Goal: Task Accomplishment & Management: Use online tool/utility

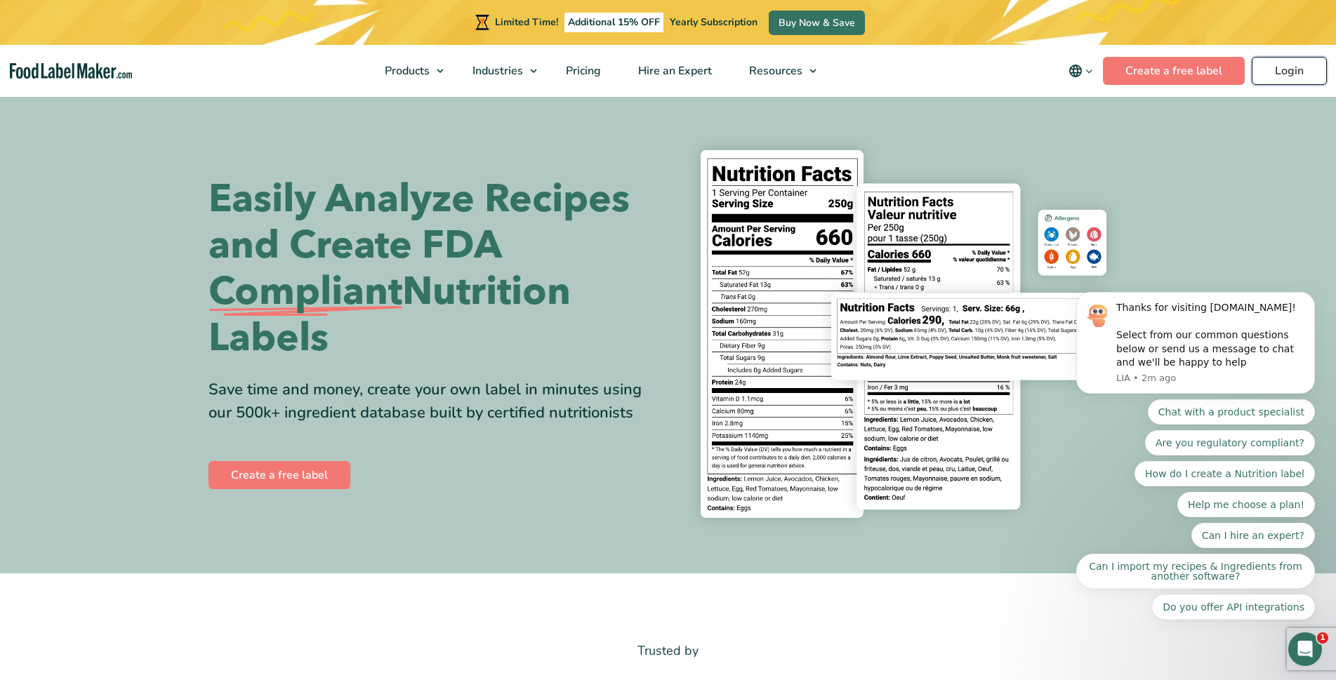
click at [1289, 74] on link "Login" at bounding box center [1288, 71] width 75 height 28
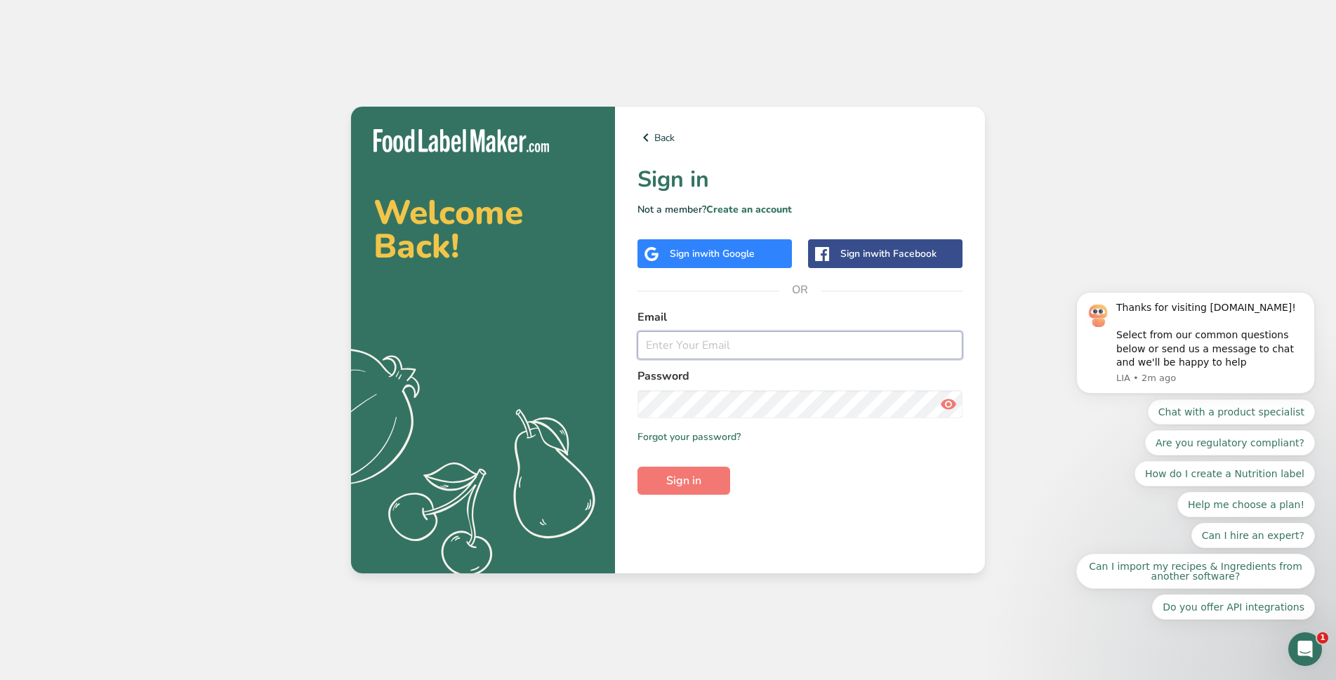
click at [699, 352] on input "email" at bounding box center [799, 345] width 325 height 28
type input "y"
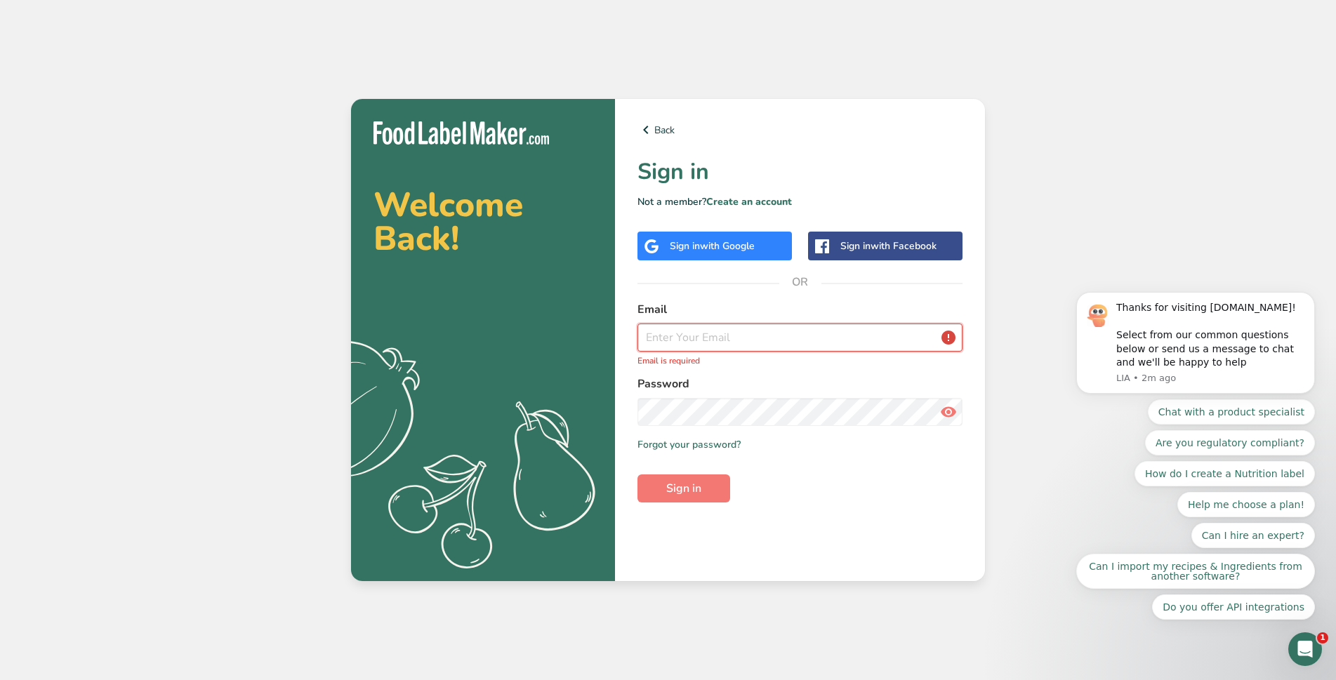
paste input "yum@stuftspuds.com"
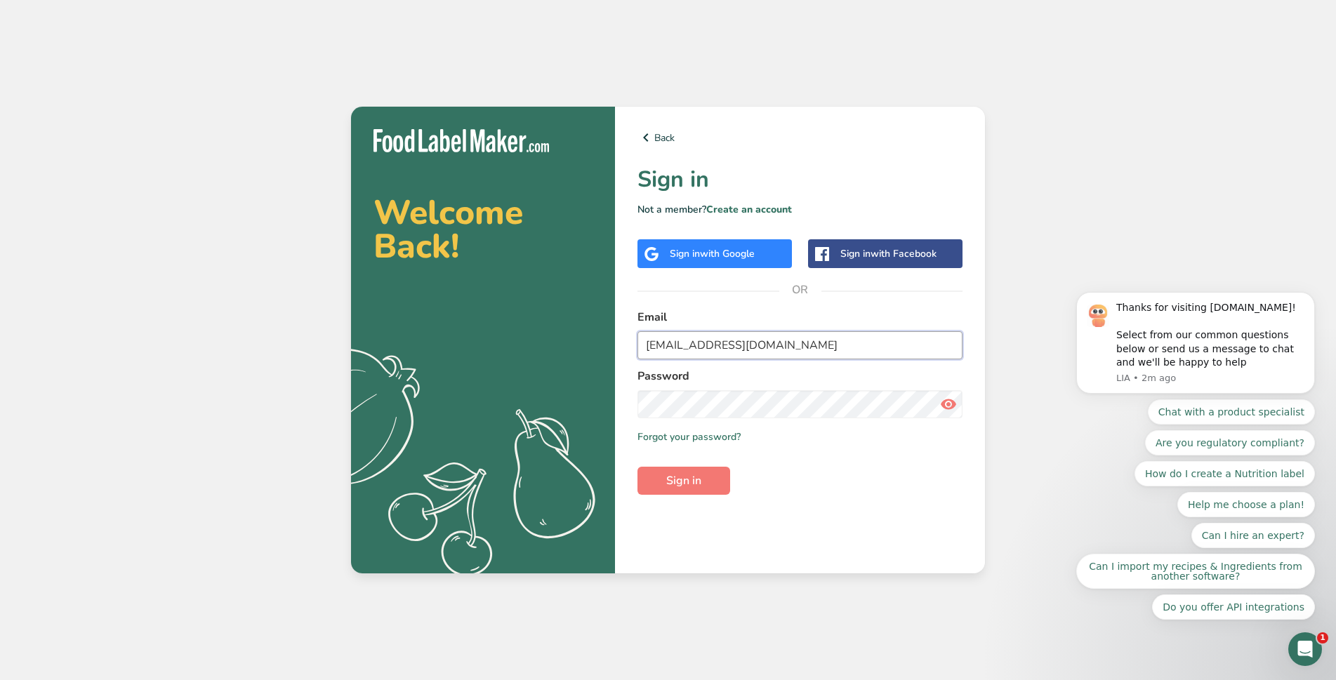
type input "yum@stuftspuds.com"
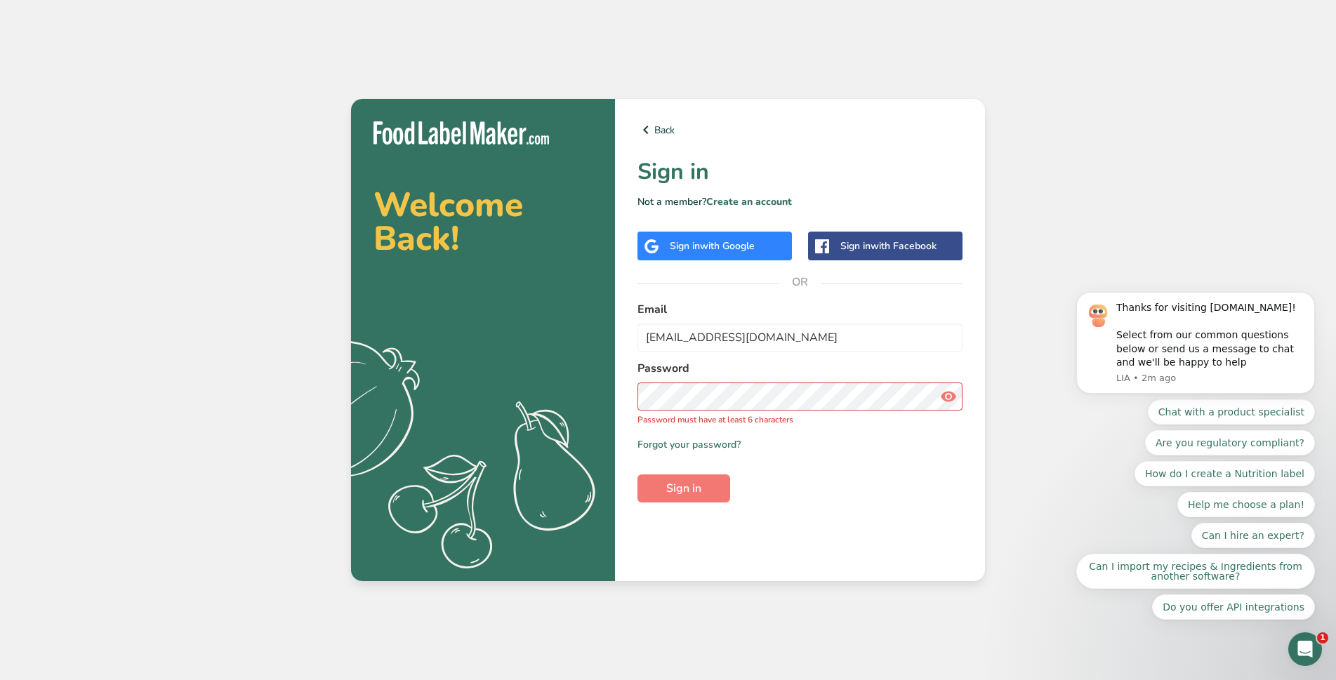
click at [956, 396] on icon at bounding box center [948, 396] width 17 height 25
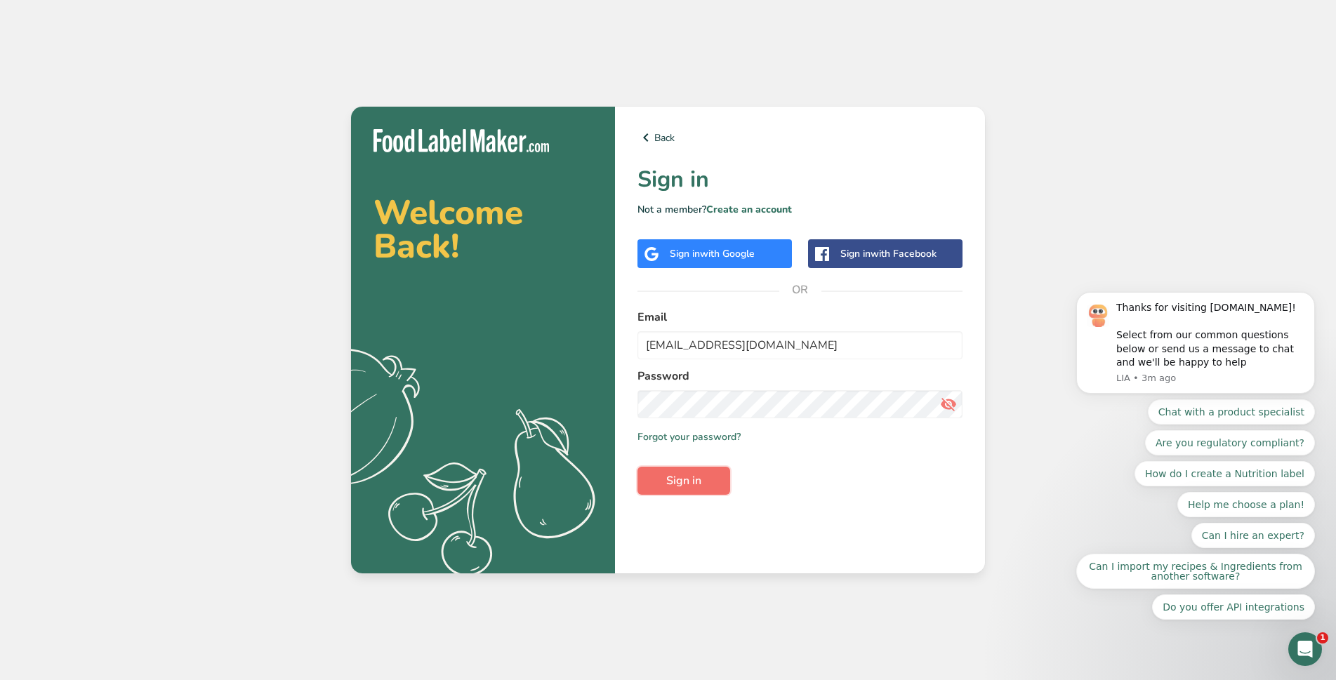
click at [698, 477] on span "Sign in" at bounding box center [683, 480] width 35 height 17
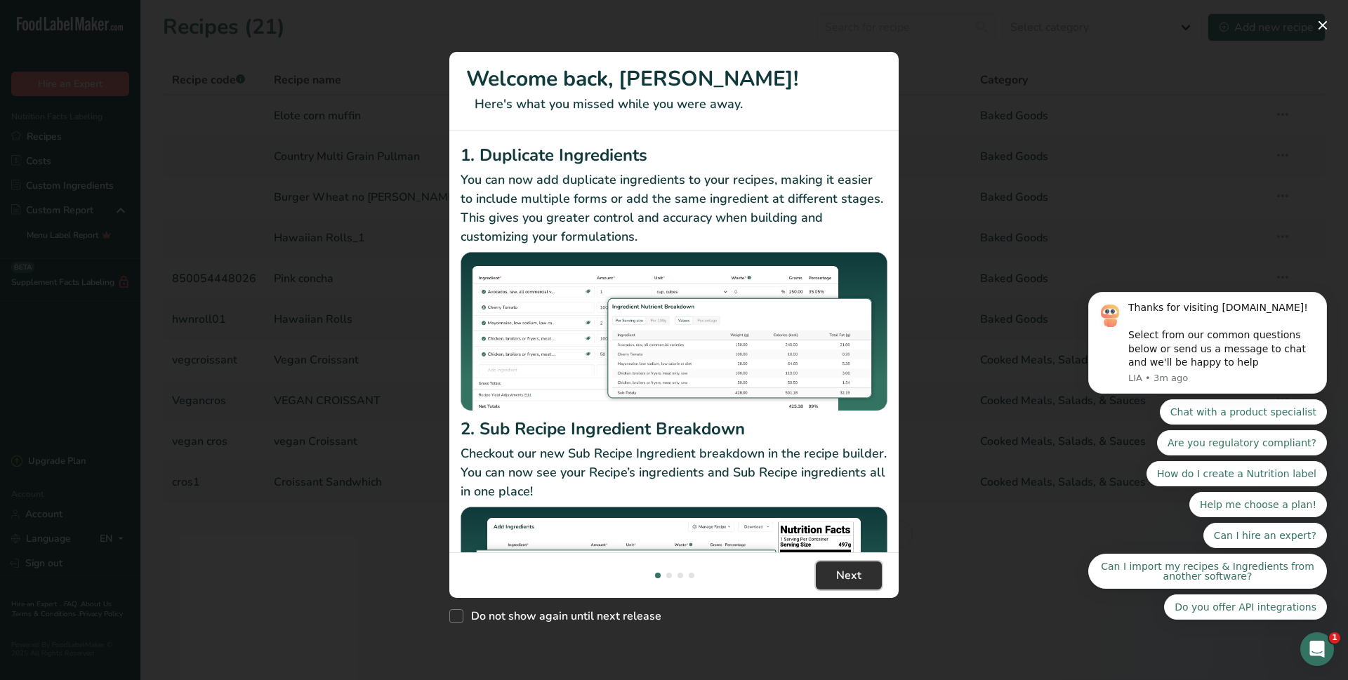
click at [871, 584] on button "Next" at bounding box center [849, 575] width 66 height 28
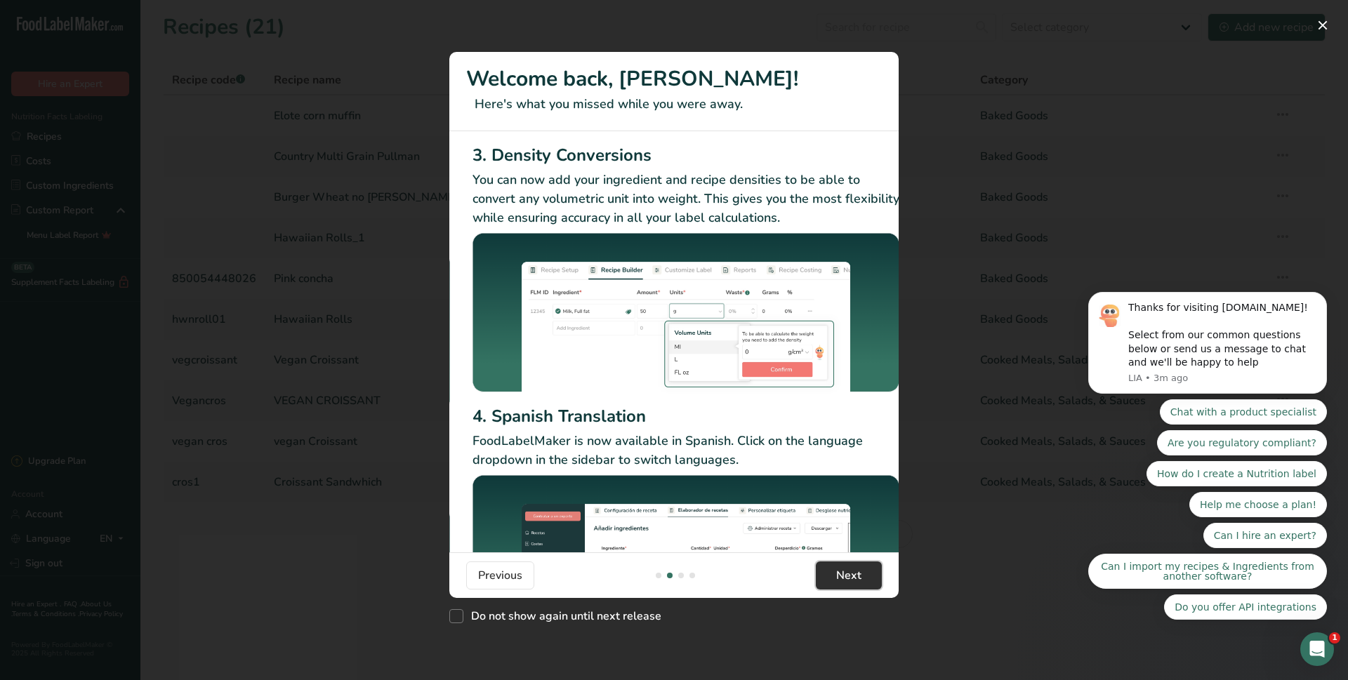
click at [841, 573] on span "Next" at bounding box center [848, 575] width 25 height 17
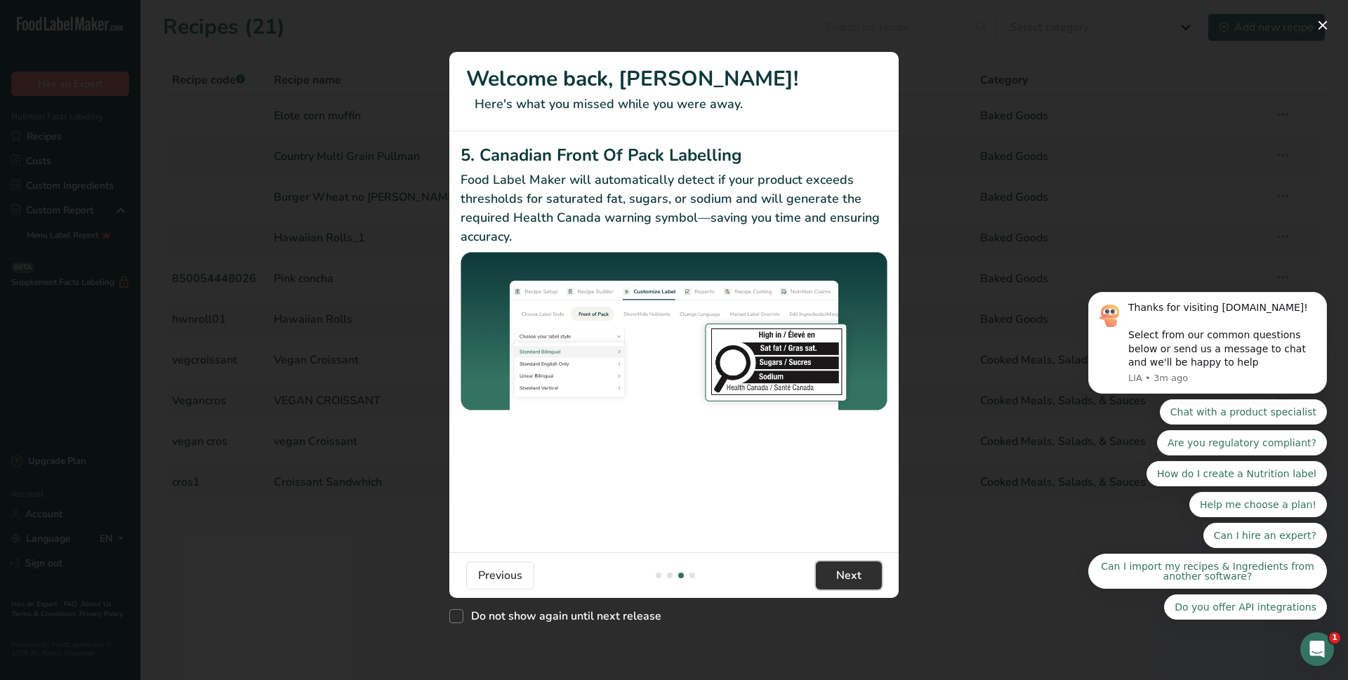
click at [844, 568] on span "Next" at bounding box center [848, 575] width 25 height 17
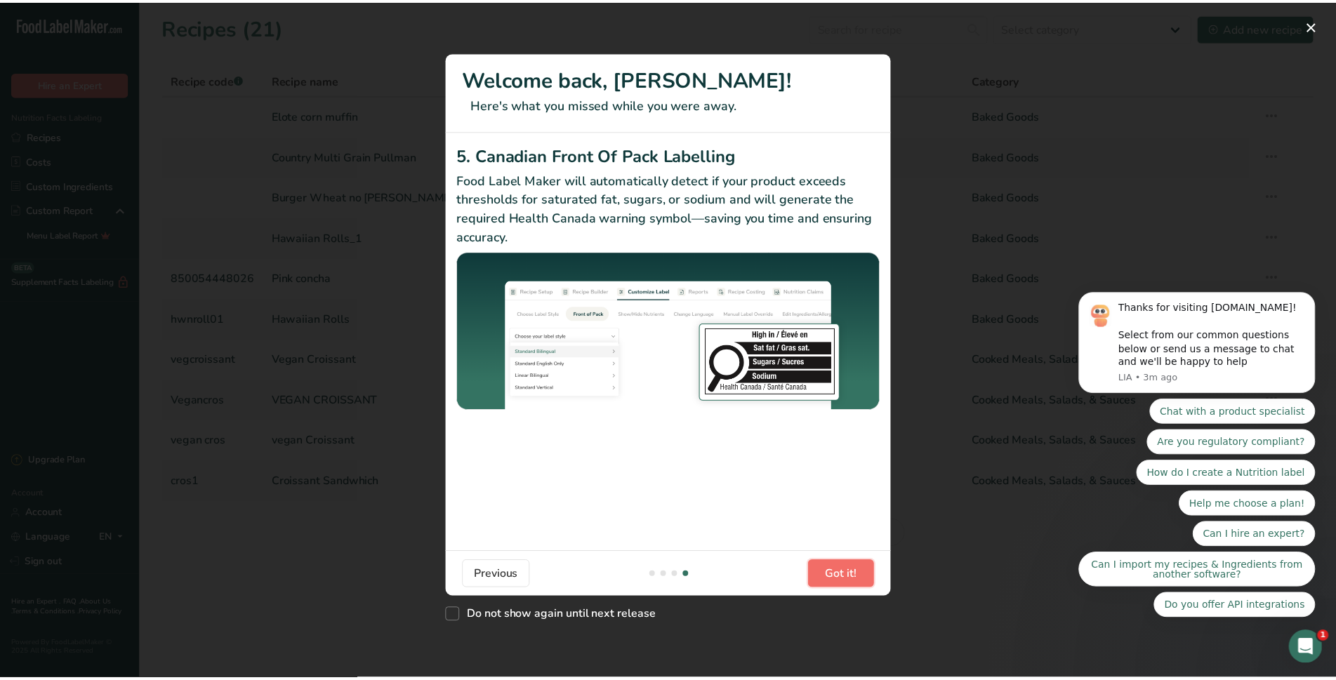
scroll to position [0, 1336]
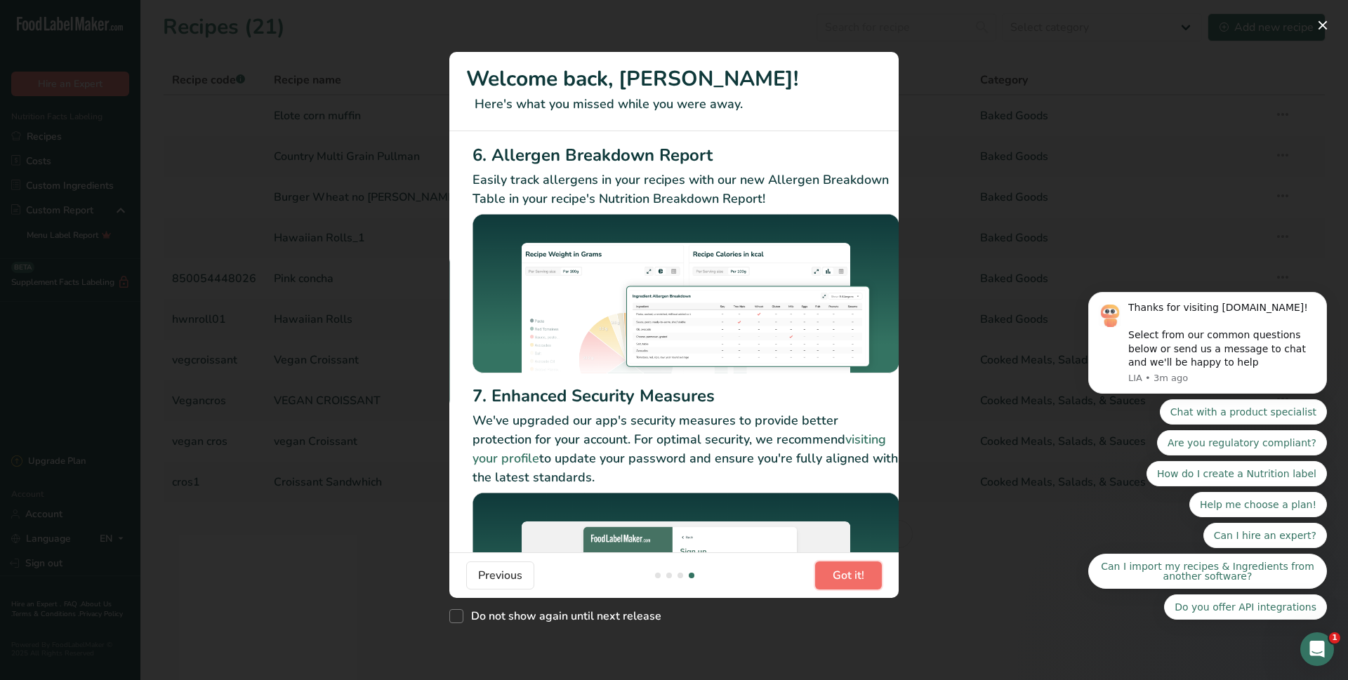
click at [844, 568] on span "Got it!" at bounding box center [848, 575] width 32 height 17
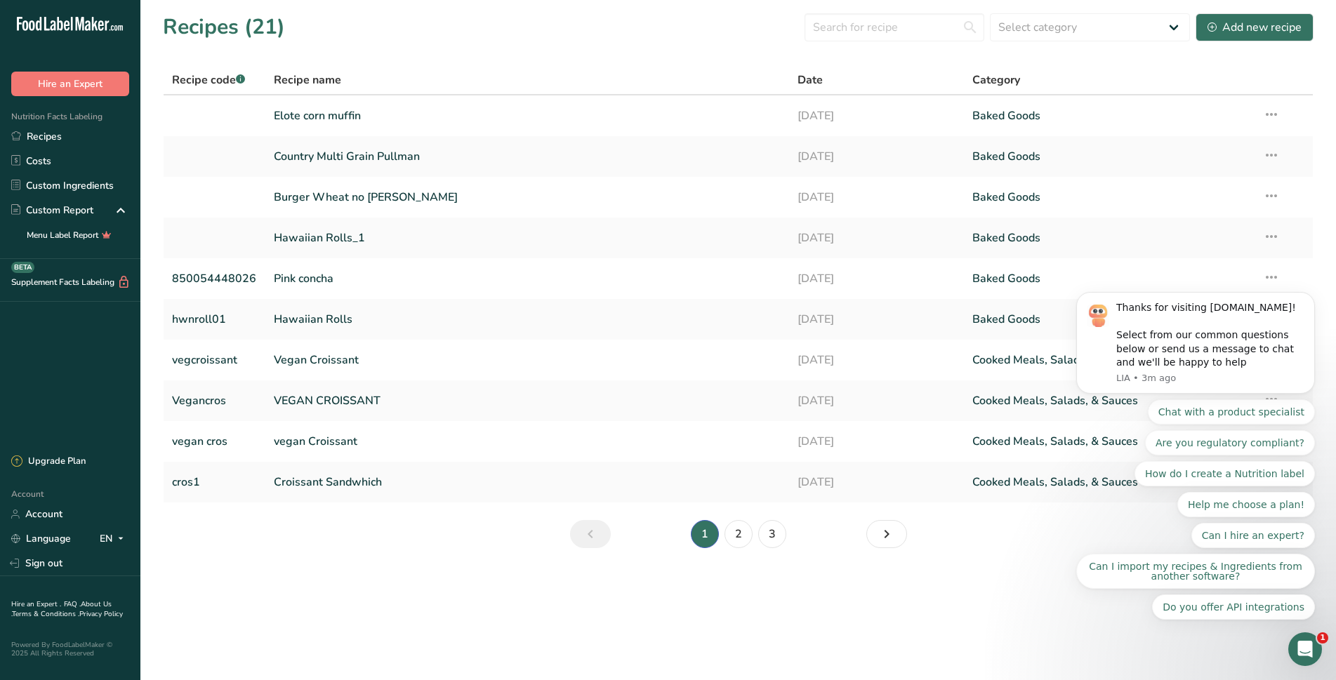
click at [844, 568] on footer "Previous Got it!" at bounding box center [668, 587] width 472 height 48
click at [844, 568] on section "Recipes (21) Select category All Baked Goods Beverages Breakfast Confectionery …" at bounding box center [737, 285] width 1195 height 571
click at [1262, 32] on div "Add new recipe" at bounding box center [1254, 27] width 94 height 17
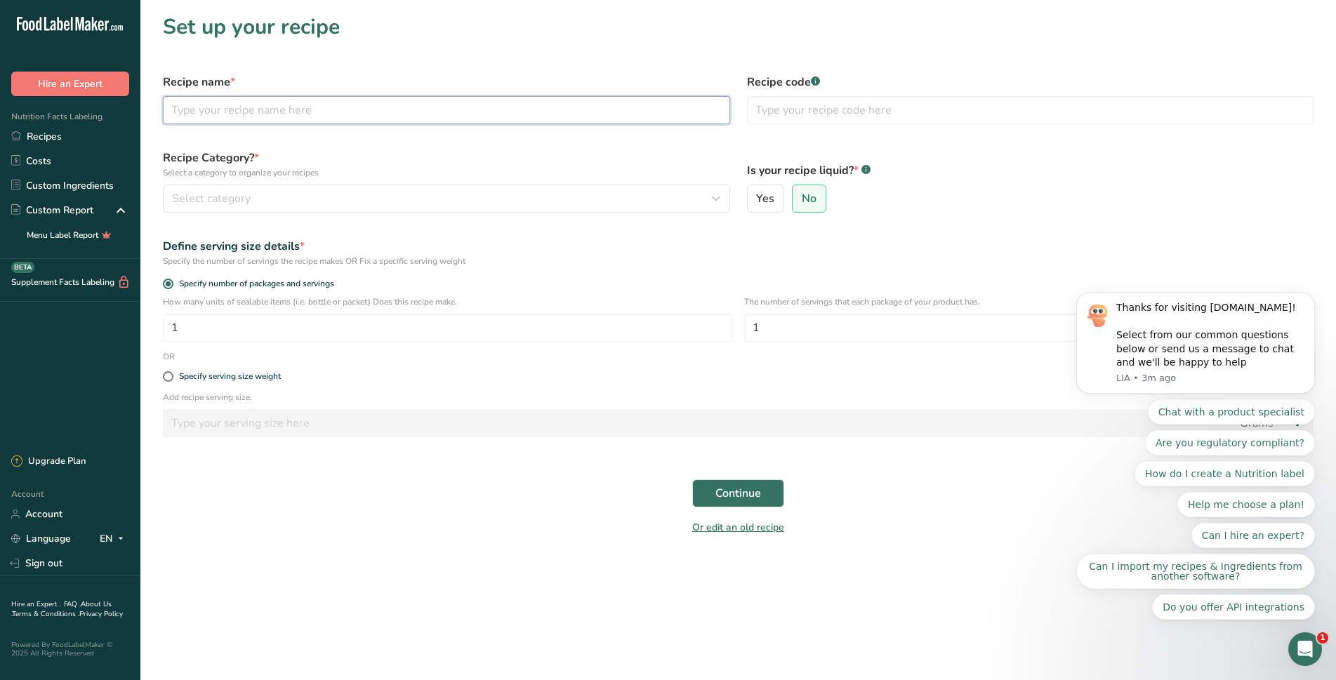
click at [215, 102] on input "text" at bounding box center [446, 110] width 567 height 28
type input "Puerquita Bread"
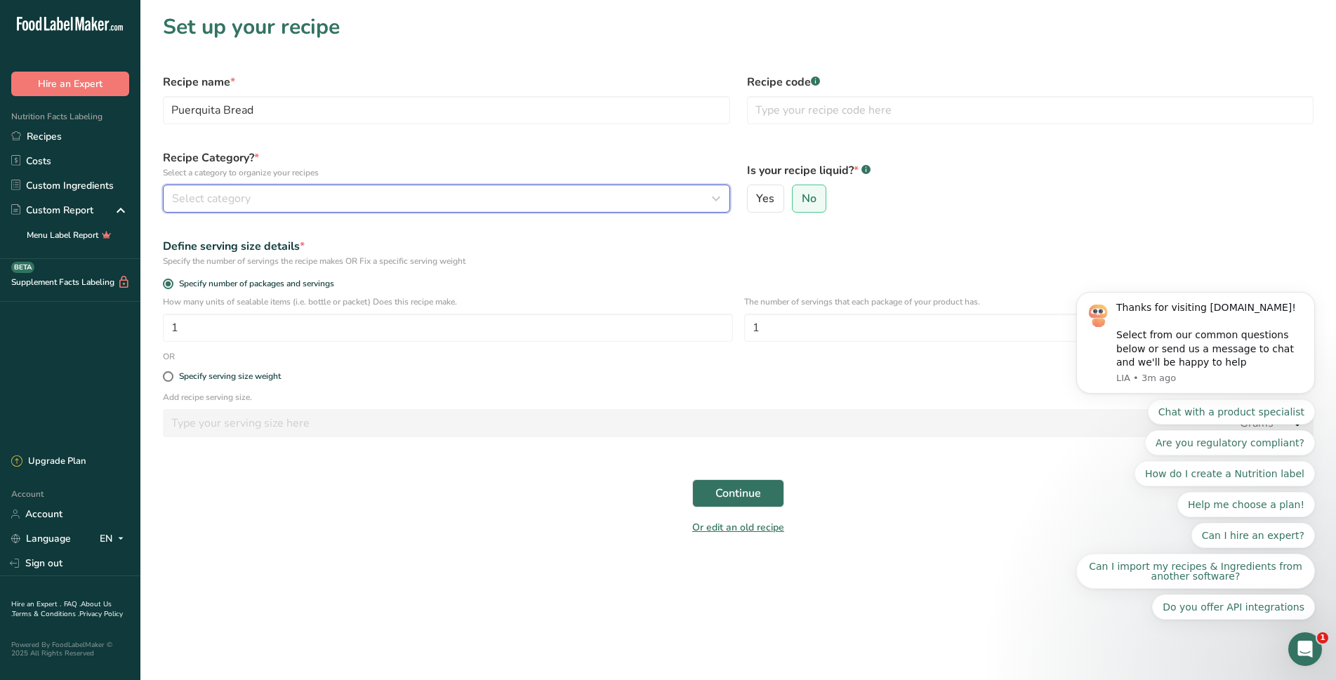
click at [305, 202] on div "Select category" at bounding box center [442, 198] width 540 height 17
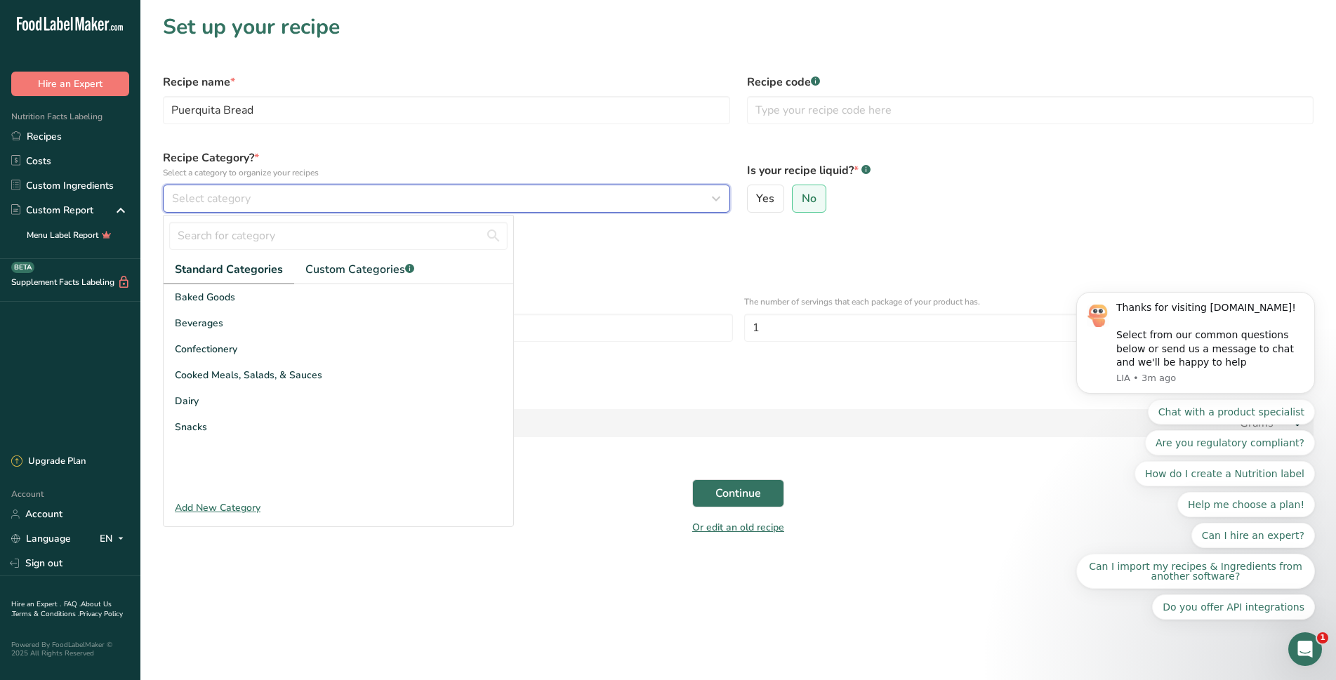
click at [717, 201] on icon "button" at bounding box center [715, 198] width 17 height 25
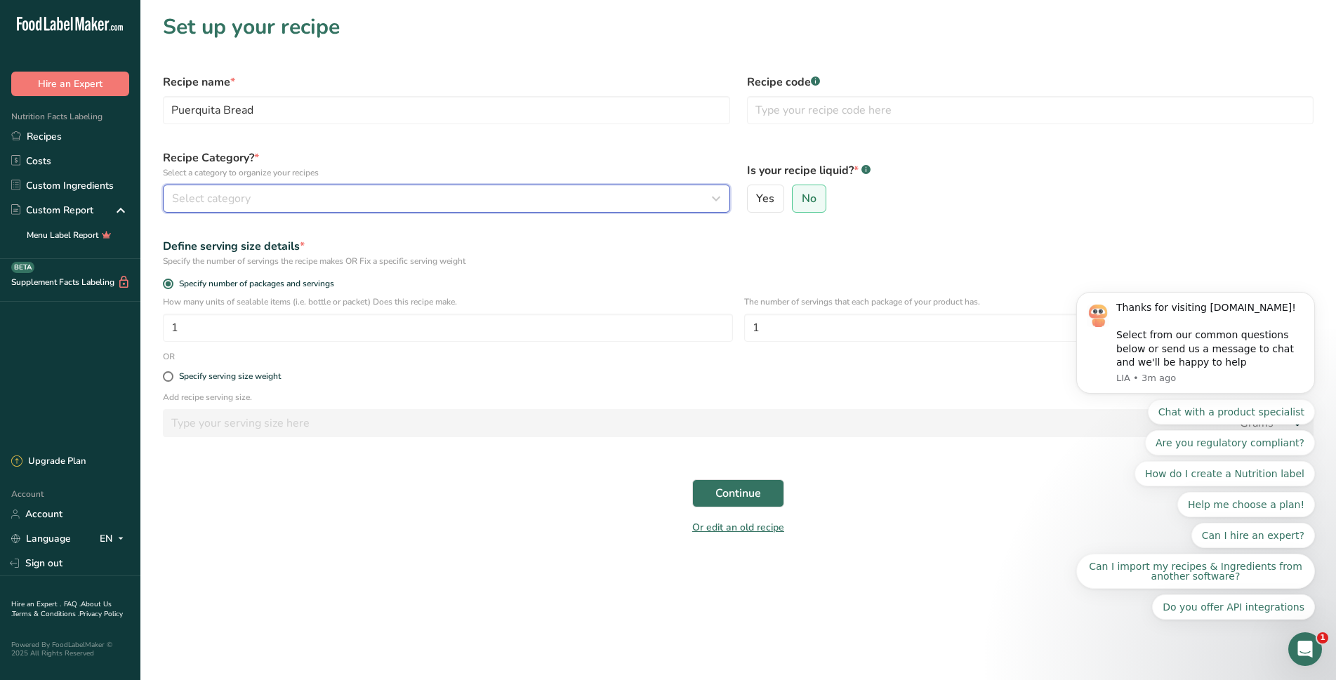
click at [694, 199] on div "Select category" at bounding box center [442, 198] width 540 height 17
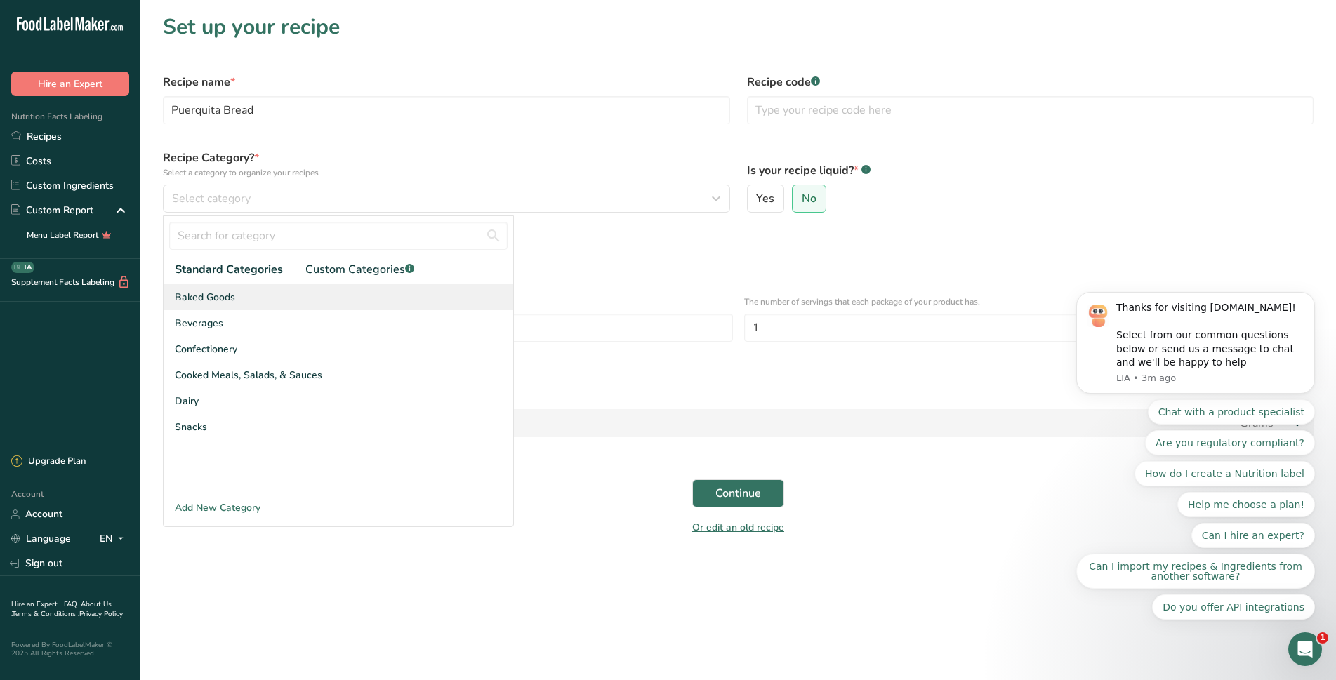
click at [224, 298] on span "Baked Goods" at bounding box center [205, 297] width 60 height 15
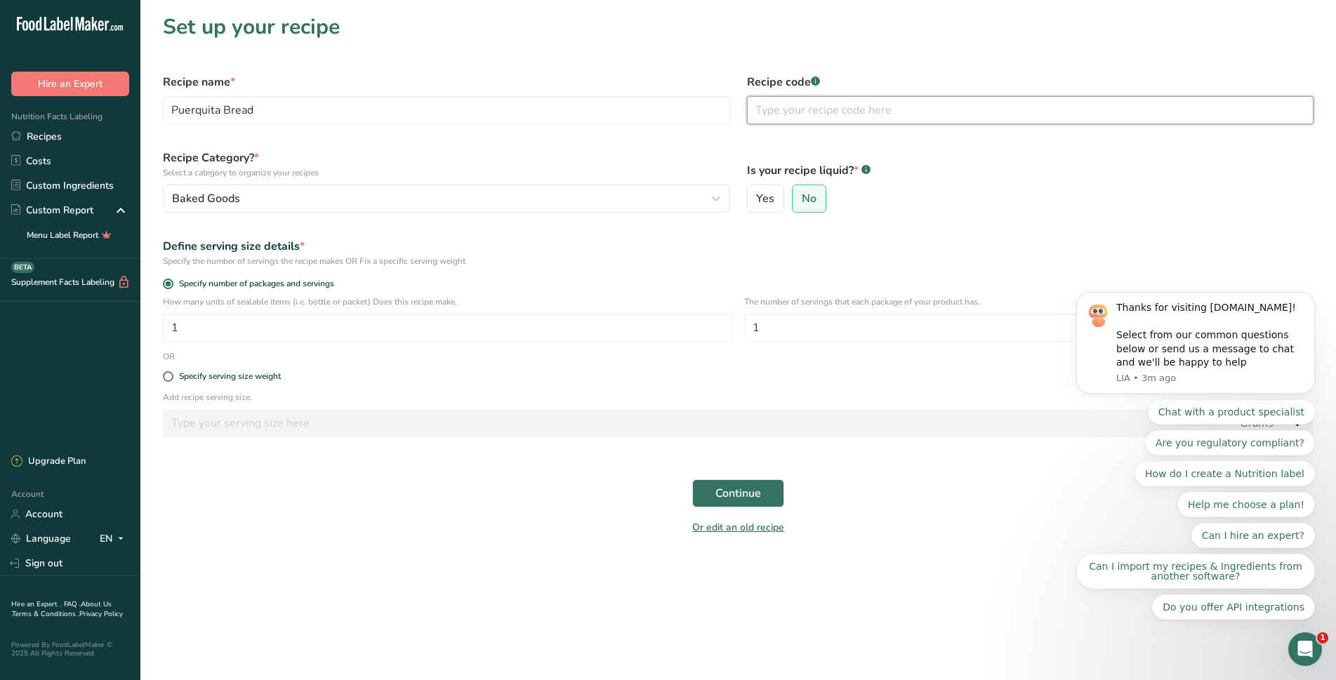
click at [816, 111] on input "text" at bounding box center [1030, 110] width 567 height 28
click at [717, 498] on span "Continue" at bounding box center [738, 493] width 46 height 17
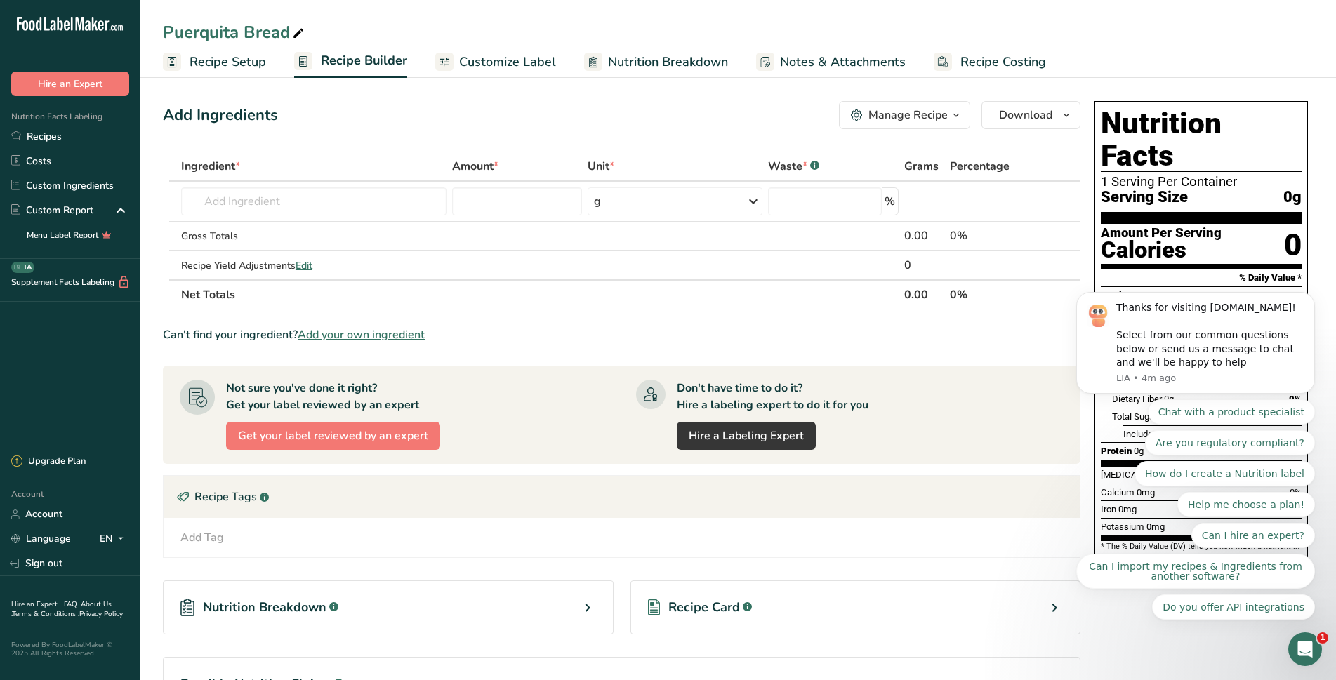
click at [1215, 74] on ul "Recipe Setup Recipe Builder Customize Label Nutrition Breakdown Notes & Attachm…" at bounding box center [737, 61] width 1195 height 33
click at [1307, 300] on icon "Dismiss notification" at bounding box center [1311, 296] width 8 height 8
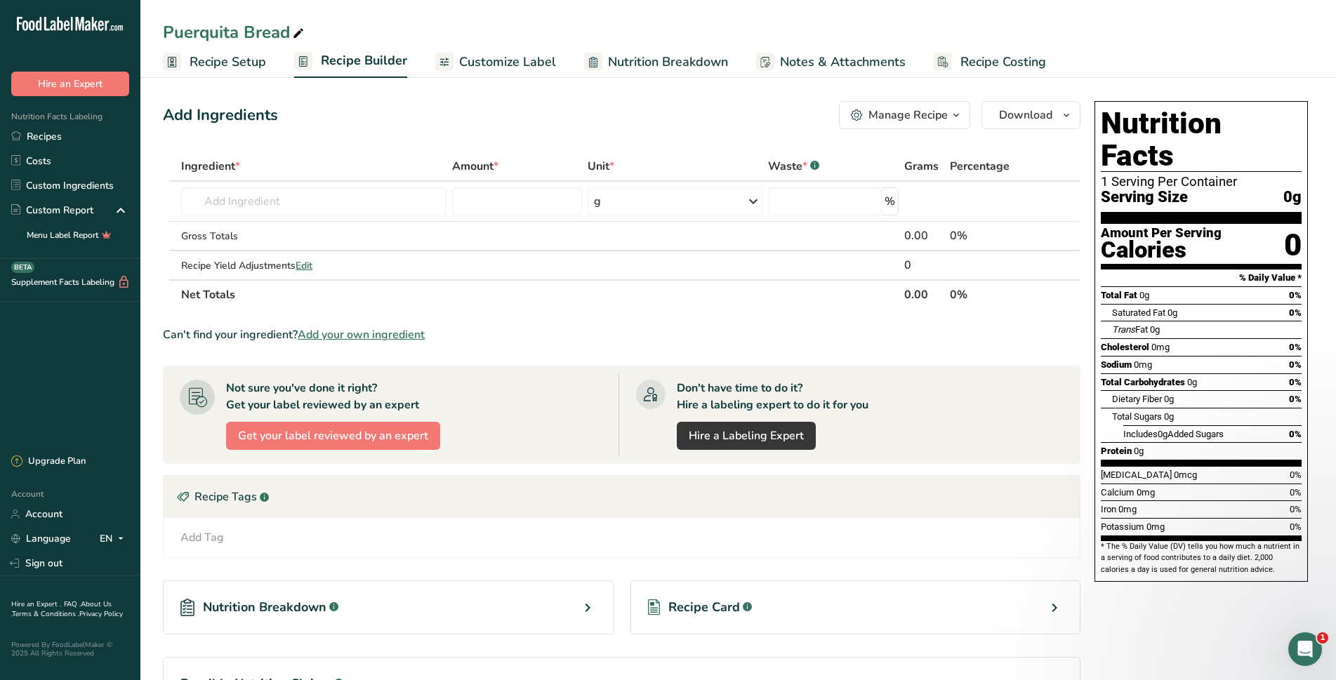
click at [1319, 326] on section "Add Ingredients Manage Recipe Delete Recipe Duplicate Recipe Scale Recipe Save …" at bounding box center [737, 425] width 1195 height 705
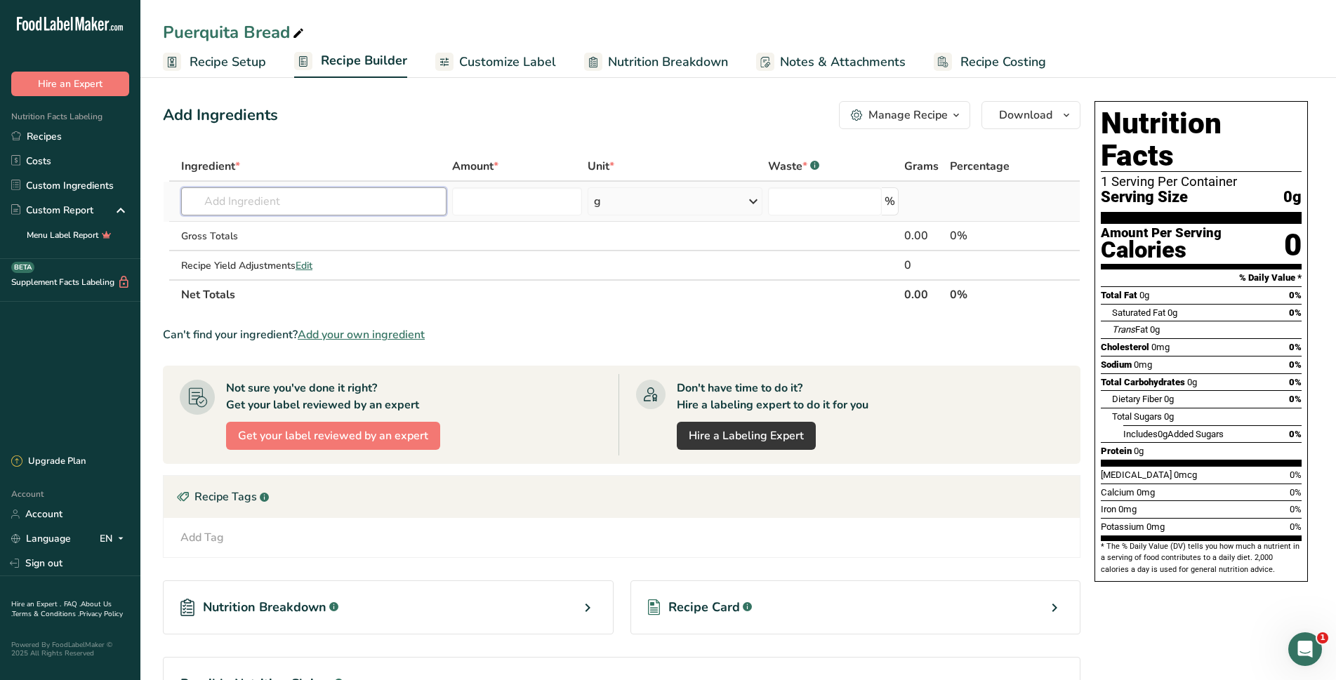
click at [256, 209] on input "text" at bounding box center [313, 201] width 265 height 28
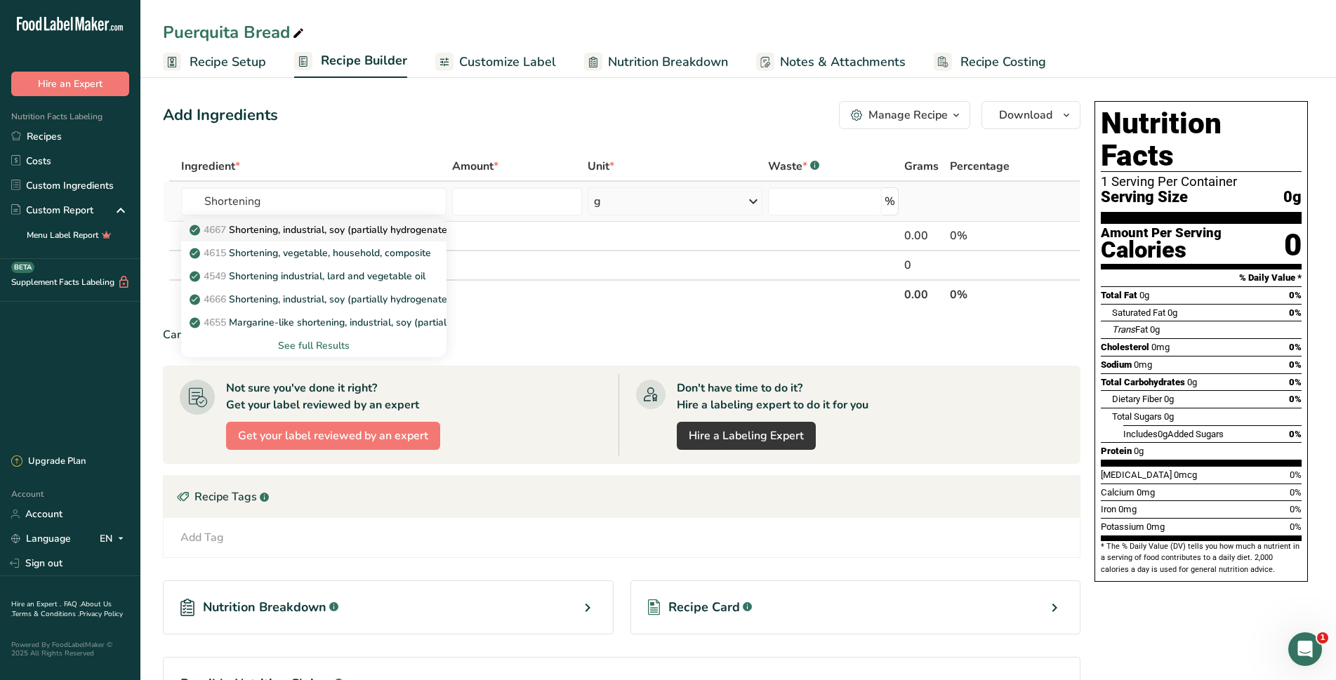
click at [315, 232] on p "4667 Shortening, industrial, soy (partially hydrogenated ) for baking and confe…" at bounding box center [386, 229] width 389 height 15
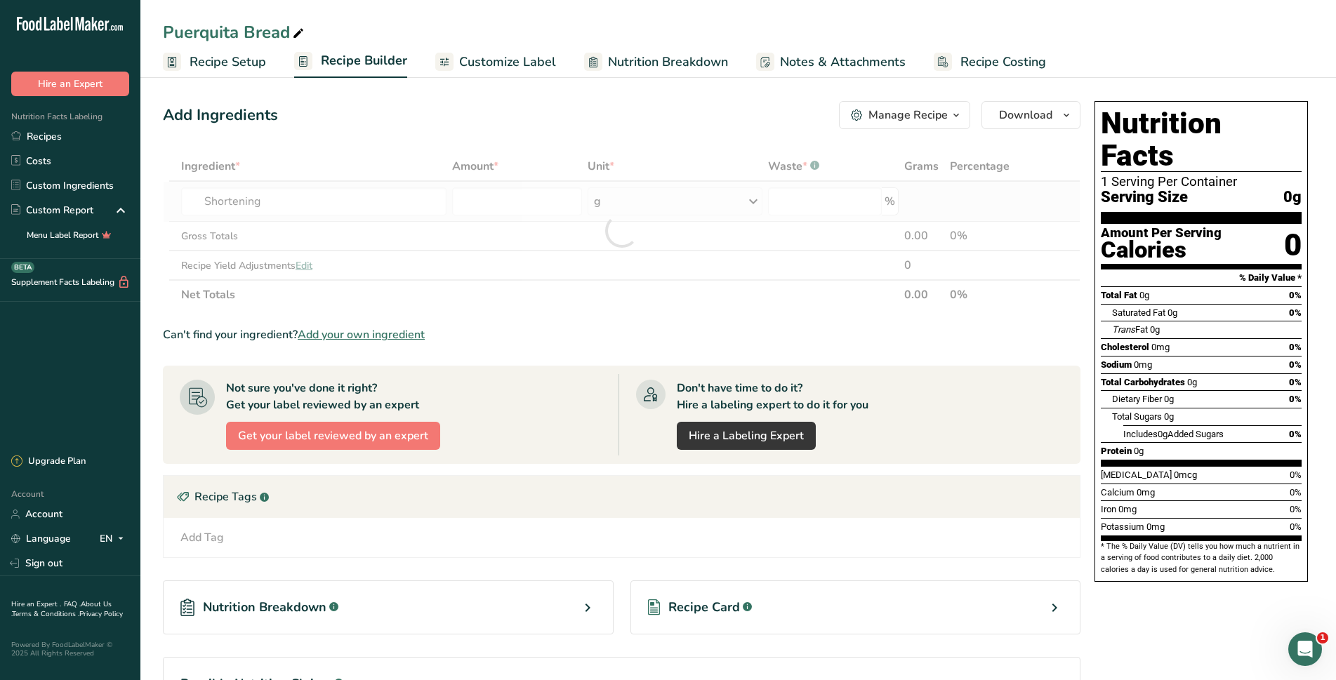
type input "Shortening, industrial, soy (partially hydrogenated ) for baking and confections"
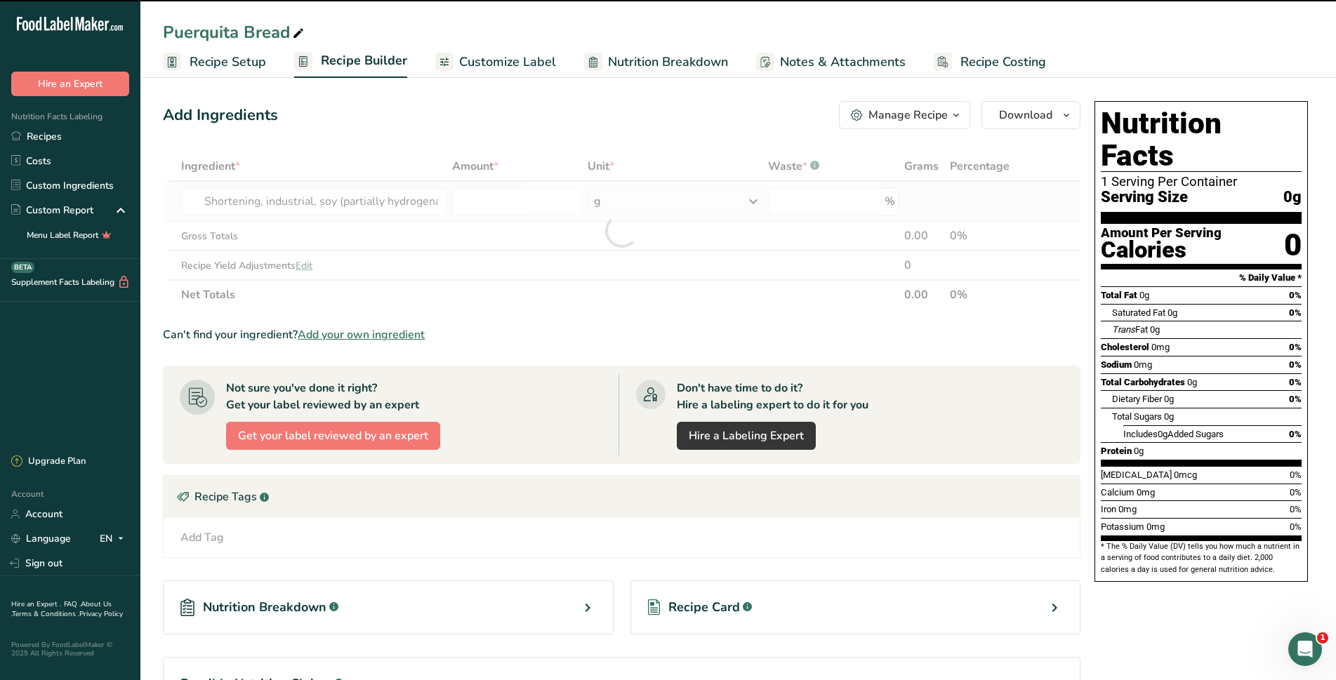
type input "0"
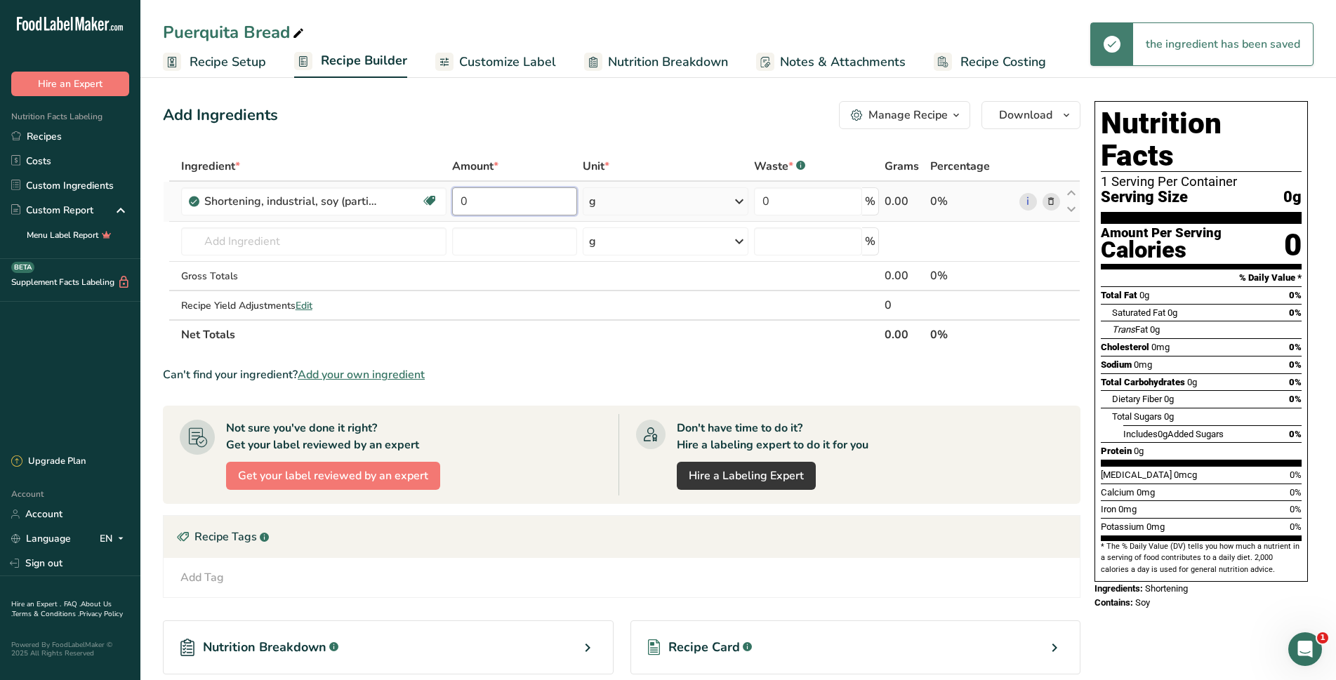
click at [481, 213] on input "0" at bounding box center [514, 201] width 125 height 28
click at [733, 202] on div "Ingredient * Amount * Unit * Waste * .a-a{fill:#347362;}.b-a{fill:#fff;} Grams …" at bounding box center [621, 251] width 917 height 198
click at [740, 202] on icon at bounding box center [739, 201] width 17 height 25
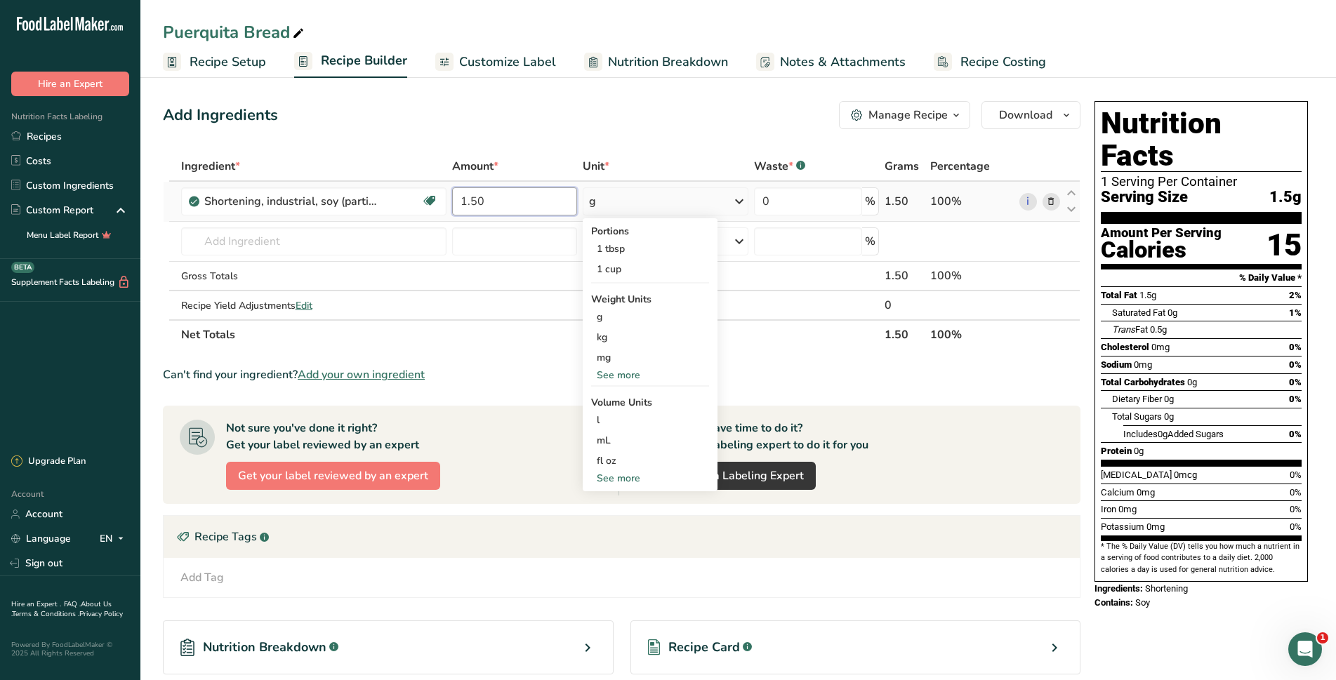
click at [504, 207] on input "1.50" at bounding box center [514, 201] width 125 height 28
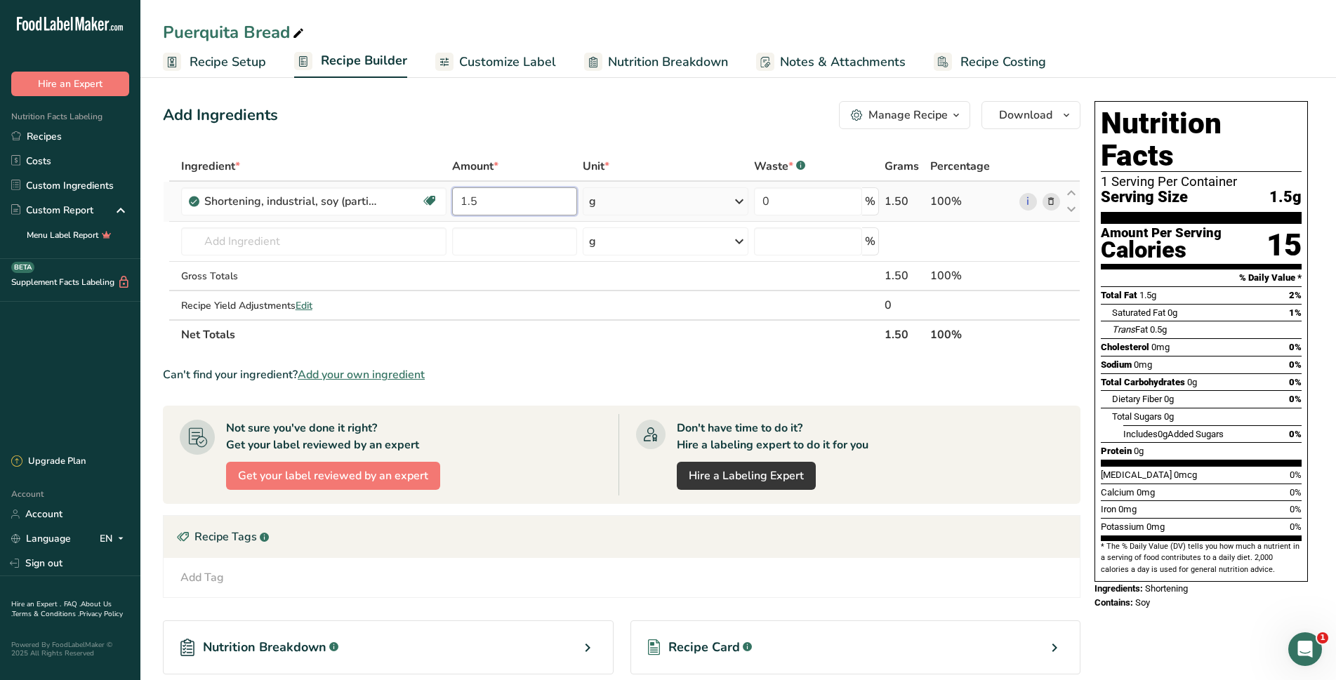
type input "1"
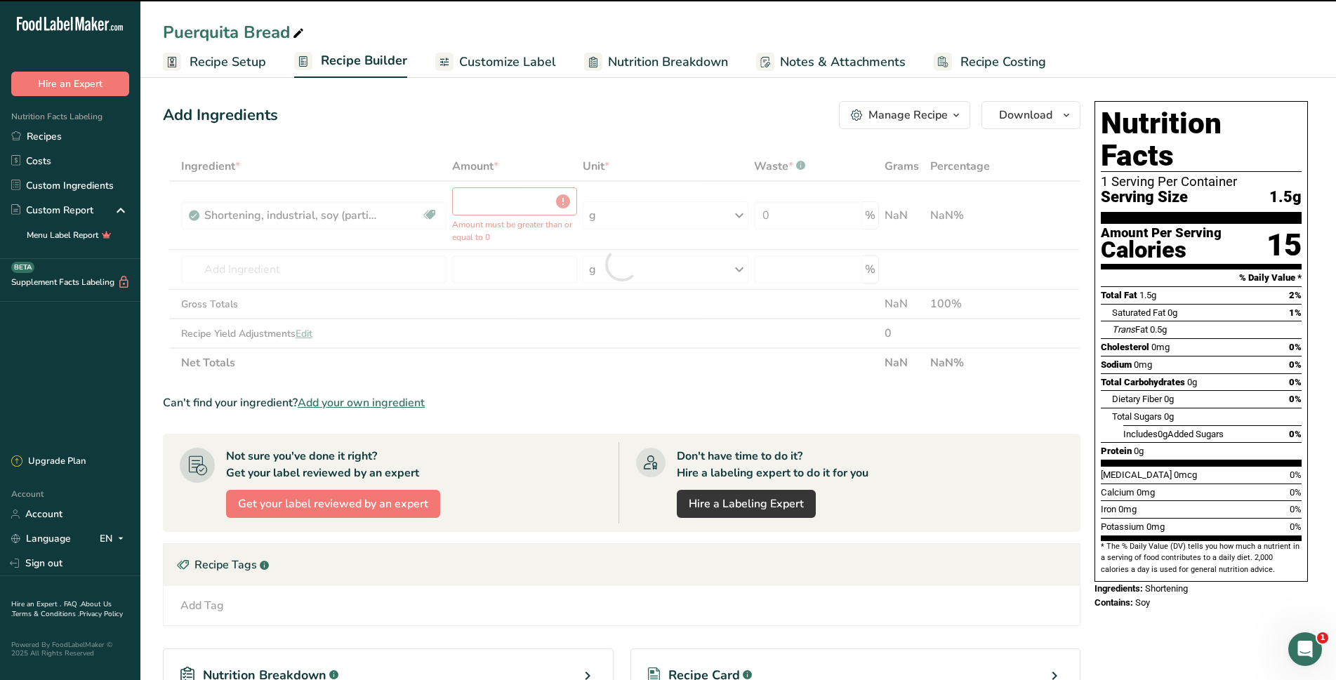
type input "0"
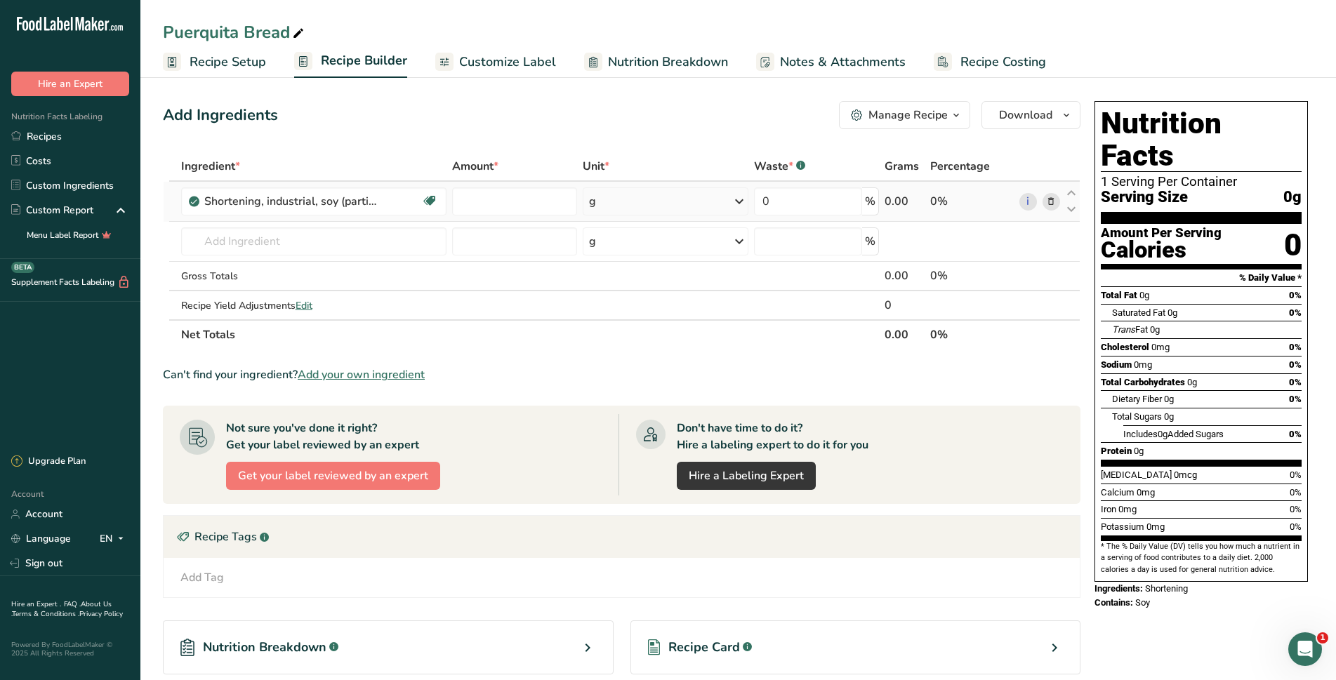
click at [739, 201] on div "Ingredient * Amount * Unit * Waste * .a-a{fill:#347362;}.b-a{fill:#fff;} Grams …" at bounding box center [621, 251] width 917 height 198
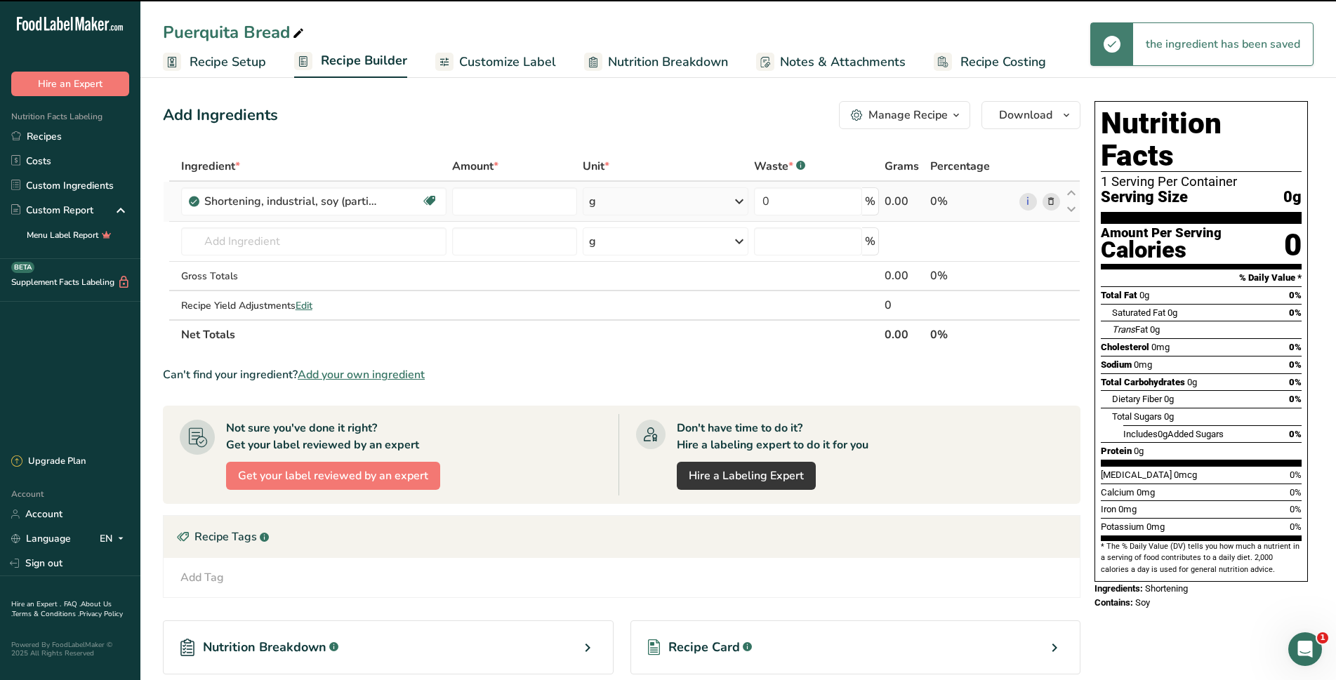
type input "0"
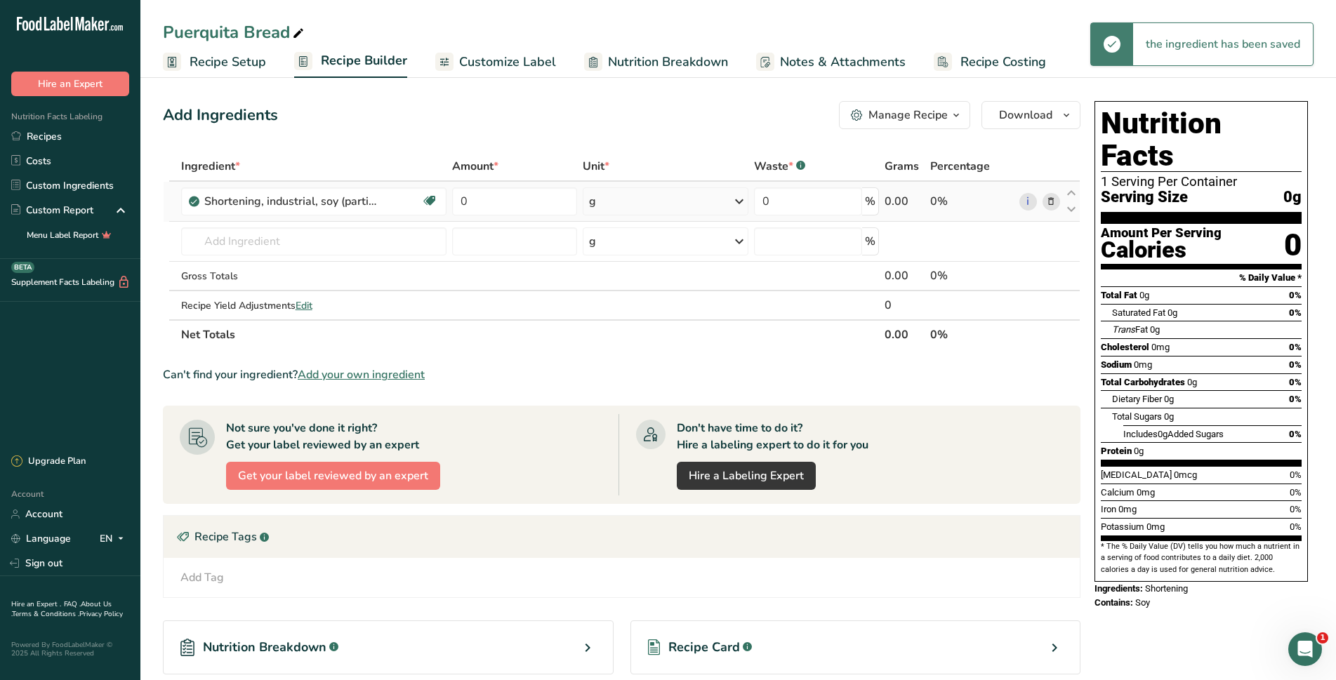
click at [736, 204] on icon at bounding box center [739, 201] width 17 height 25
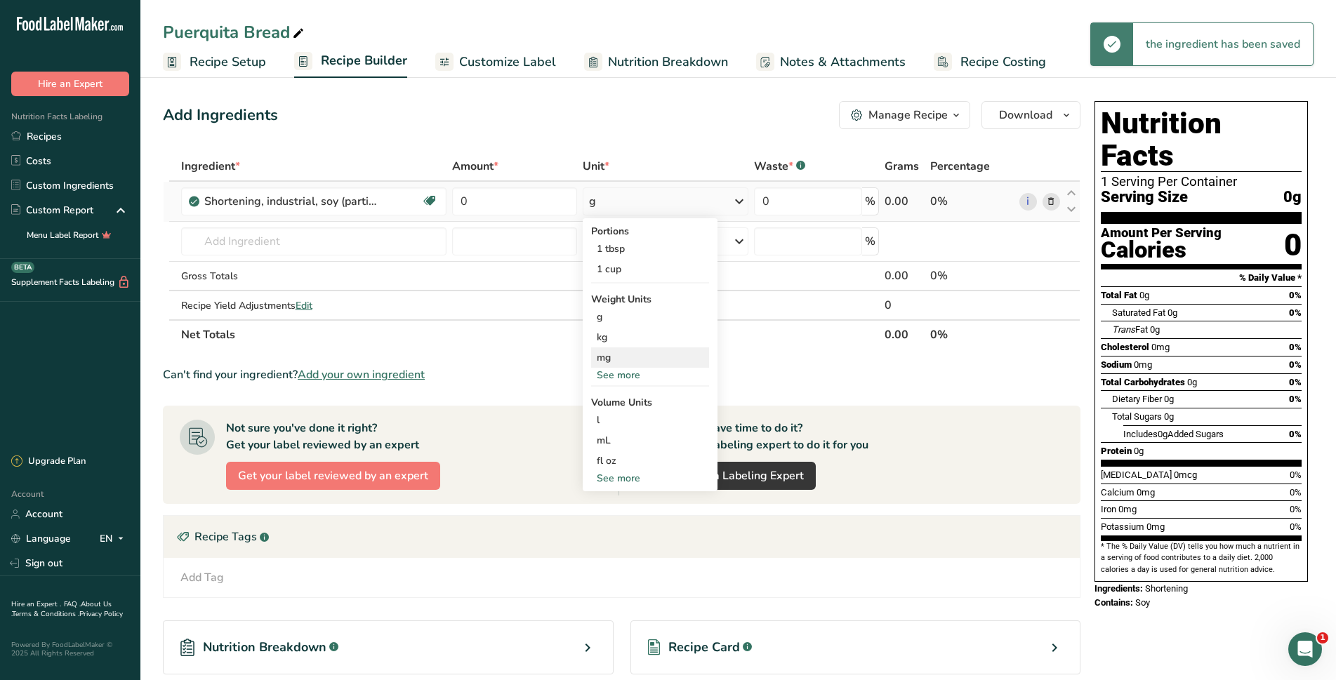
click at [616, 366] on div "mg" at bounding box center [650, 357] width 118 height 20
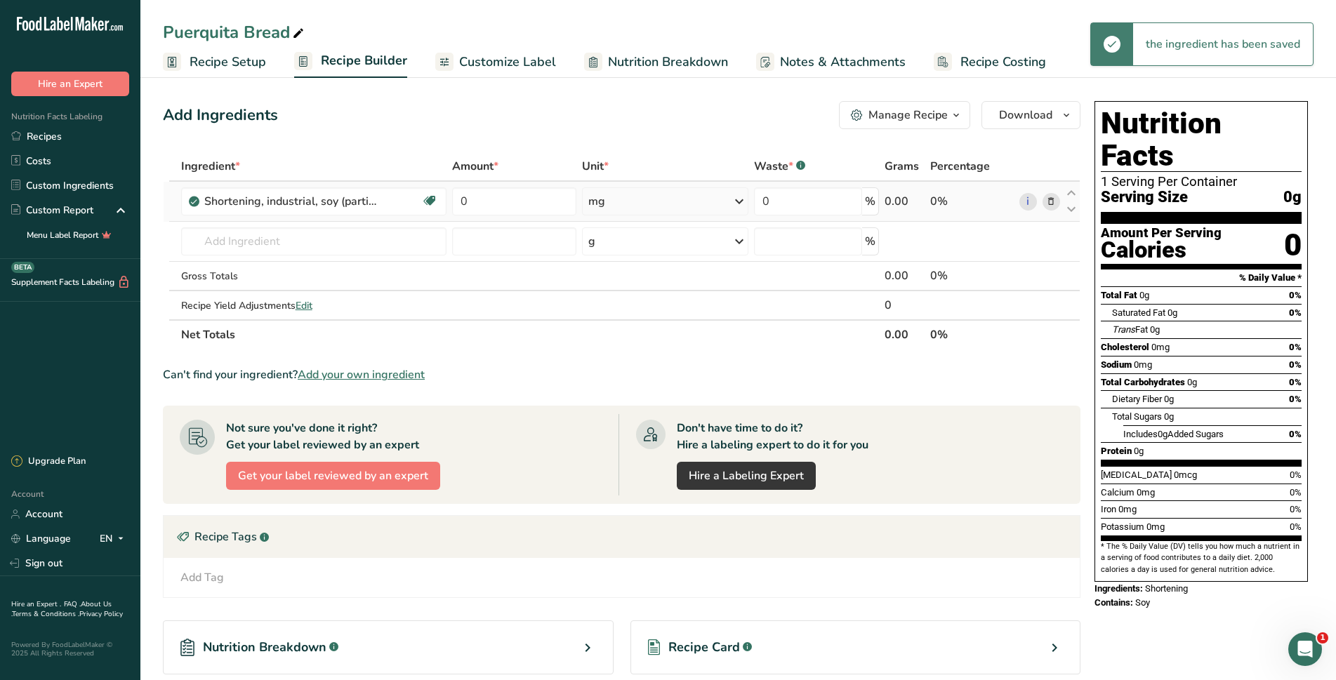
click at [743, 204] on icon at bounding box center [739, 201] width 17 height 25
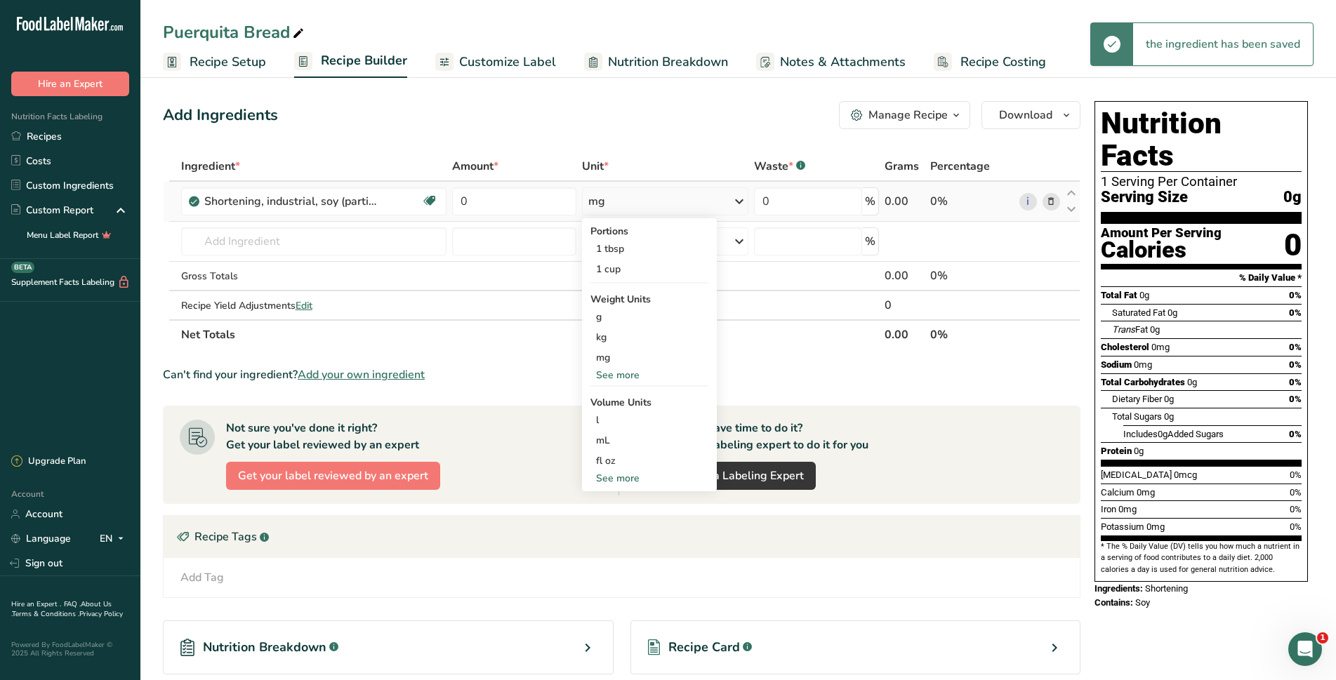
click at [638, 373] on div "See more" at bounding box center [649, 375] width 118 height 15
click at [609, 417] on div "oz" at bounding box center [649, 418] width 118 height 20
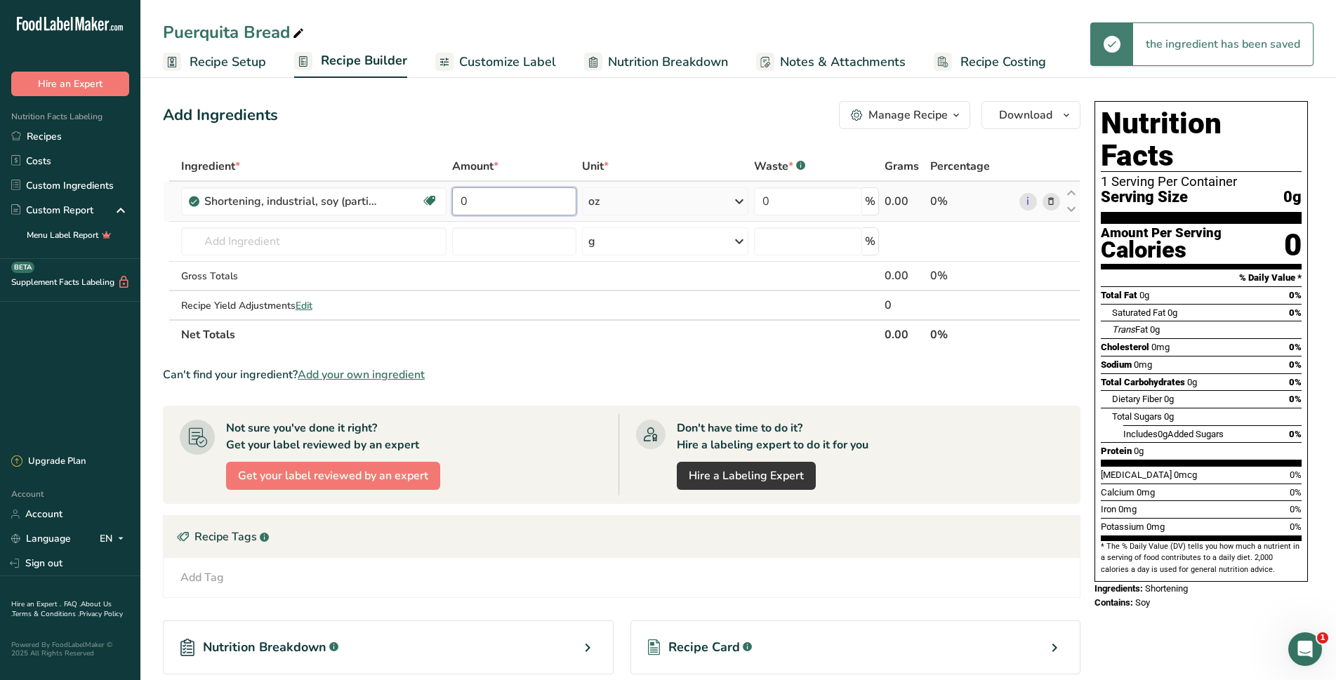
click at [512, 207] on input "0" at bounding box center [514, 201] width 125 height 28
type input "0.34"
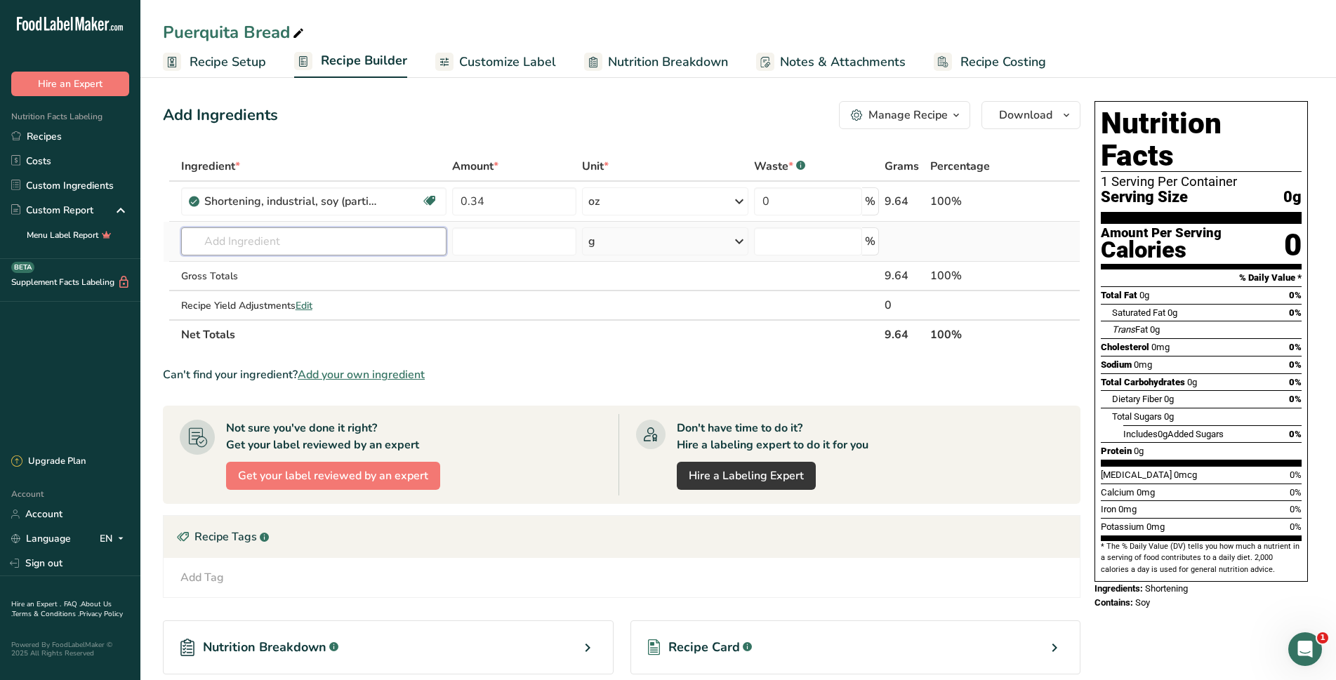
click at [231, 248] on div "Ingredient * Amount * Unit * Waste * .a-a{fill:#347362;}.b-a{fill:#fff;} Grams …" at bounding box center [621, 251] width 917 height 198
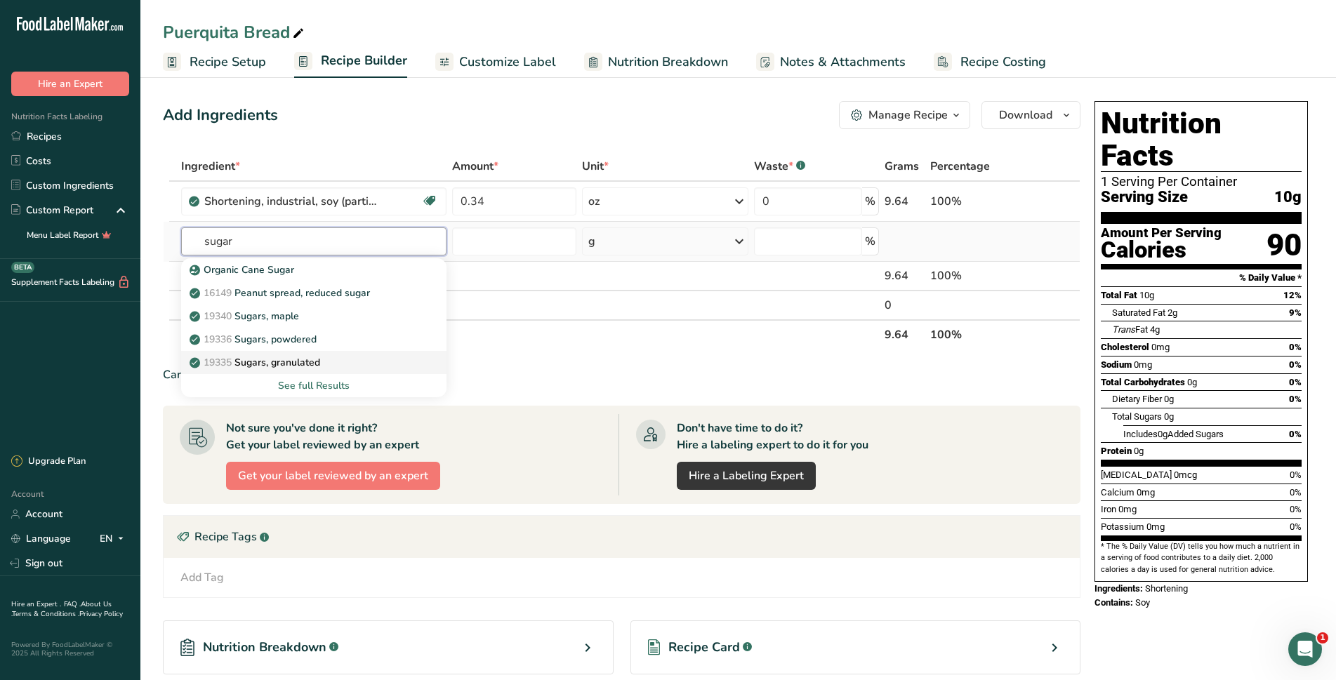
type input "sugar"
click at [310, 361] on p "19335 Sugars, granulated" at bounding box center [256, 362] width 128 height 15
type input "Sugars, granulated"
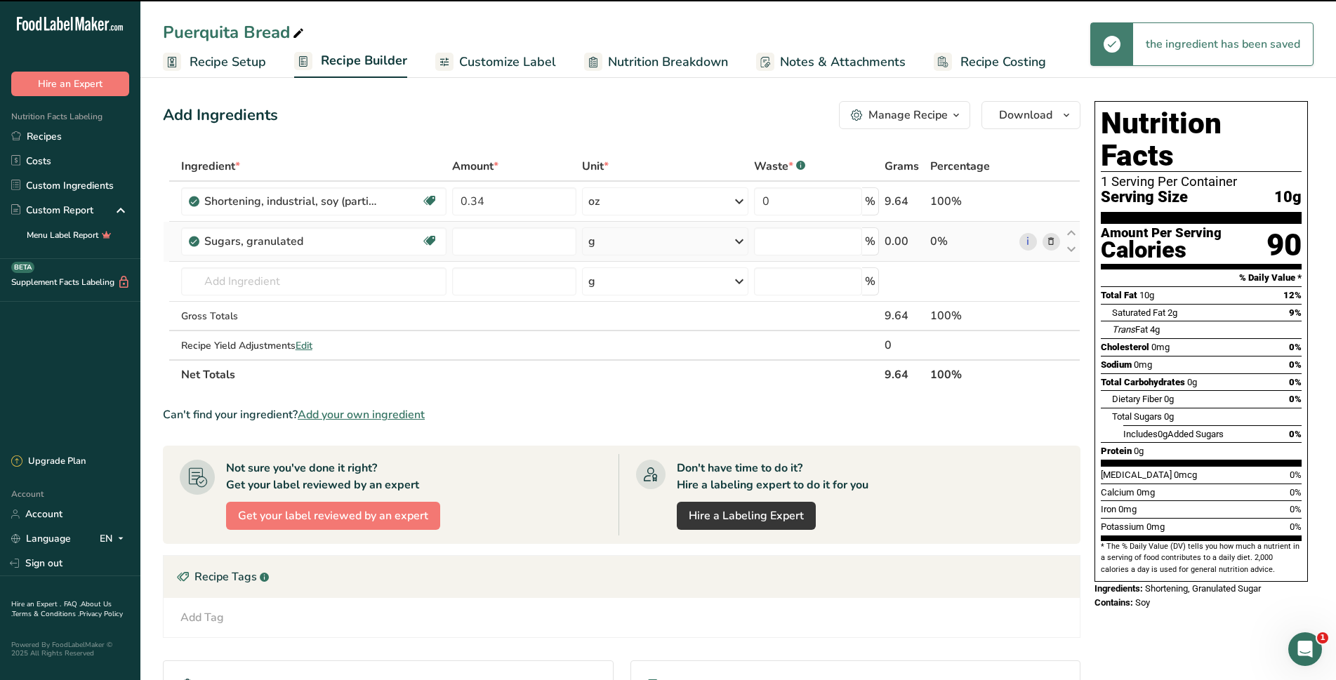
type input "0"
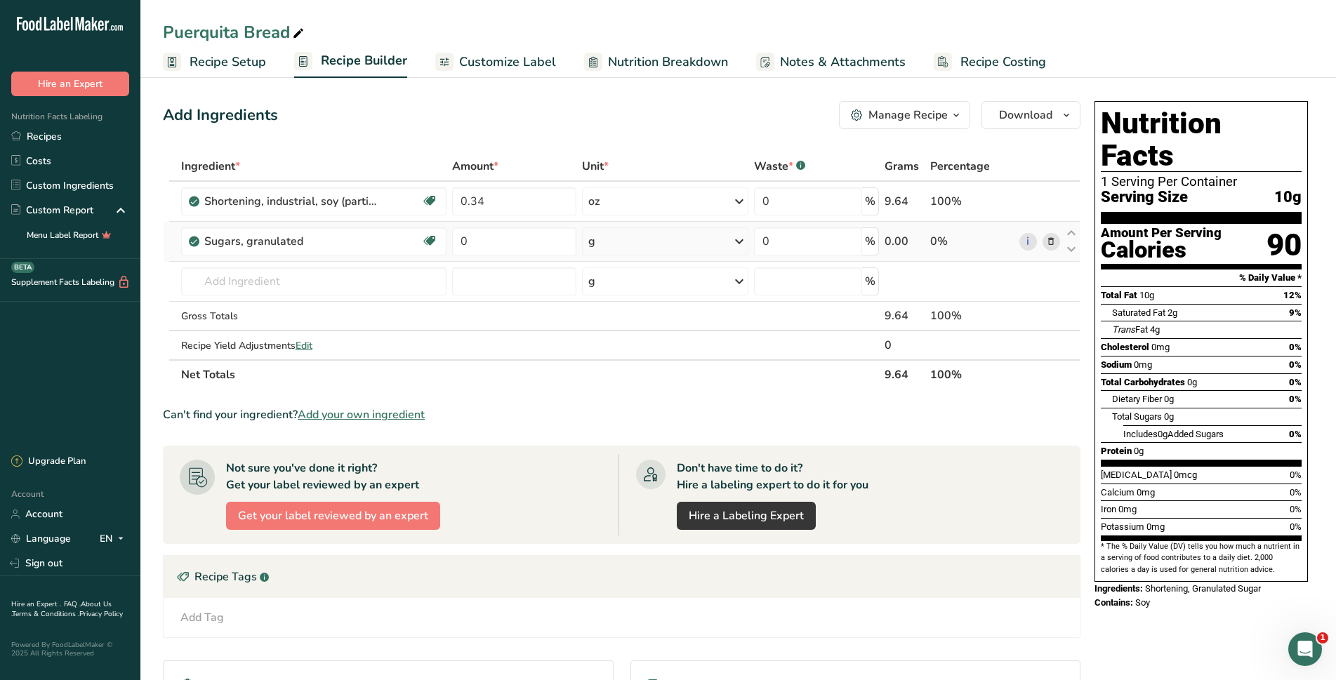
click at [738, 239] on icon at bounding box center [739, 241] width 17 height 25
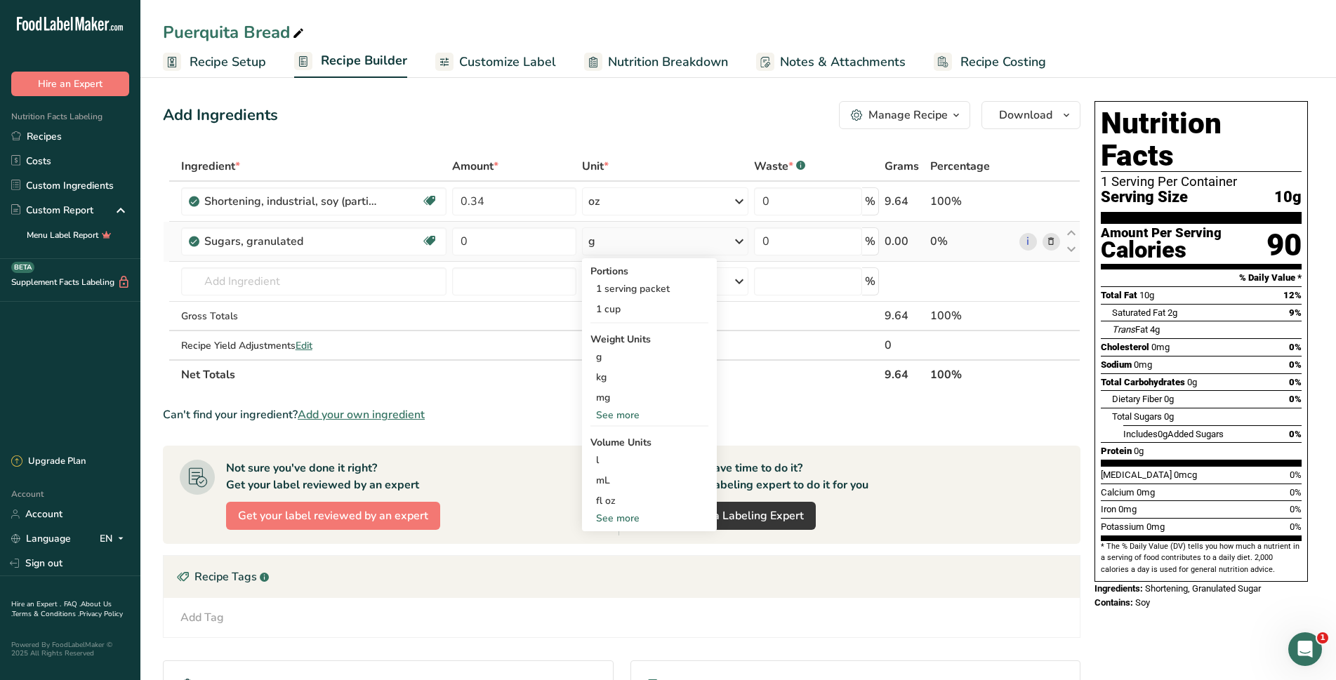
click at [645, 418] on div "See more" at bounding box center [649, 415] width 118 height 15
click at [625, 455] on div "oz" at bounding box center [649, 458] width 118 height 20
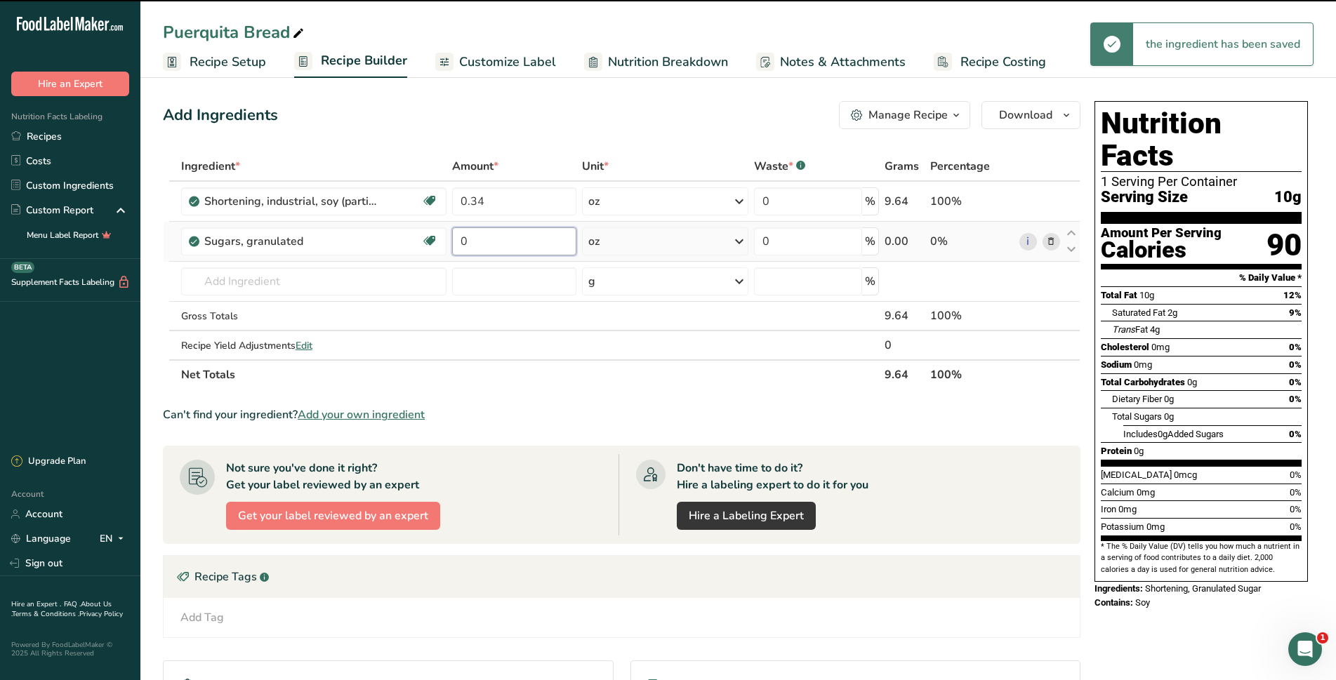
click at [530, 242] on input "0" at bounding box center [514, 241] width 125 height 28
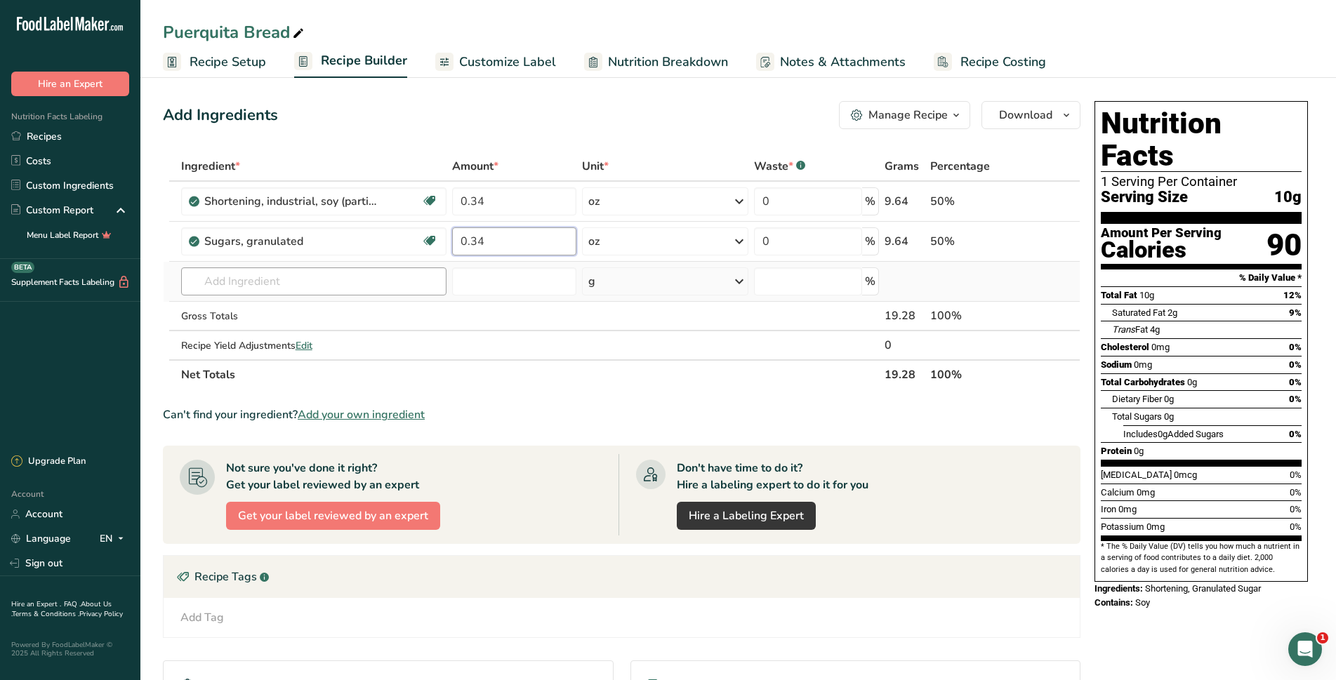
type input "0.34"
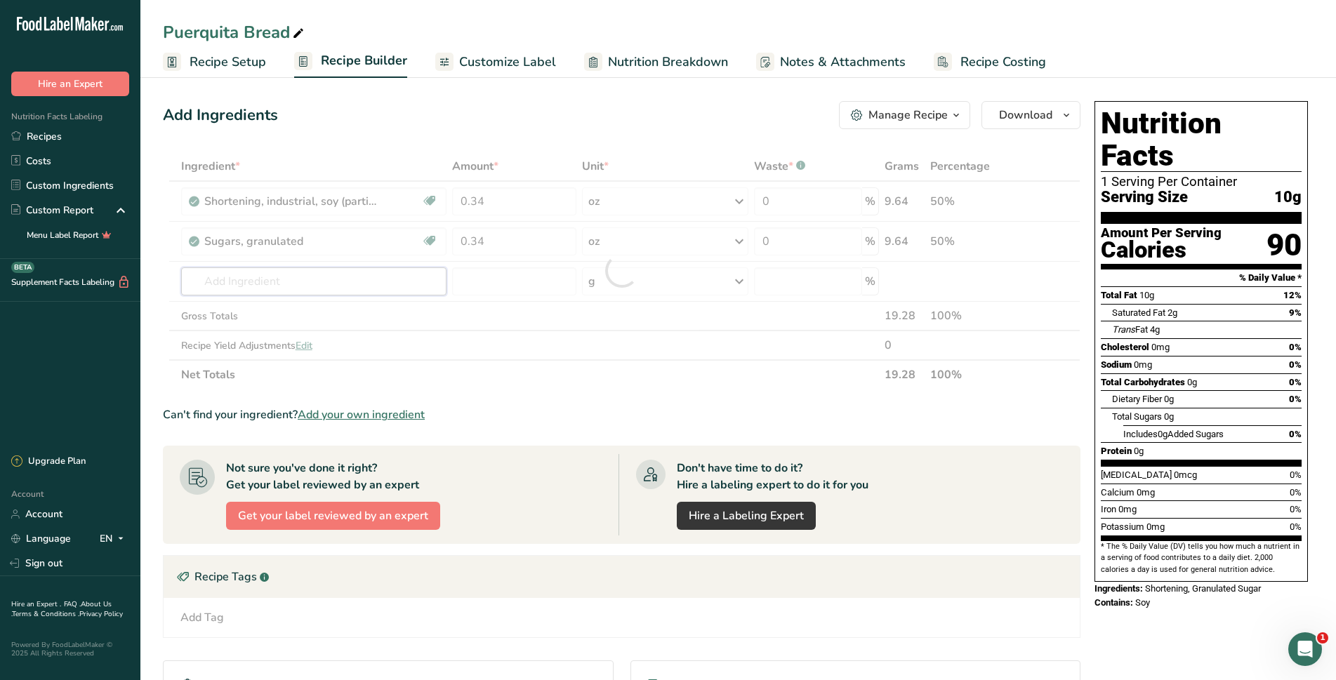
click at [235, 275] on div "Ingredient * Amount * Unit * Waste * .a-a{fill:#347362;}.b-a{fill:#fff;} Grams …" at bounding box center [621, 271] width 917 height 238
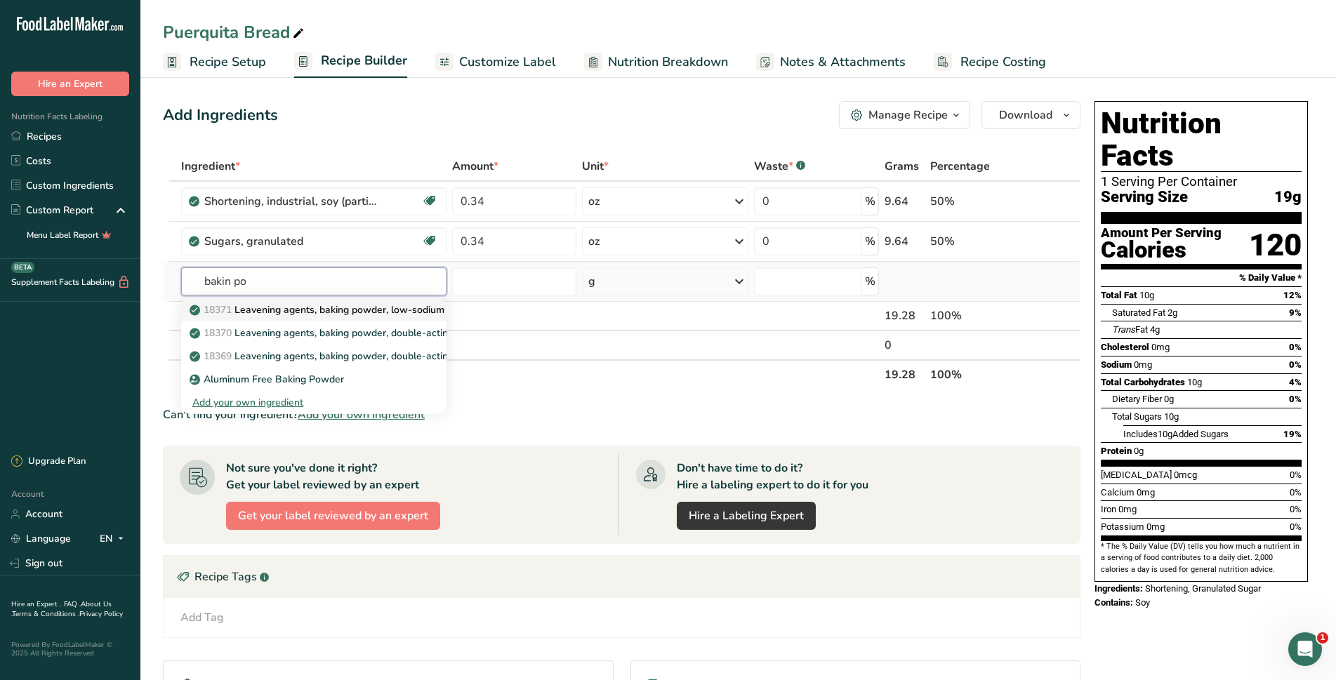
type input "bakin po"
click at [371, 307] on p "18371 Leavening agents, baking powder, low-sodium" at bounding box center [318, 309] width 252 height 15
type input "Leavening agents, baking powder, low-sodium"
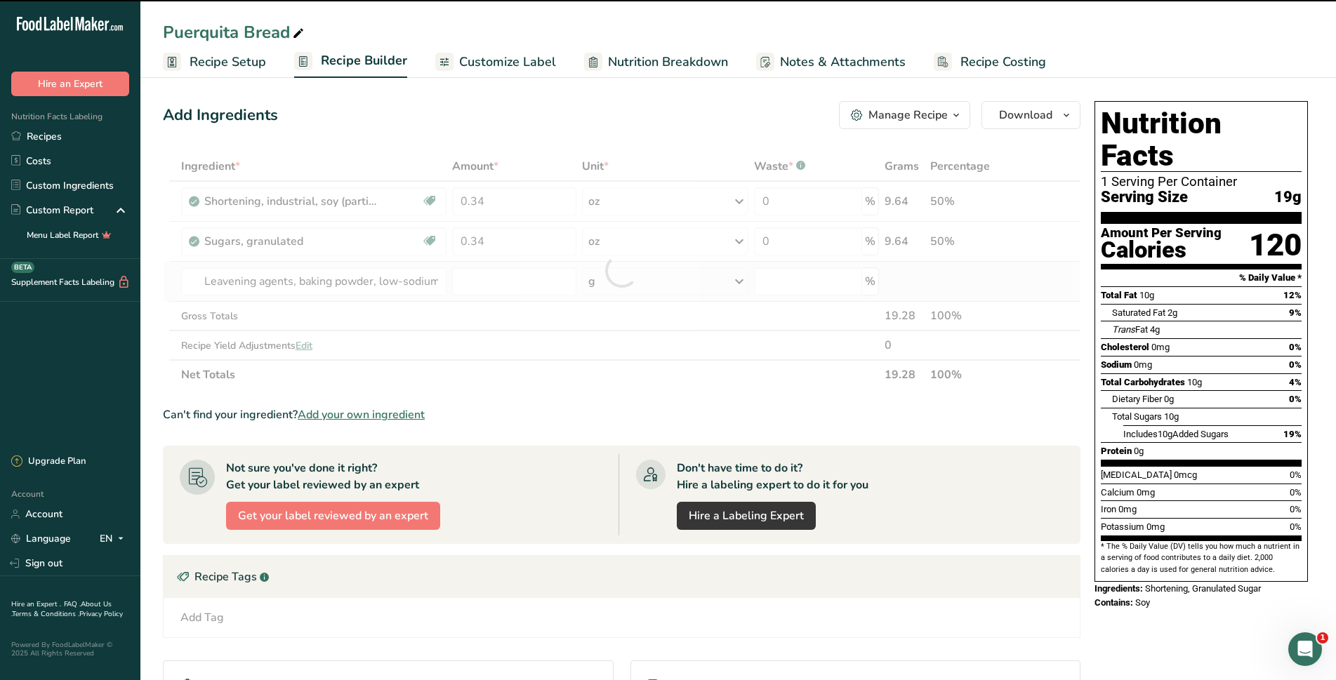
type input "0"
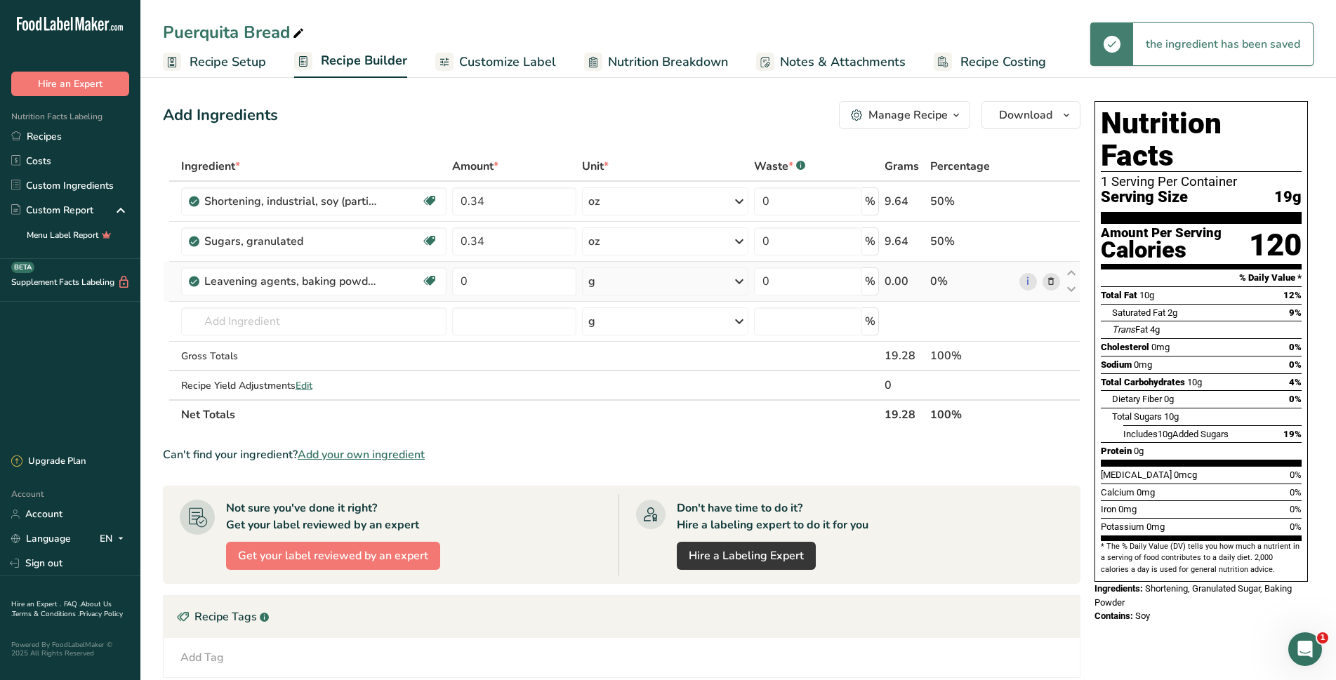
click at [736, 284] on icon at bounding box center [739, 281] width 17 height 25
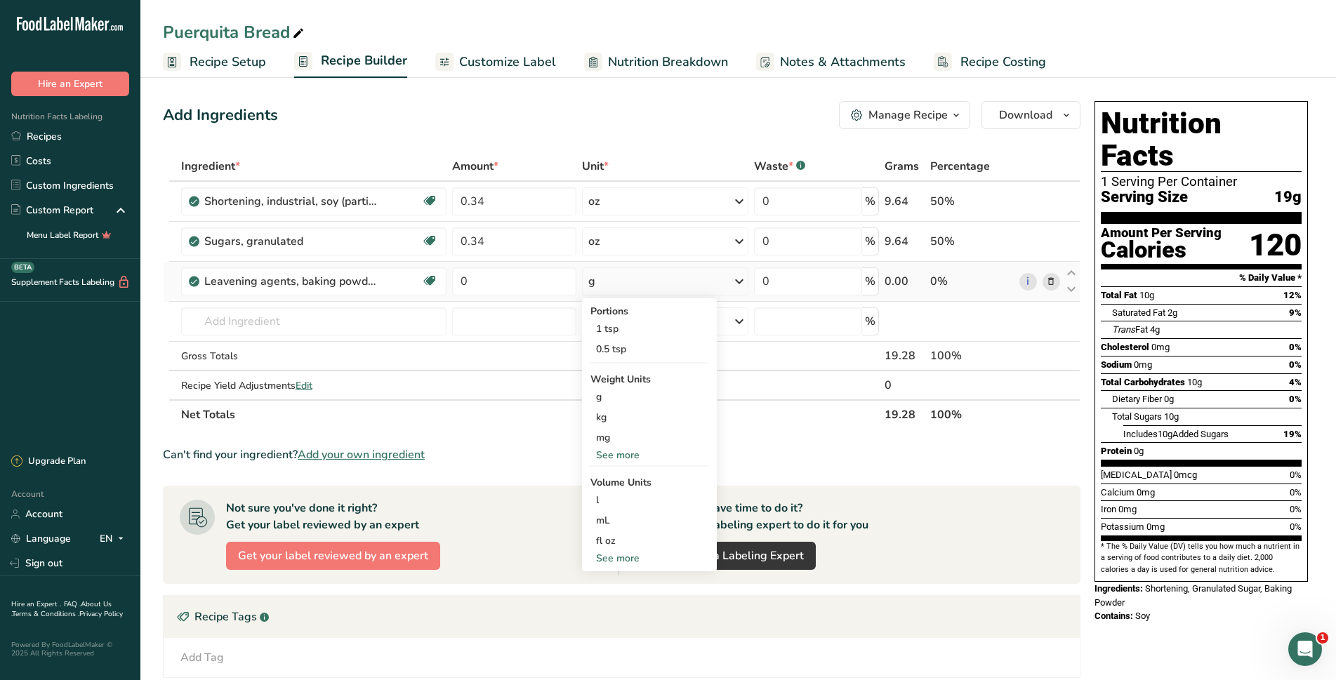
click at [632, 452] on div "See more" at bounding box center [649, 455] width 118 height 15
click at [616, 496] on div "oz" at bounding box center [649, 498] width 118 height 20
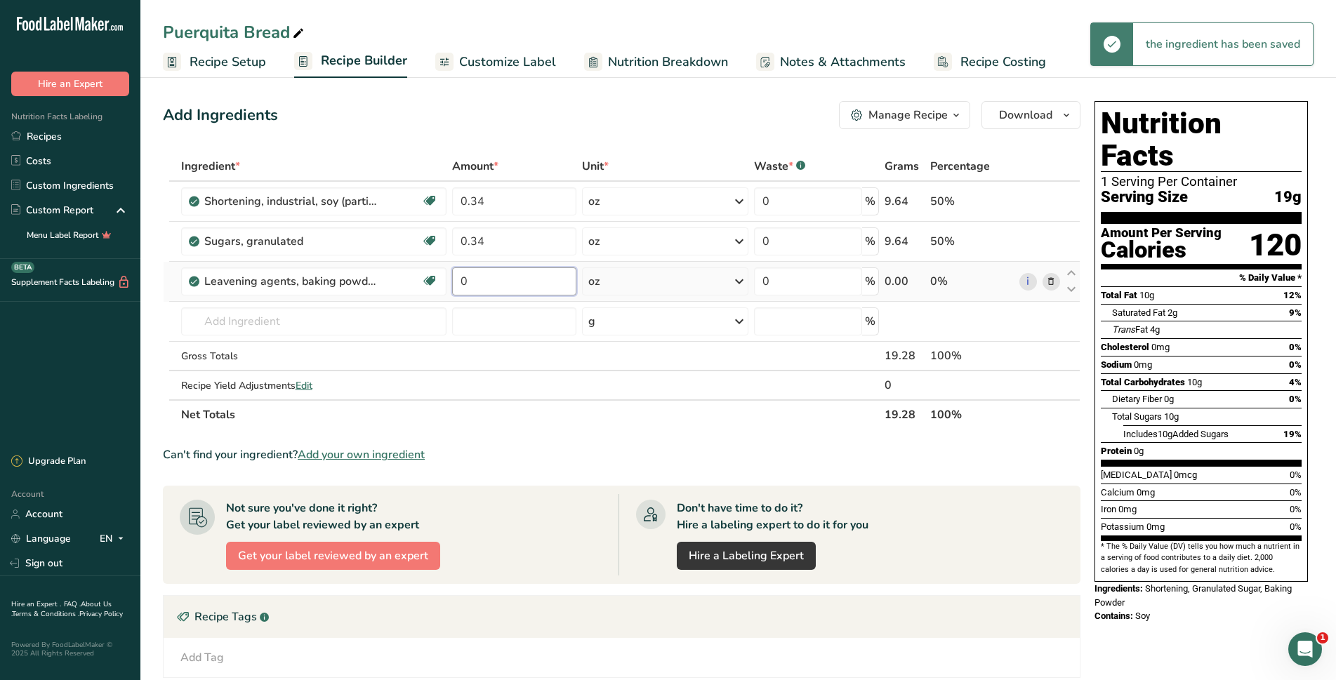
click at [496, 291] on input "0" at bounding box center [514, 281] width 125 height 28
type input "0.02"
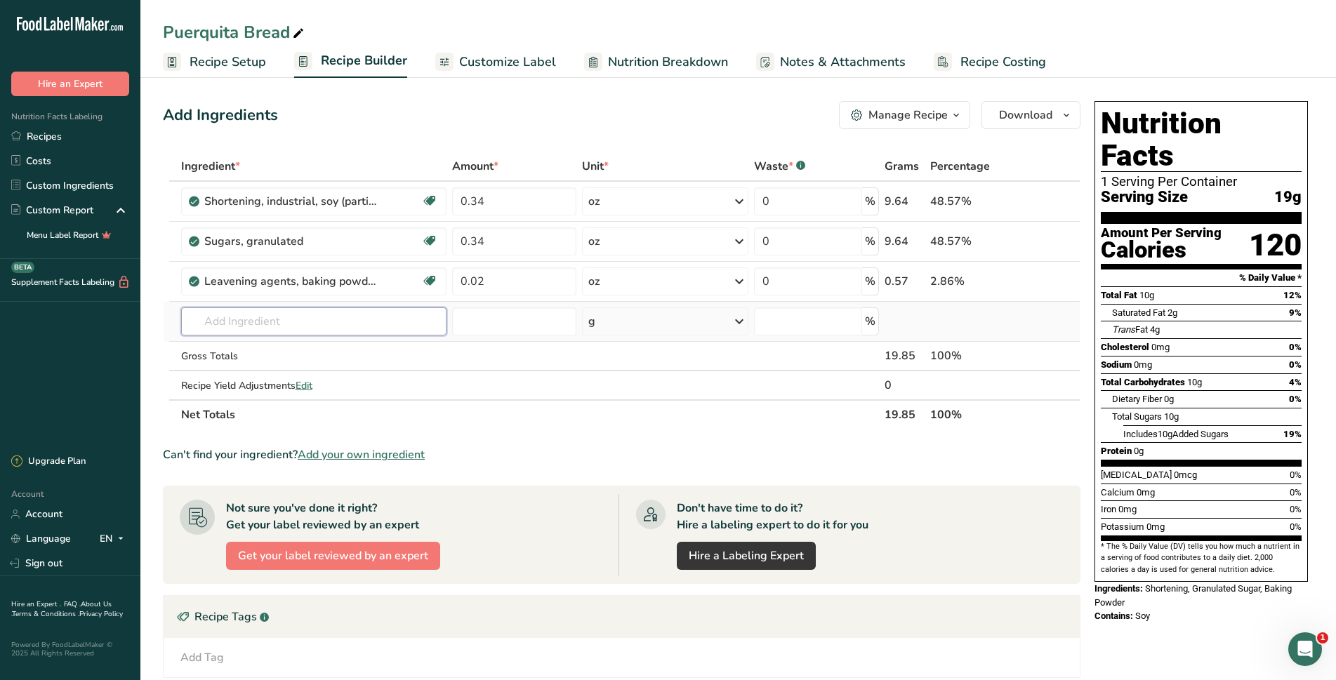
click at [345, 310] on div "Ingredient * Amount * Unit * Waste * .a-a{fill:#347362;}.b-a{fill:#fff;} Grams …" at bounding box center [621, 291] width 917 height 278
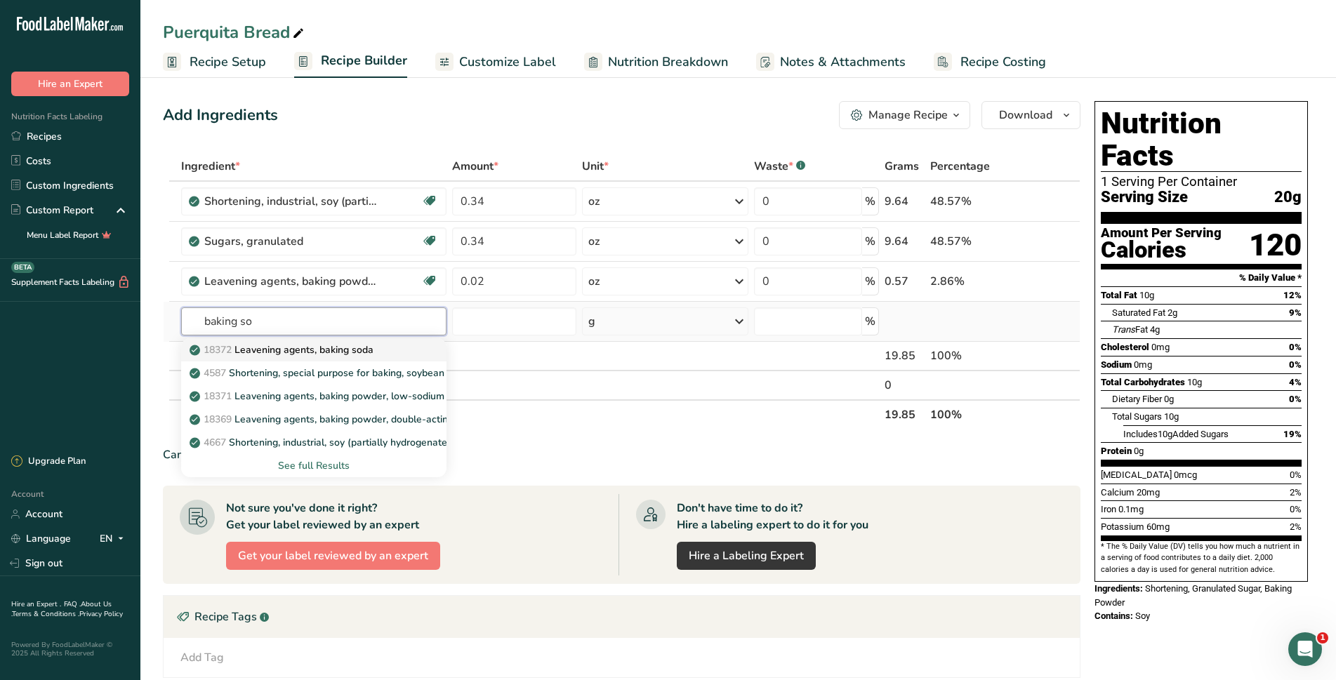
type input "baking so"
click at [344, 350] on p "18372 Leavening agents, baking soda" at bounding box center [282, 349] width 181 height 15
type input "Leavening agents, baking soda"
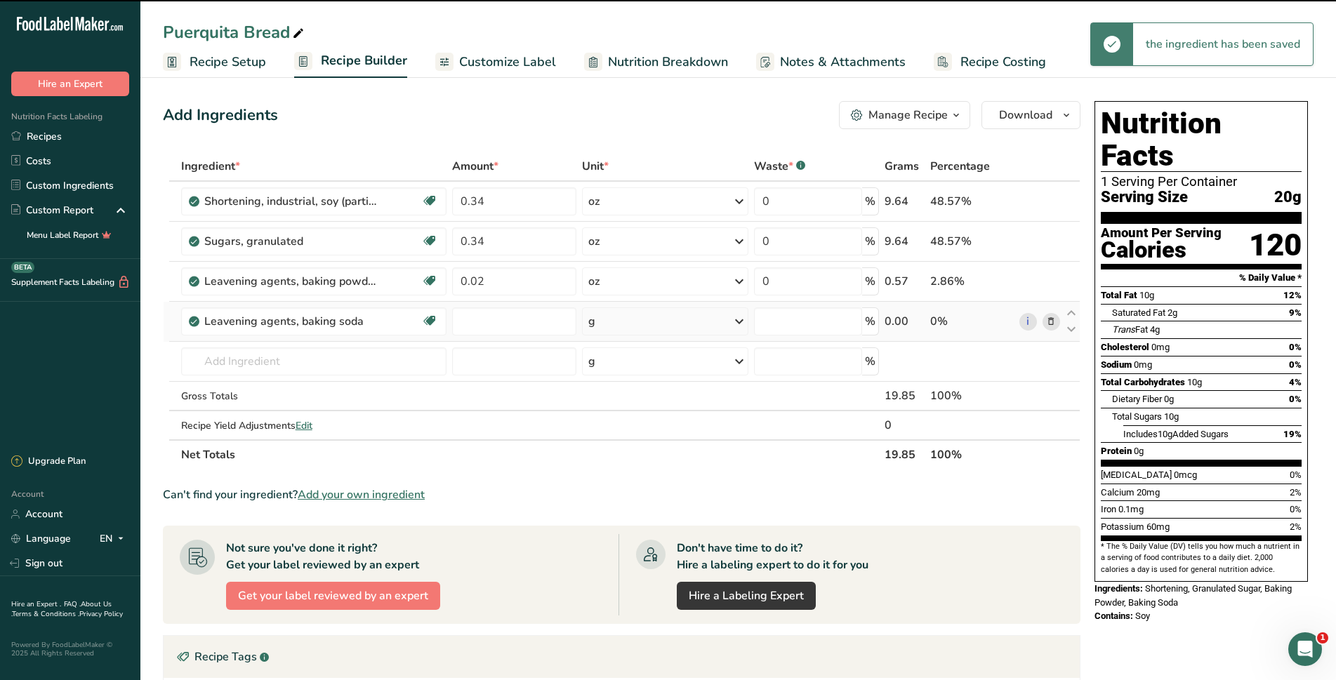
type input "0"
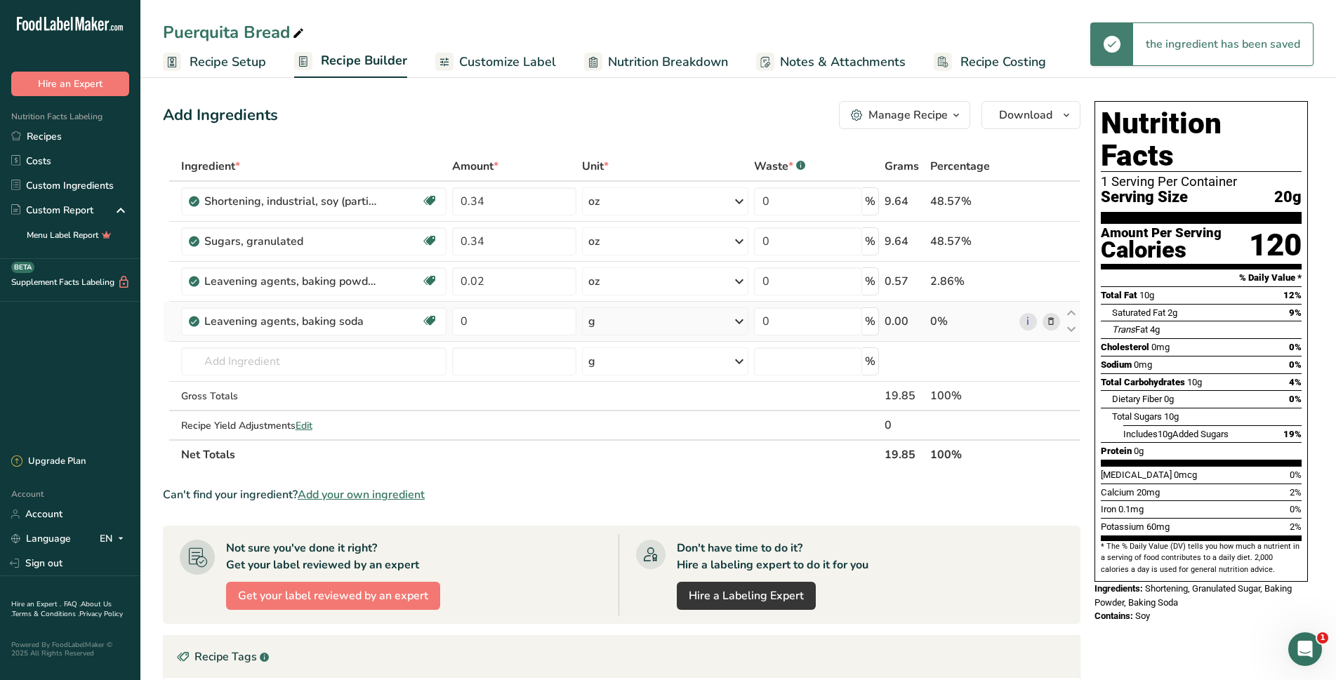
click at [739, 323] on icon at bounding box center [739, 321] width 17 height 25
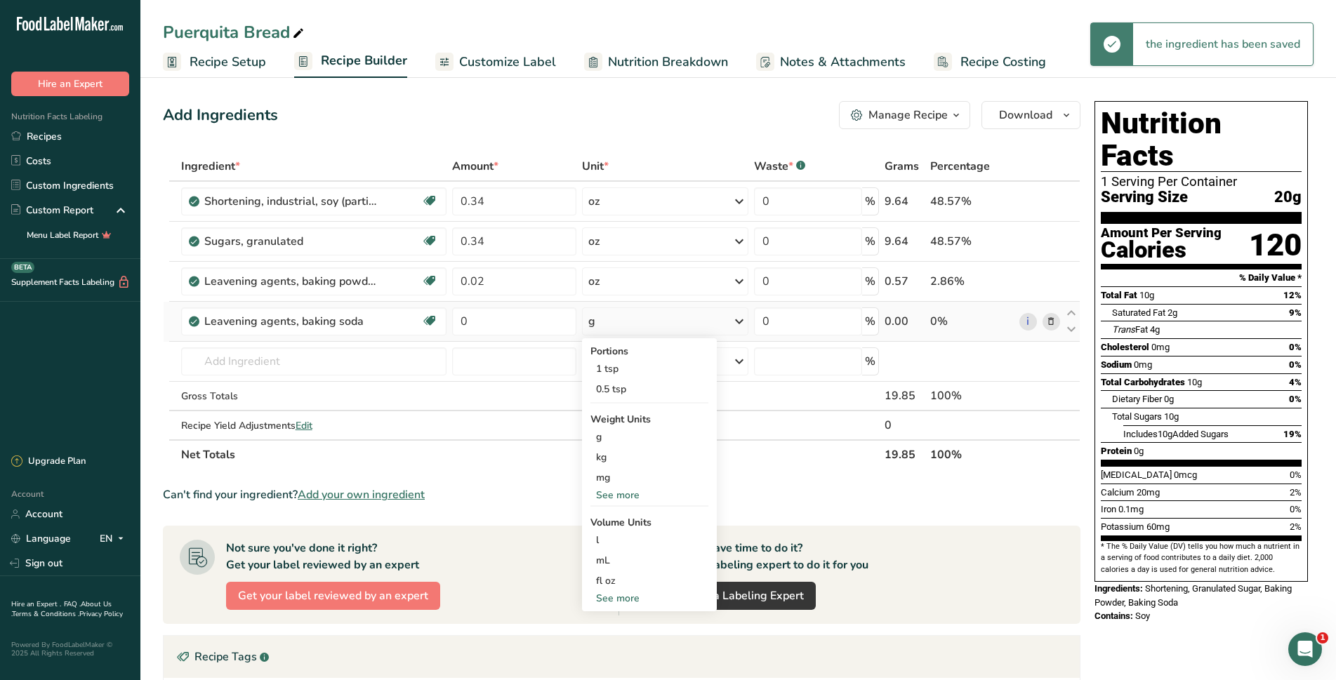
click at [626, 497] on div "See more" at bounding box center [649, 495] width 118 height 15
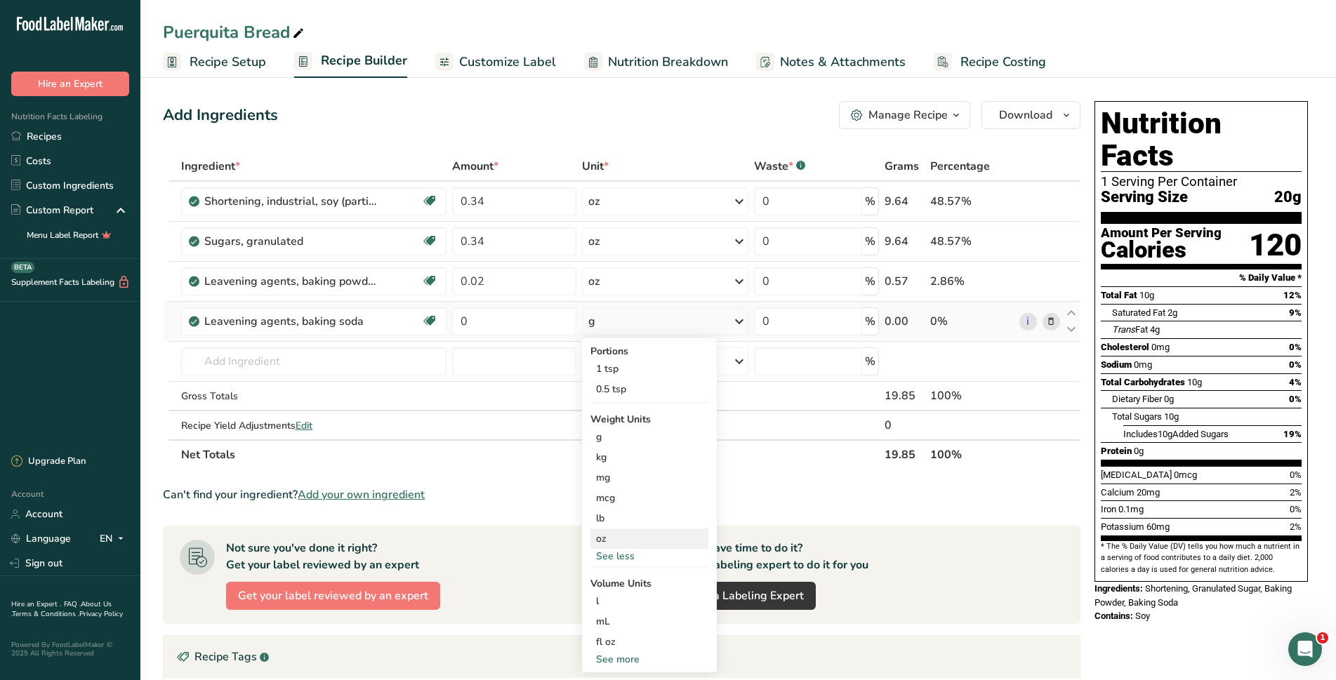
click at [611, 536] on div "oz" at bounding box center [649, 538] width 118 height 20
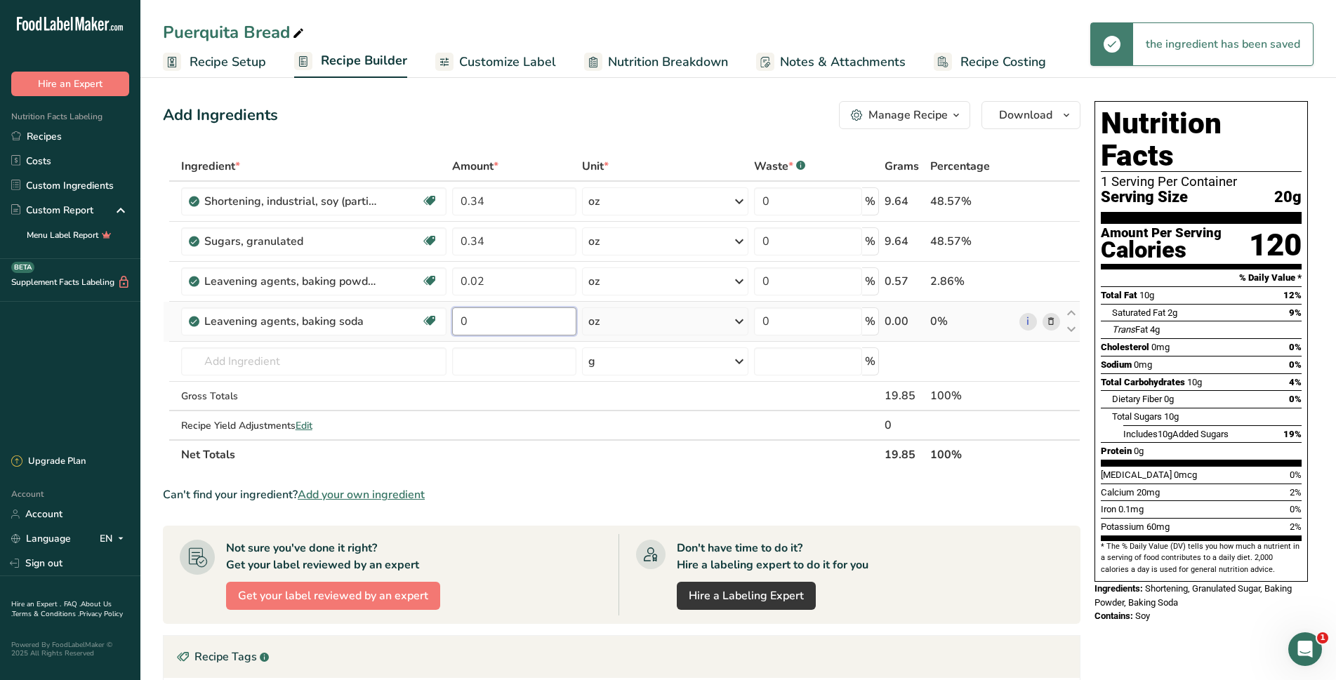
click at [508, 324] on input "0" at bounding box center [514, 321] width 125 height 28
type input "0.02"
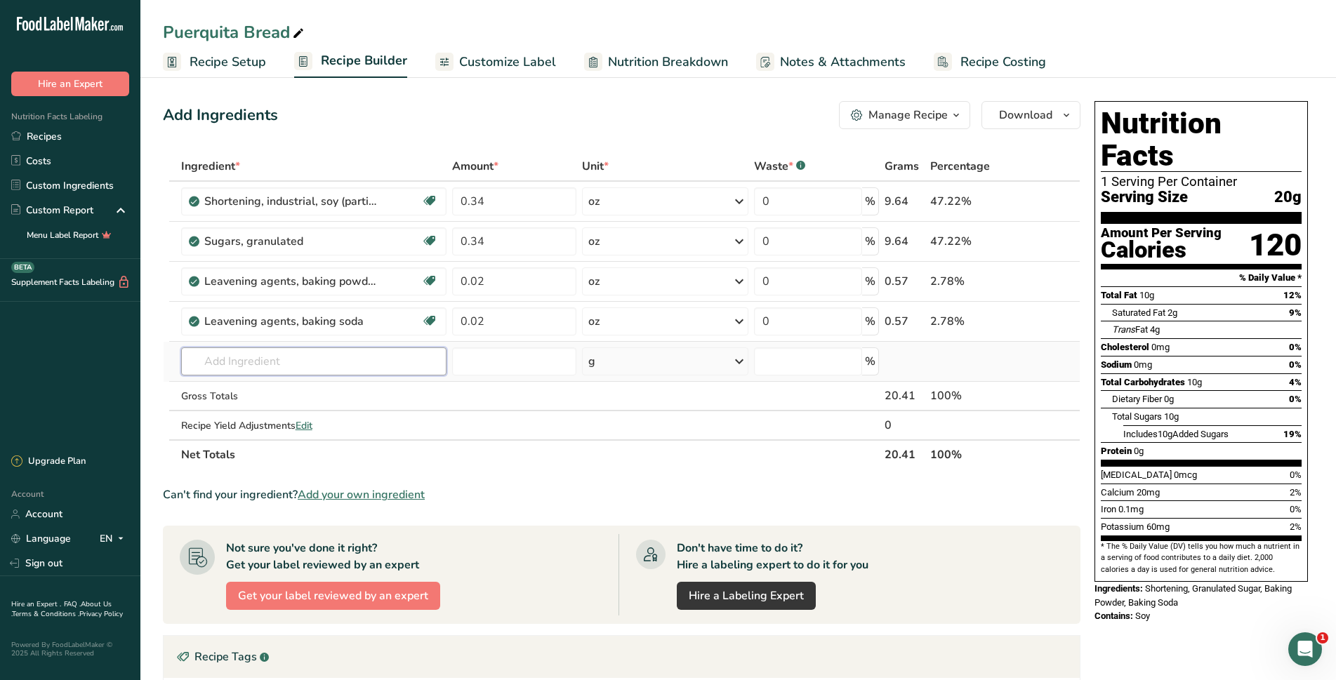
click at [317, 357] on div "Ingredient * Amount * Unit * Waste * .a-a{fill:#347362;}.b-a{fill:#fff;} Grams …" at bounding box center [621, 311] width 917 height 318
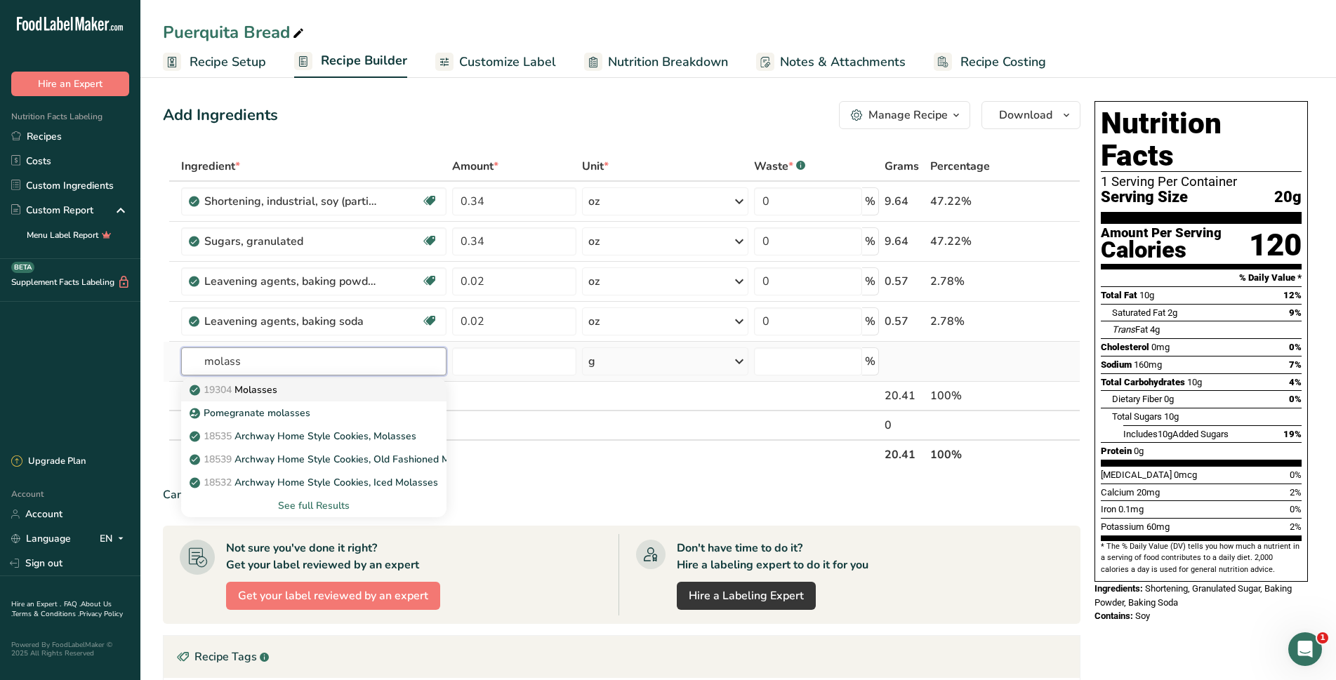
type input "molass"
click at [318, 388] on div "19304 Molasses" at bounding box center [302, 389] width 220 height 15
type input "Molasses"
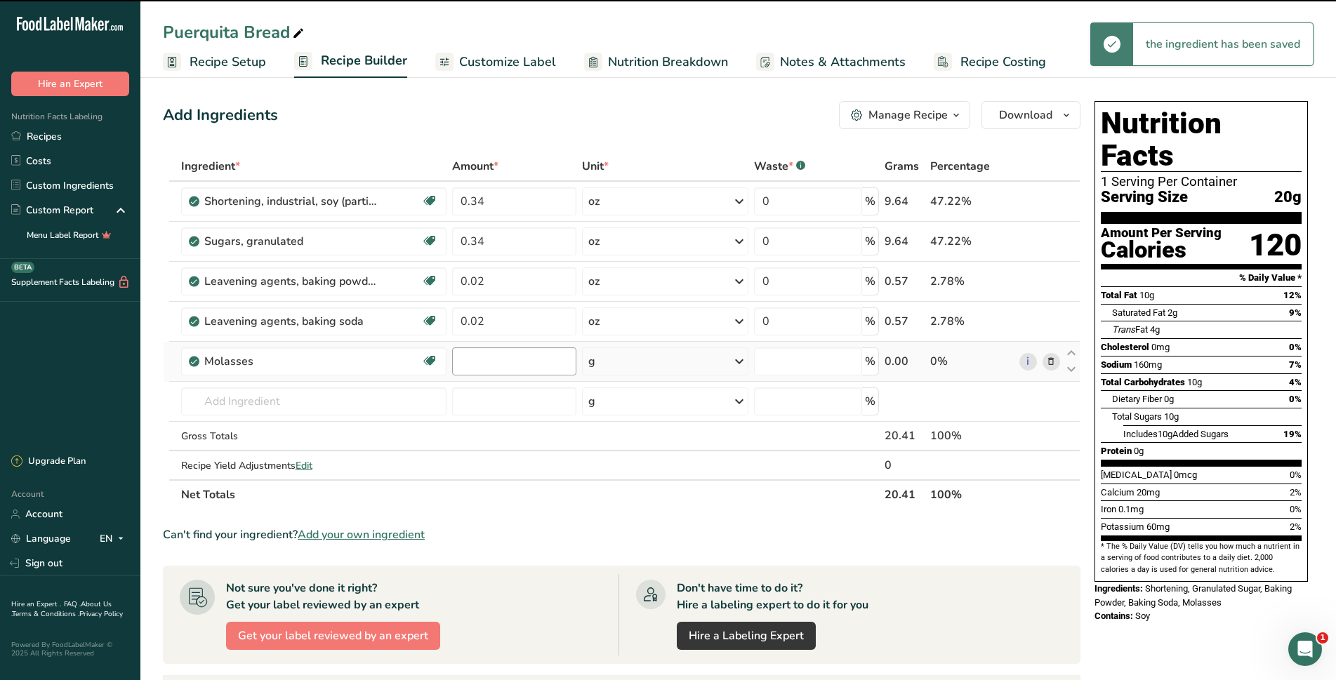
type input "0"
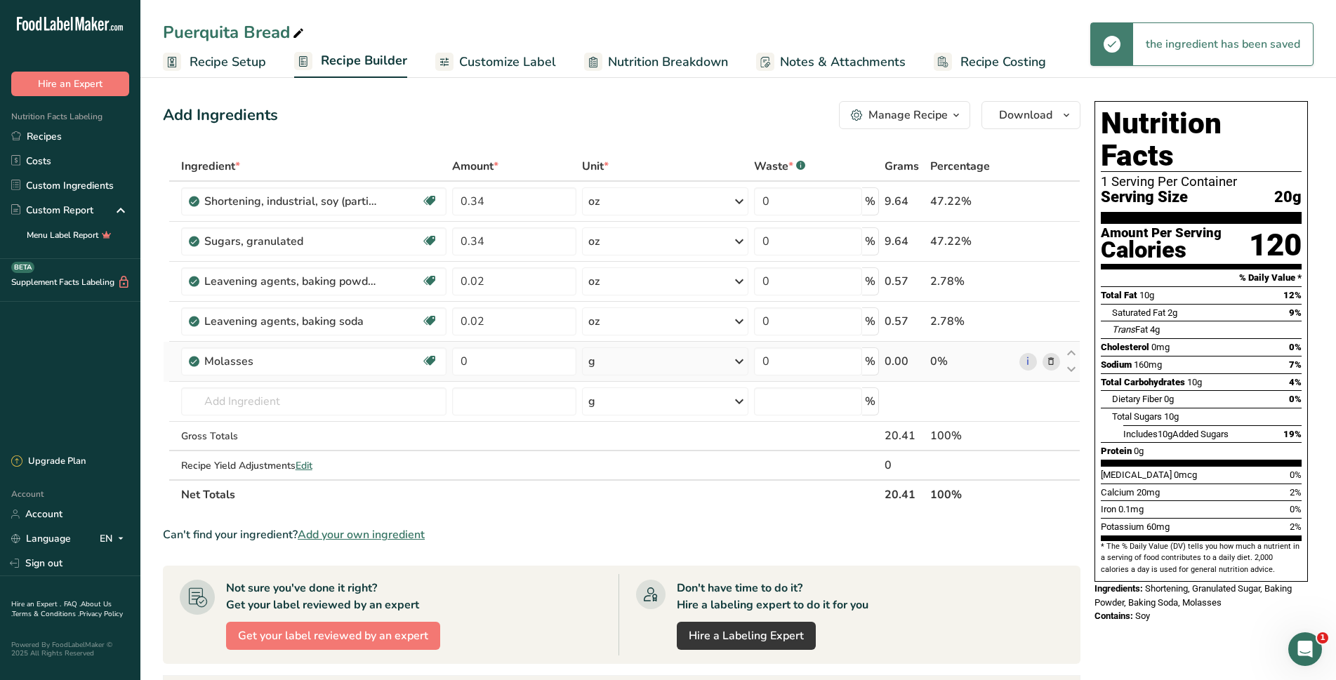
click at [736, 366] on icon at bounding box center [739, 361] width 17 height 25
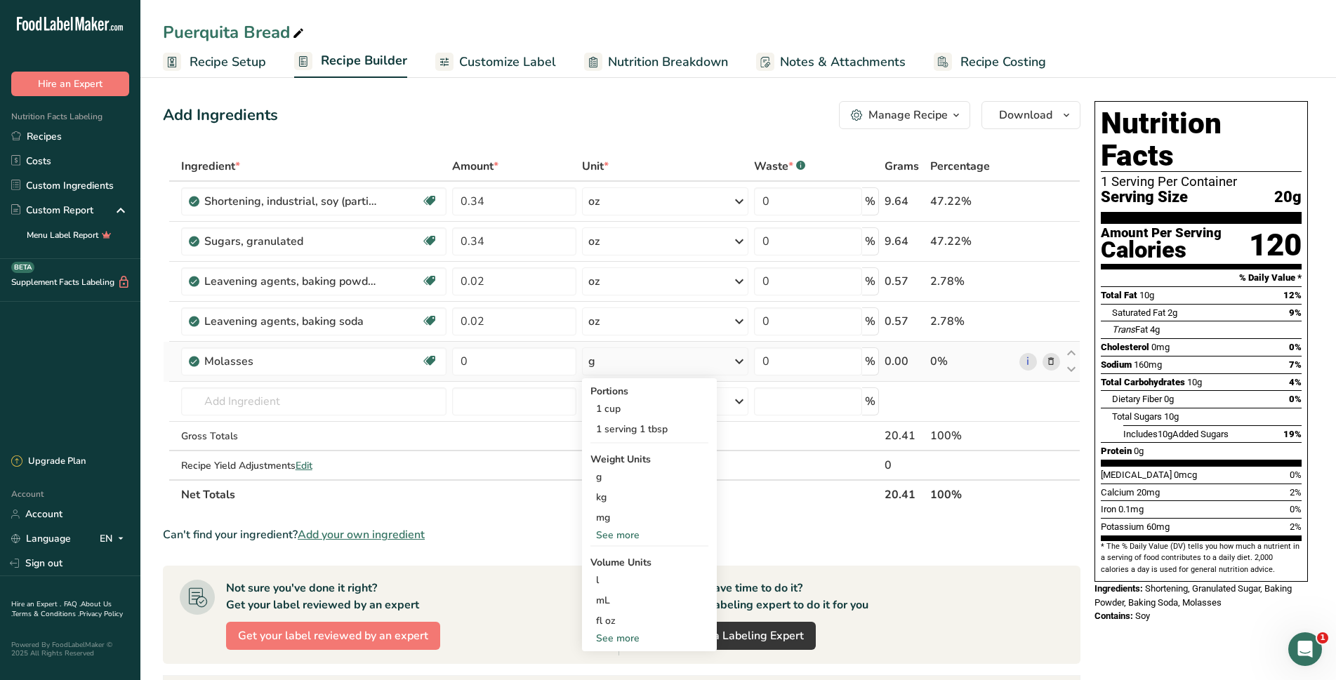
click at [625, 532] on div "See more" at bounding box center [649, 535] width 118 height 15
click at [611, 580] on div "oz" at bounding box center [649, 578] width 118 height 20
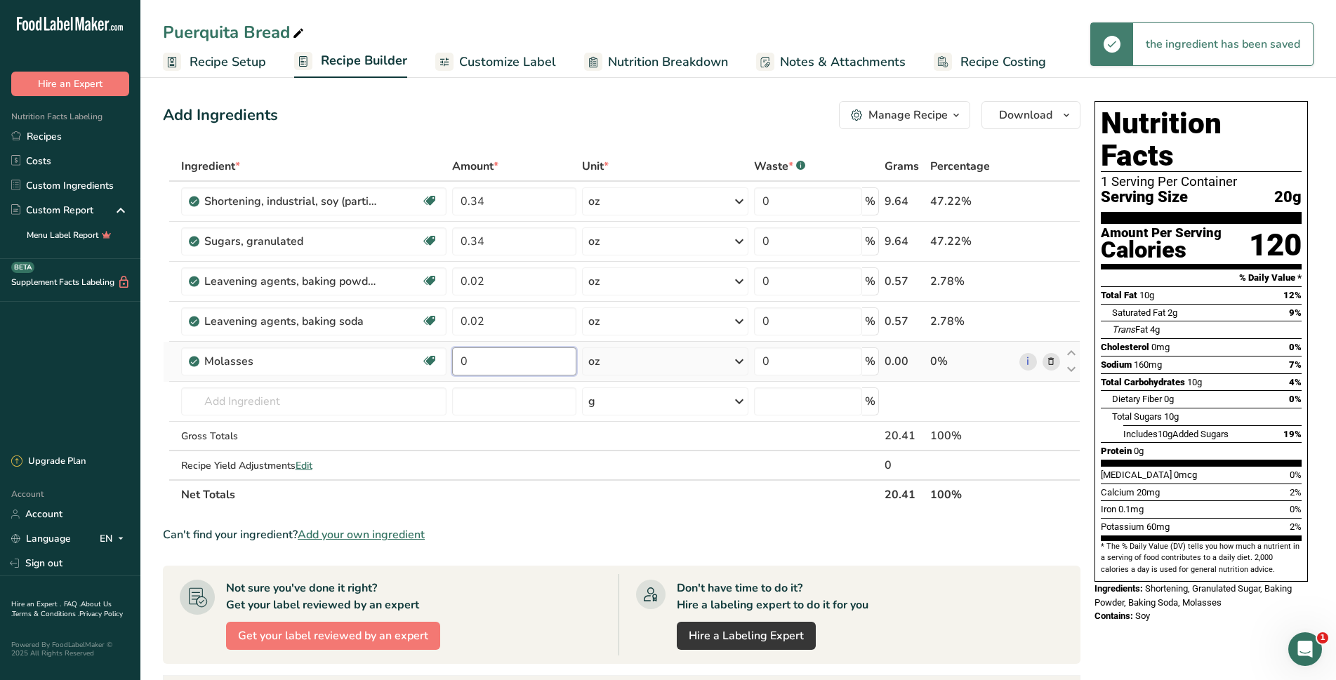
click at [507, 361] on input "0" at bounding box center [514, 361] width 125 height 28
type input "0.45"
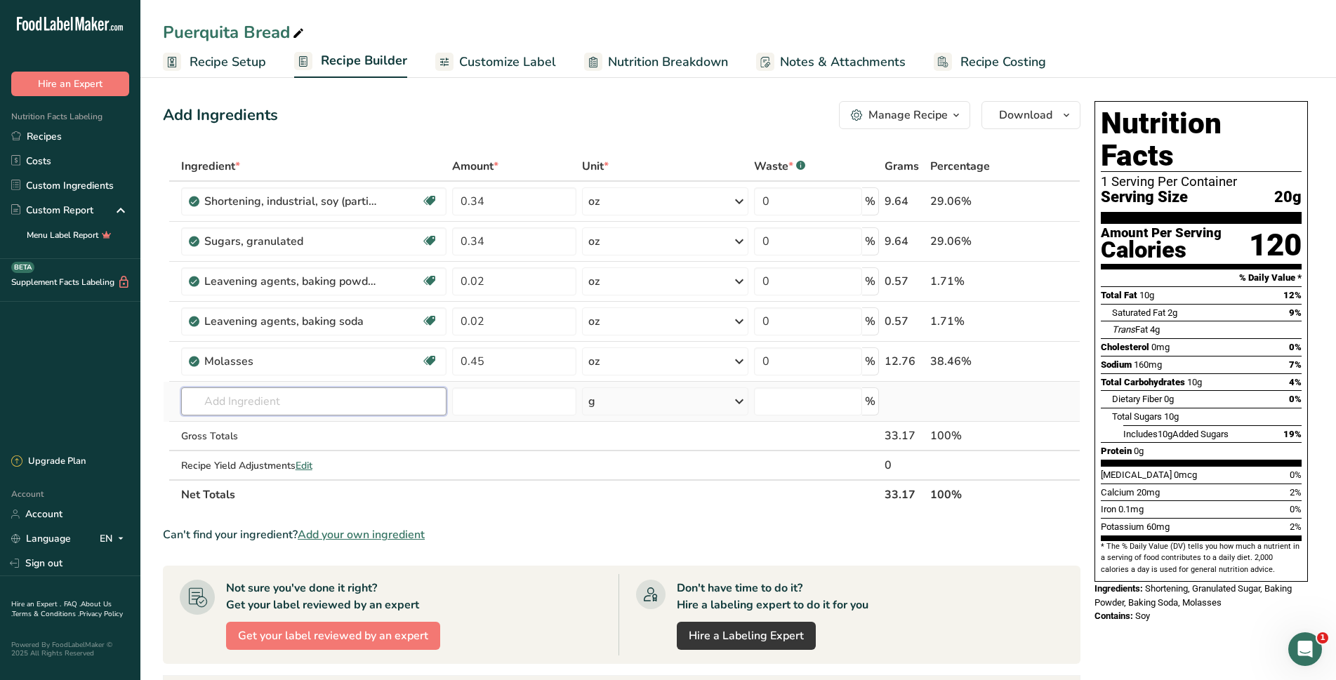
click at [289, 400] on div "Ingredient * Amount * Unit * Waste * .a-a{fill:#347362;}.b-a{fill:#fff;} Grams …" at bounding box center [621, 331] width 917 height 358
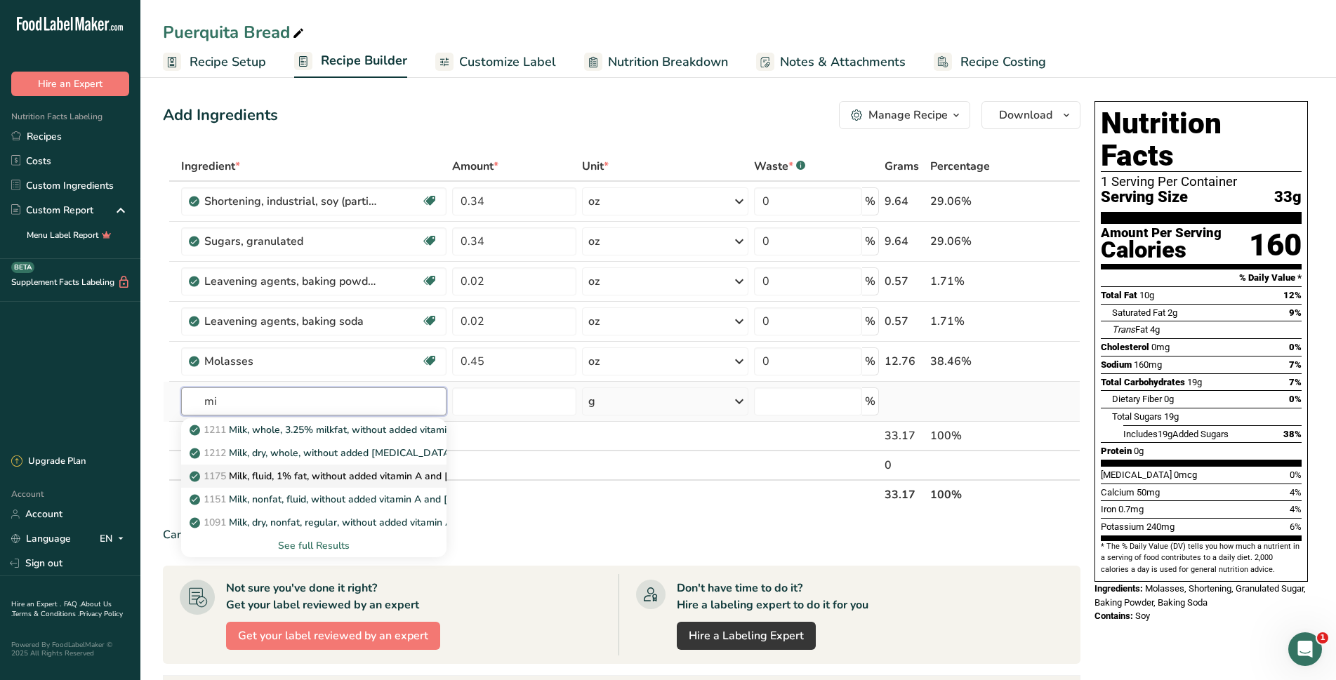
type input "m"
type input "w"
type input "milk"
click at [289, 474] on p "1175 Milk, fluid, 1% fat, without added vitamin A and vitamin D" at bounding box center [359, 476] width 334 height 15
type input "Milk, fluid, 1% fat, without added vitamin A and vitamin D"
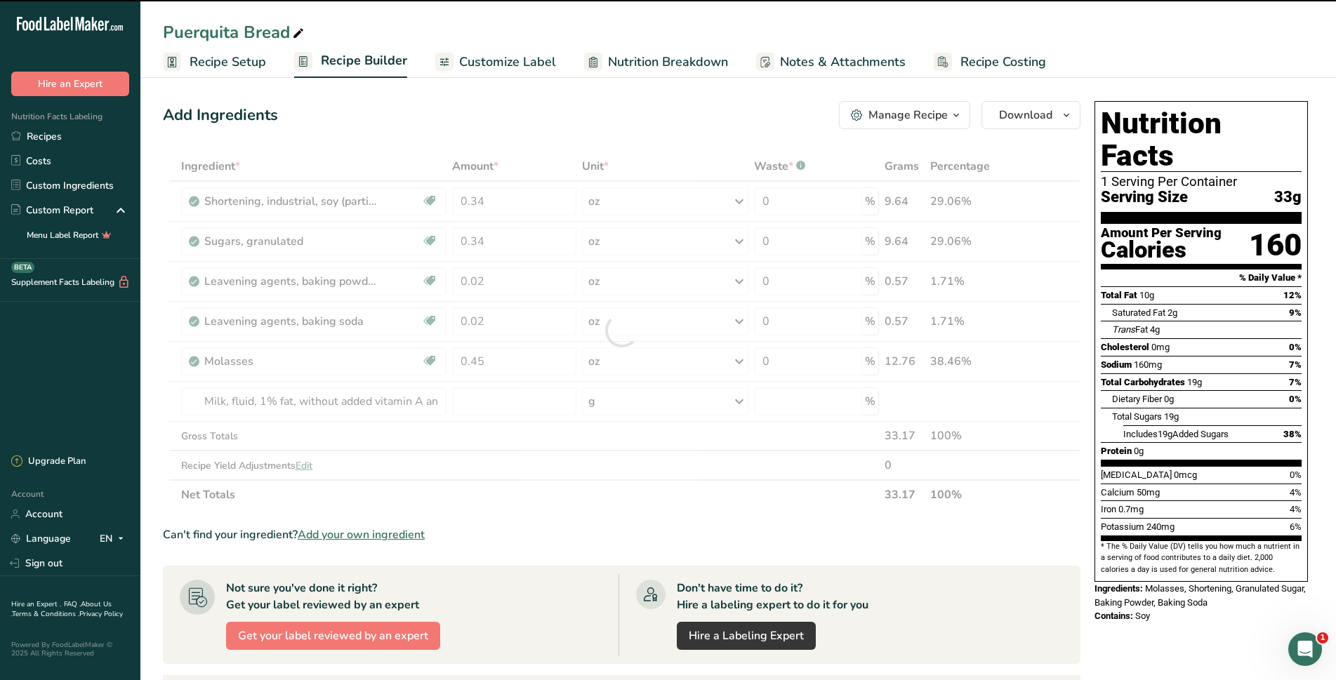
type input "0"
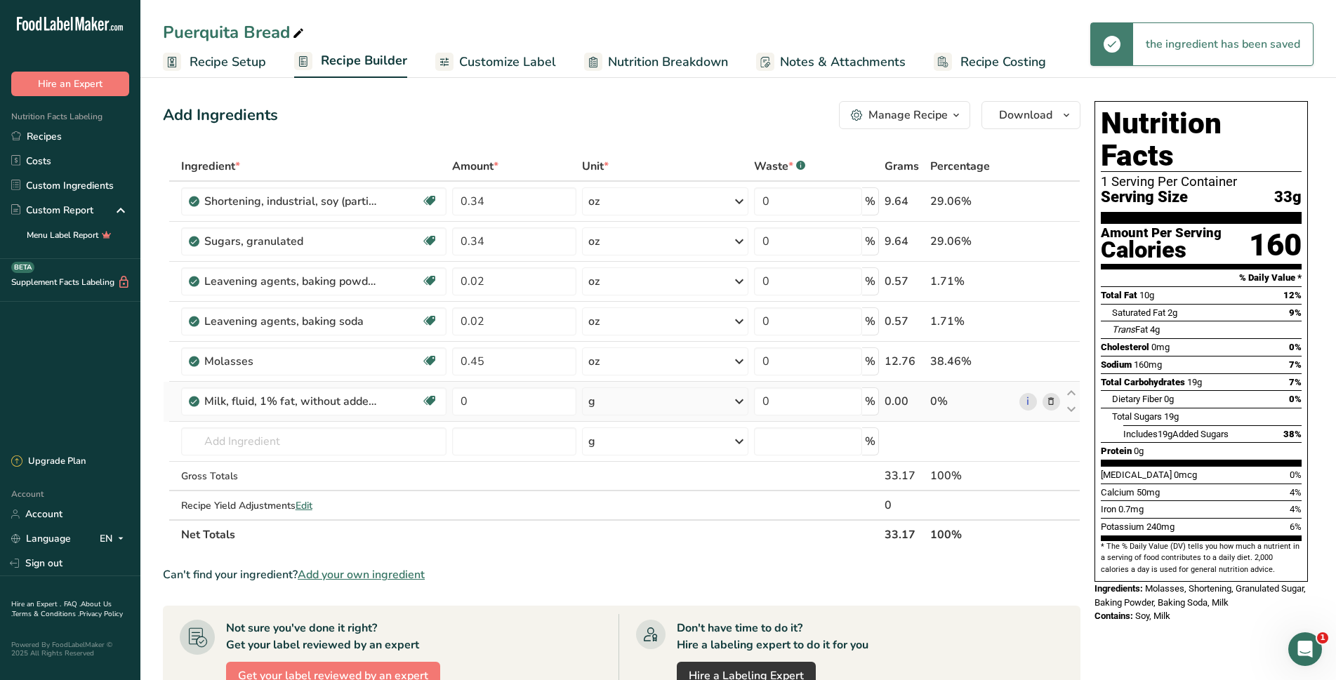
click at [736, 404] on icon at bounding box center [739, 401] width 17 height 25
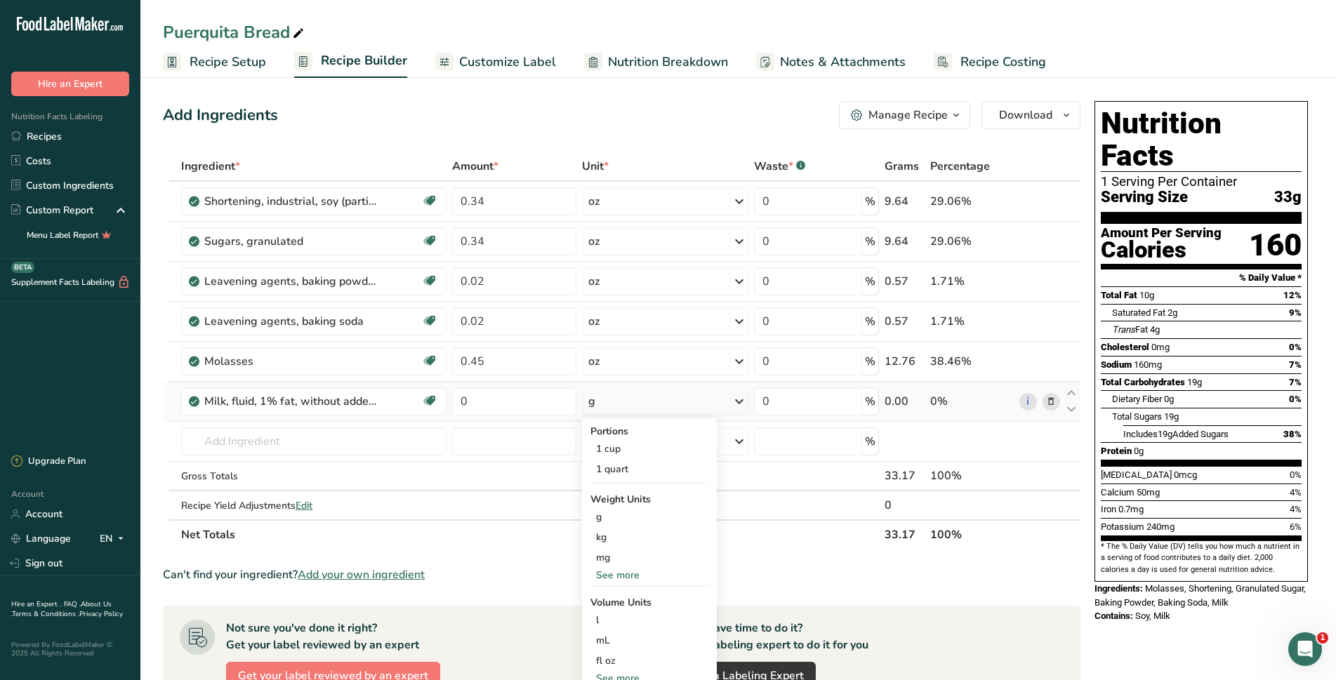
click at [625, 579] on div "See more" at bounding box center [649, 575] width 118 height 15
click at [613, 614] on div "oz" at bounding box center [649, 618] width 118 height 20
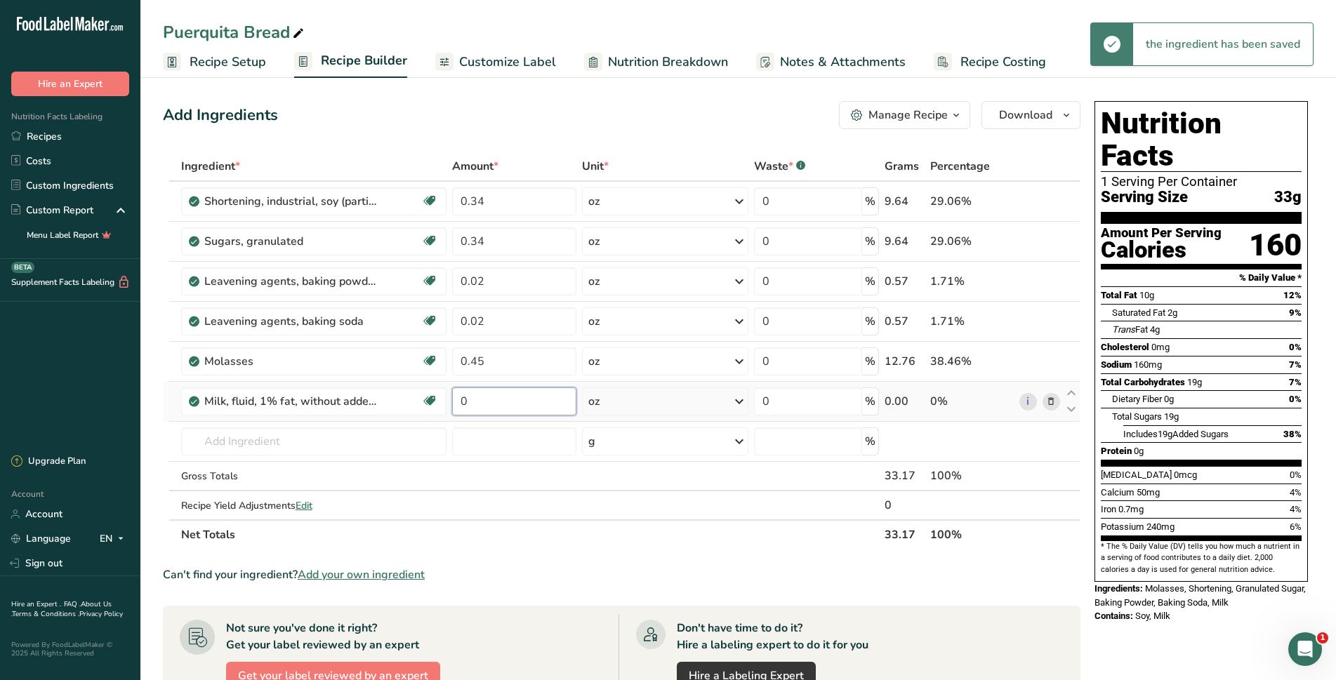
click at [489, 406] on input "0" at bounding box center [514, 401] width 125 height 28
type input "0.27"
click at [287, 447] on div "Ingredient * Amount * Unit * Waste * .a-a{fill:#347362;}.b-a{fill:#fff;} Grams …" at bounding box center [621, 351] width 917 height 398
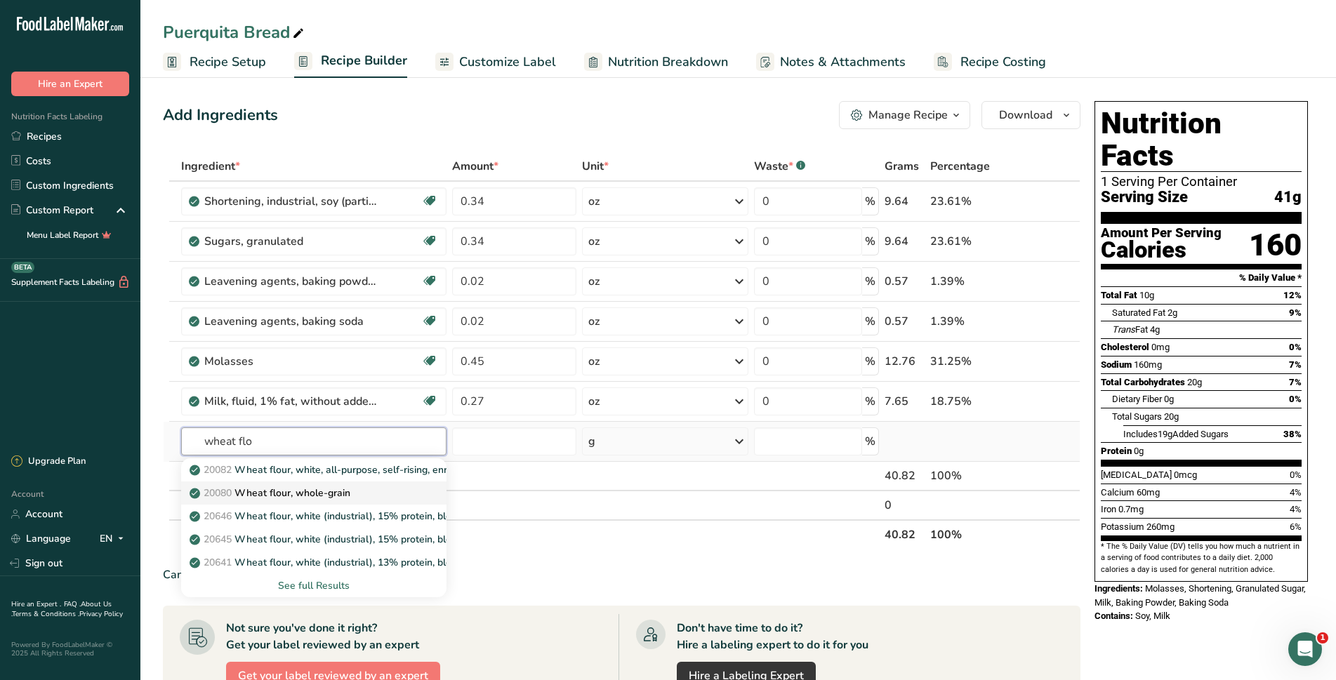
type input "wheat flo"
click at [324, 486] on p "20080 Wheat flour, whole-grain" at bounding box center [271, 493] width 158 height 15
type input "Wheat flour, whole-grain"
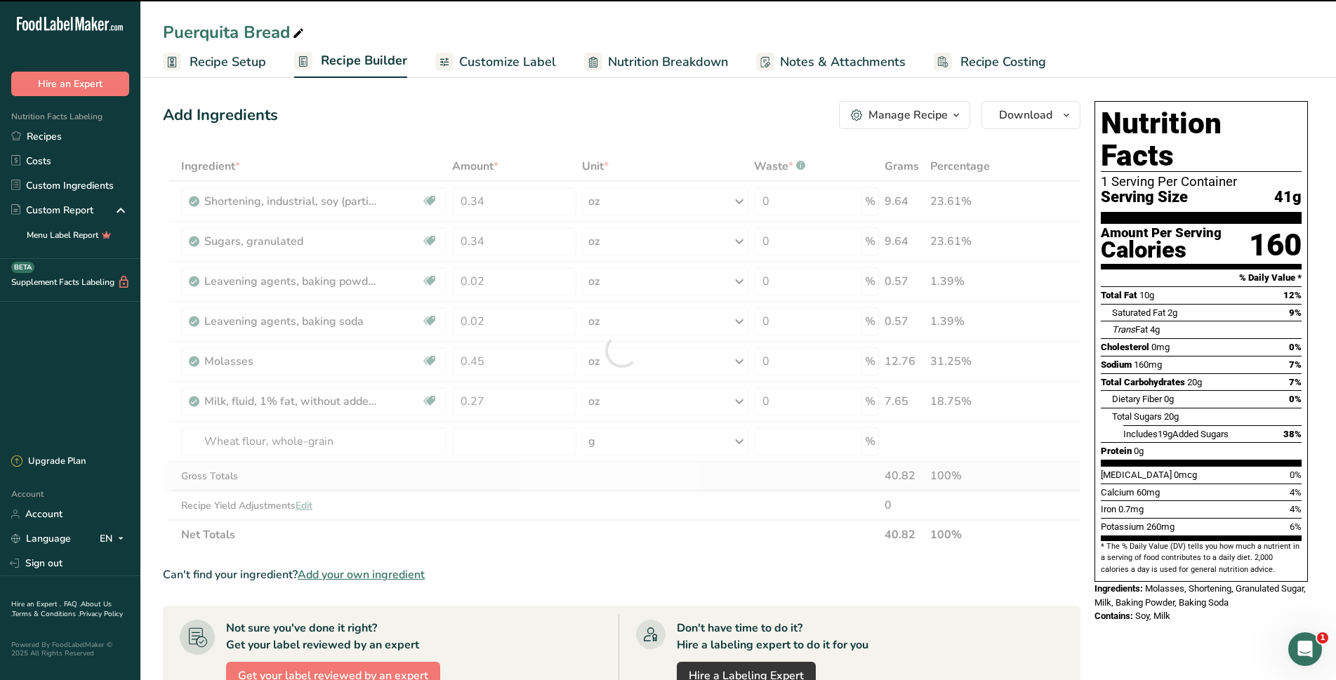
type input "0"
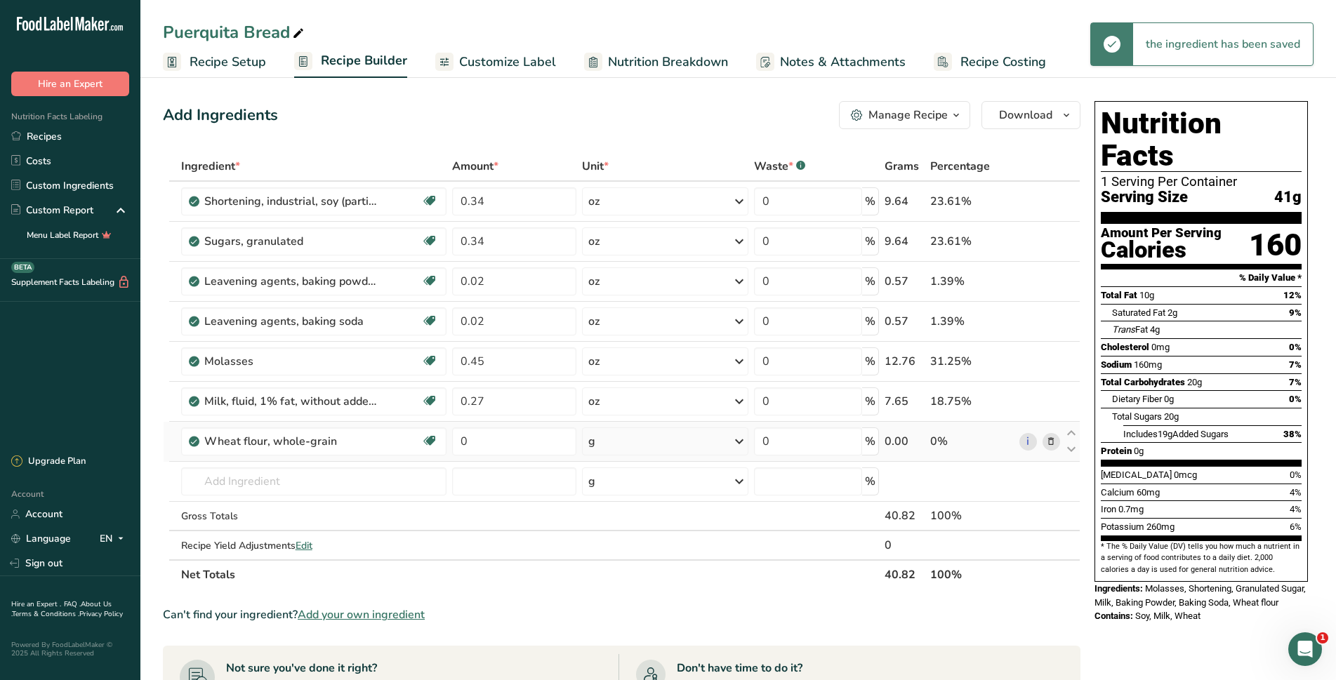
click at [738, 443] on icon at bounding box center [739, 441] width 17 height 25
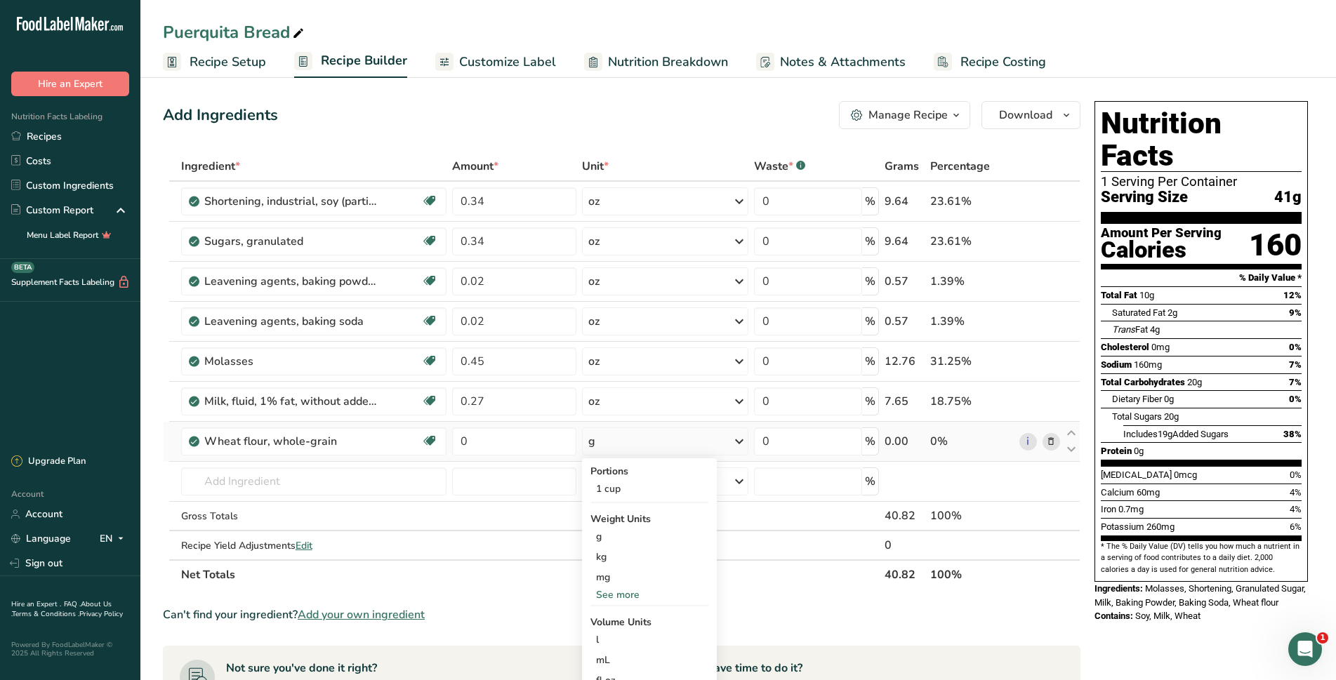
click at [625, 597] on div "See more" at bounding box center [649, 594] width 118 height 15
click at [612, 644] on div "oz" at bounding box center [649, 638] width 118 height 20
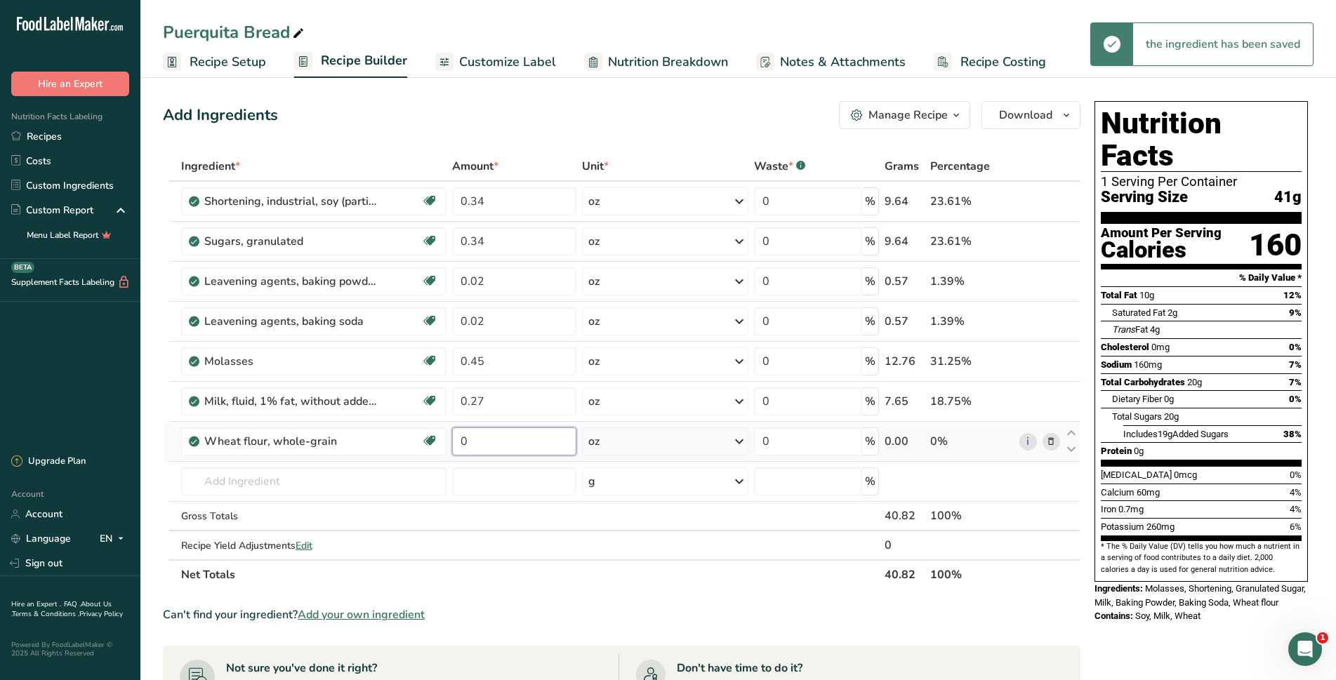
click at [489, 444] on input "0" at bounding box center [514, 441] width 125 height 28
type input "0.91"
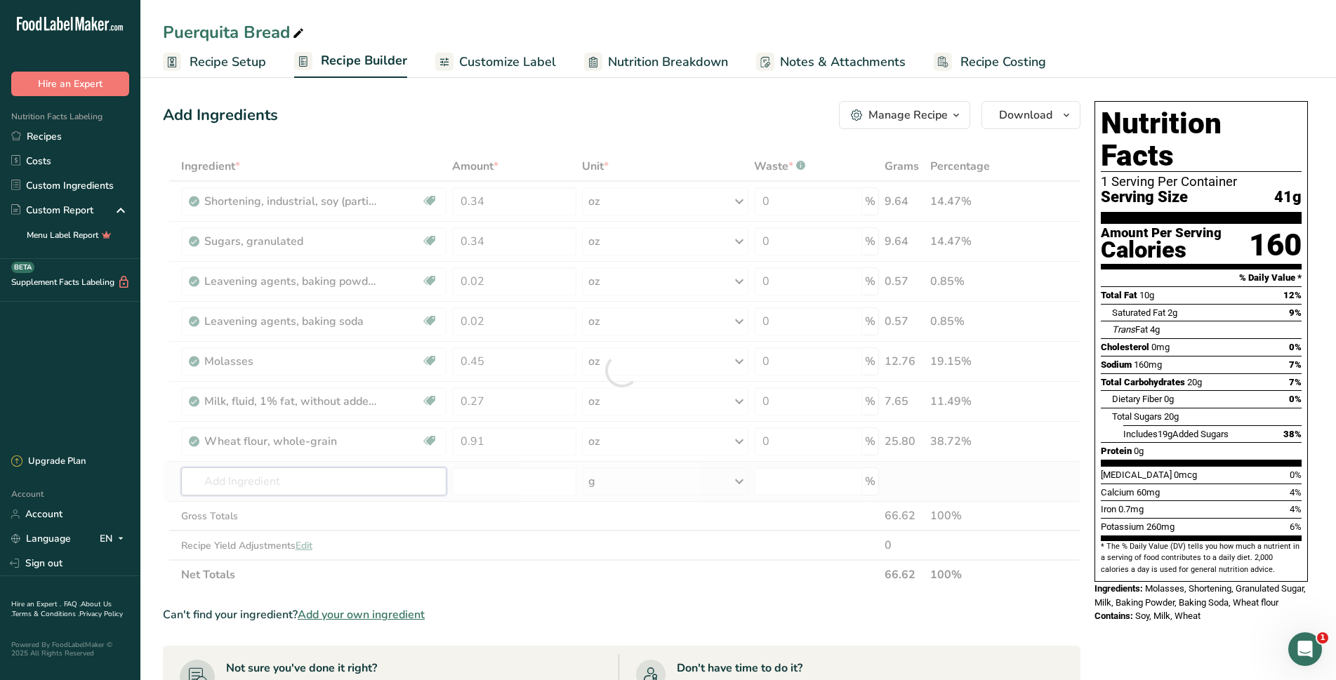
click at [257, 482] on div "Ingredient * Amount * Unit * Waste * .a-a{fill:#347362;}.b-a{fill:#fff;} Grams …" at bounding box center [621, 371] width 917 height 438
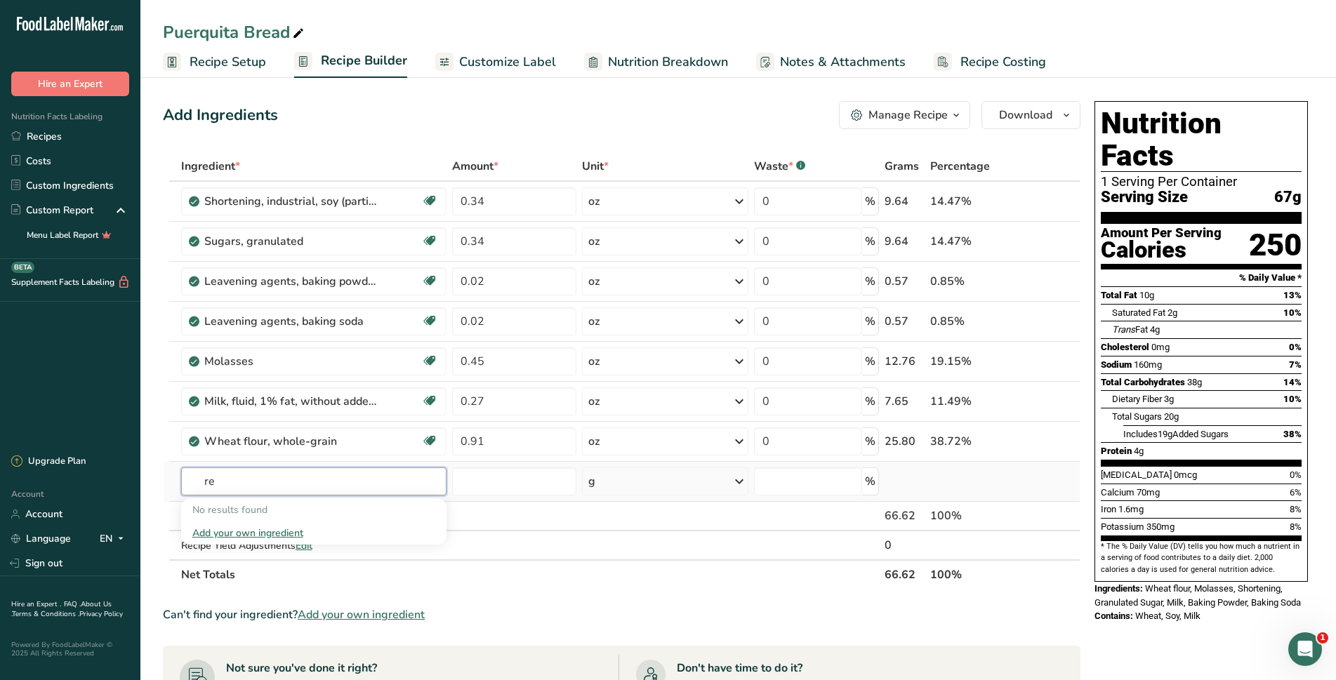
type input "r"
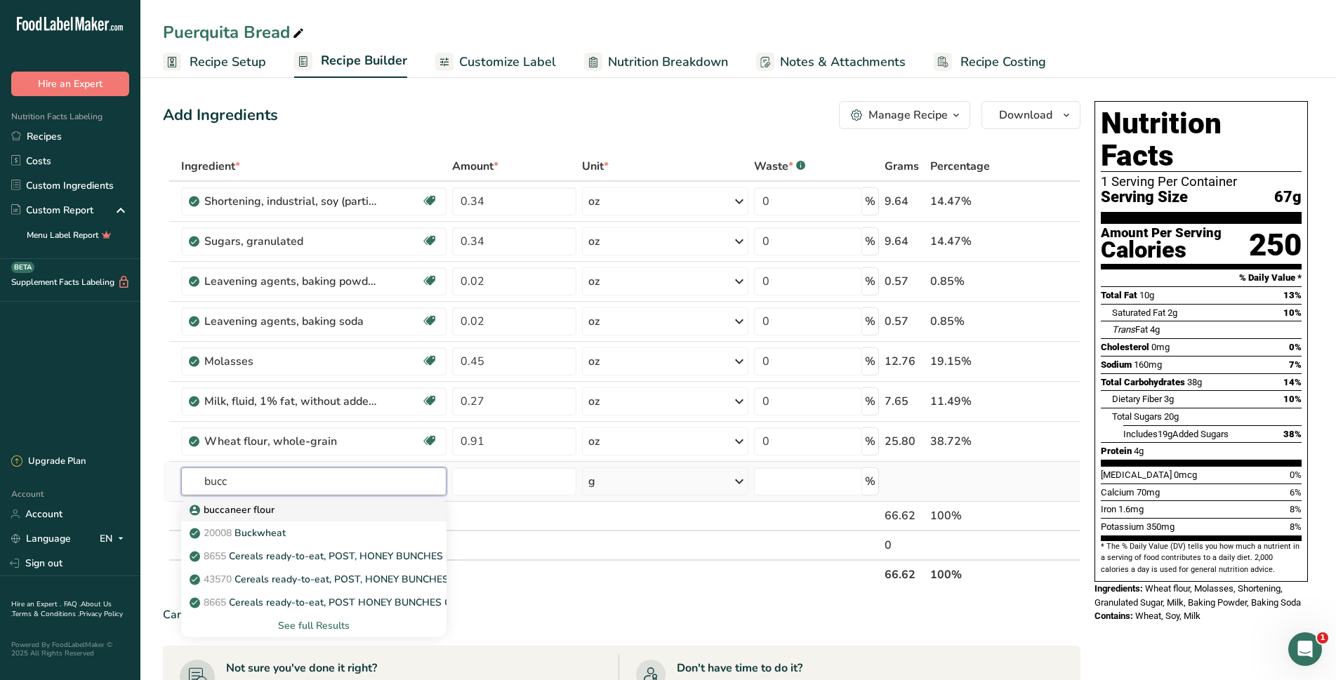
type input "bucc"
click at [260, 504] on p "buccaneer flour" at bounding box center [233, 510] width 82 height 15
type input "buccaneer flour"
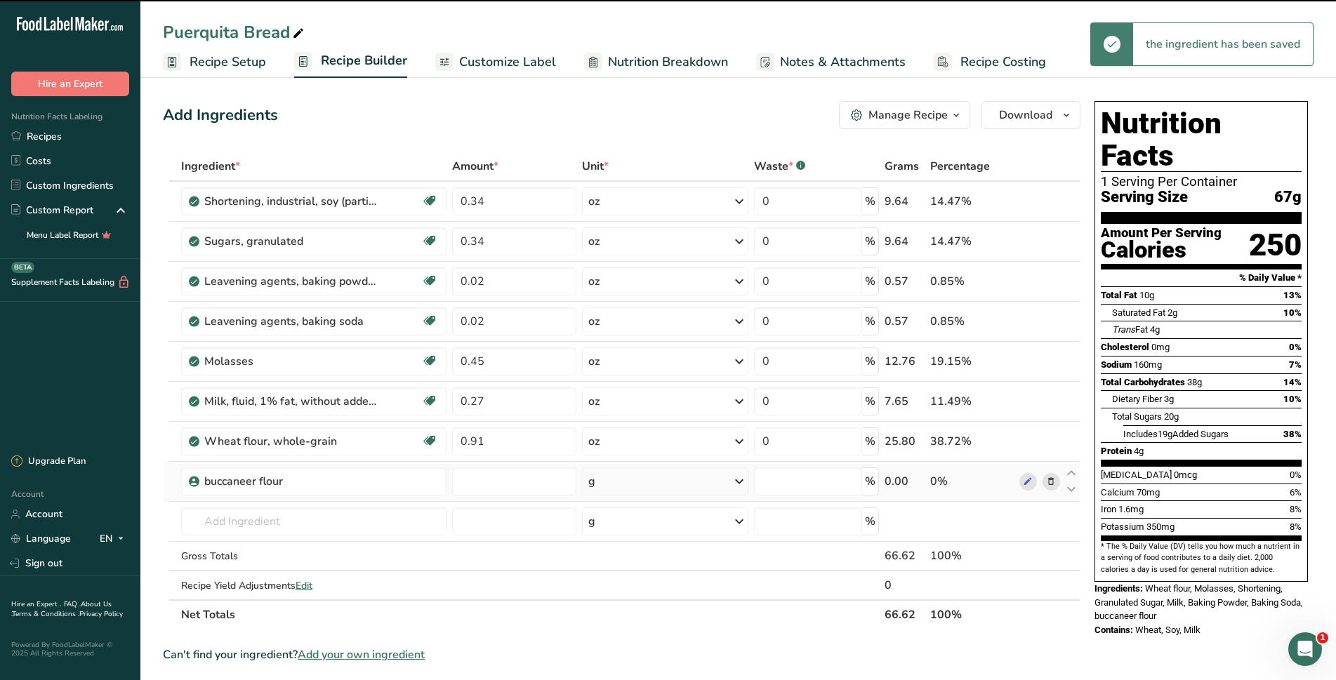
type input "0"
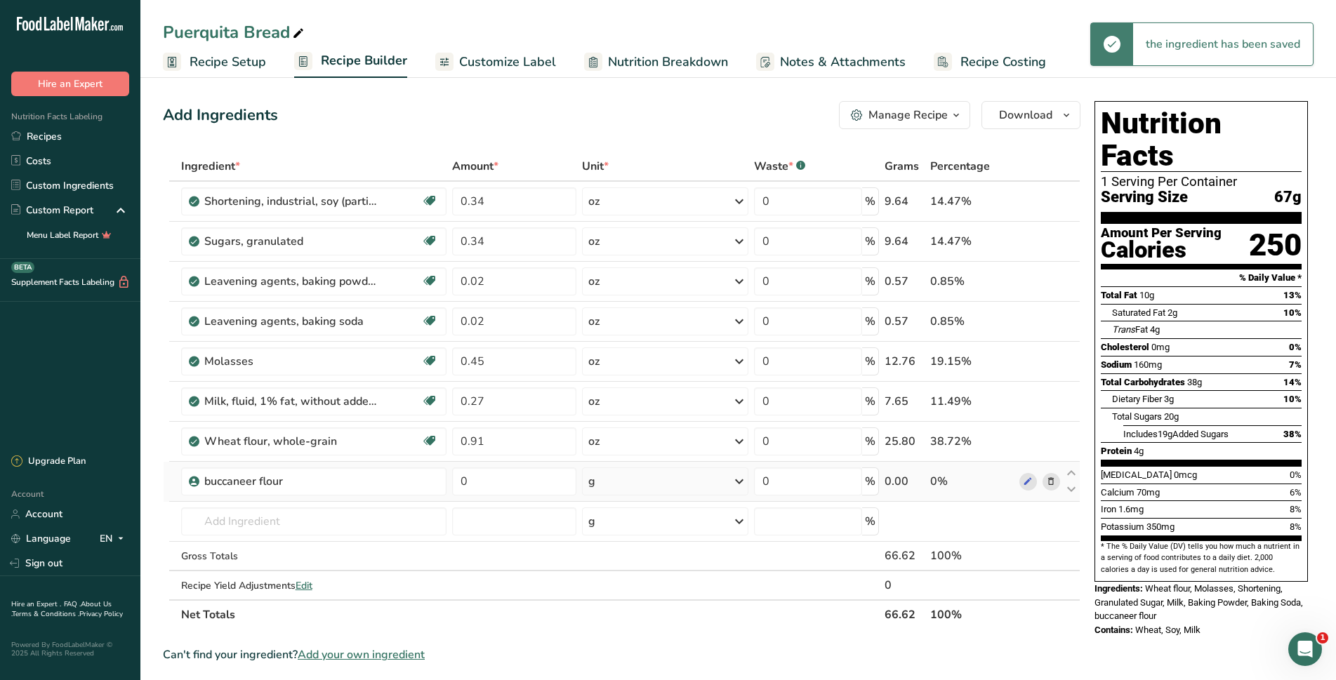
click at [740, 485] on icon at bounding box center [739, 481] width 17 height 25
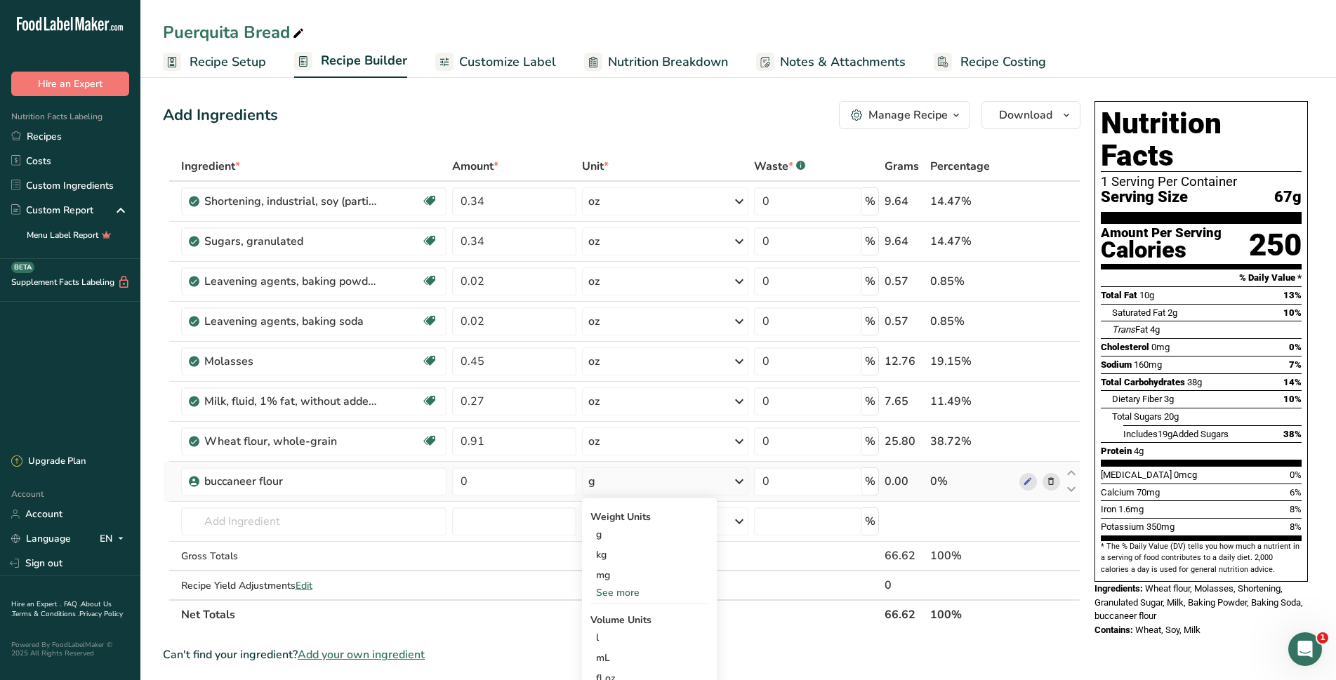
click at [630, 592] on div "See more" at bounding box center [649, 592] width 118 height 15
click at [606, 634] on div "oz" at bounding box center [649, 636] width 118 height 20
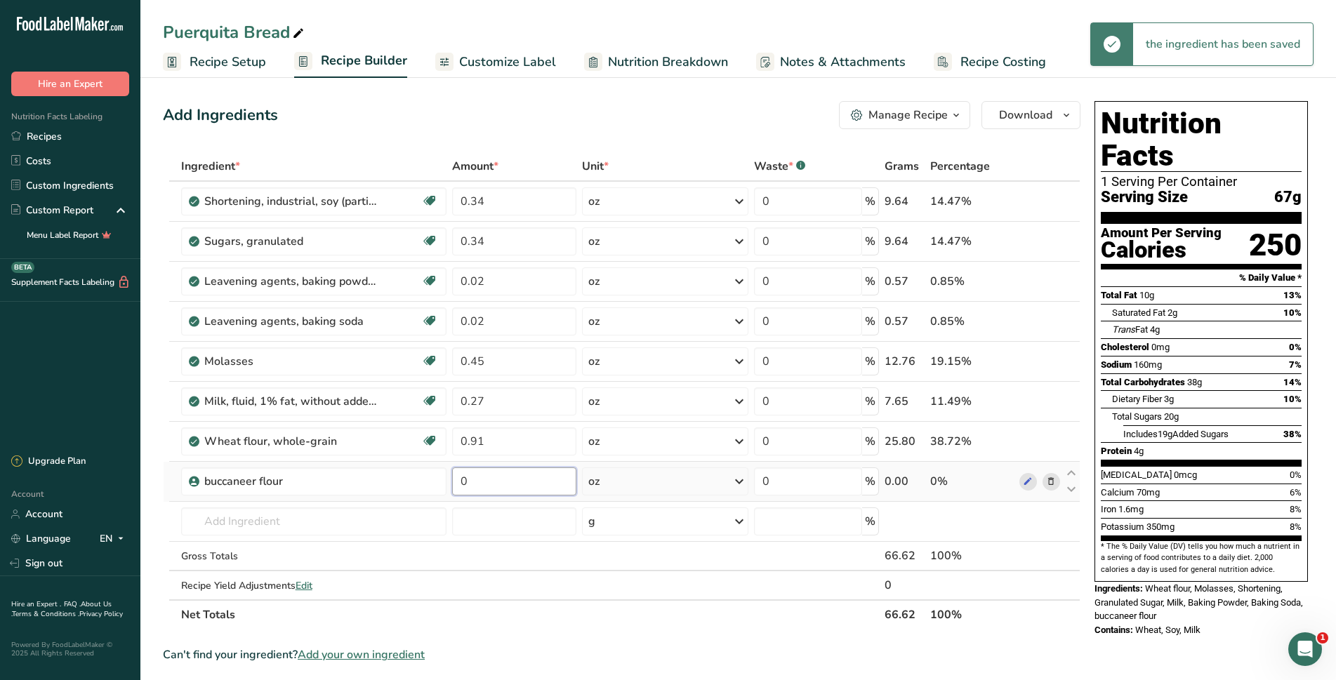
click at [507, 482] on input "0" at bounding box center [514, 481] width 125 height 28
type input "0.59"
click at [503, 545] on div "Ingredient * Amount * Unit * Waste * .a-a{fill:#347362;}.b-a{fill:#fff;} Grams …" at bounding box center [621, 391] width 917 height 478
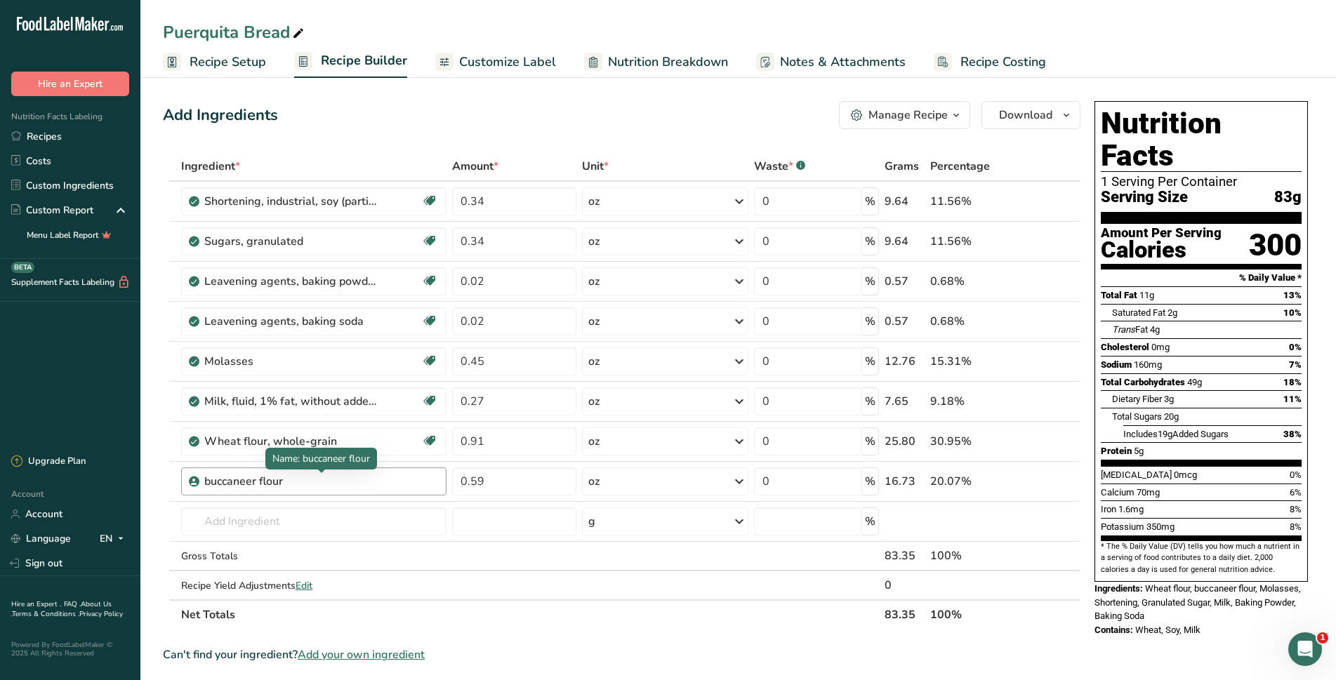
click at [368, 486] on div "buccaneer flour" at bounding box center [291, 481] width 175 height 17
click at [218, 517] on input "text" at bounding box center [313, 521] width 265 height 28
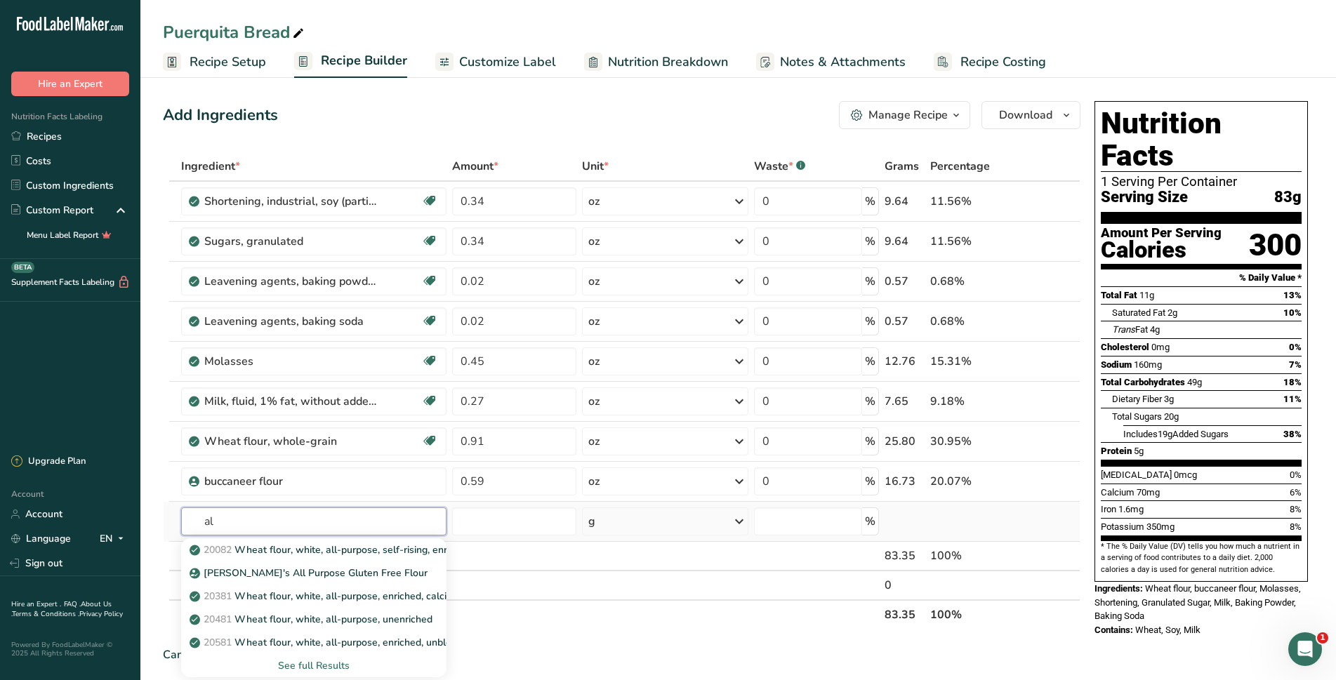
type input "a"
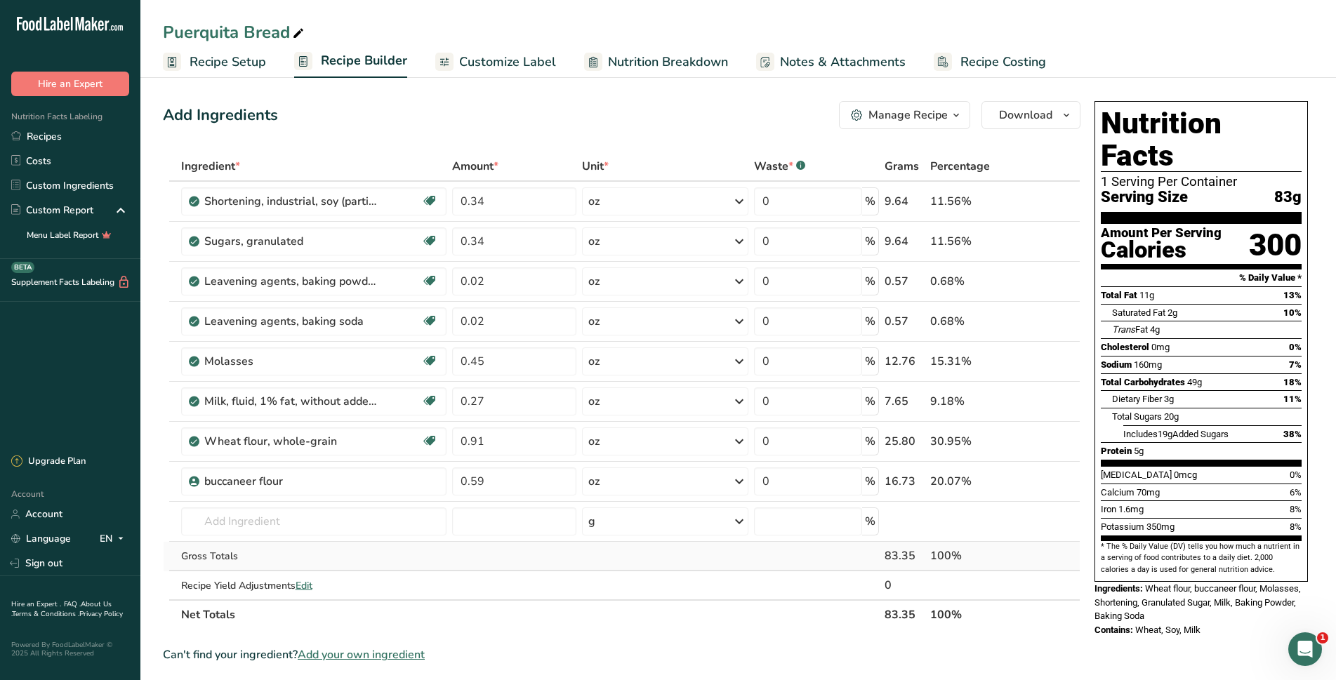
click at [518, 569] on td at bounding box center [514, 556] width 131 height 29
click at [1062, 116] on icon "button" at bounding box center [1065, 116] width 11 height 18
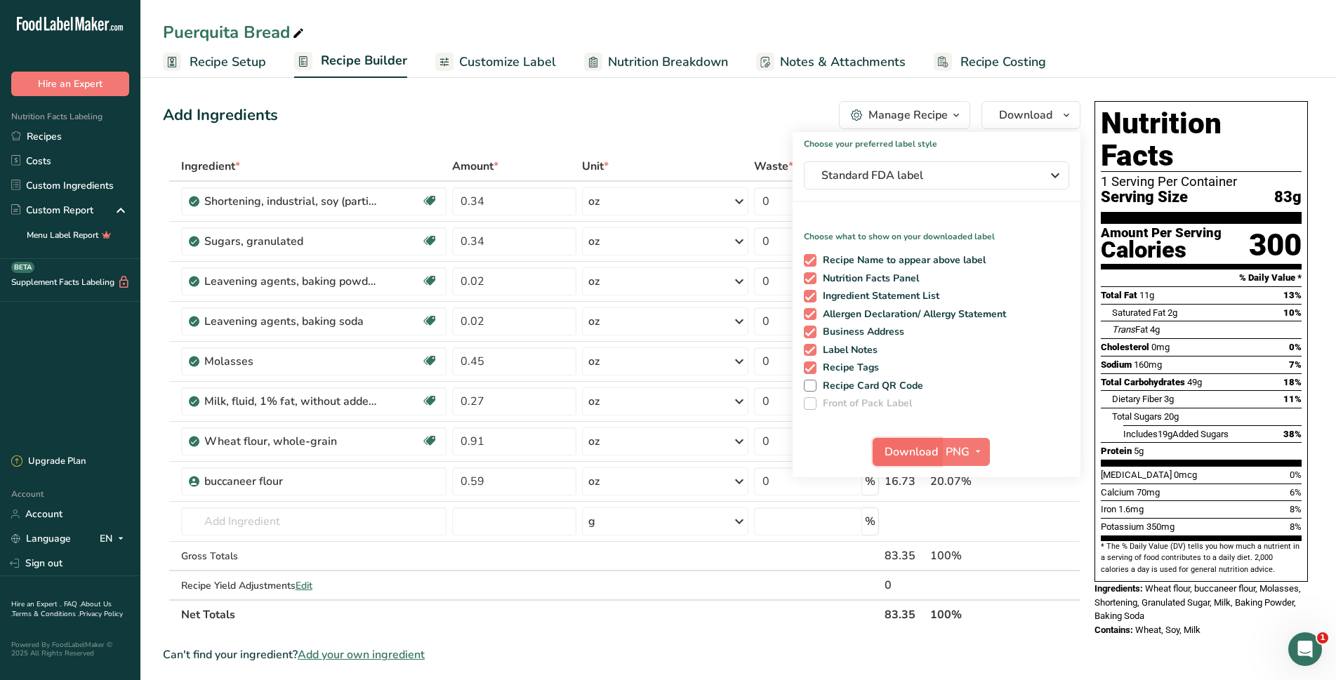
click at [919, 450] on span "Download" at bounding box center [910, 452] width 53 height 17
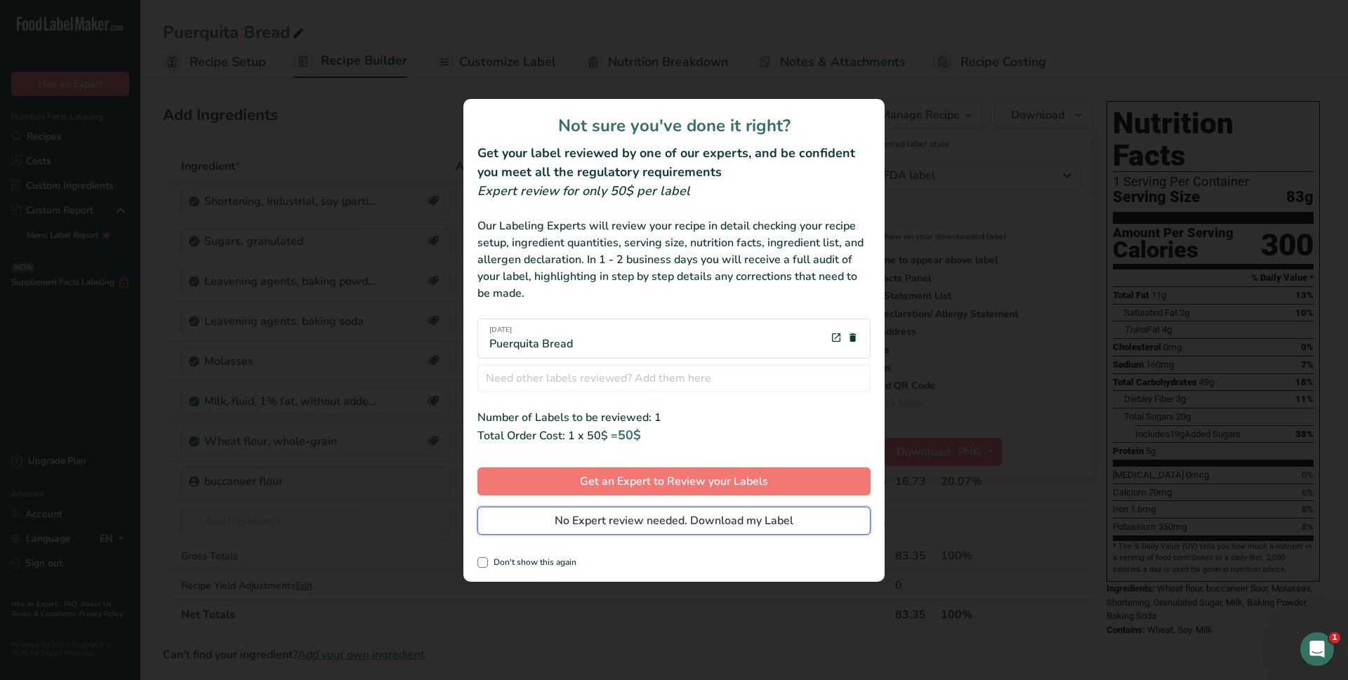
click at [641, 519] on span "No Expert review needed. Download my Label" at bounding box center [673, 520] width 239 height 17
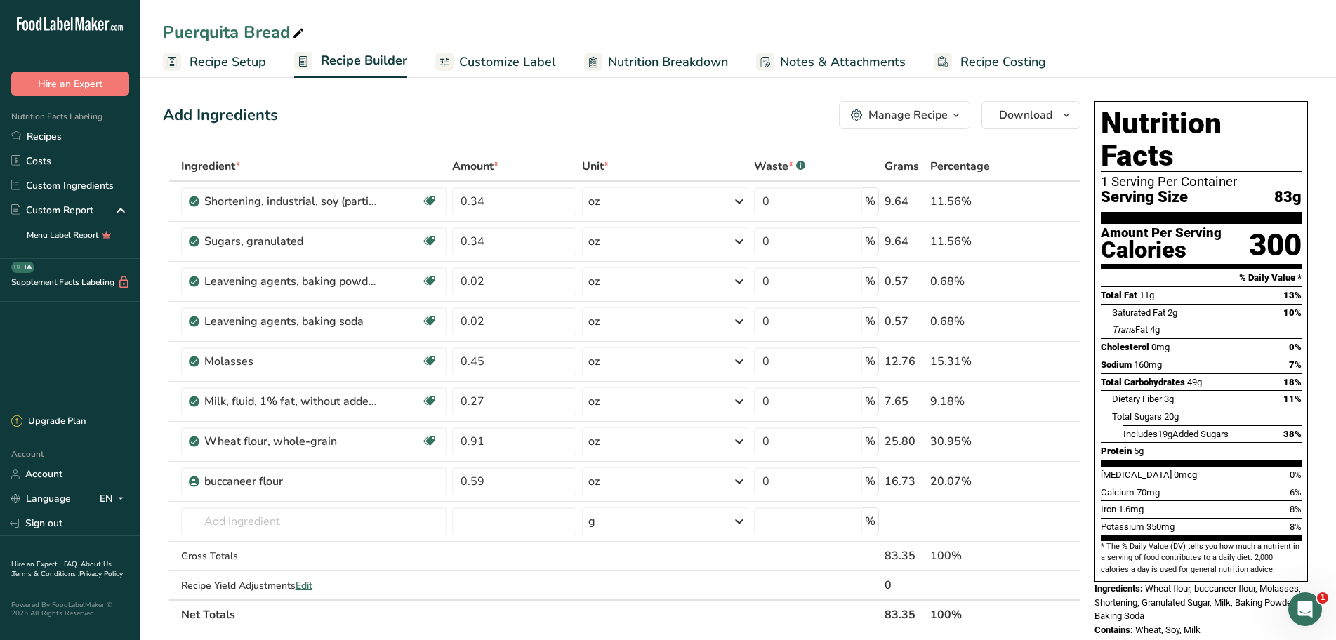
click at [943, 117] on div "Manage Recipe" at bounding box center [907, 115] width 79 height 17
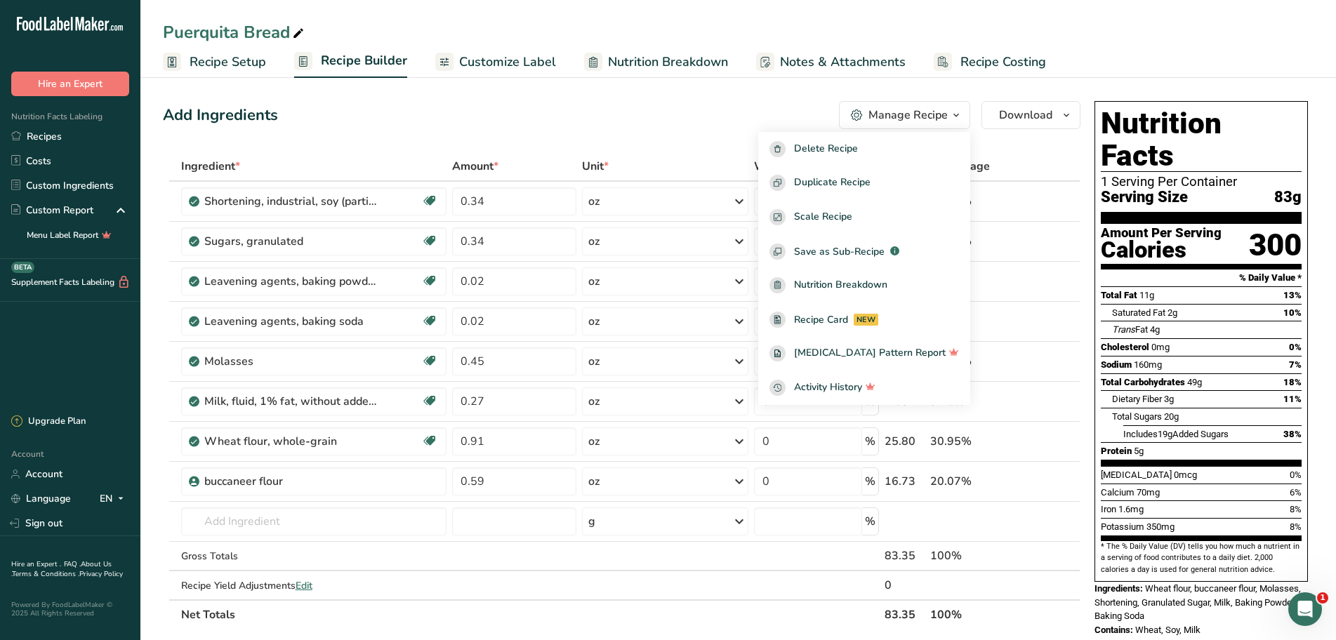
click at [693, 109] on div "Add Ingredients Manage Recipe Delete Recipe Duplicate Recipe Scale Recipe Save …" at bounding box center [621, 115] width 917 height 28
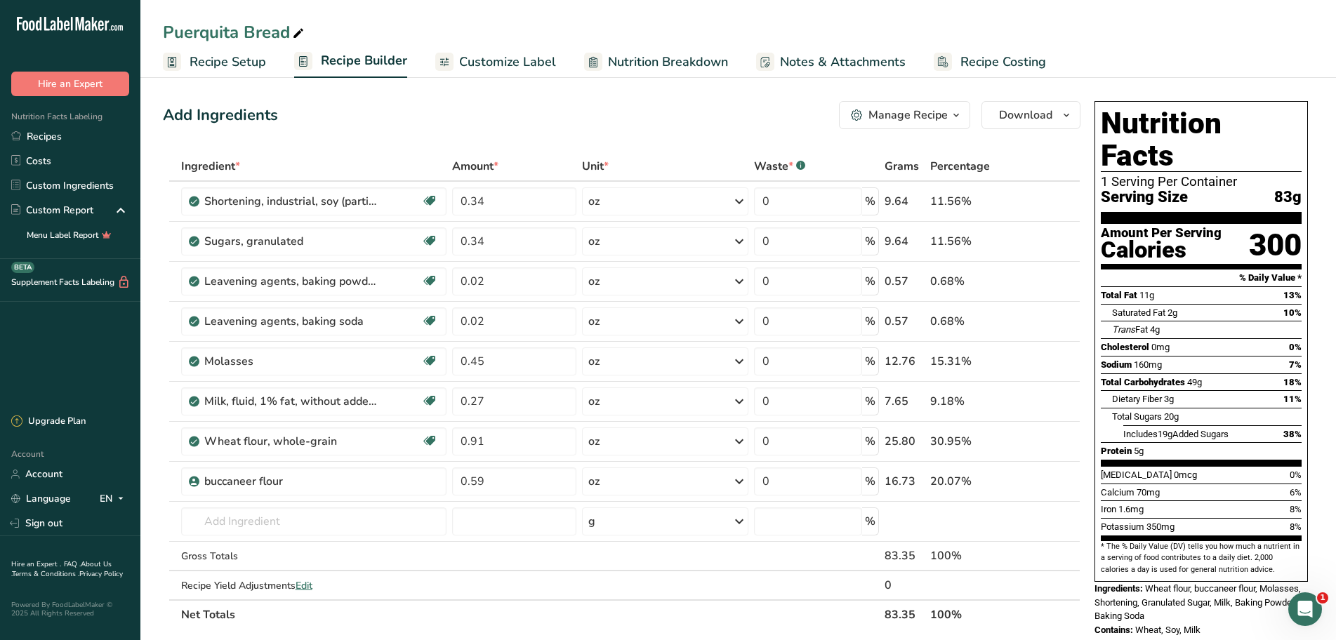
click at [547, 61] on span "Customize Label" at bounding box center [507, 62] width 97 height 19
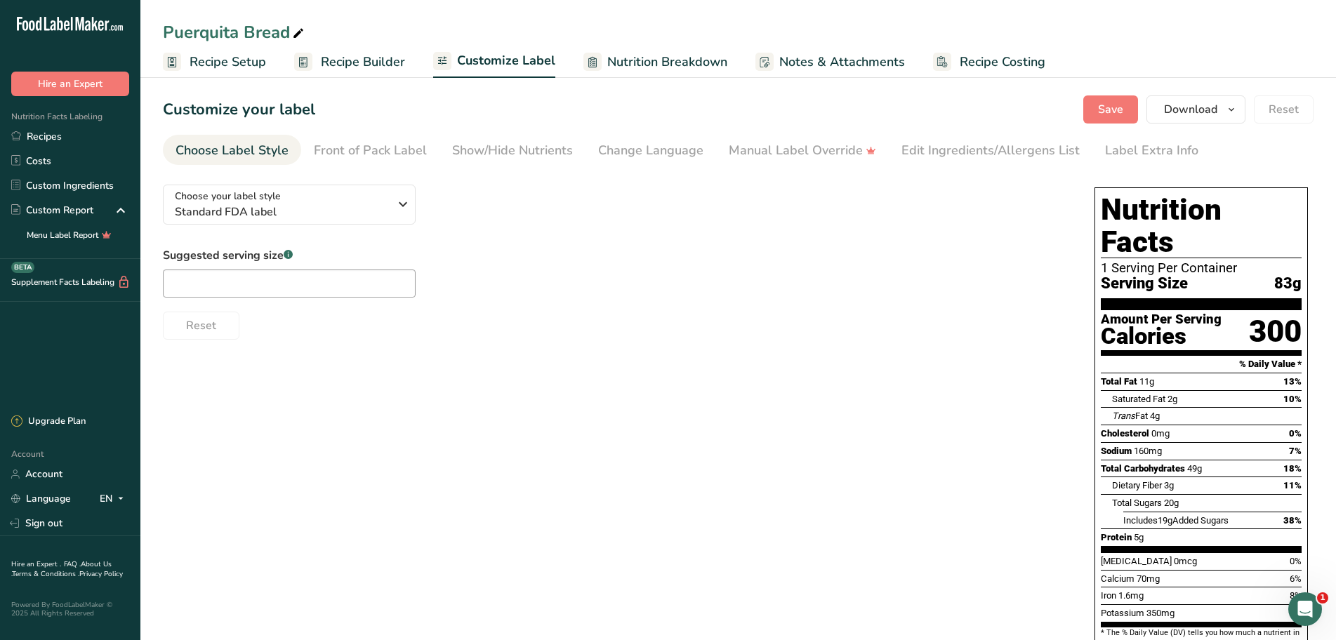
click at [265, 61] on span "Recipe Setup" at bounding box center [227, 62] width 76 height 19
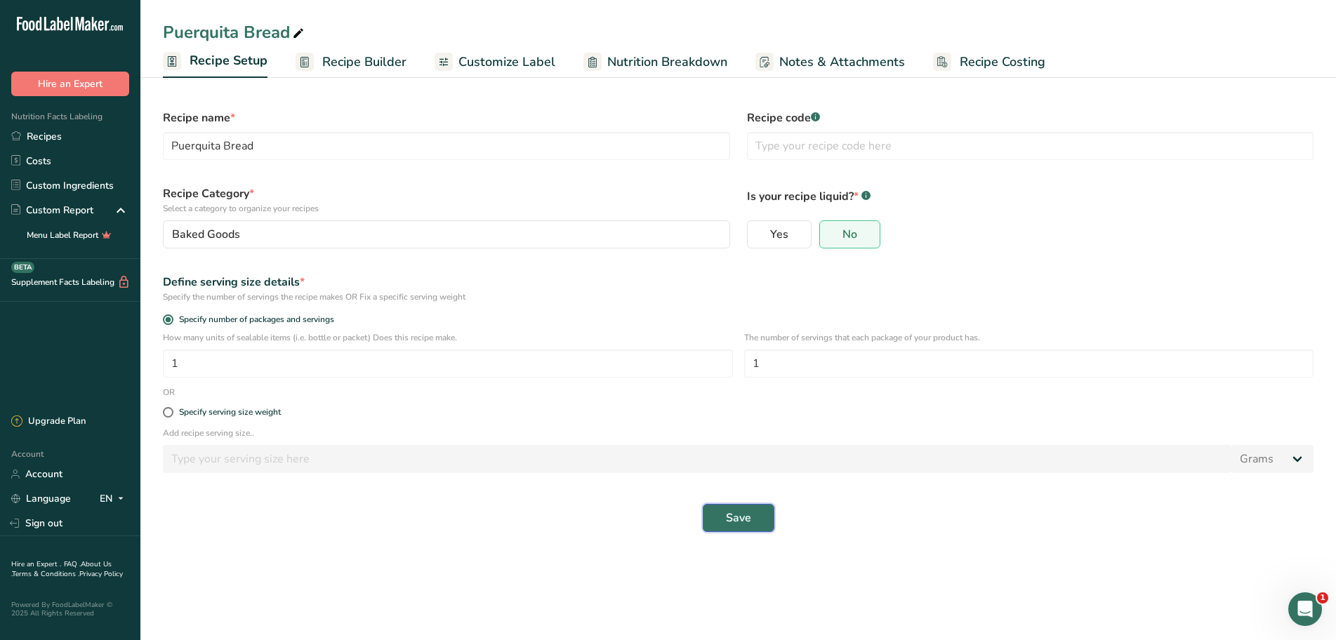
click at [733, 519] on span "Save" at bounding box center [738, 518] width 25 height 17
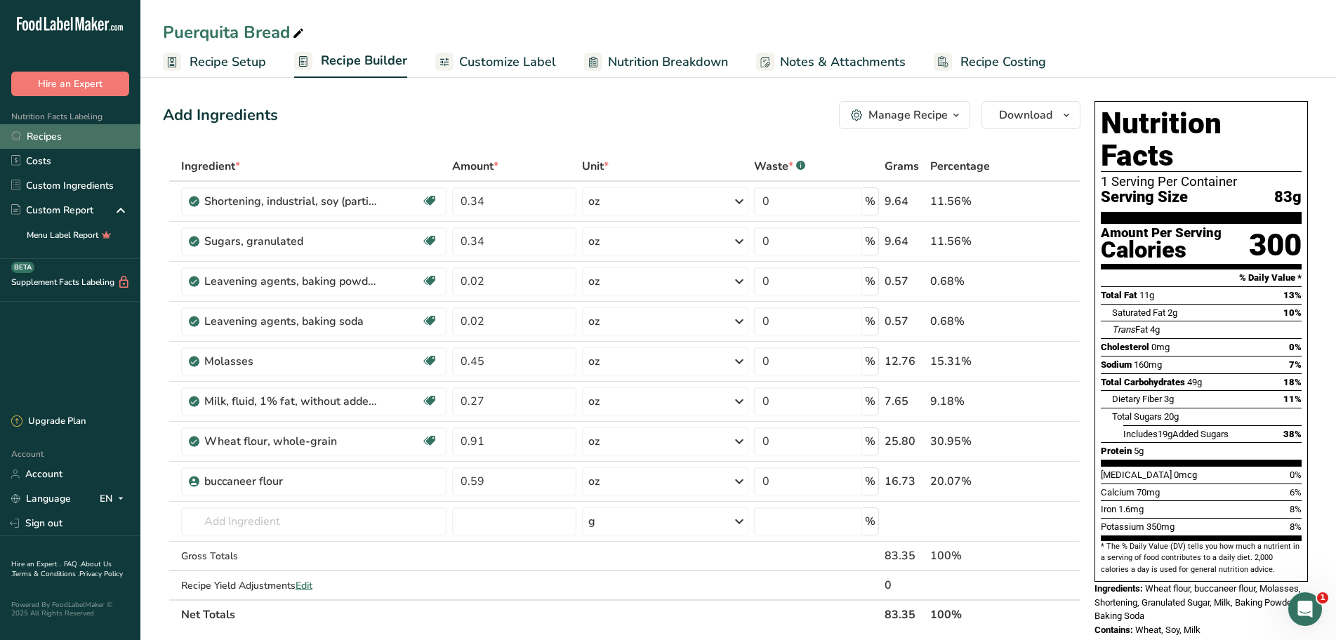
click at [52, 140] on link "Recipes" at bounding box center [70, 136] width 140 height 25
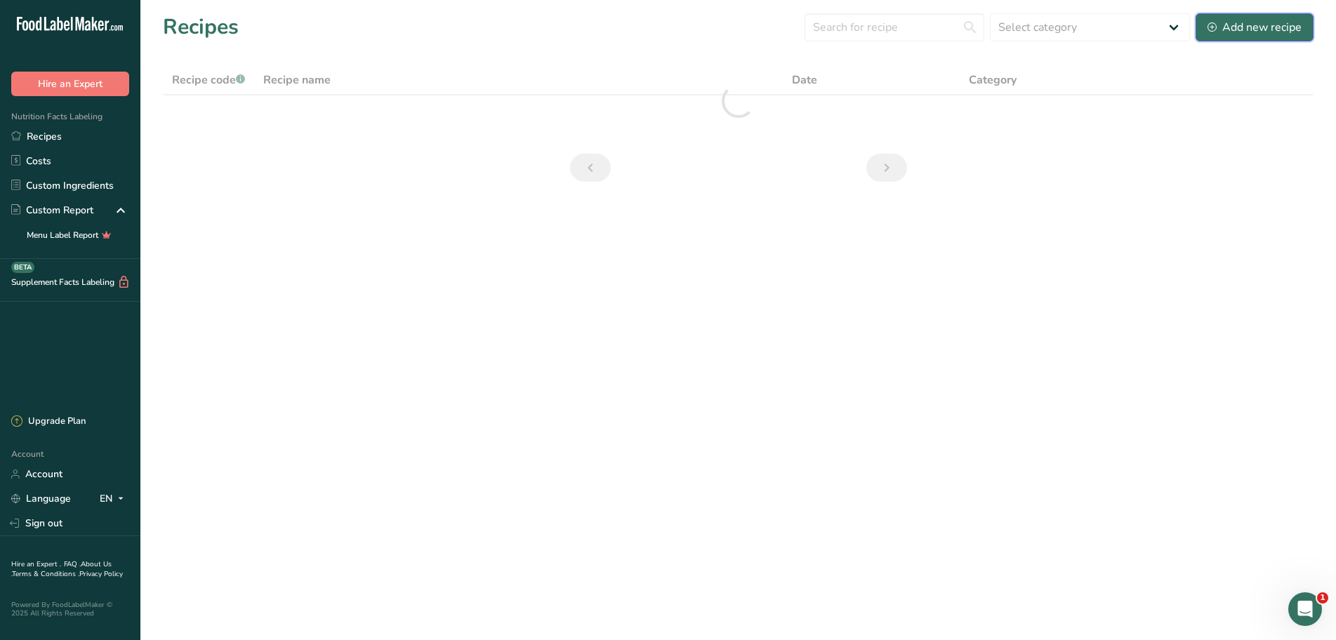
click at [1272, 32] on div "Add new recipe" at bounding box center [1254, 27] width 94 height 17
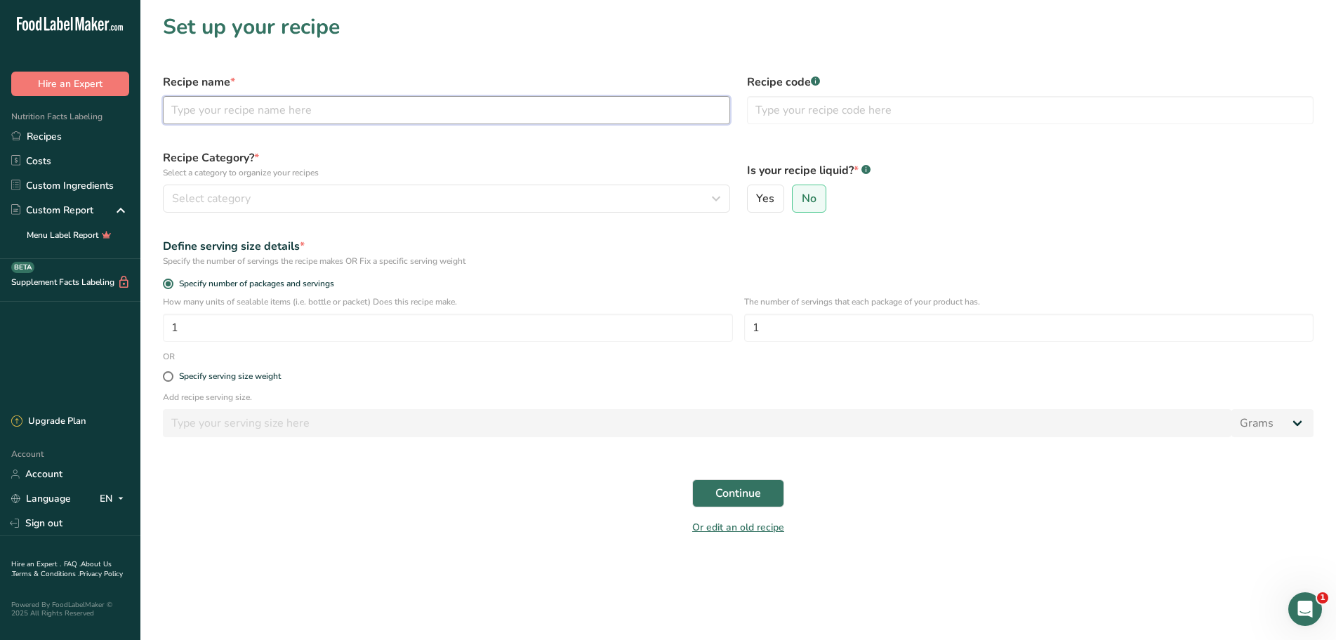
click at [230, 109] on input "text" at bounding box center [446, 110] width 567 height 28
type input "c"
type input "Concha Bread"
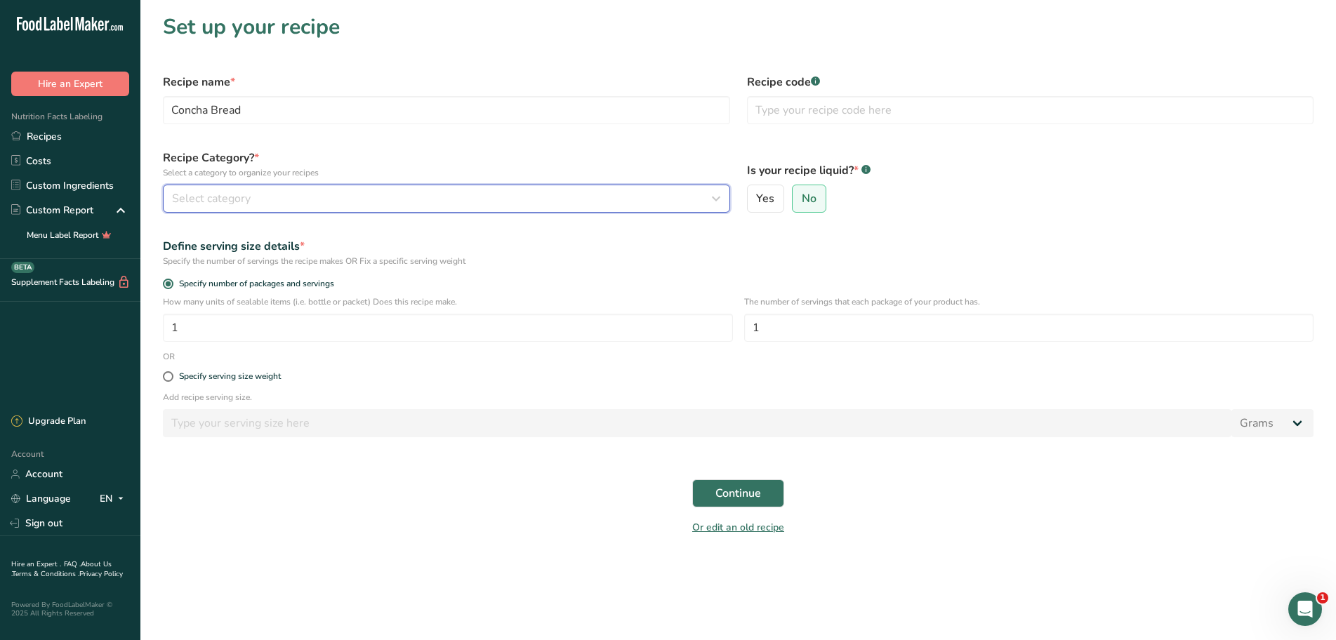
click at [265, 203] on div "Select category" at bounding box center [442, 198] width 540 height 17
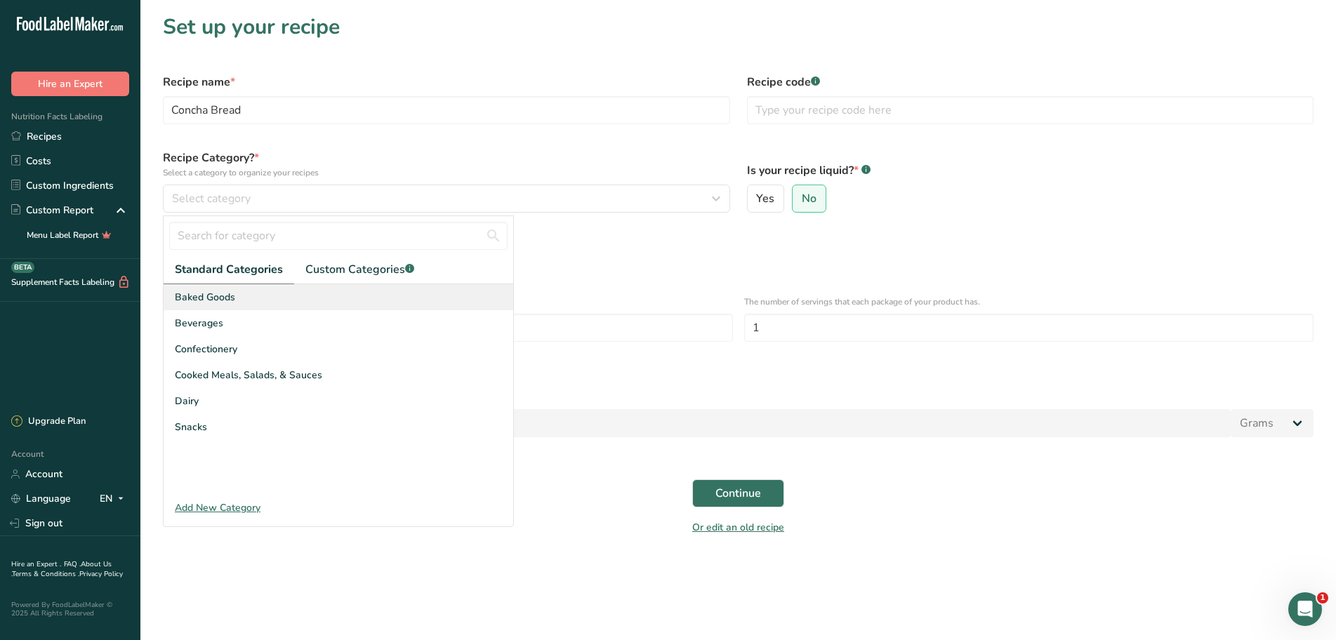
click at [224, 302] on span "Baked Goods" at bounding box center [205, 297] width 60 height 15
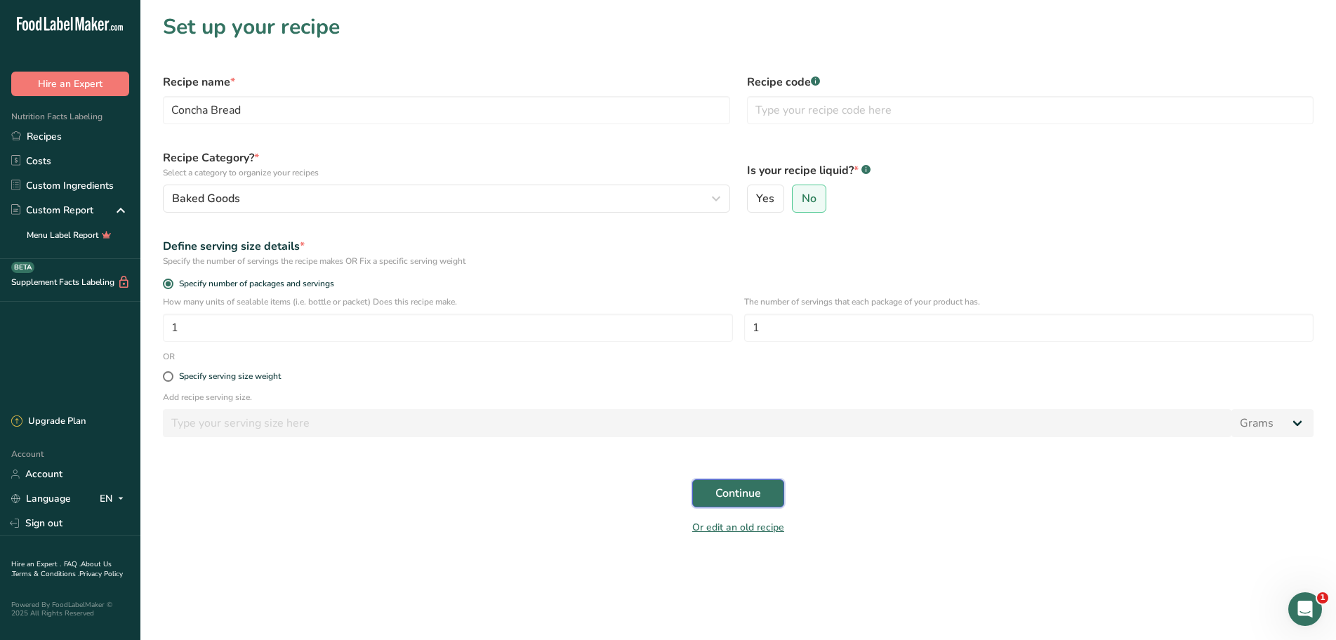
click at [711, 503] on button "Continue" at bounding box center [738, 493] width 92 height 28
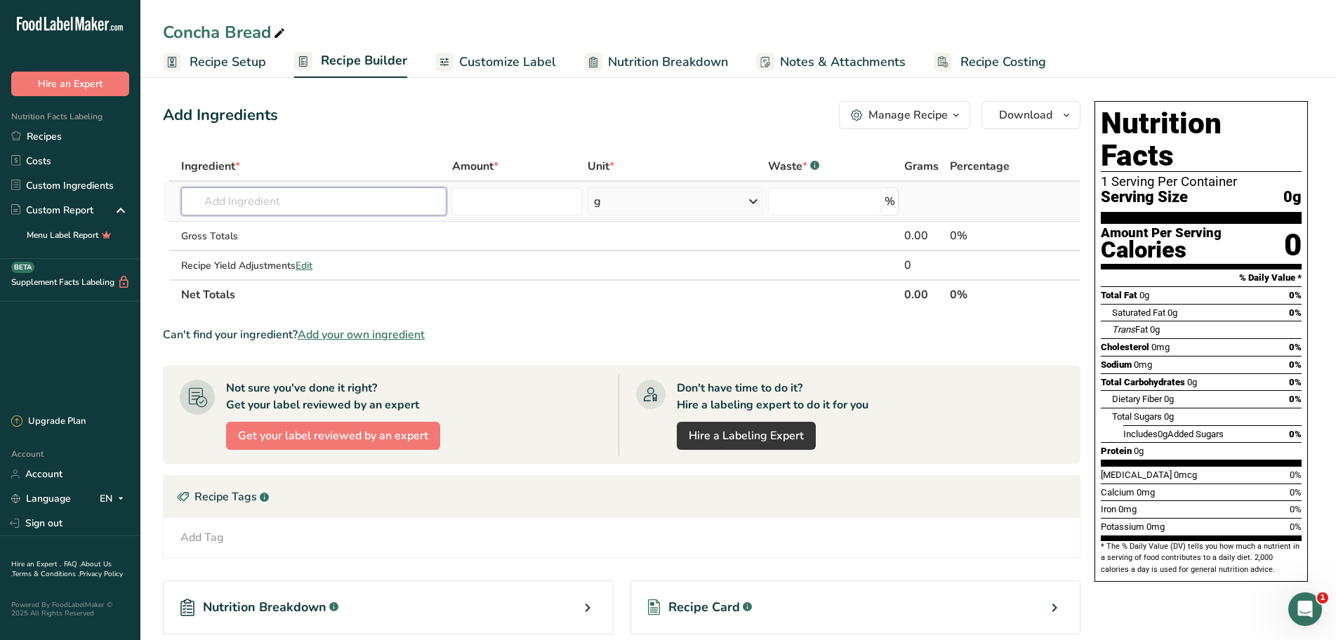
click at [244, 209] on input "text" at bounding box center [313, 201] width 265 height 28
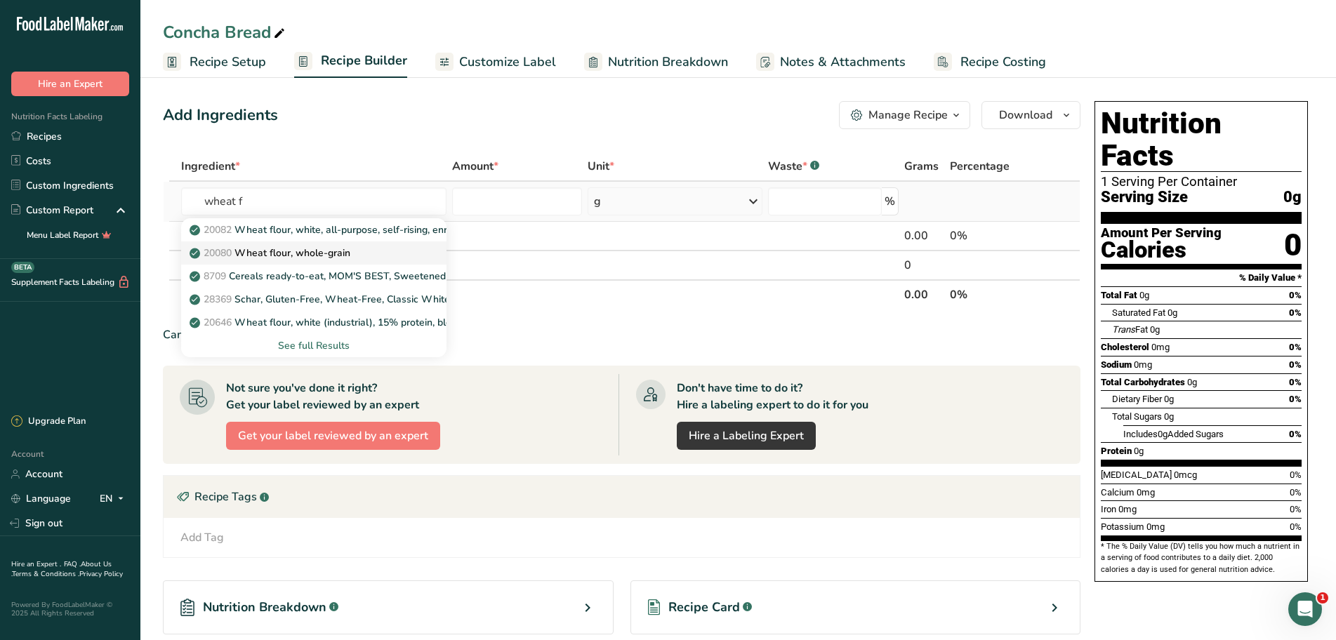
click at [318, 252] on p "20080 Wheat flour, whole-grain" at bounding box center [271, 253] width 158 height 15
type input "Wheat flour, whole-grain"
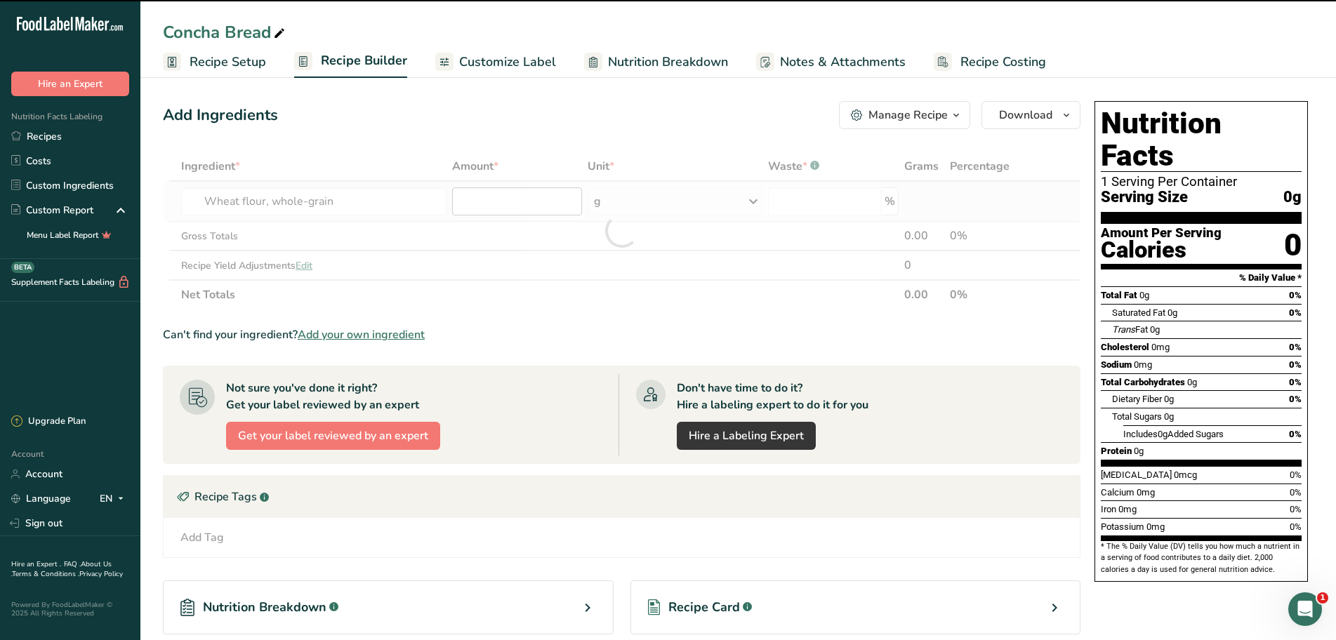
type input "0"
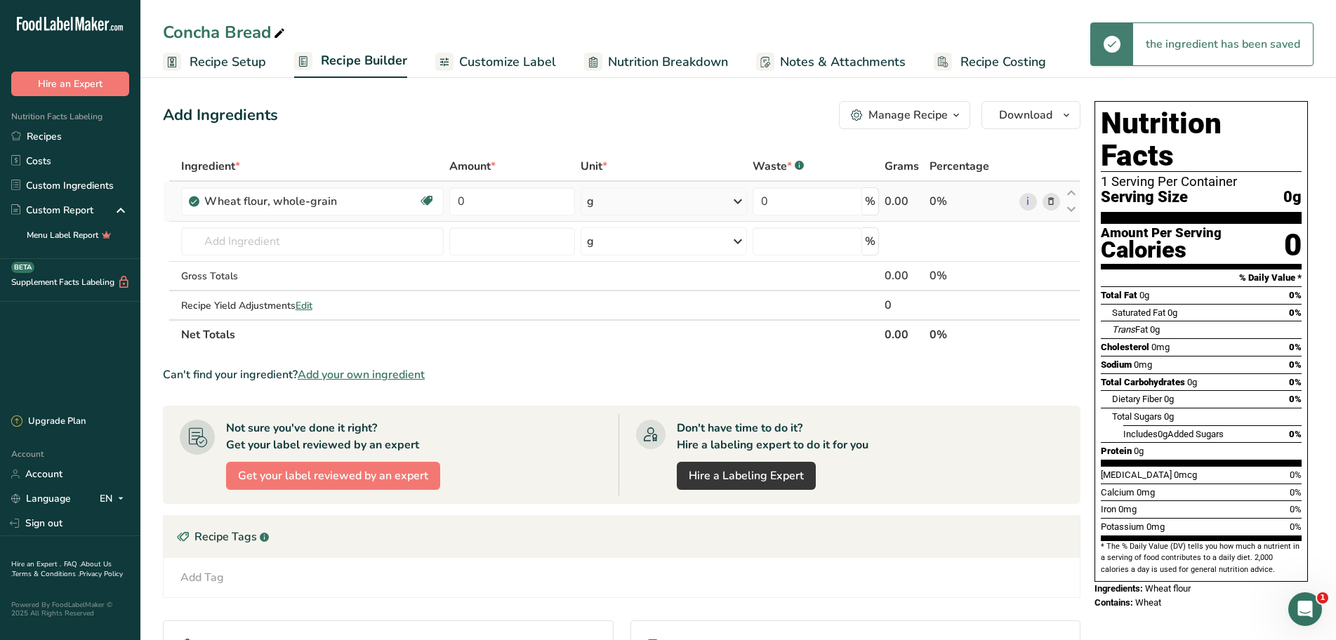
click at [738, 202] on icon at bounding box center [737, 201] width 17 height 25
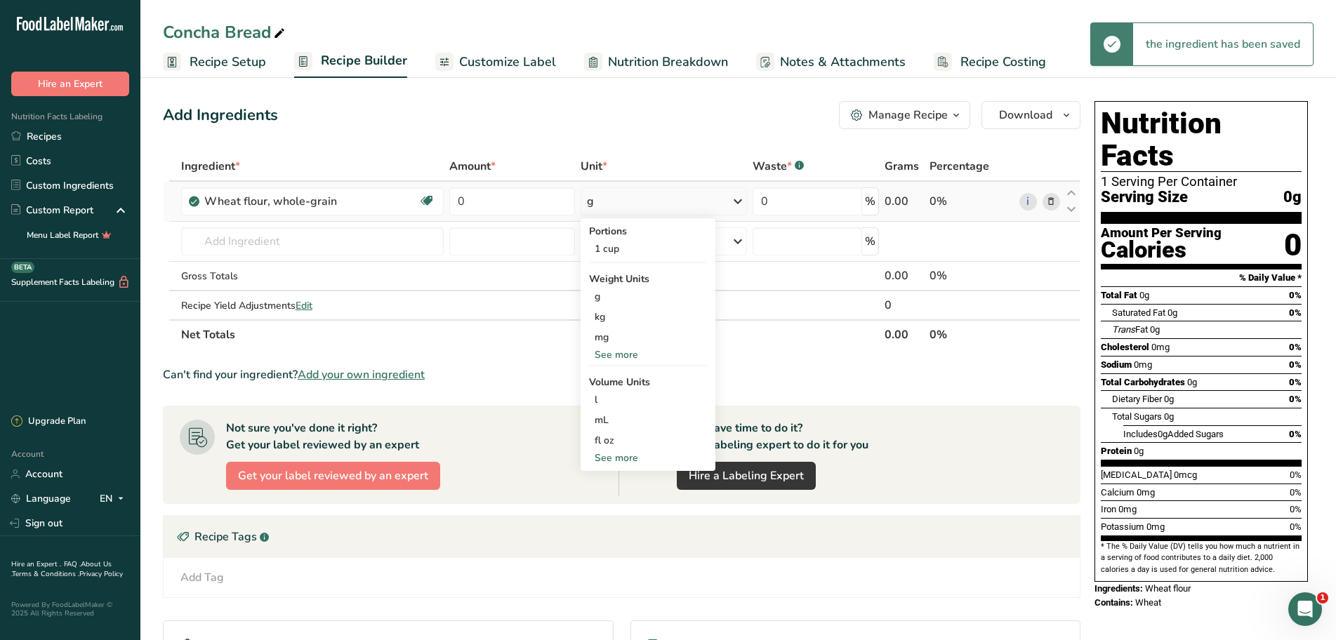
click at [626, 352] on div "See more" at bounding box center [648, 354] width 118 height 15
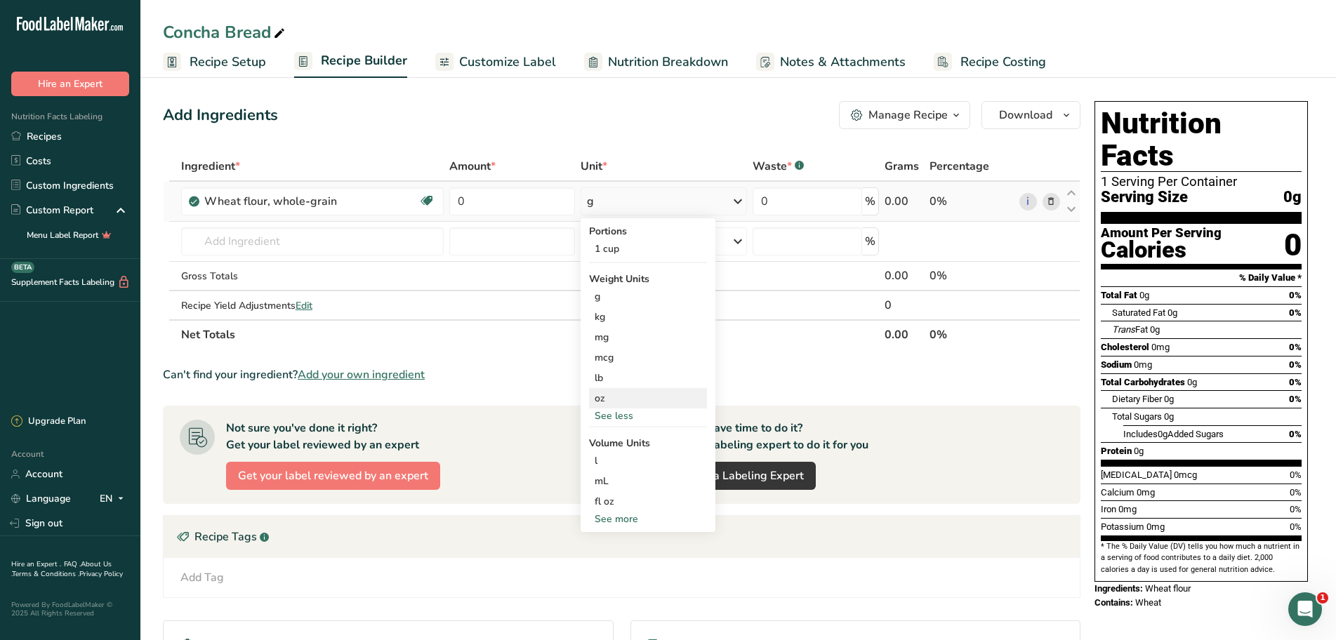
click at [611, 394] on div "oz" at bounding box center [648, 398] width 118 height 20
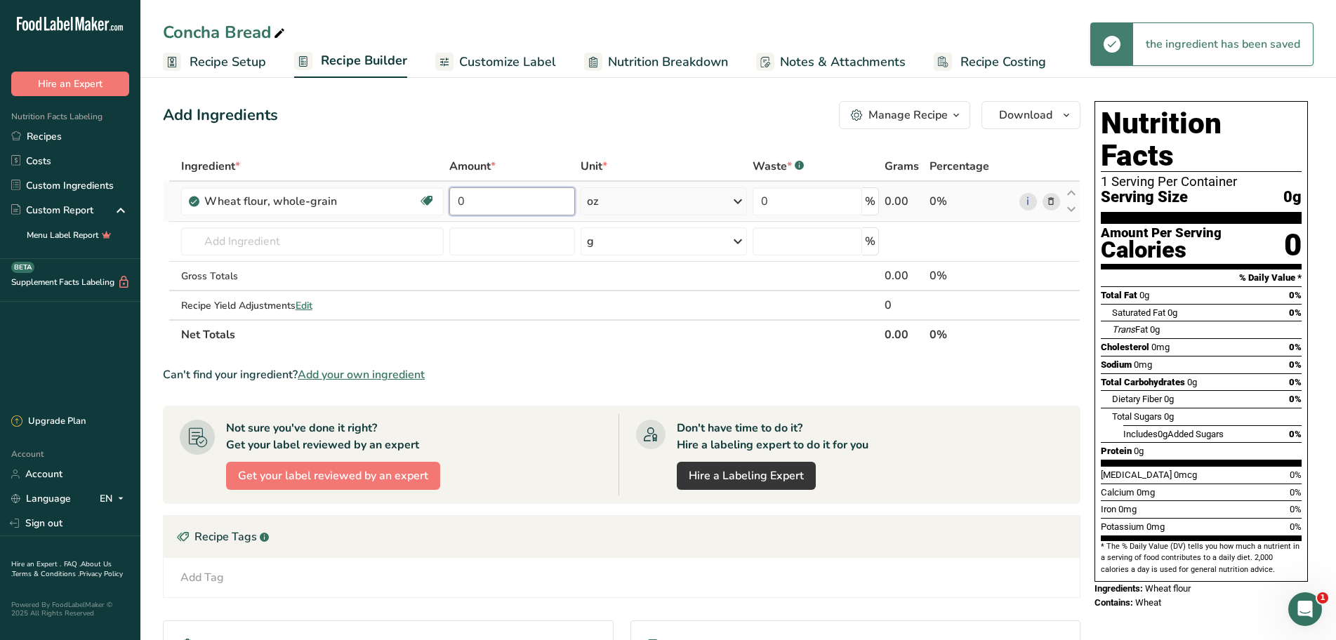
click at [479, 199] on input "0" at bounding box center [512, 201] width 126 height 28
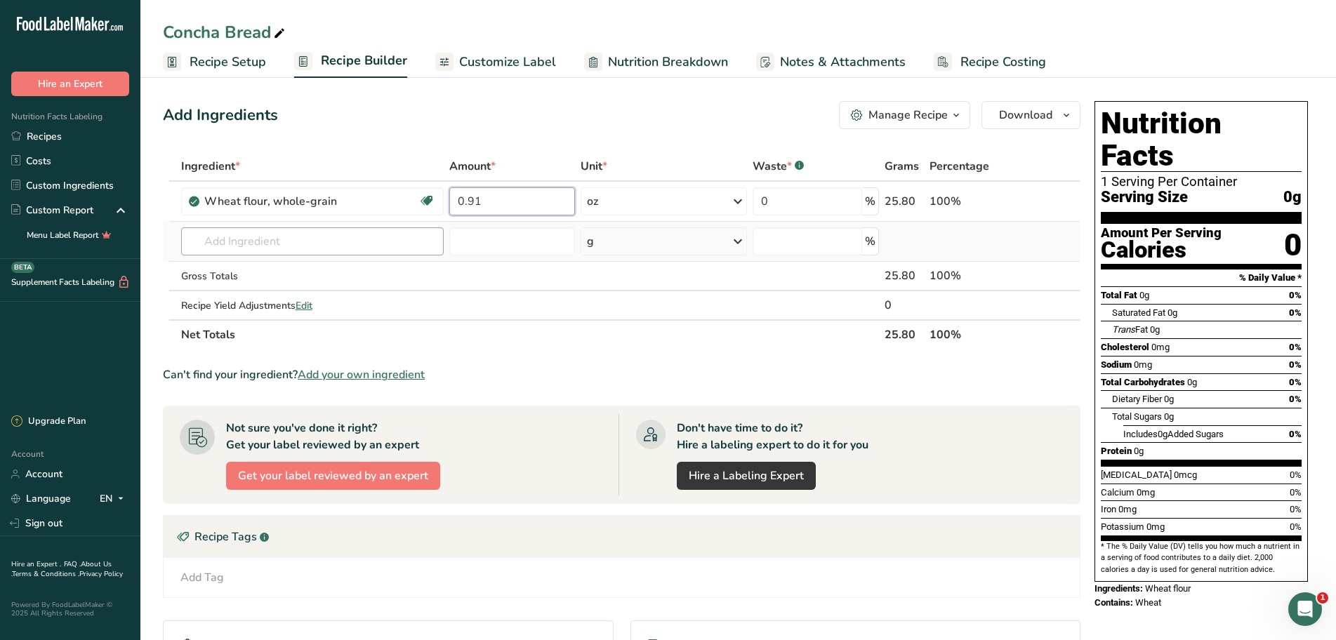
type input "0.91"
click at [253, 247] on div "Ingredient * Amount * Unit * Waste * .a-a{fill:#347362;}.b-a{fill:#fff;} Grams …" at bounding box center [621, 251] width 917 height 198
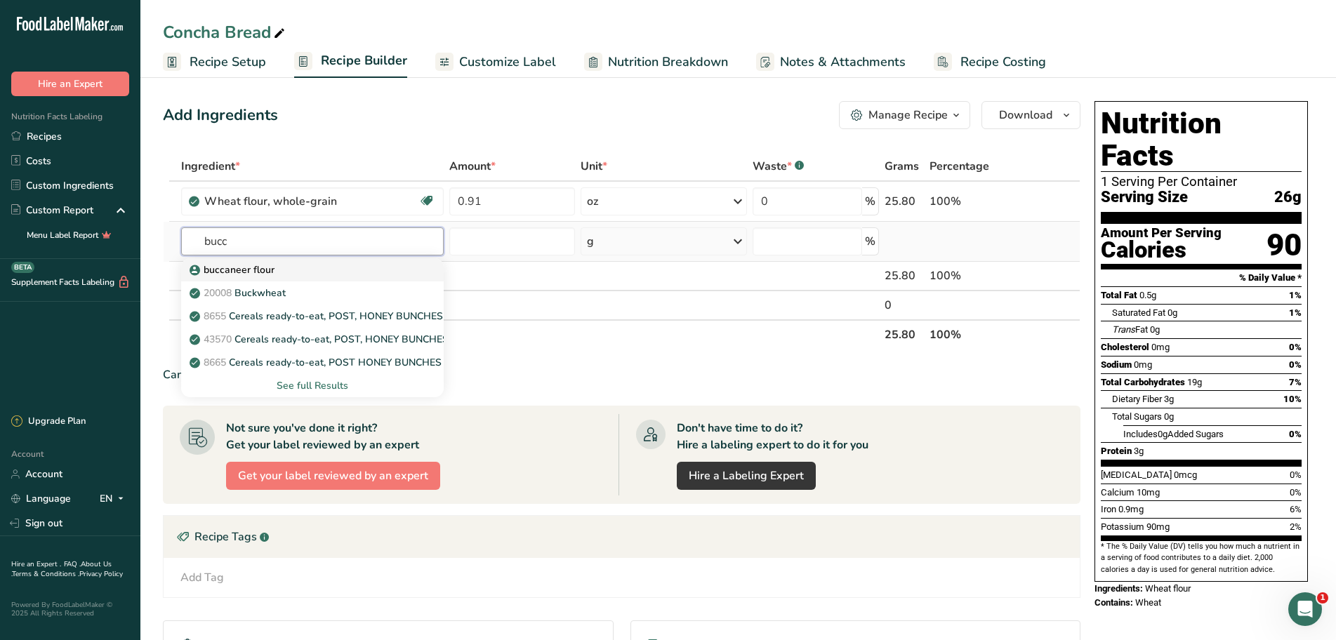
type input "bucc"
click at [313, 277] on div "buccaneer flour" at bounding box center [301, 269] width 218 height 15
type input "buccaneer flour"
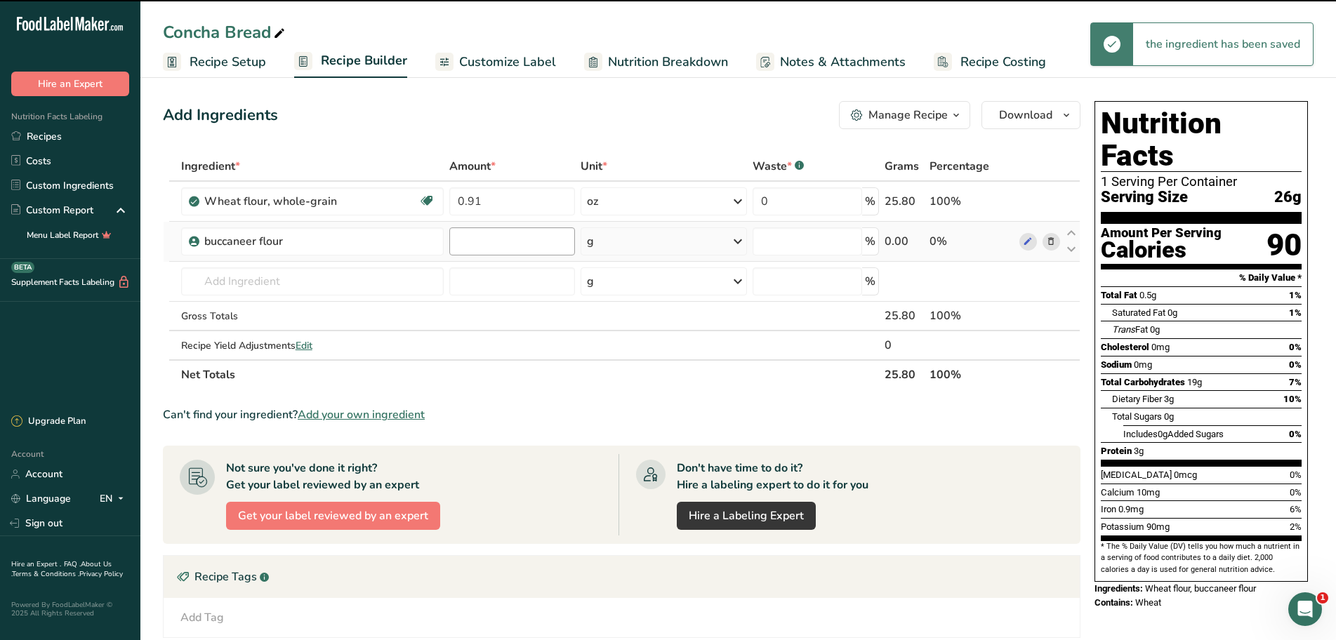
type input "0"
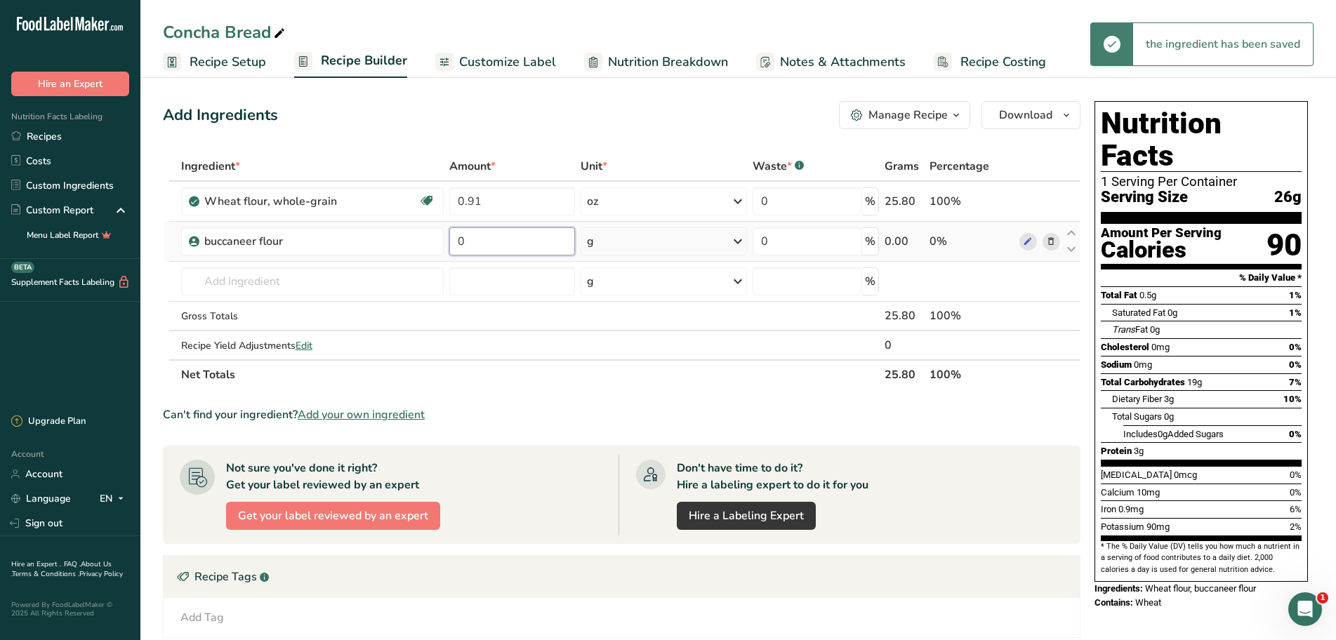
click at [512, 246] on input "0" at bounding box center [512, 241] width 126 height 28
type input "0.45"
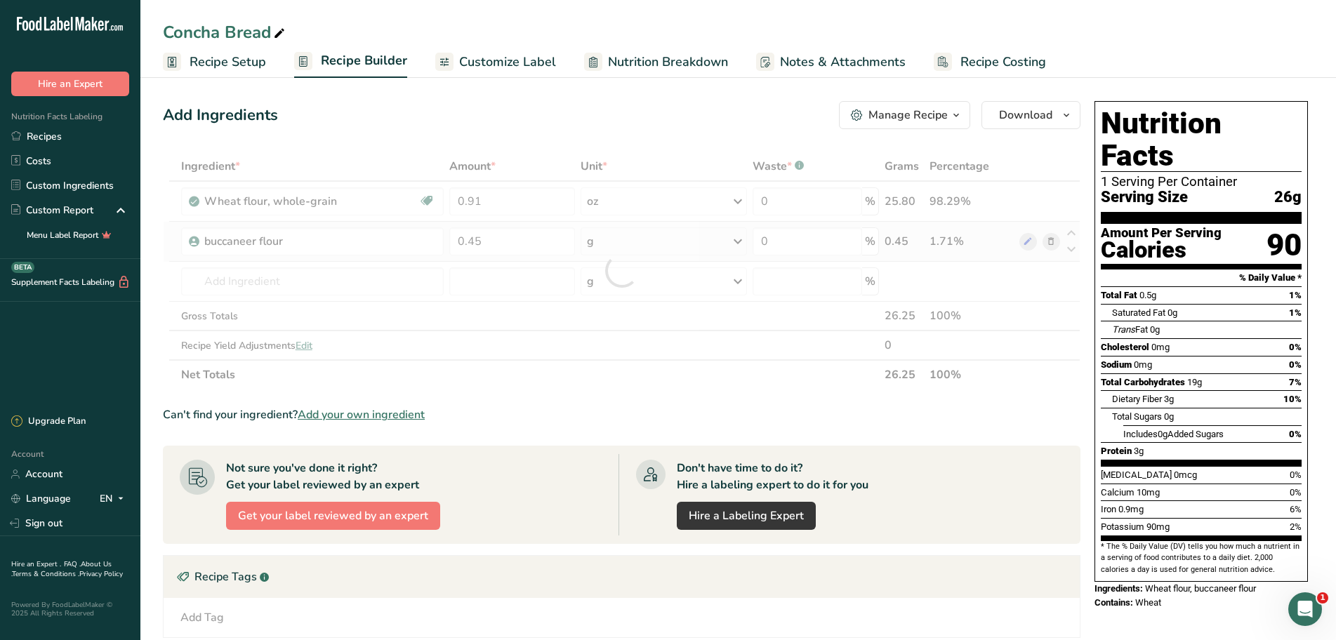
click at [733, 241] on div "Ingredient * Amount * Unit * Waste * .a-a{fill:#347362;}.b-a{fill:#fff;} Grams …" at bounding box center [621, 271] width 917 height 238
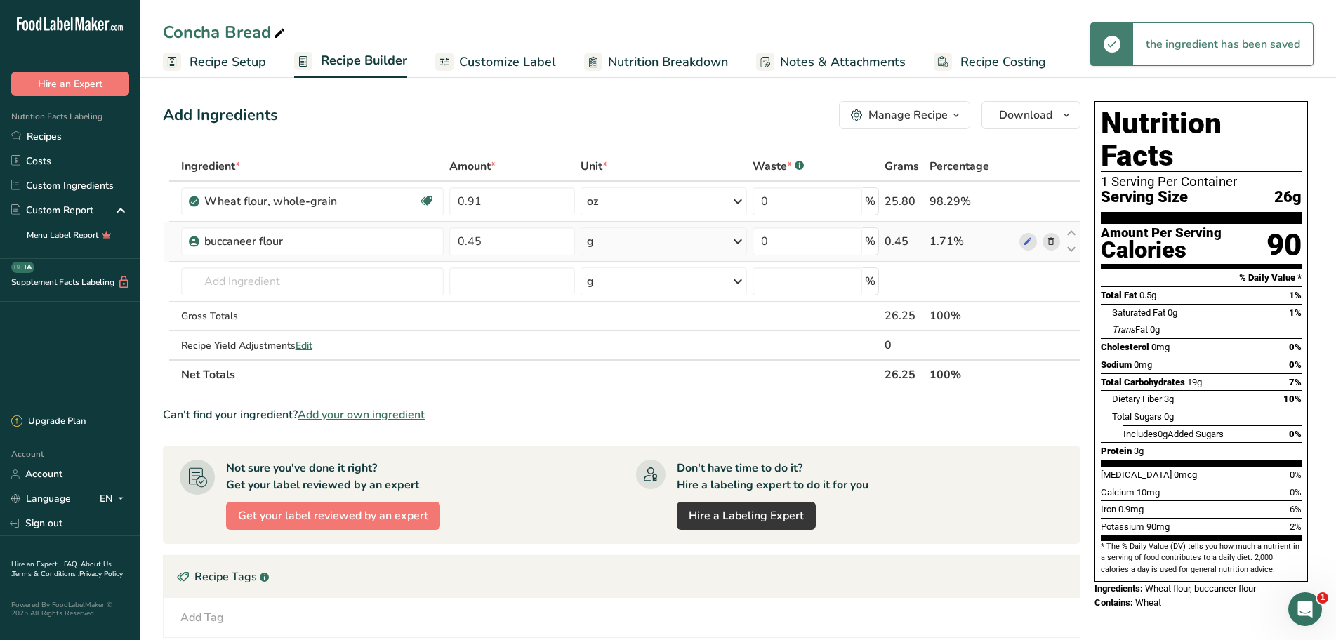
click at [735, 241] on icon at bounding box center [737, 241] width 17 height 25
click at [628, 356] on div "See more" at bounding box center [648, 352] width 118 height 15
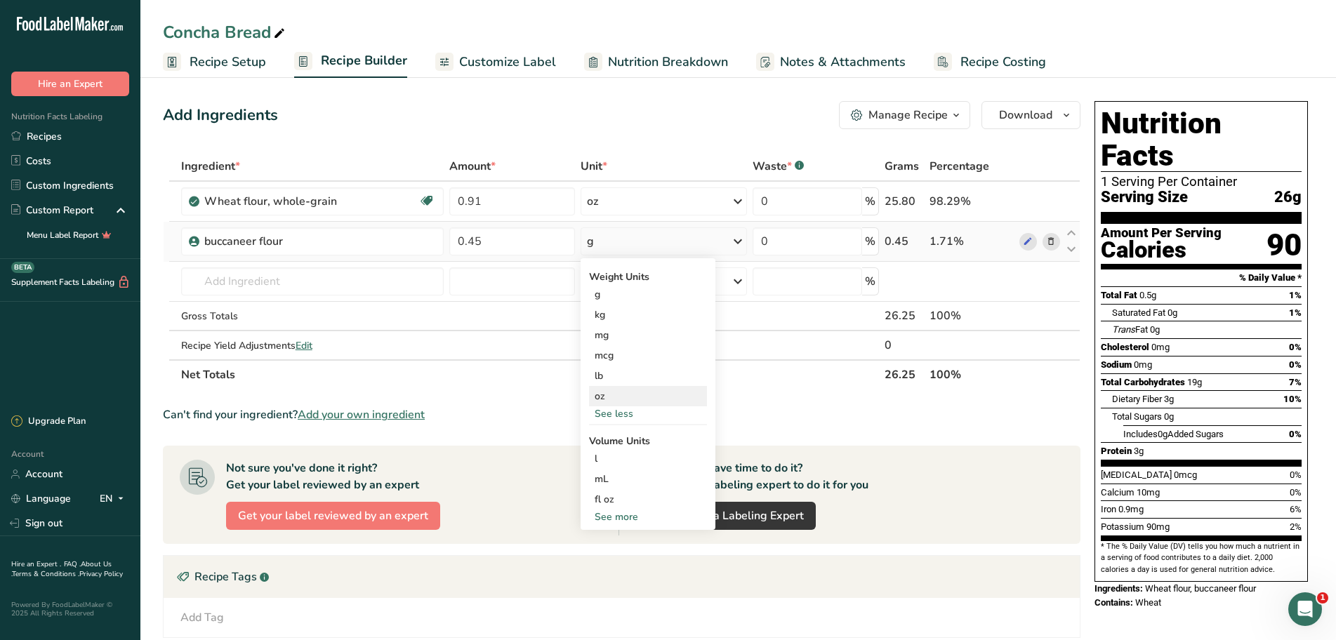
click at [608, 401] on div "oz" at bounding box center [648, 396] width 118 height 20
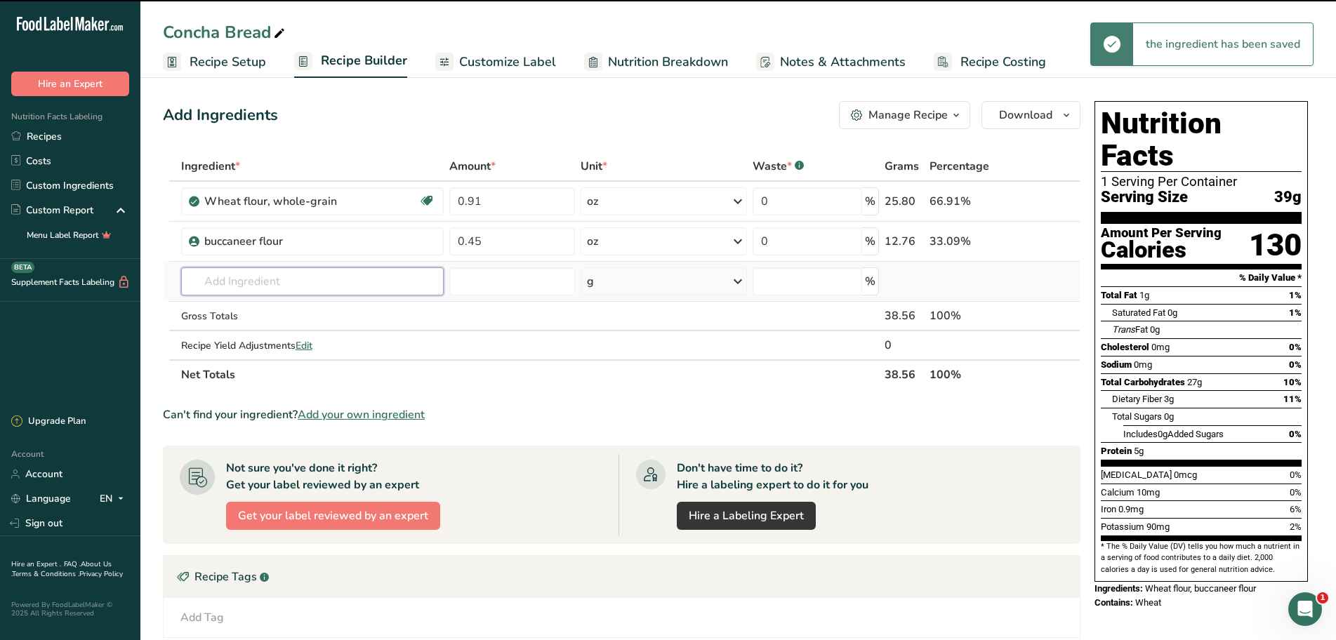
click at [234, 279] on input "text" at bounding box center [312, 281] width 262 height 28
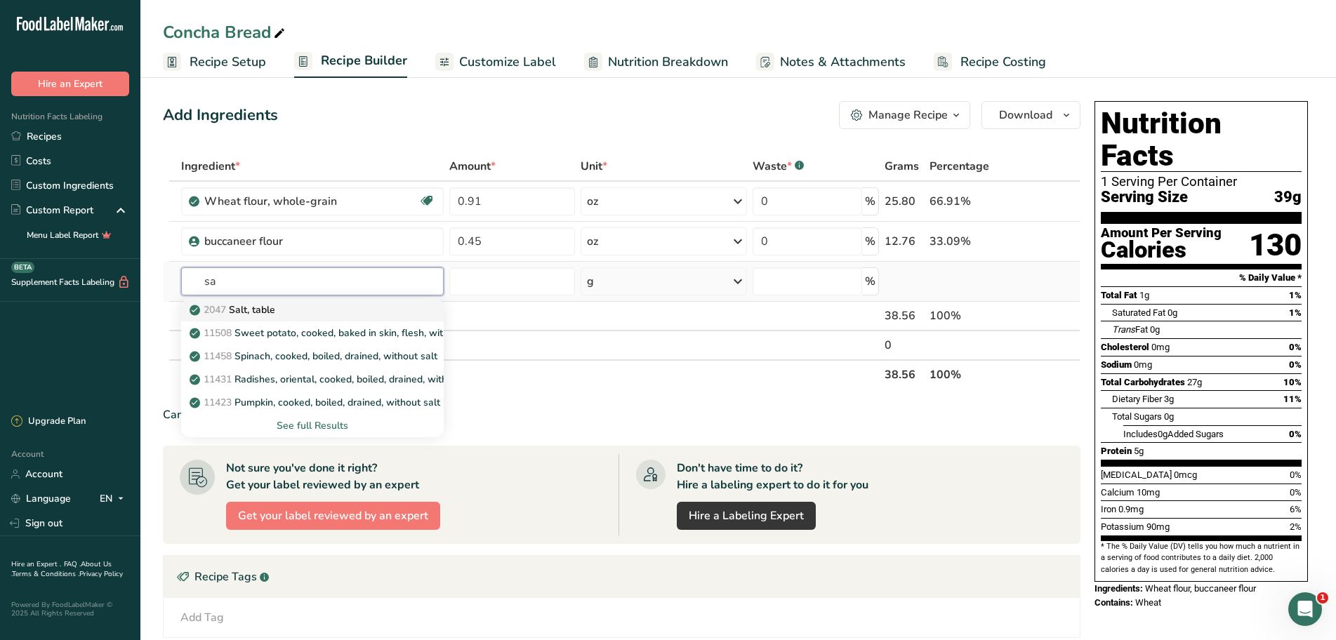
type input "s"
type input "sea"
click at [301, 328] on div "Sea Salt" at bounding box center [301, 333] width 218 height 15
type input "Sea Salt"
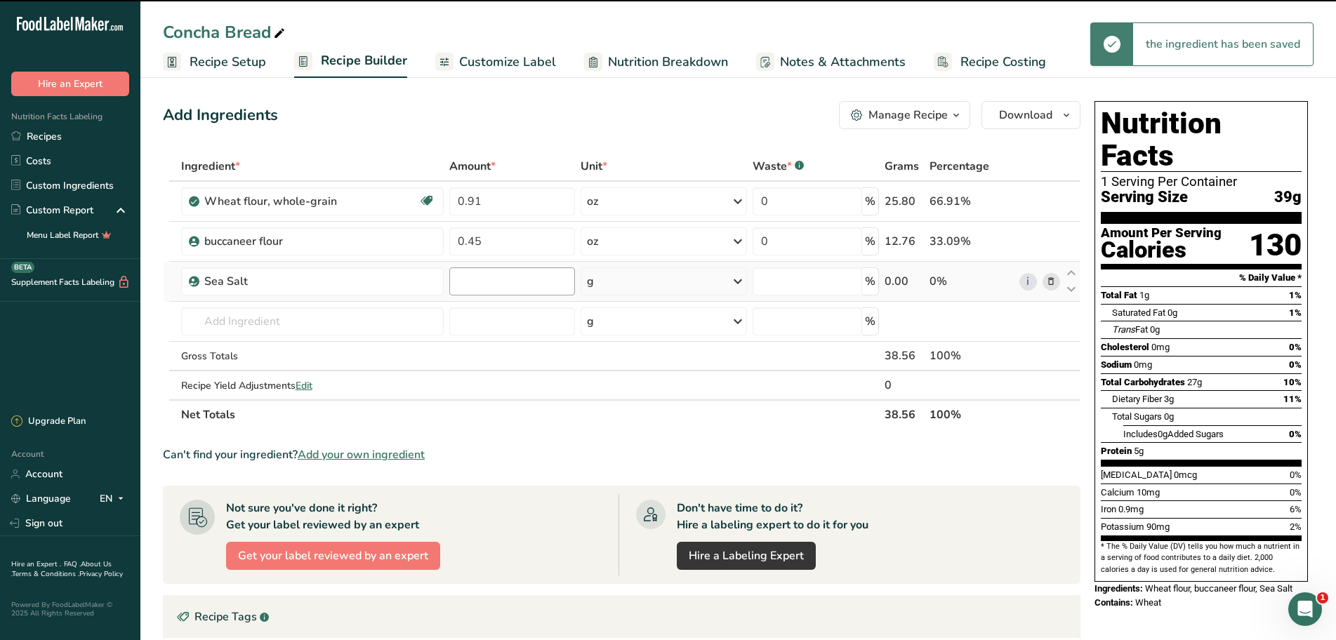
type input "0"
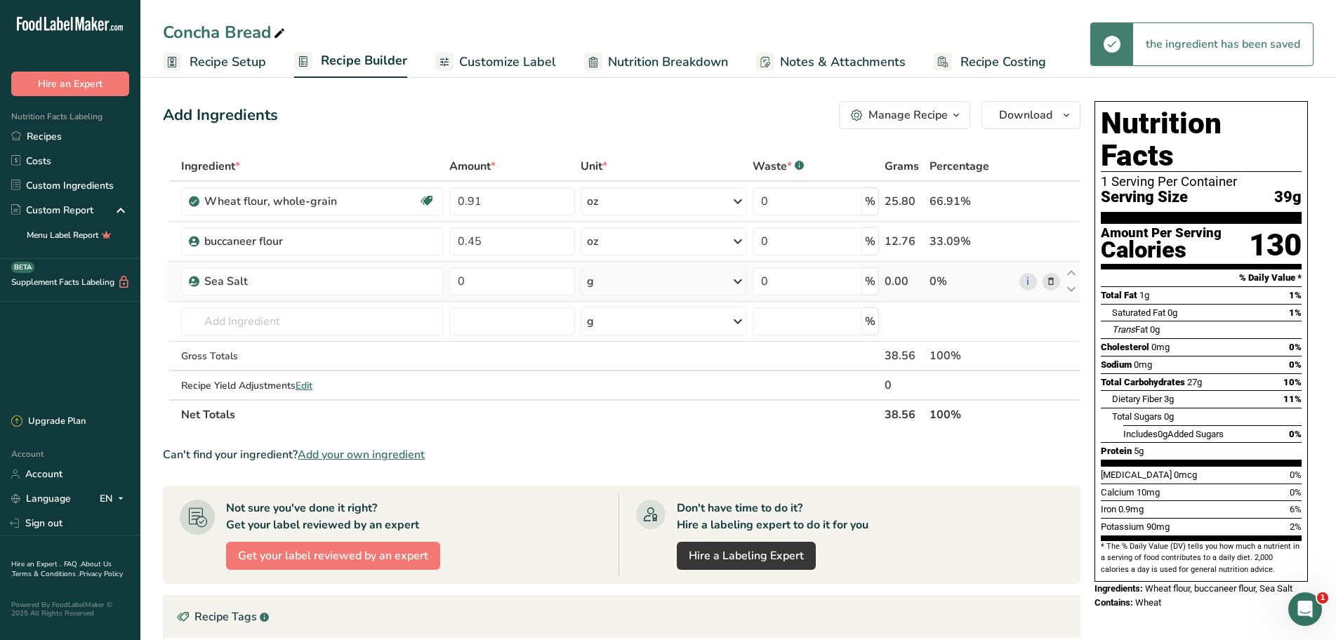
click at [736, 282] on icon at bounding box center [737, 281] width 17 height 25
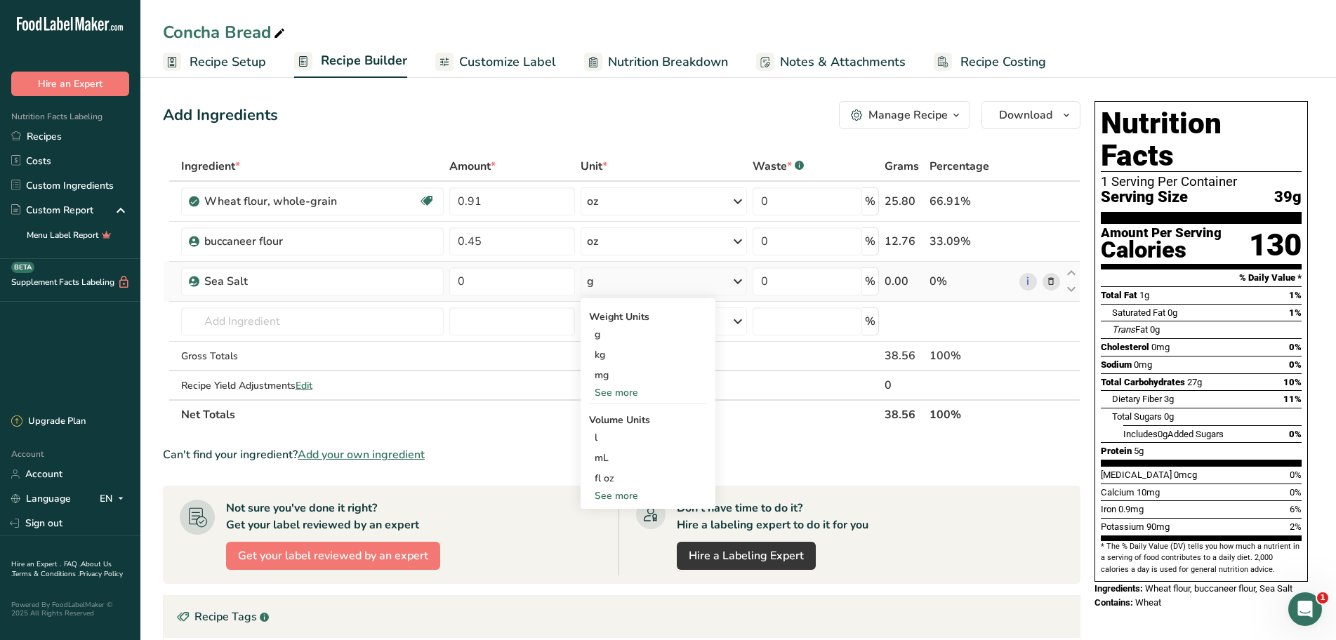
click at [629, 385] on div "See more" at bounding box center [648, 392] width 118 height 15
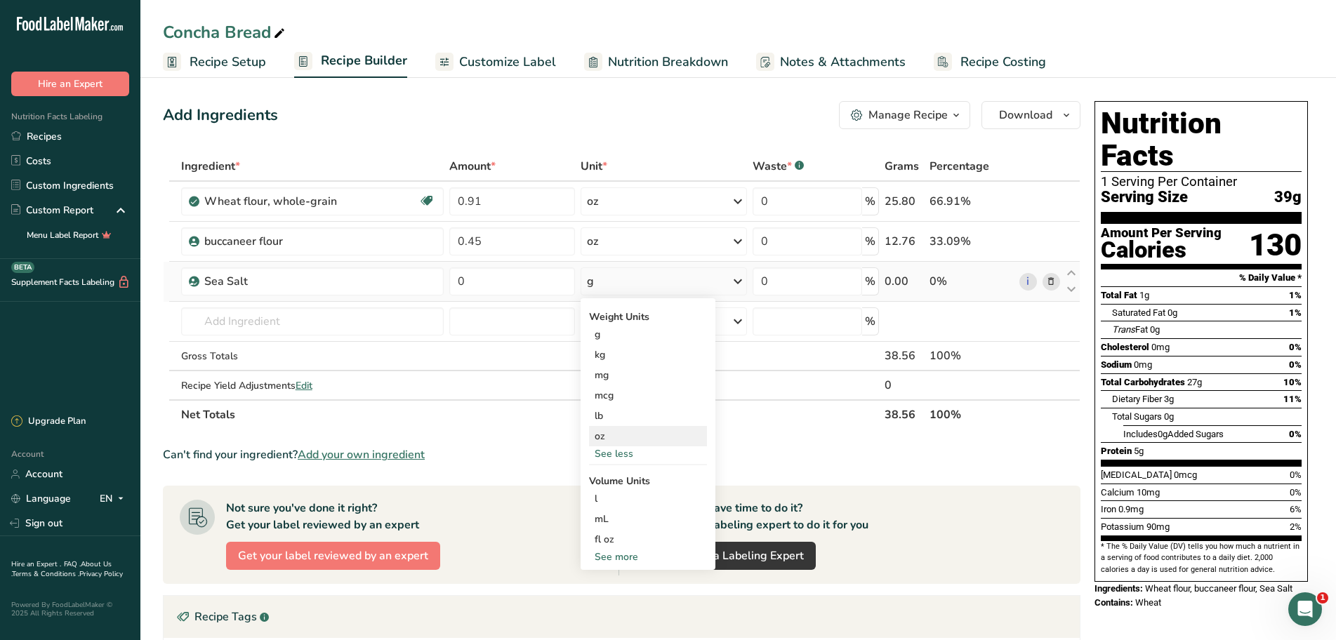
click at [619, 439] on div "oz" at bounding box center [648, 436] width 118 height 20
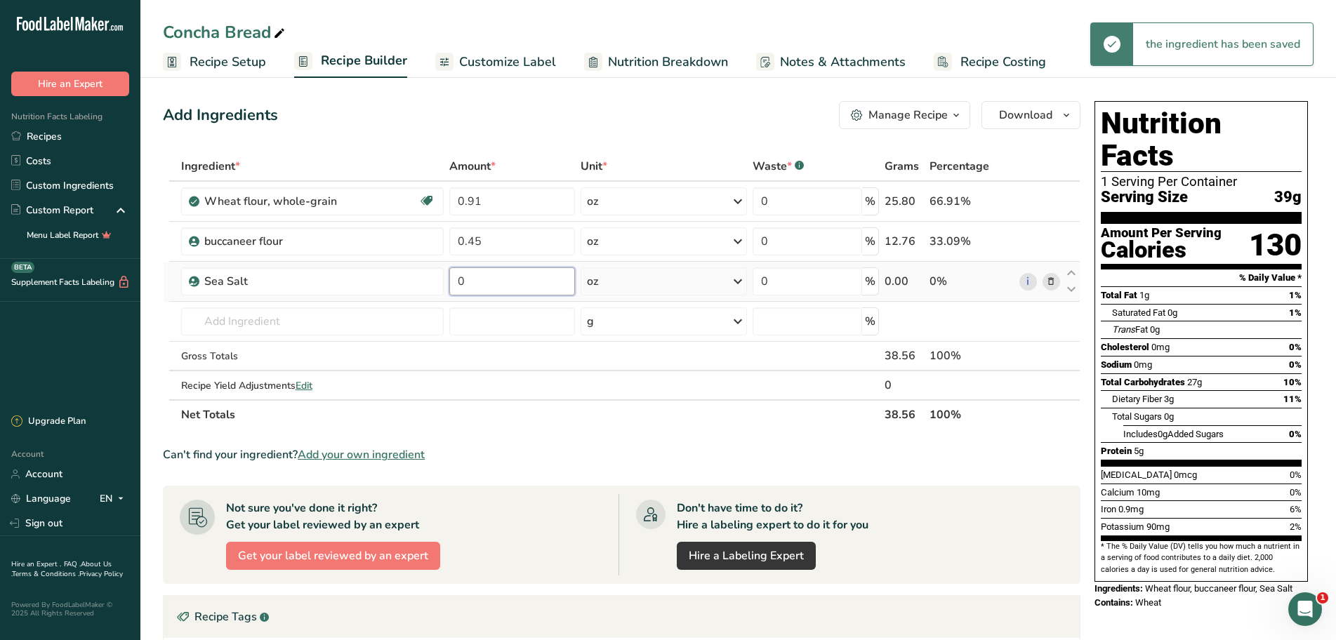
click at [496, 284] on input "0" at bounding box center [512, 281] width 126 height 28
type input "0.02"
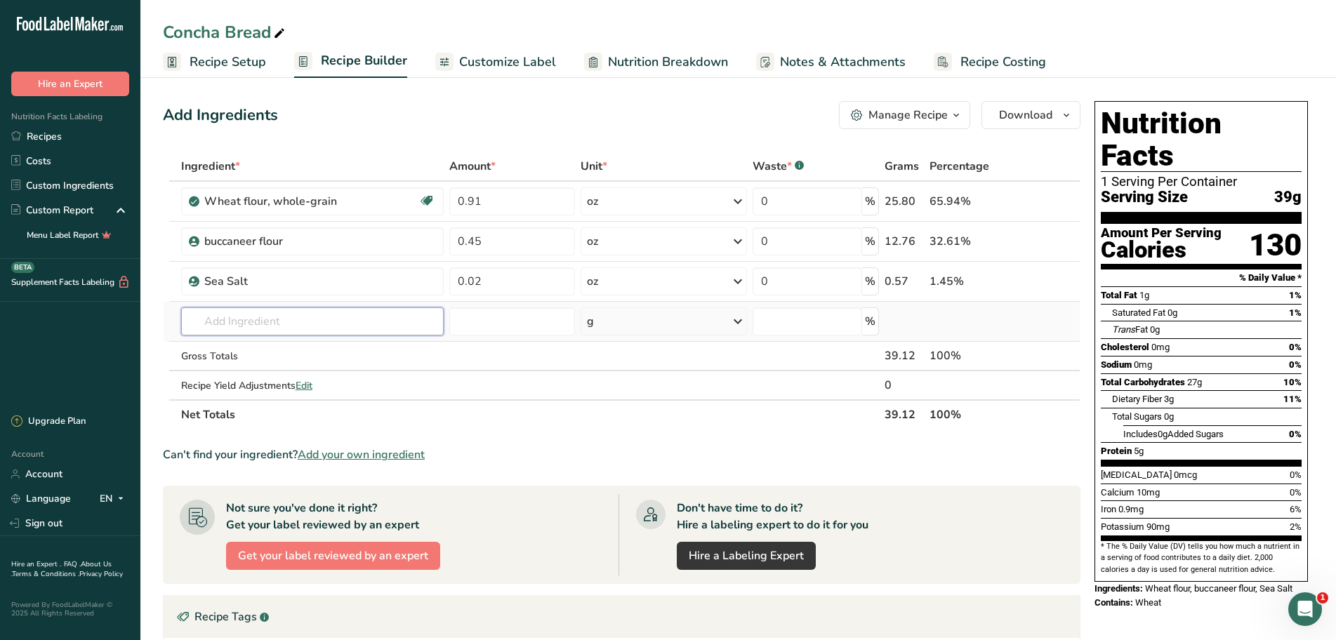
click at [321, 320] on div "Ingredient * Amount * Unit * Waste * .a-a{fill:#347362;}.b-a{fill:#fff;} Grams …" at bounding box center [621, 291] width 917 height 278
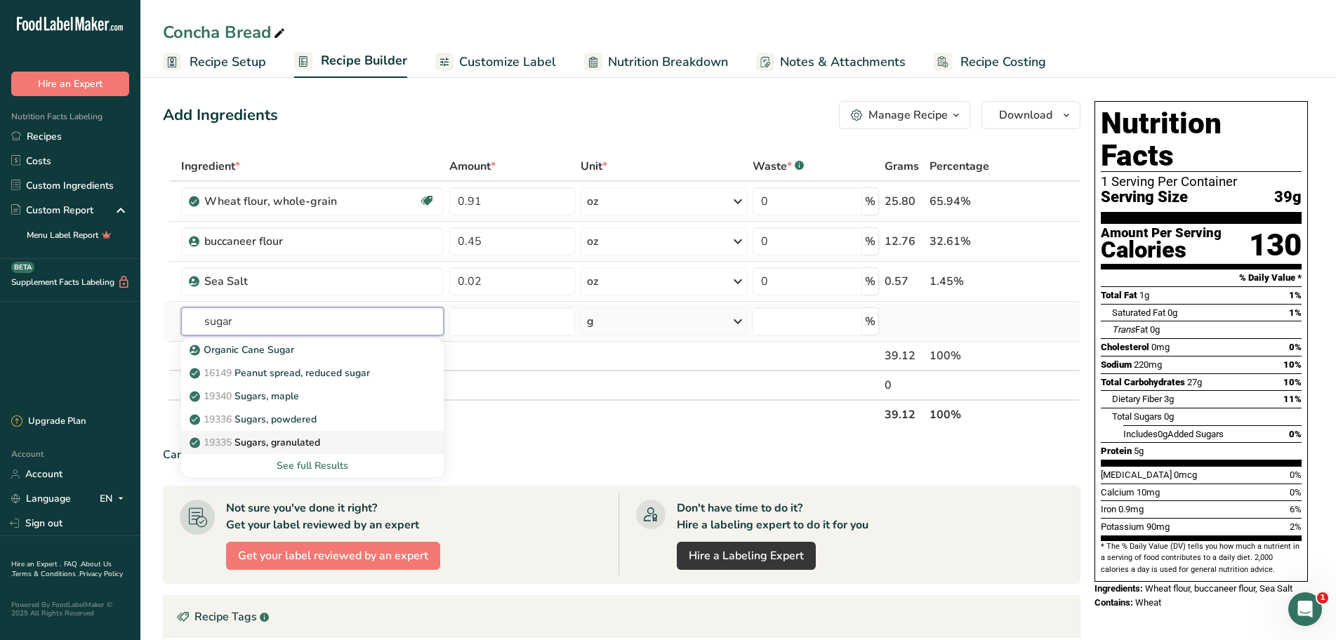
type input "sugar"
click at [307, 442] on p "19335 Sugars, granulated" at bounding box center [256, 442] width 128 height 15
type input "Sugars, granulated"
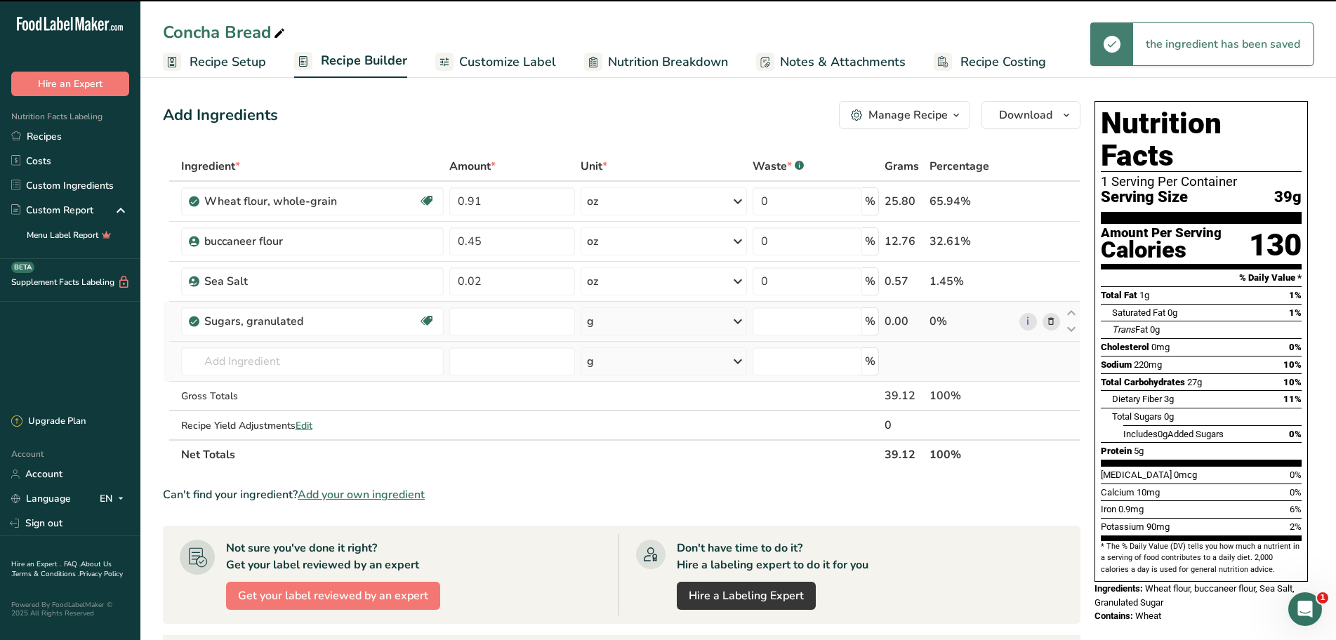
type input "0"
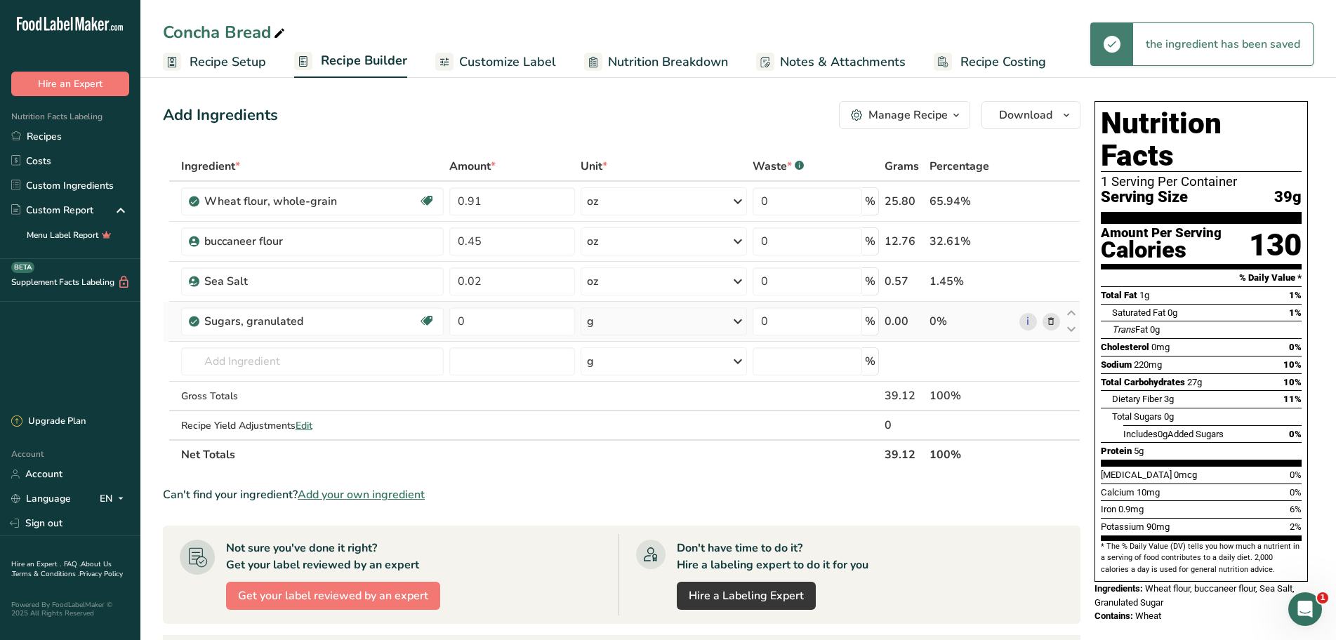
click at [736, 318] on icon at bounding box center [737, 321] width 17 height 25
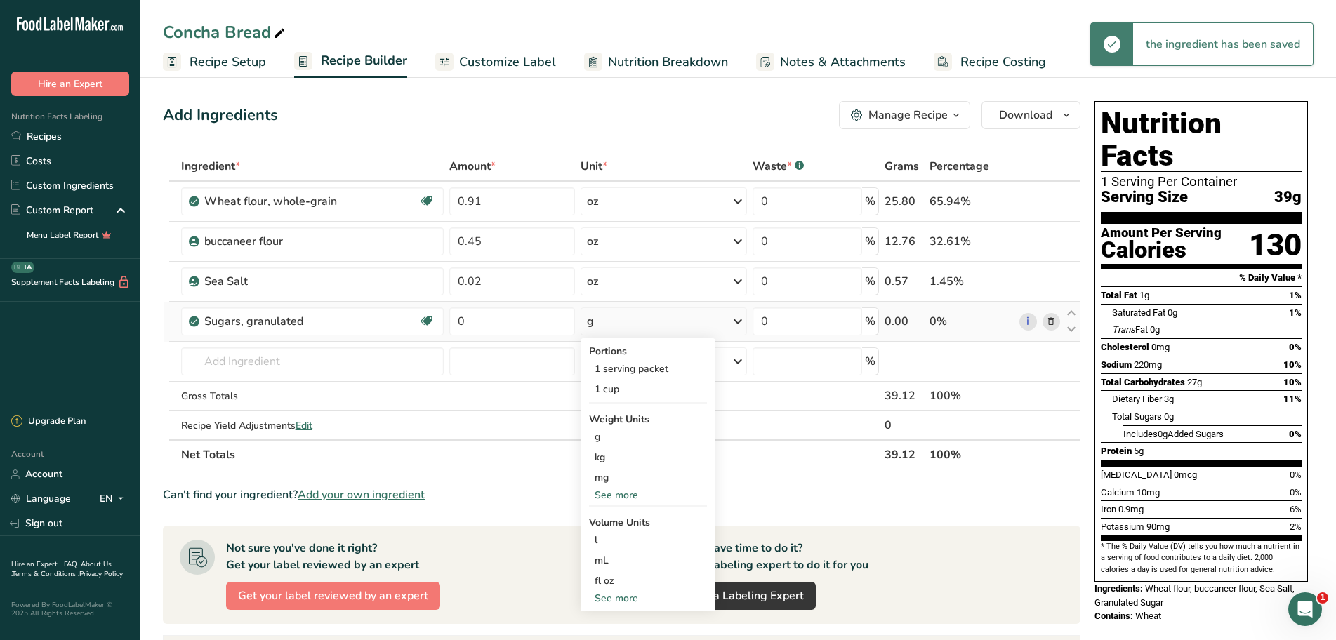
click at [632, 497] on div "See more" at bounding box center [648, 495] width 118 height 15
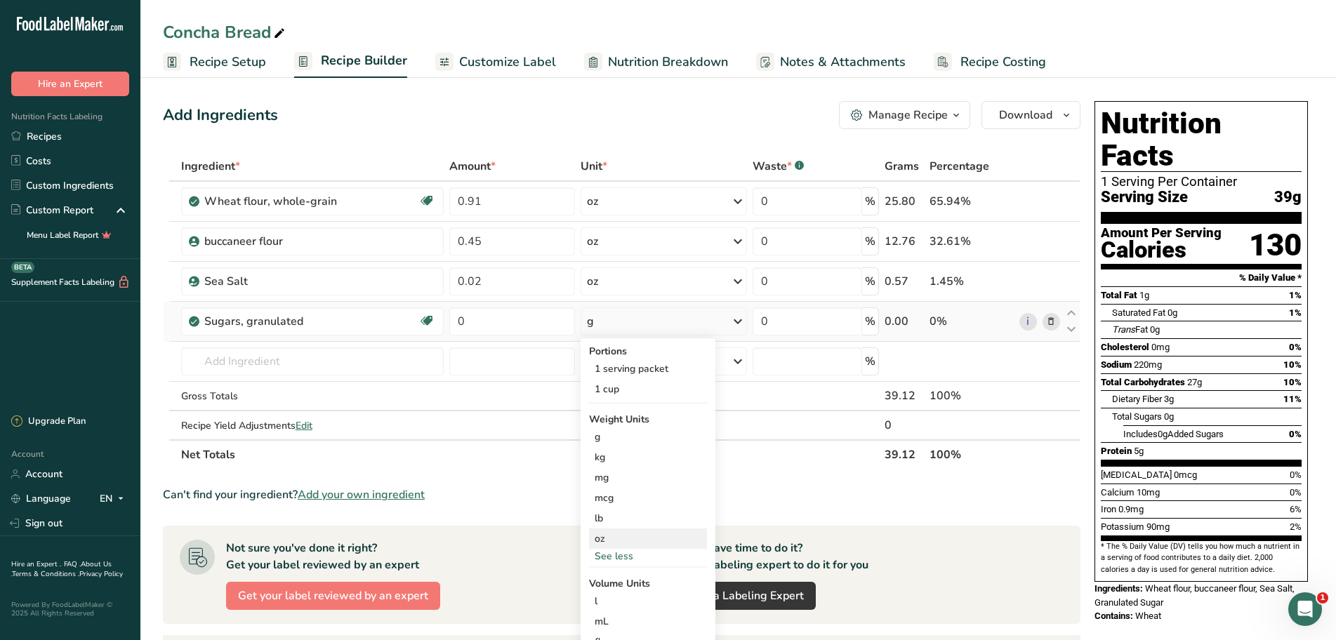
click at [608, 542] on div "oz" at bounding box center [648, 538] width 118 height 20
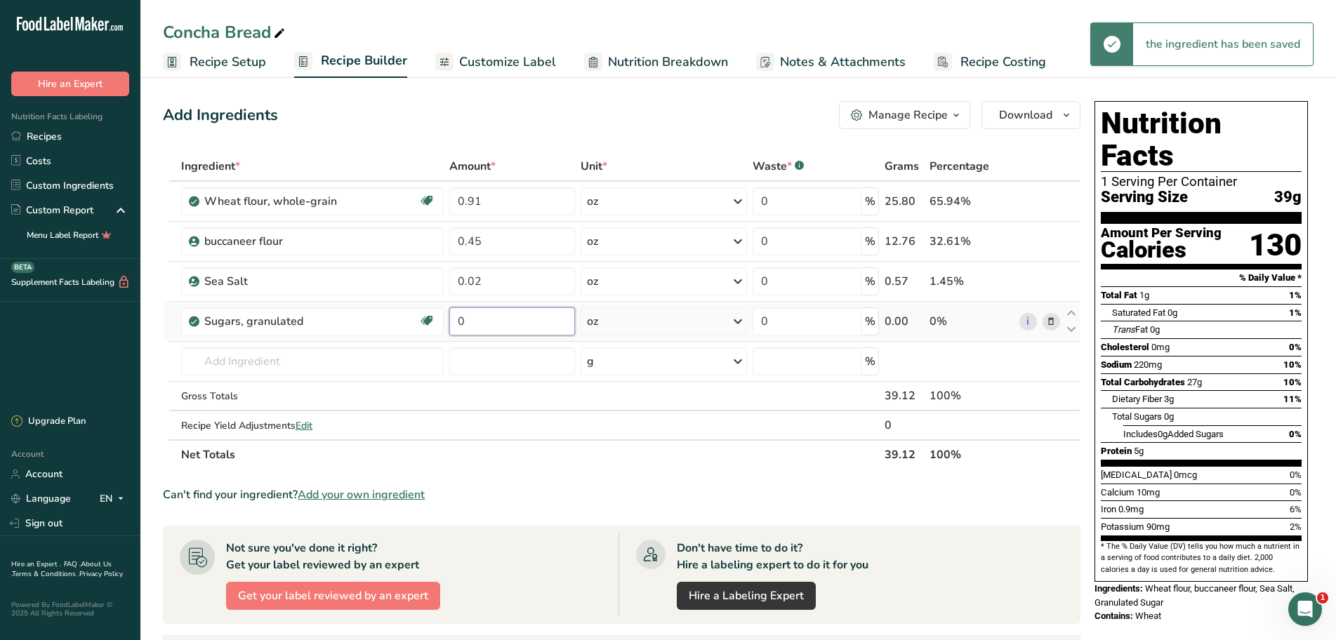
click at [491, 326] on input "0" at bounding box center [512, 321] width 126 height 28
type input "0.27"
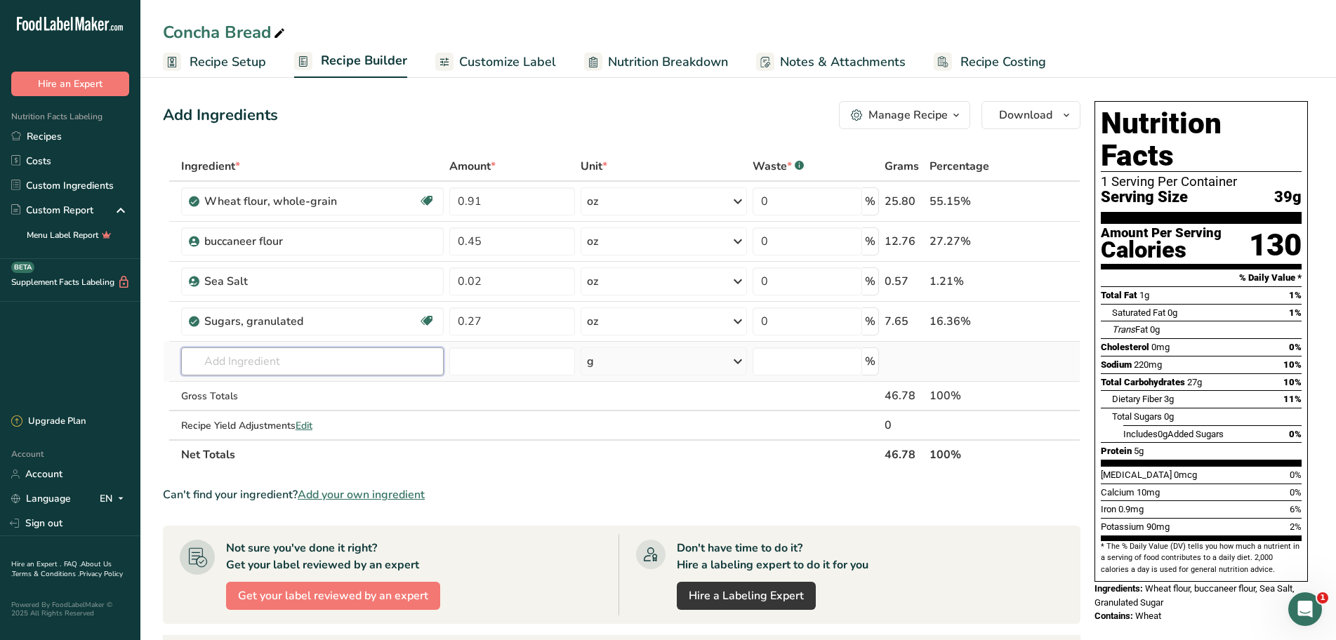
click at [325, 357] on div "Ingredient * Amount * Unit * Waste * .a-a{fill:#347362;}.b-a{fill:#fff;} Grams …" at bounding box center [621, 311] width 917 height 318
type input "c"
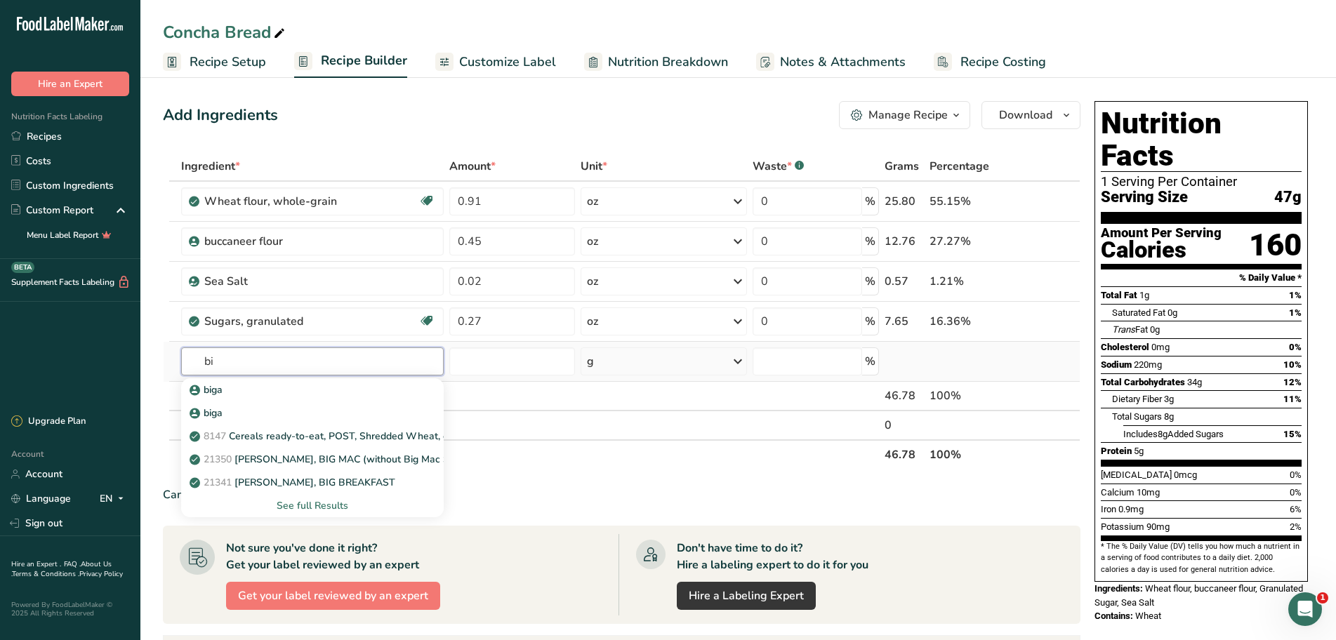
type input "b"
type input "i"
type input "aditives"
click at [309, 504] on div "See full Results" at bounding box center [312, 505] width 240 height 15
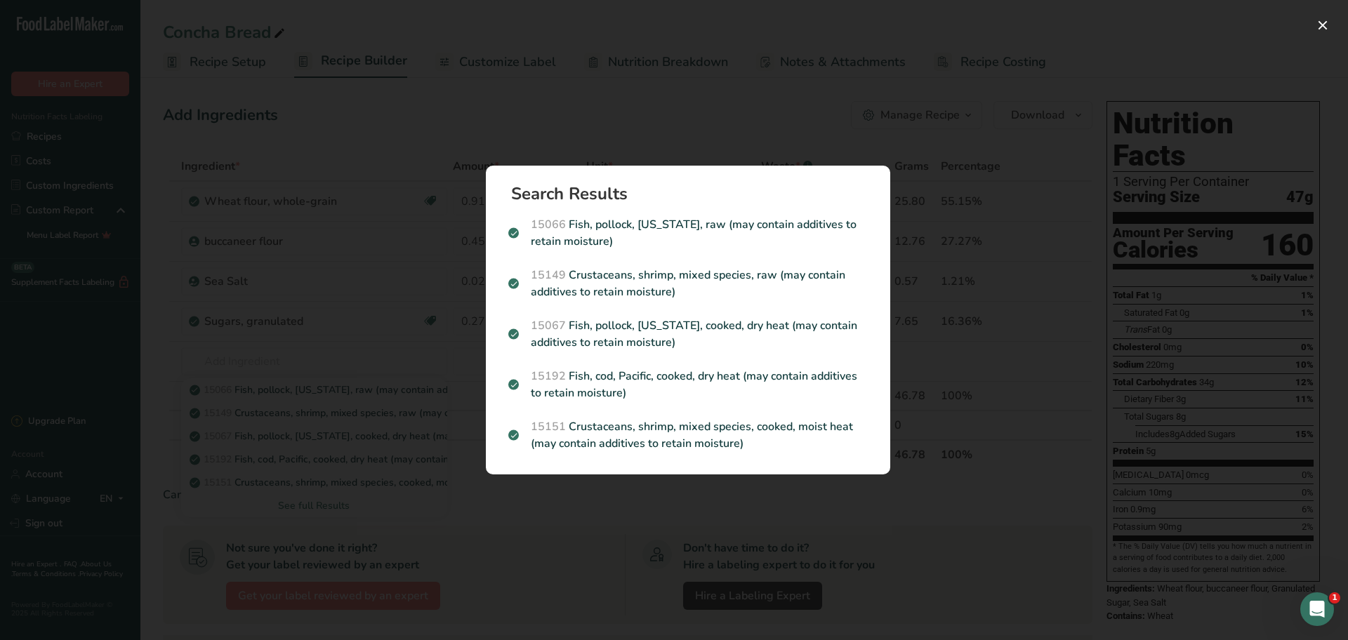
click at [583, 90] on div "Search results modal" at bounding box center [674, 320] width 1348 height 640
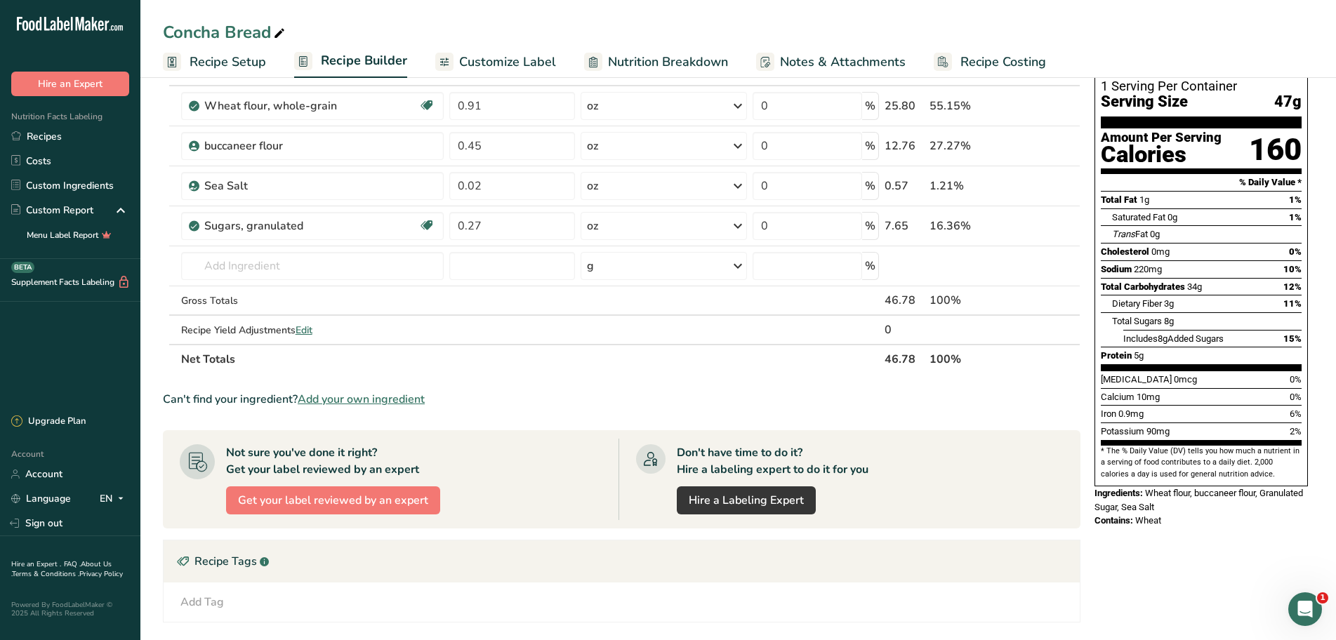
scroll to position [88, 0]
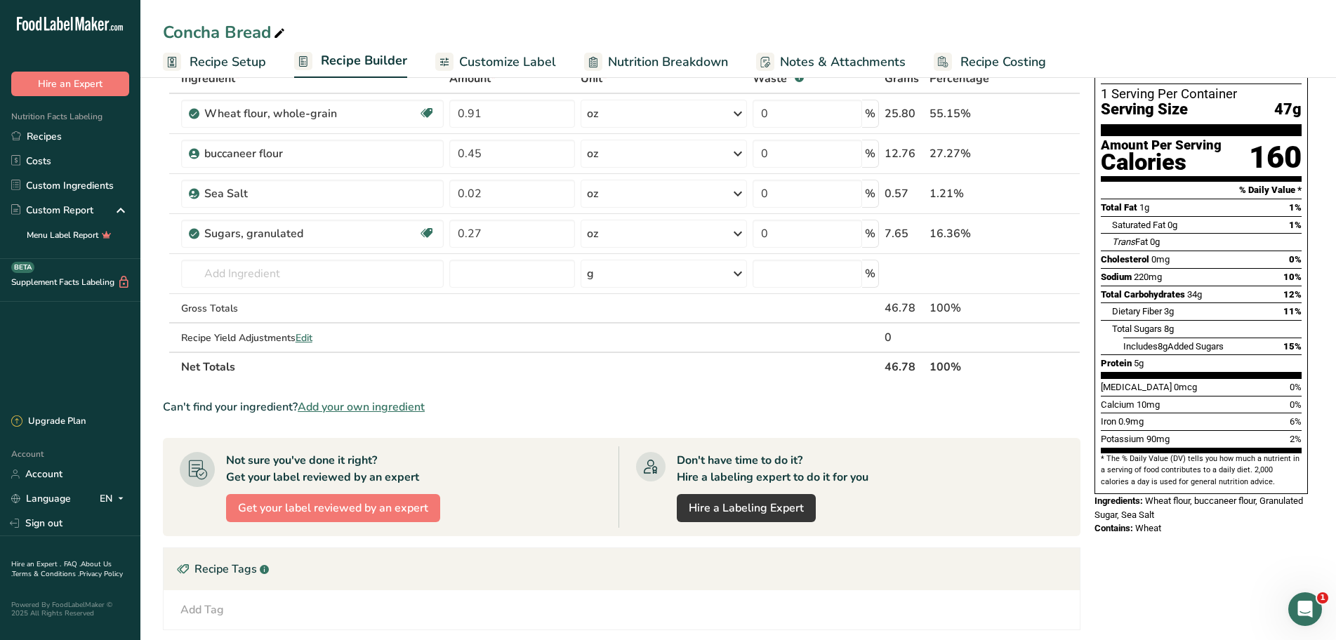
click at [350, 405] on span "Add your own ingredient" at bounding box center [361, 407] width 127 height 17
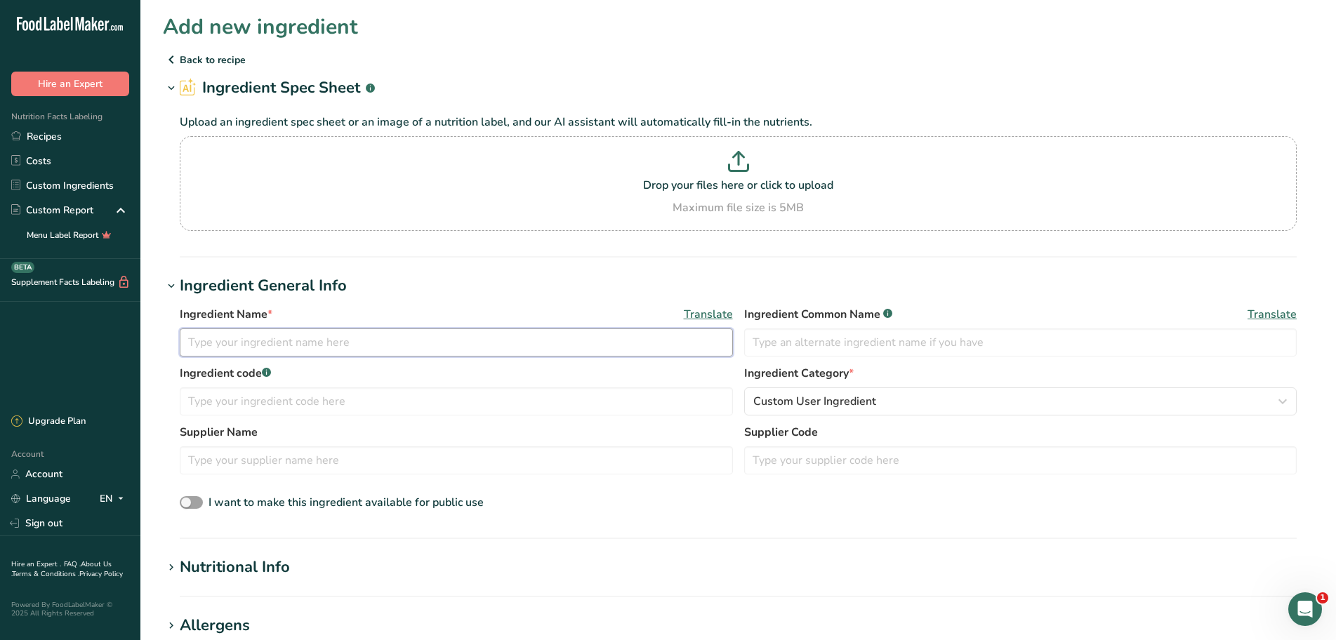
click at [281, 341] on input "text" at bounding box center [456, 342] width 553 height 28
type input "Conditioner"
click at [850, 344] on input "text" at bounding box center [1020, 342] width 553 height 28
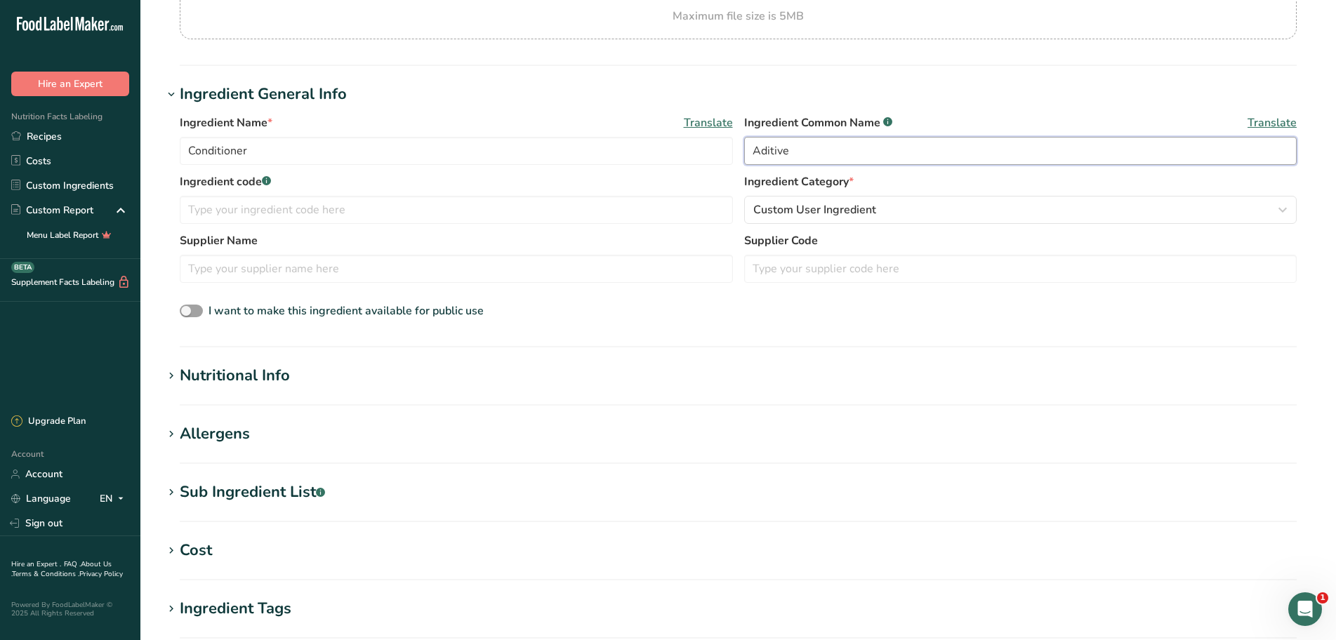
scroll to position [211, 0]
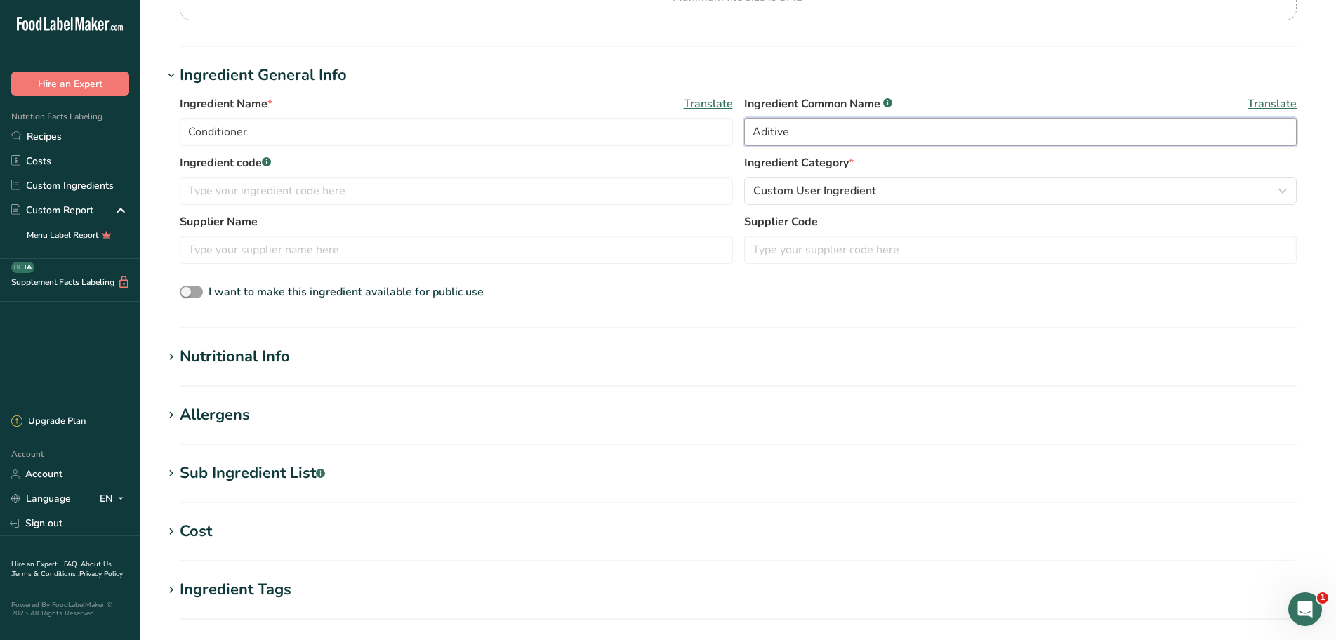
type input "Aditive"
click at [359, 356] on h1 "Nutritional Info" at bounding box center [738, 356] width 1150 height 23
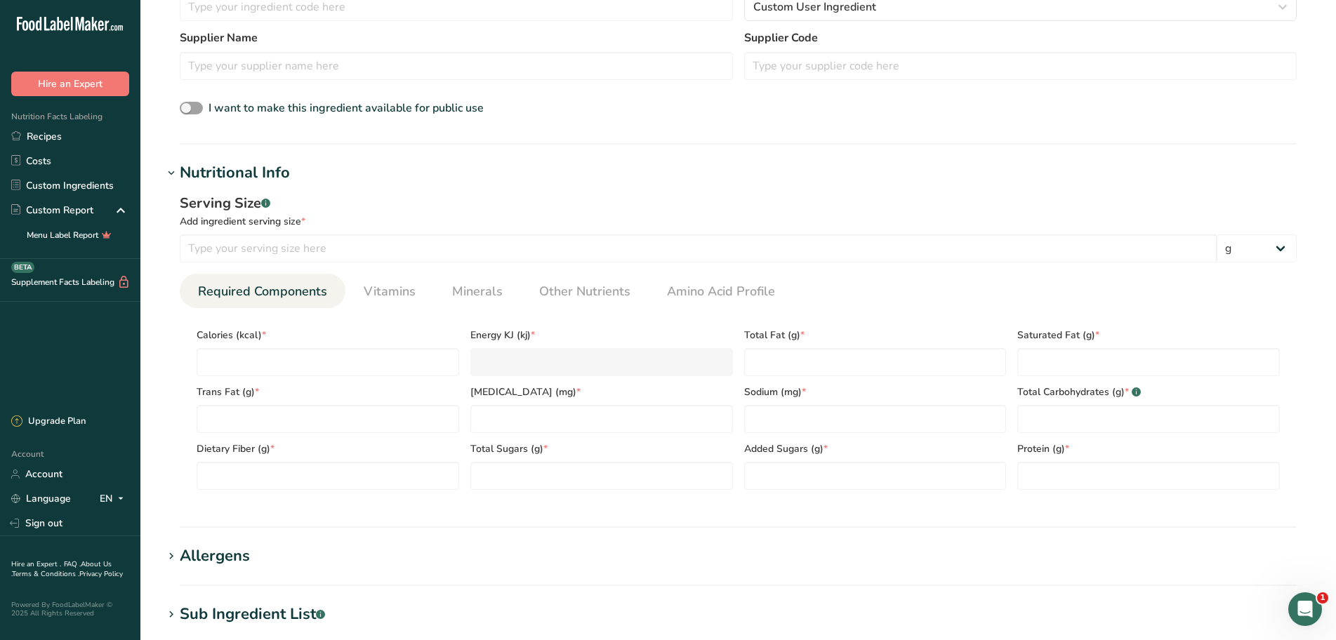
scroll to position [421, 0]
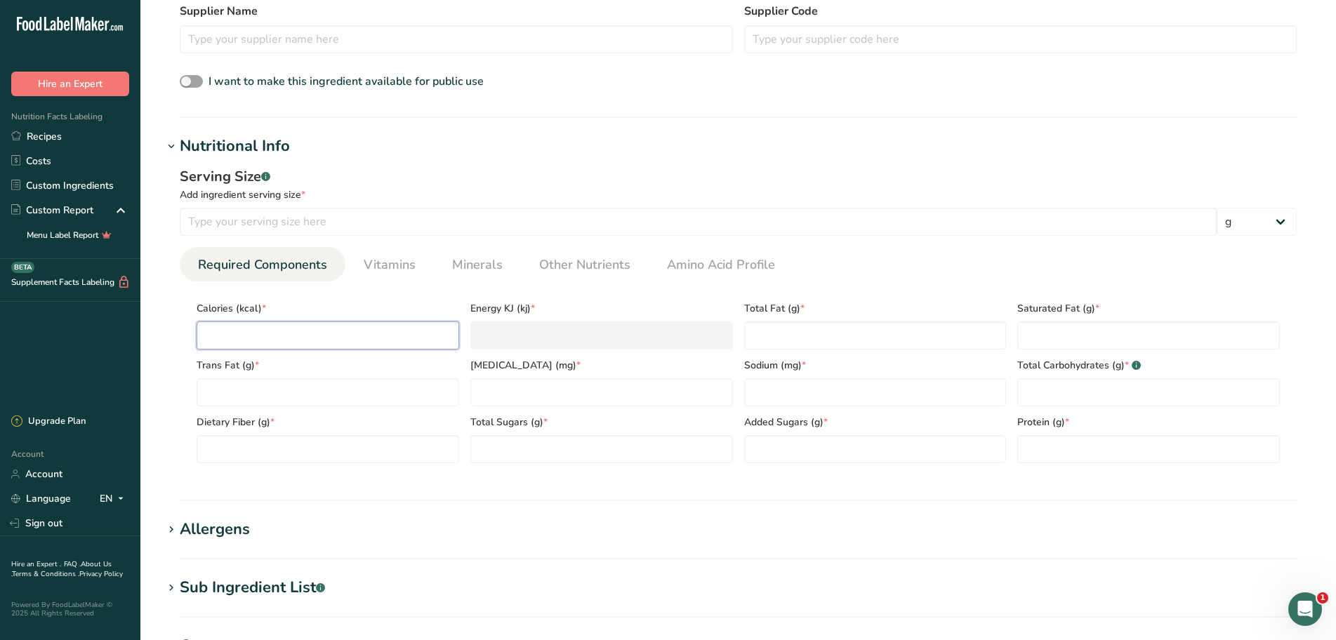
click at [279, 347] on input "number" at bounding box center [328, 335] width 262 height 28
type input "0"
type KJ "0"
type input "0"
click at [262, 390] on Fat "number" at bounding box center [328, 392] width 262 height 28
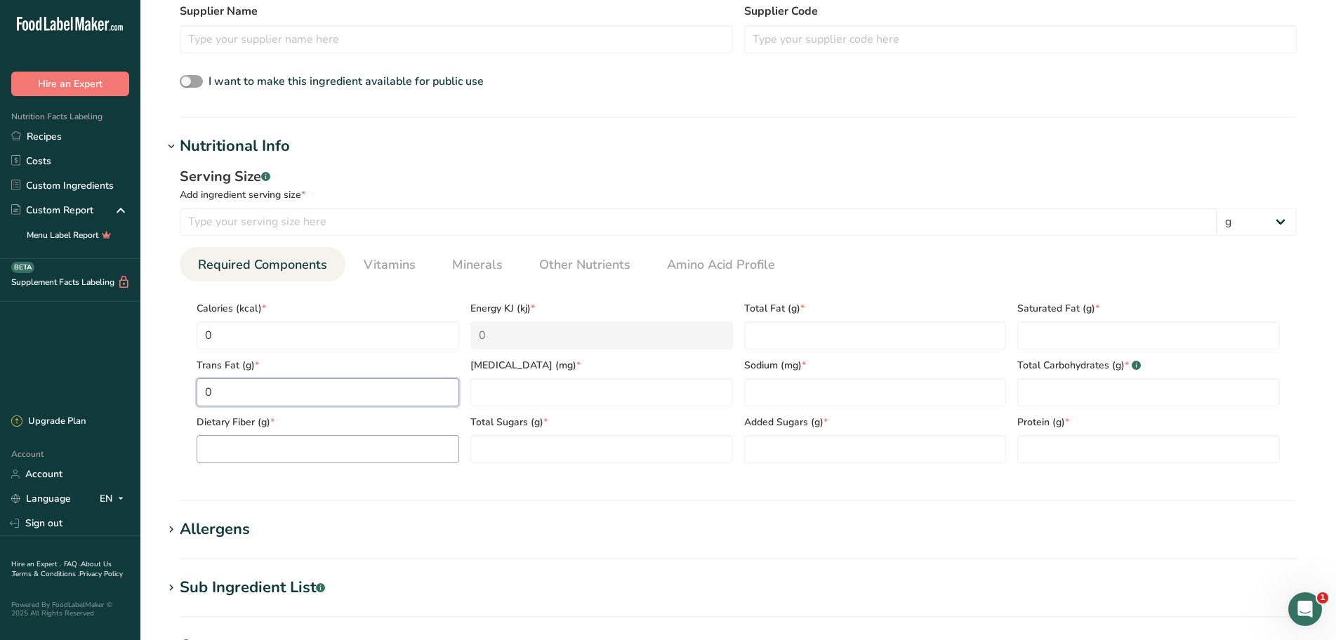
type Fat "0"
click at [268, 449] on Fiber "number" at bounding box center [328, 449] width 262 height 28
type Fiber "0"
click at [546, 332] on KJ "0" at bounding box center [601, 335] width 262 height 28
click at [526, 388] on input "number" at bounding box center [601, 392] width 262 height 28
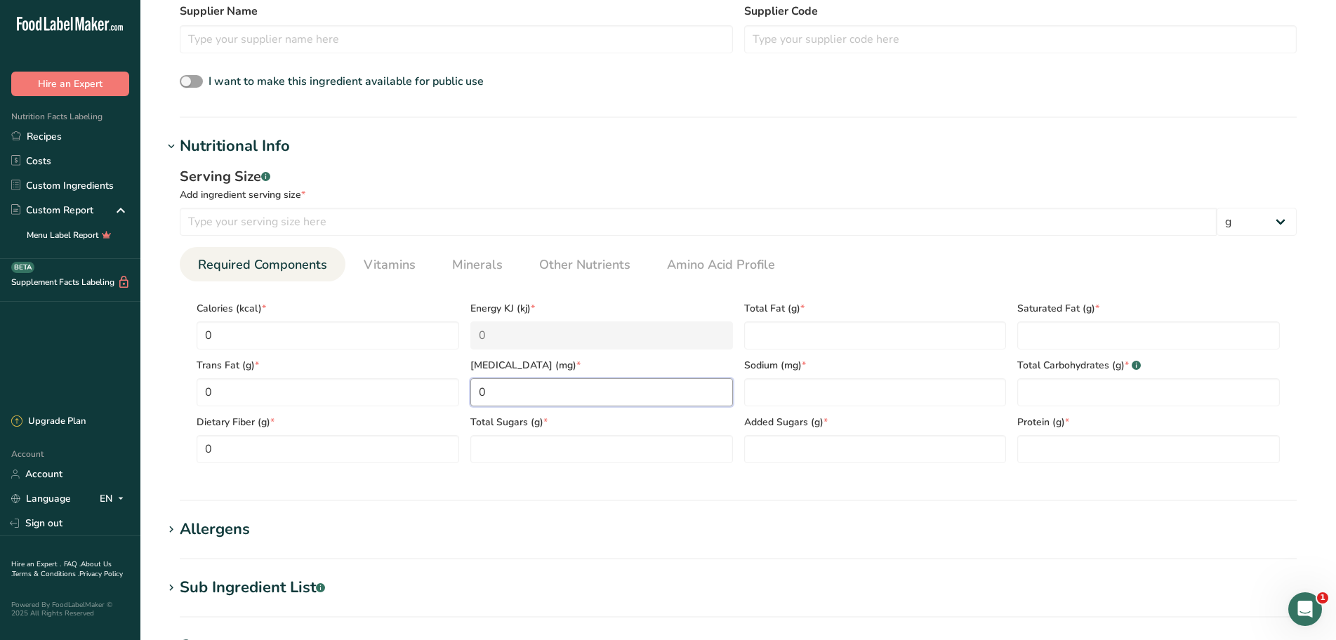
type input "0"
click at [523, 432] on div "Total Sugars (g) *" at bounding box center [602, 434] width 274 height 57
click at [531, 451] on Sugars "number" at bounding box center [601, 449] width 262 height 28
type Sugars "0"
click at [784, 449] on Sugars "number" at bounding box center [875, 449] width 262 height 28
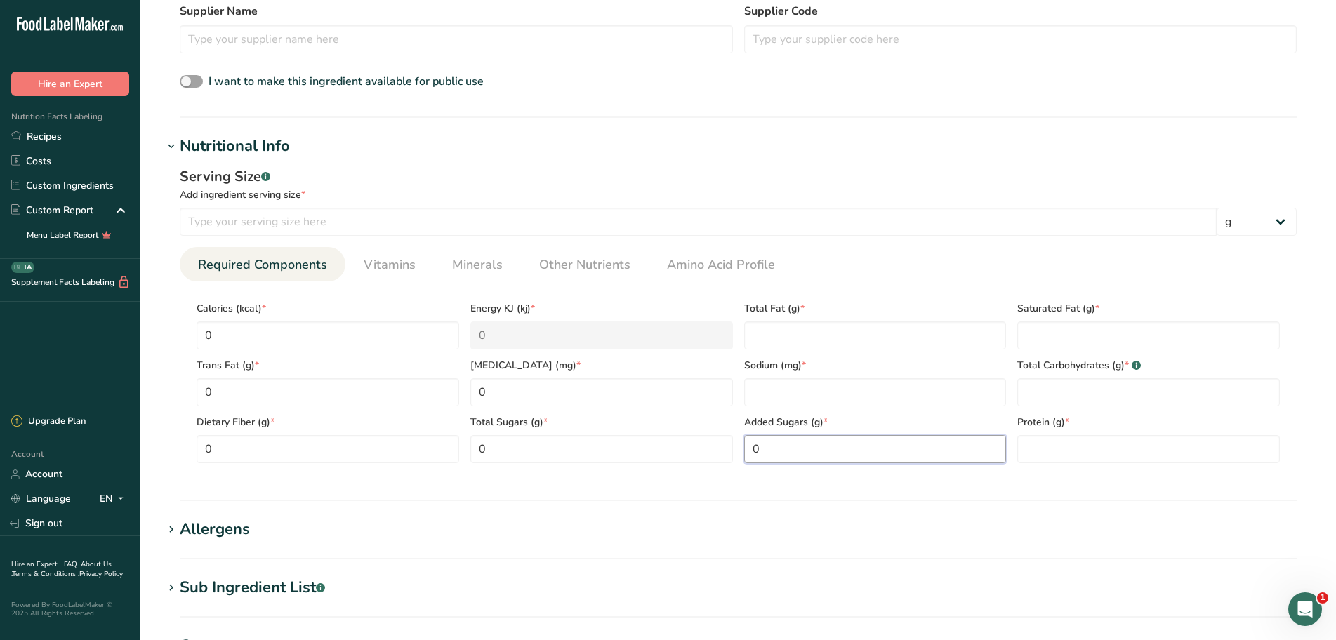
type Sugars "0"
click at [770, 368] on span "Sodium (mg) *" at bounding box center [875, 365] width 262 height 15
click at [771, 390] on input "number" at bounding box center [875, 392] width 262 height 28
type input "0"
click at [778, 352] on div "Sodium (mg) * 0" at bounding box center [875, 378] width 274 height 57
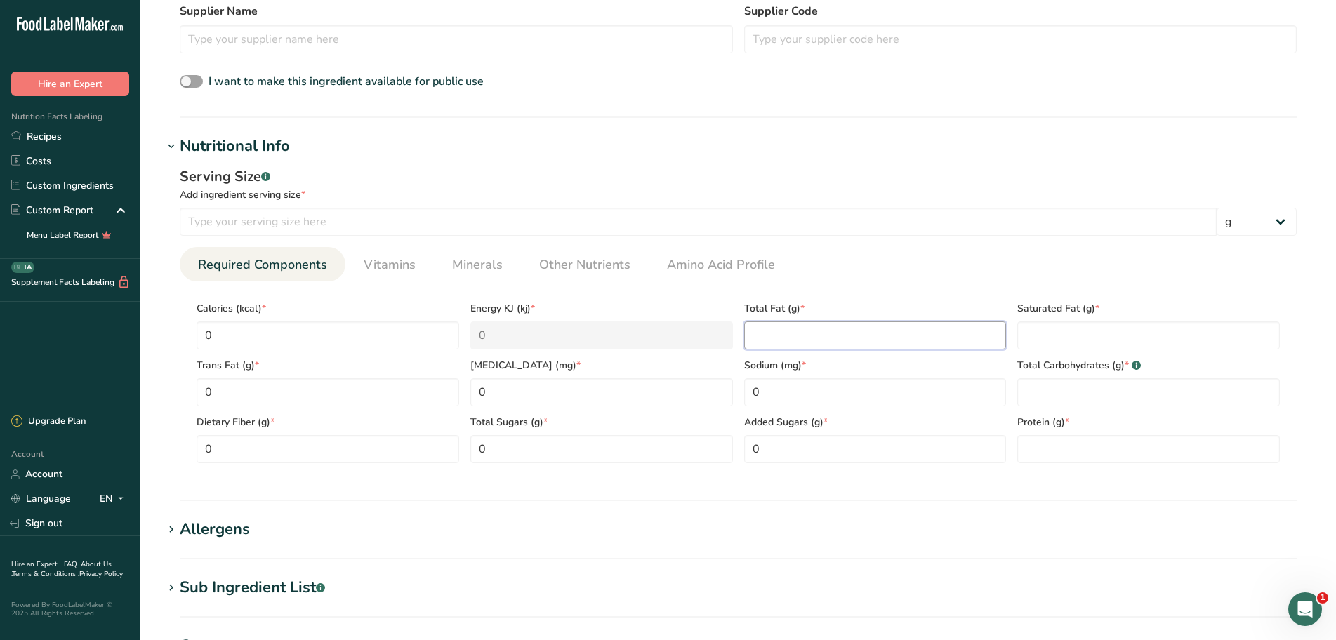
click at [796, 340] on Fat "number" at bounding box center [875, 335] width 262 height 28
type Fat "0"
click at [1066, 335] on Fat "number" at bounding box center [1148, 335] width 262 height 28
type Fat "0"
drag, startPoint x: 1048, startPoint y: 407, endPoint x: 1058, endPoint y: 401, distance: 11.3
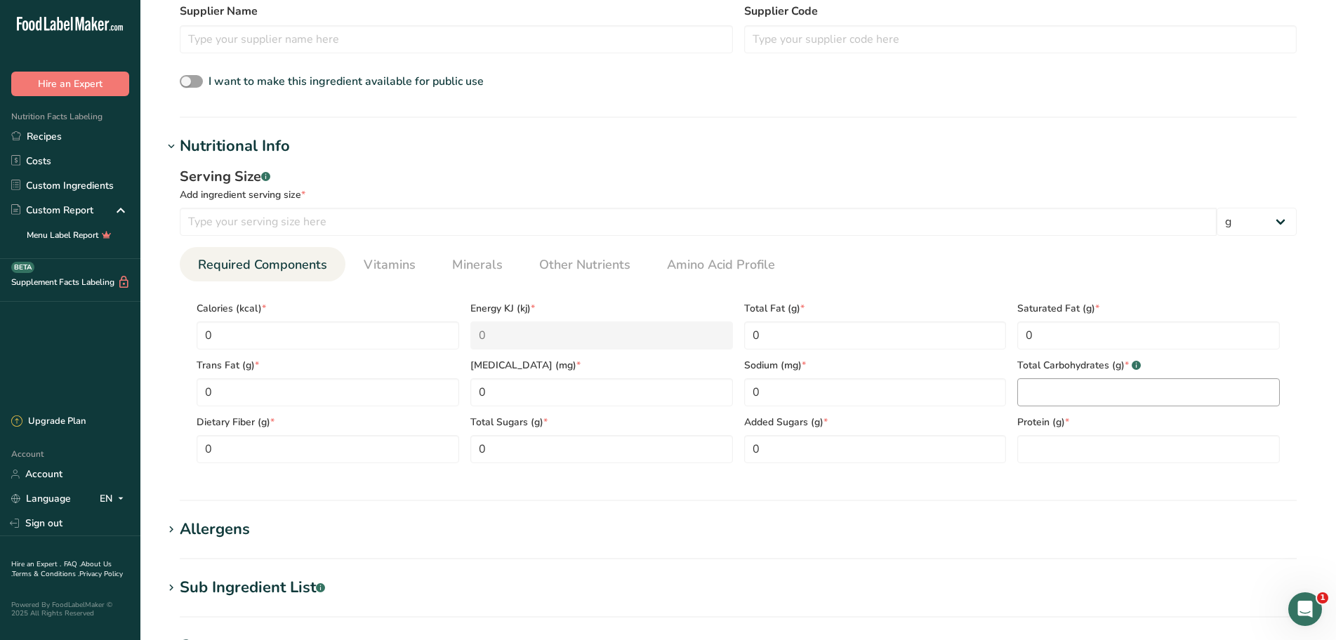
click at [1049, 407] on div "Protein (g) *" at bounding box center [1148, 434] width 274 height 57
click at [1060, 393] on Carbohydrates "number" at bounding box center [1148, 392] width 262 height 28
type Carbohydrates "0"
click at [1052, 454] on input "number" at bounding box center [1148, 449] width 262 height 28
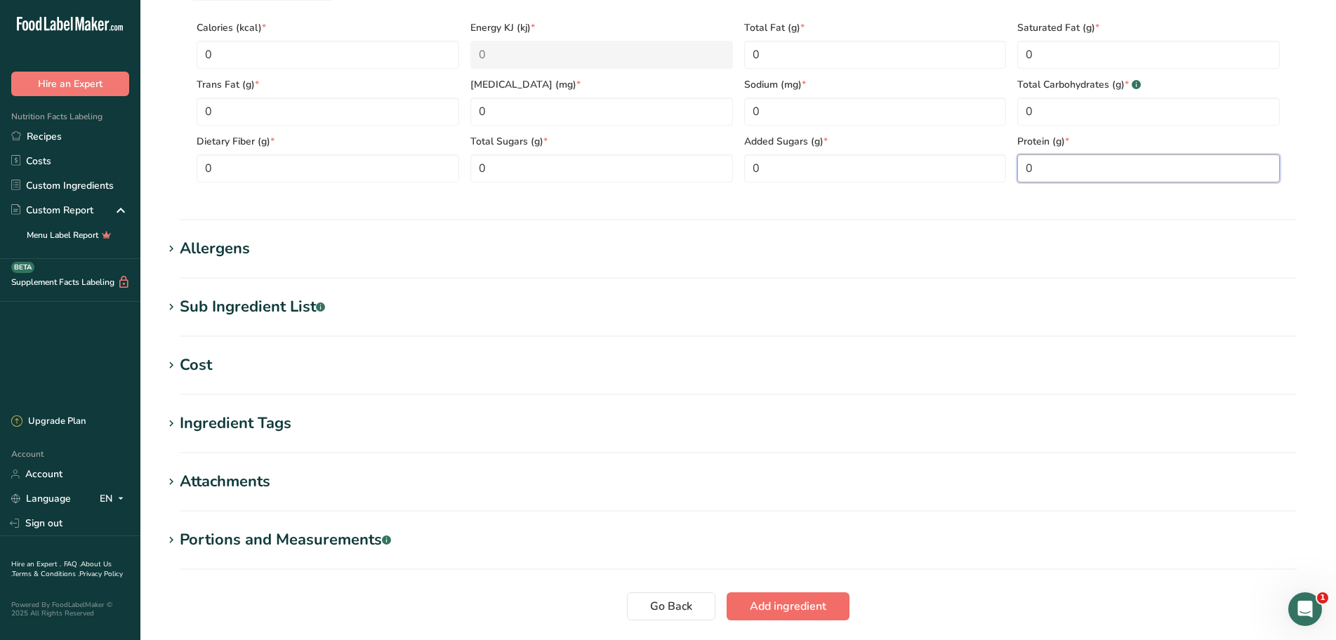
type input "0"
click at [806, 604] on span "Add ingredient" at bounding box center [788, 606] width 76 height 17
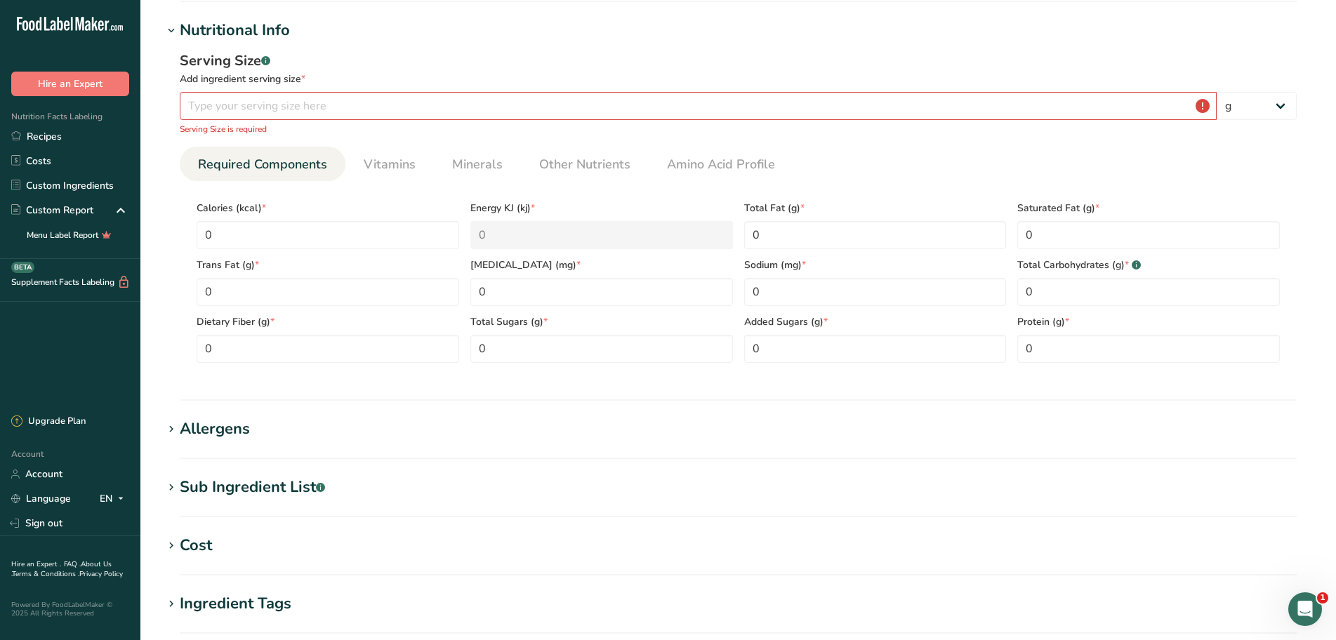
scroll to position [173, 0]
click at [261, 109] on input "number" at bounding box center [698, 107] width 1037 height 28
click at [1284, 108] on select "g kg mg mcg lb oz l mL fl oz tbsp tsp cup qt gallon" at bounding box center [1256, 107] width 80 height 28
select select "5"
click at [1216, 93] on select "g kg mg mcg lb oz l mL fl oz tbsp tsp cup qt gallon" at bounding box center [1256, 107] width 80 height 28
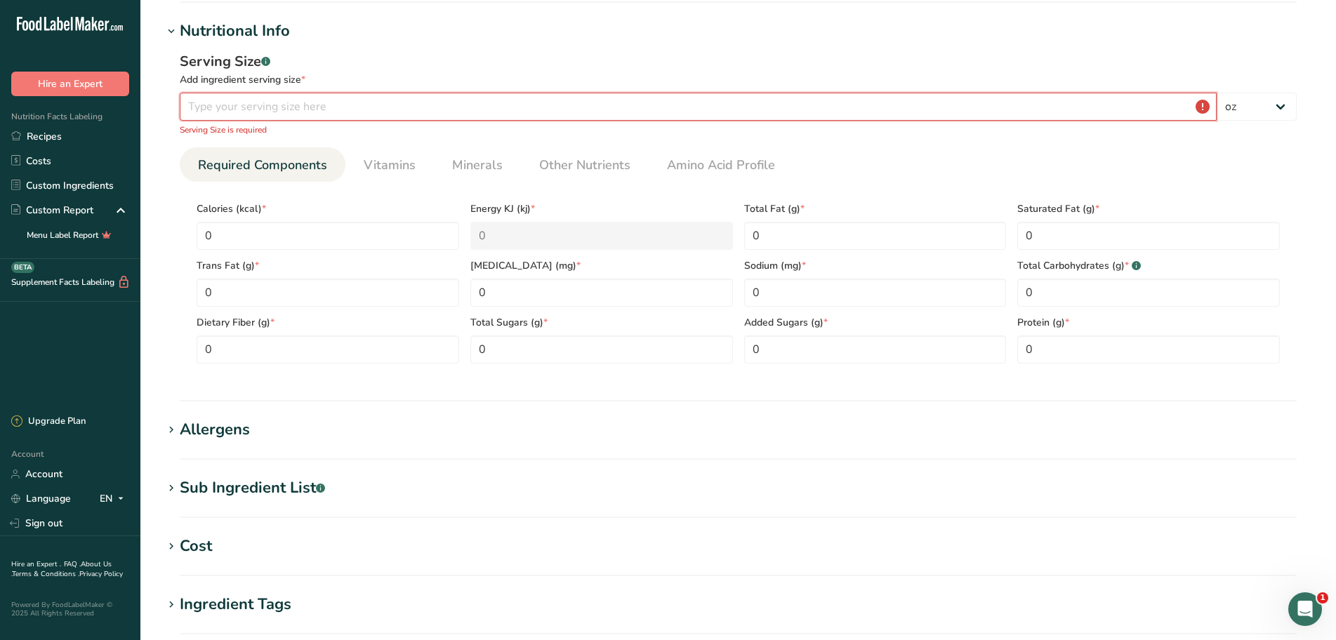
click at [656, 114] on input "number" at bounding box center [698, 107] width 1037 height 28
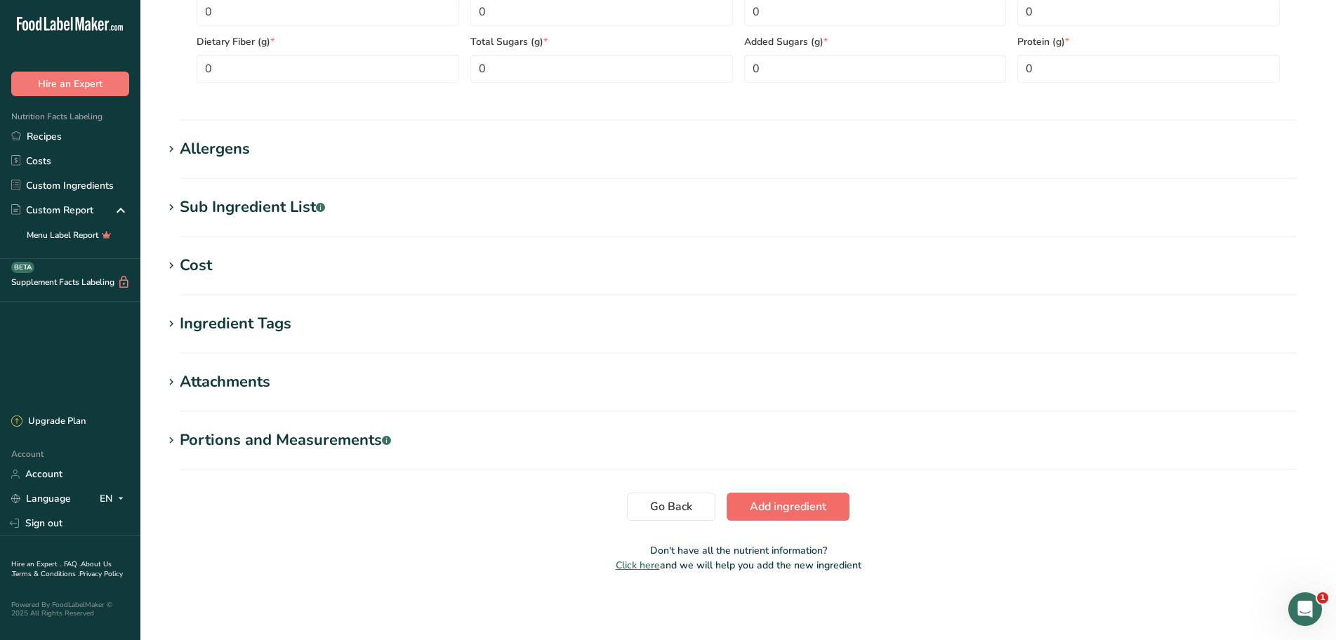
type input "0.02"
click at [801, 505] on span "Add ingredient" at bounding box center [788, 506] width 76 height 17
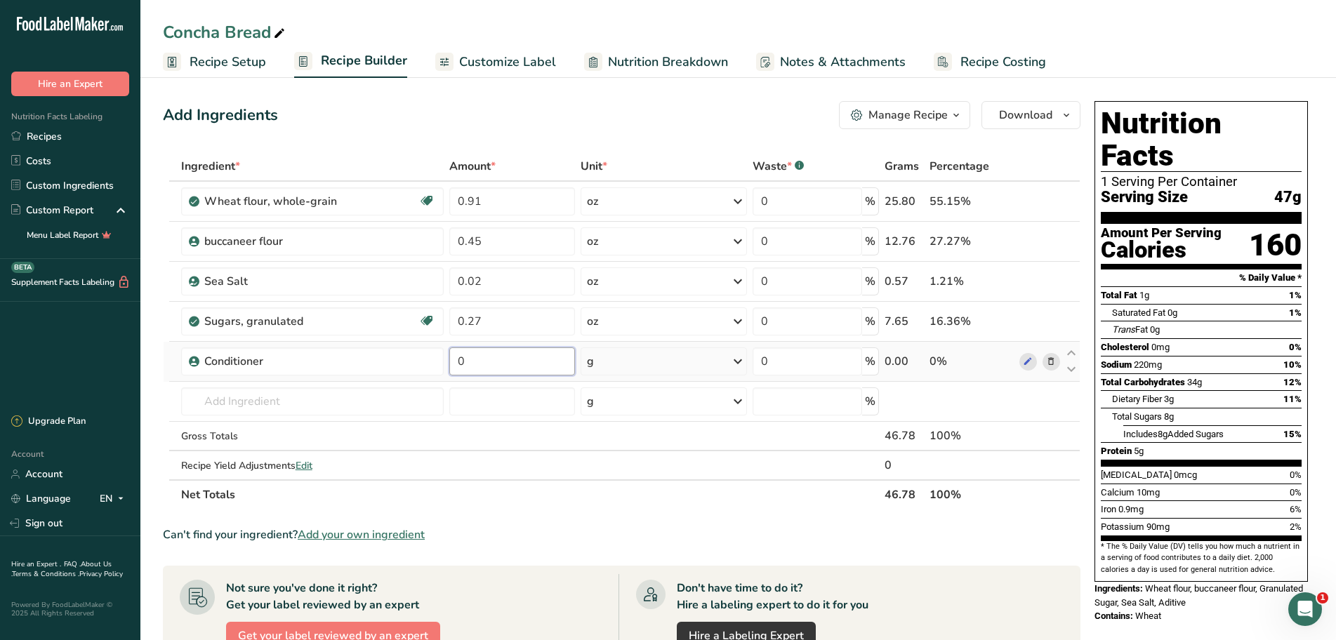
click at [514, 365] on input "0" at bounding box center [512, 361] width 126 height 28
click at [738, 359] on div "Ingredient * Amount * Unit * Waste * .a-a{fill:#347362;}.b-a{fill:#fff;} Grams …" at bounding box center [621, 331] width 917 height 358
click at [735, 364] on icon at bounding box center [737, 361] width 17 height 25
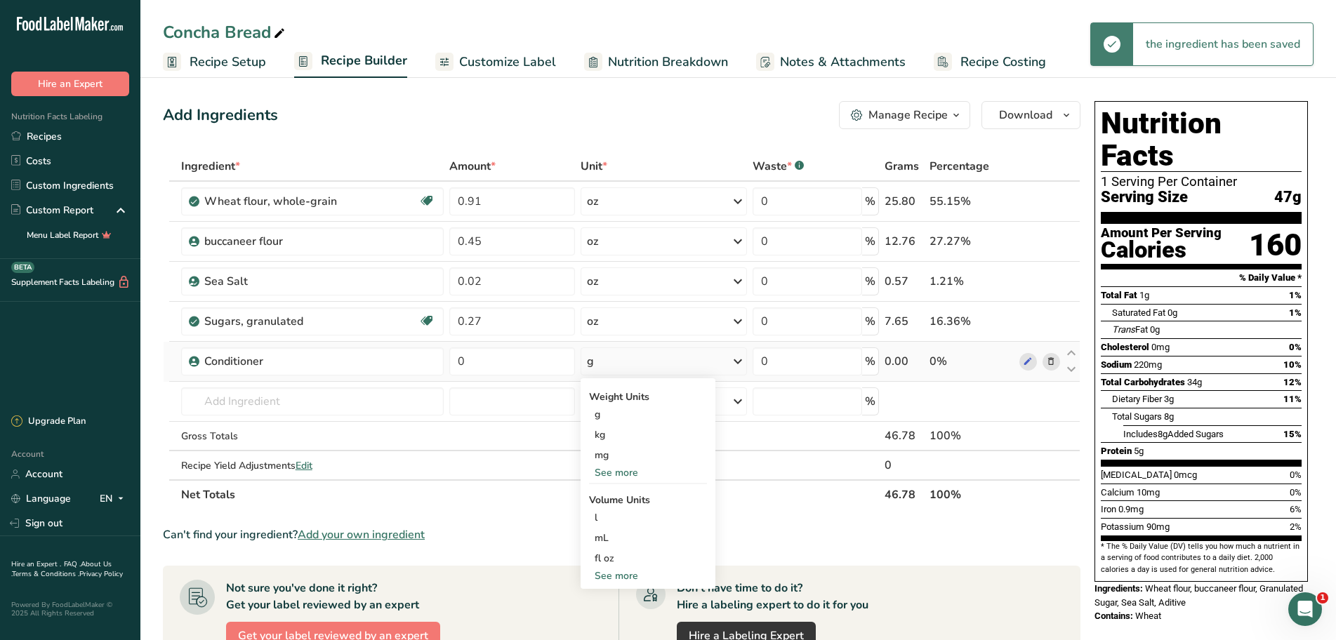
click at [621, 471] on div "See more" at bounding box center [648, 472] width 118 height 15
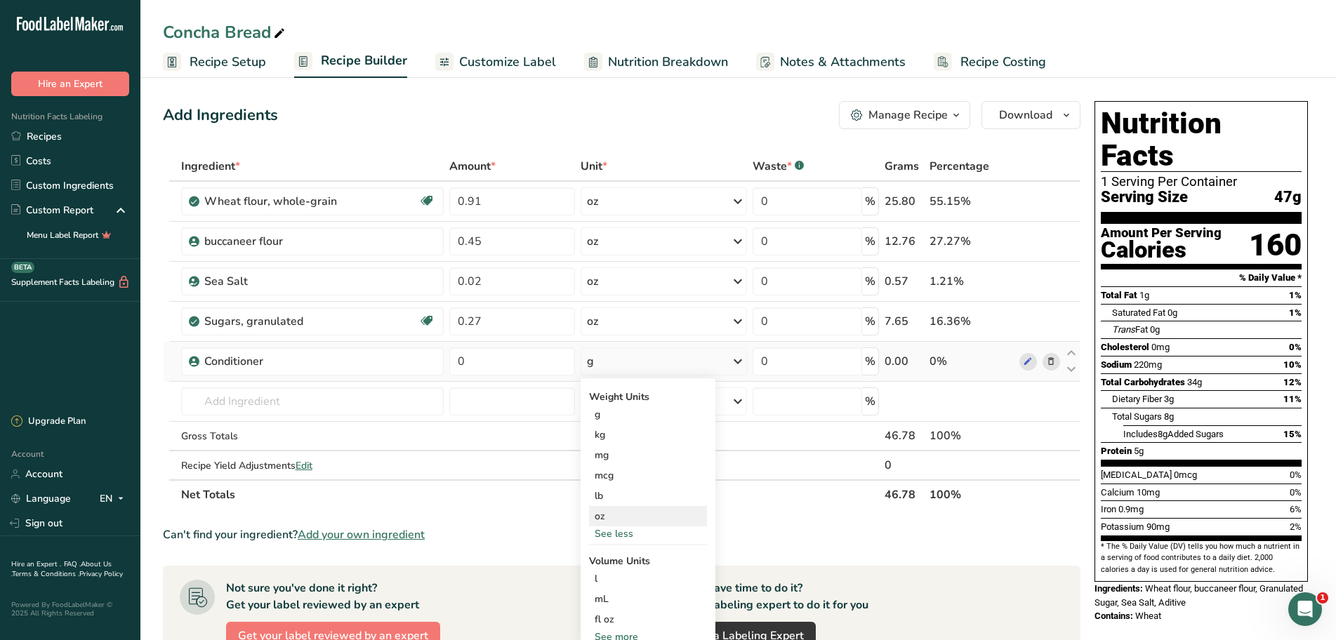
click at [601, 510] on div "oz" at bounding box center [648, 516] width 118 height 20
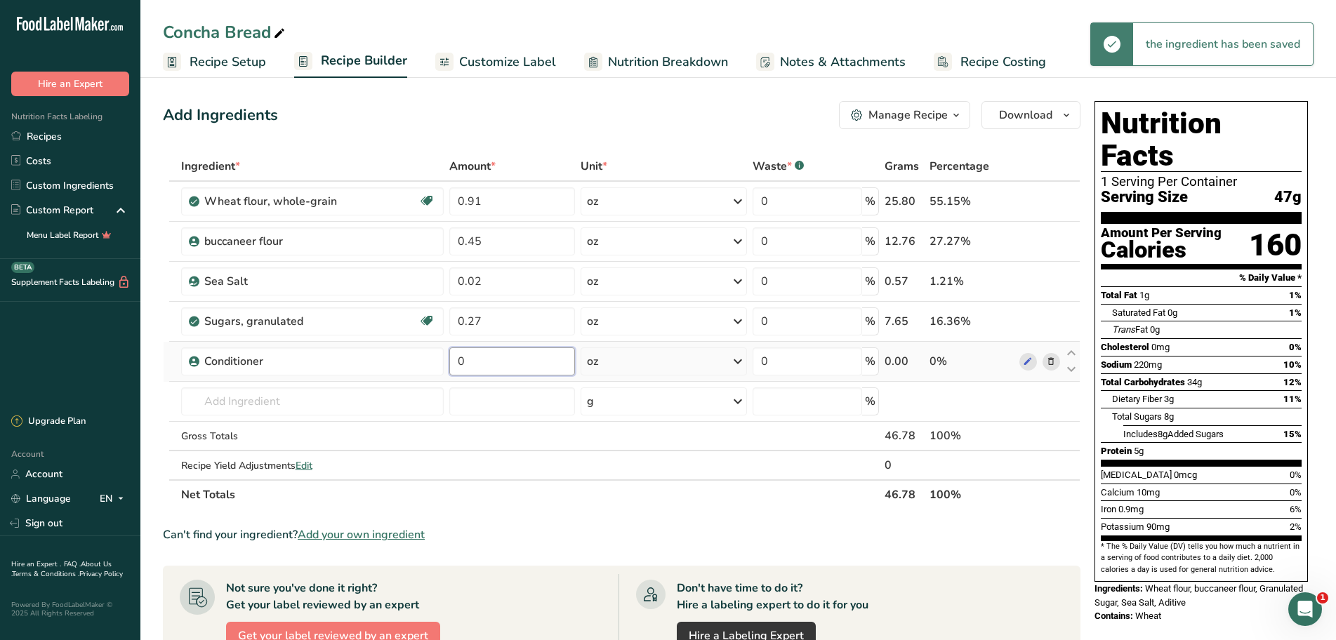
click at [497, 364] on input "0" at bounding box center [512, 361] width 126 height 28
type input "2"
type input "0.02"
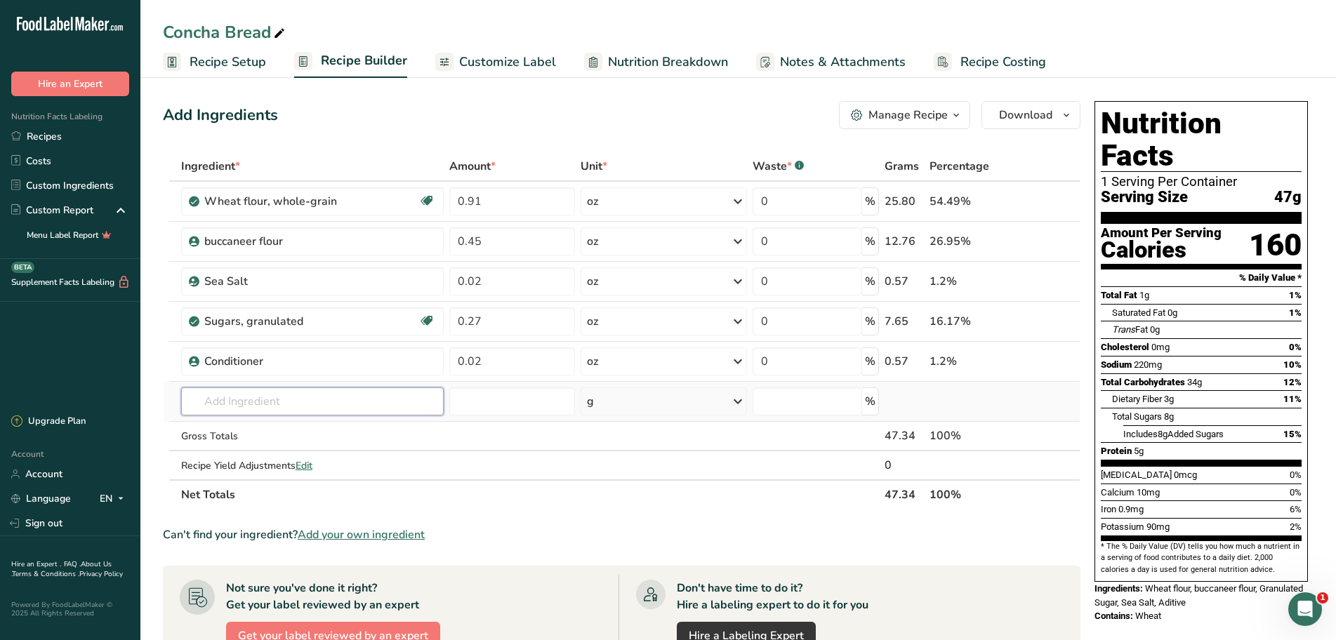
click at [215, 403] on div "Ingredient * Amount * Unit * Waste * .a-a{fill:#347362;}.b-a{fill:#fff;} Grams …" at bounding box center [621, 331] width 917 height 358
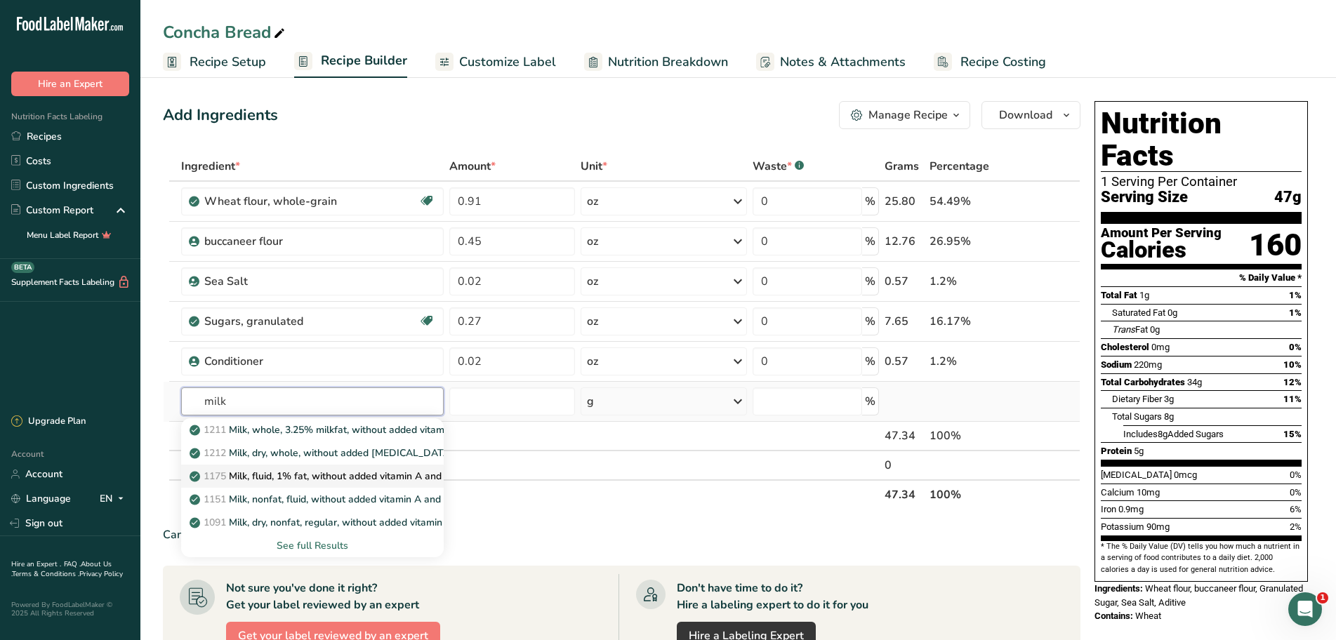
type input "milk"
click at [258, 477] on p "1175 Milk, fluid, 1% fat, without added vitamin A and vitamin D" at bounding box center [359, 476] width 334 height 15
type input "Milk, fluid, 1% fat, without added vitamin A and vitamin D"
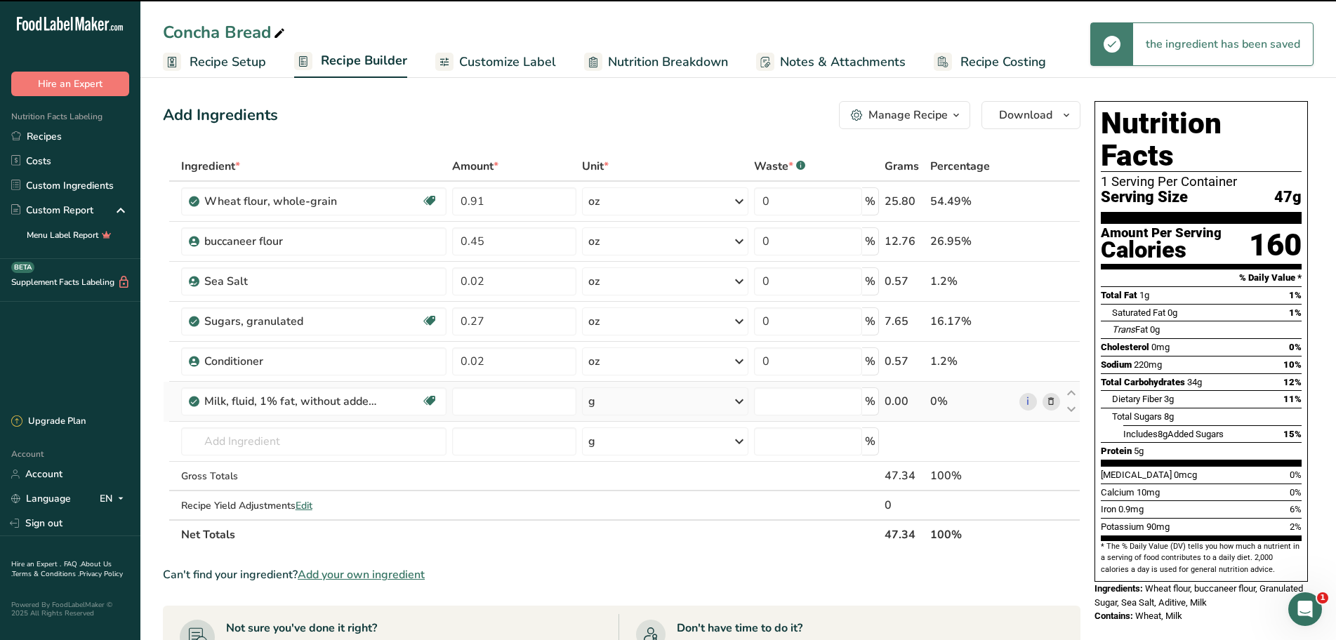
type input "0"
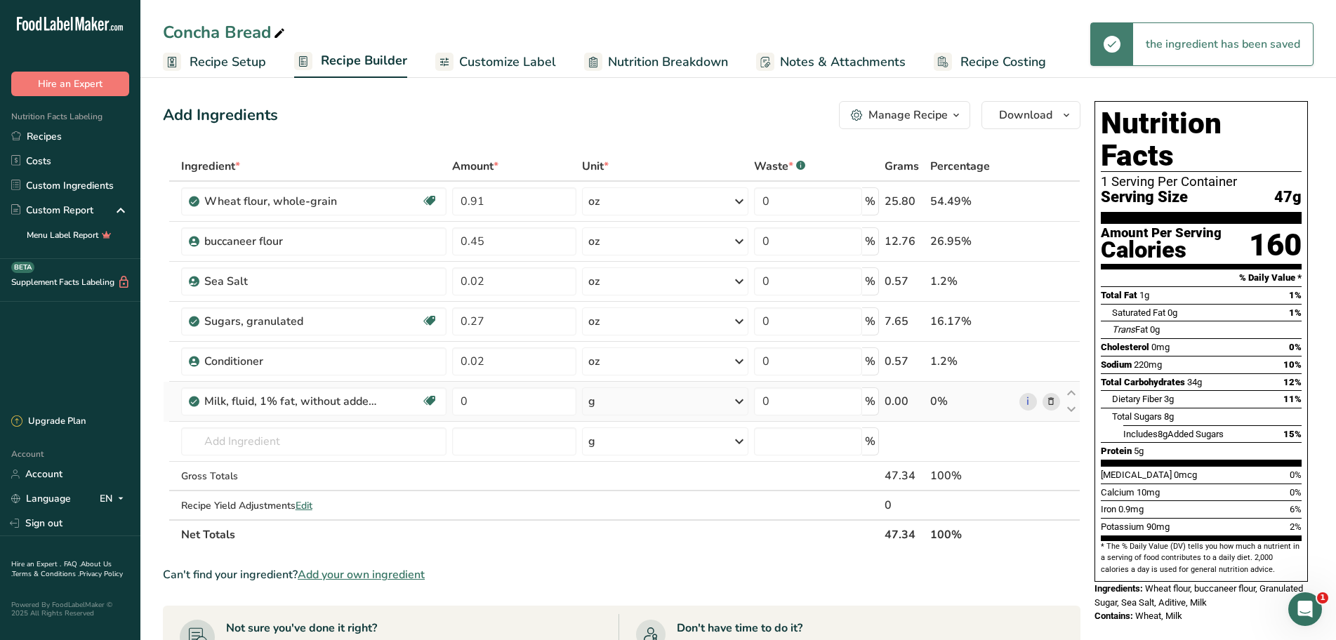
click at [737, 404] on icon at bounding box center [739, 401] width 17 height 25
click at [623, 571] on div "See more" at bounding box center [649, 575] width 118 height 15
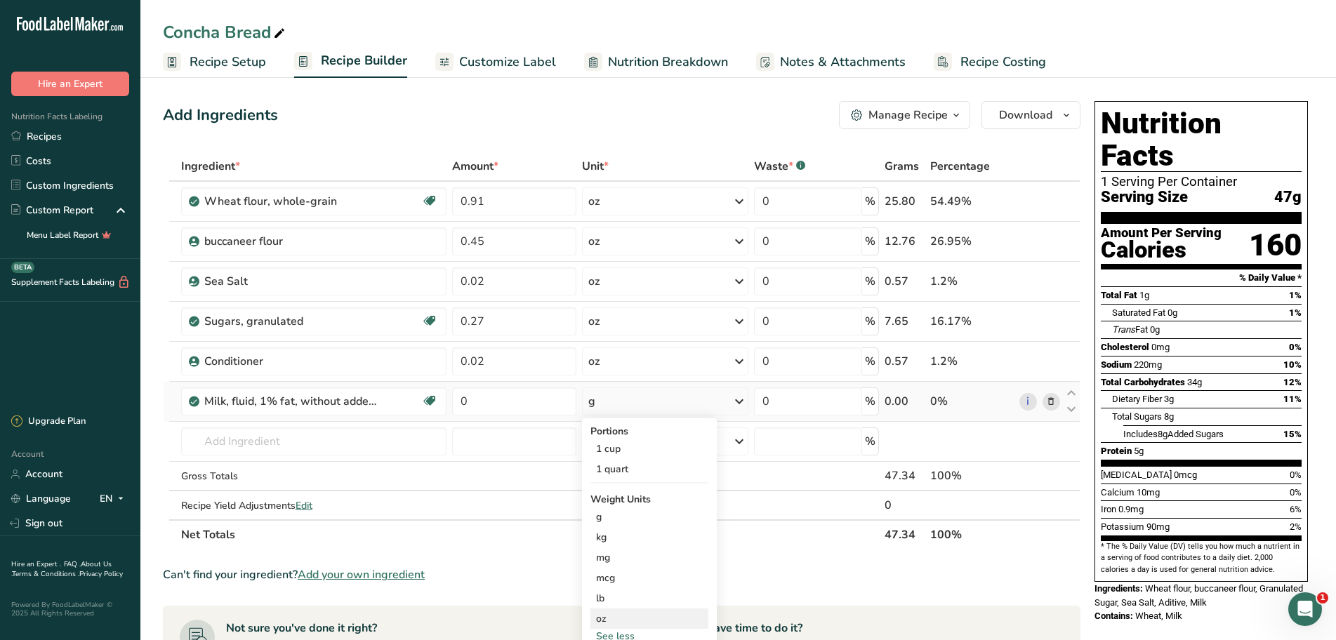
click at [607, 615] on div "oz" at bounding box center [649, 618] width 118 height 20
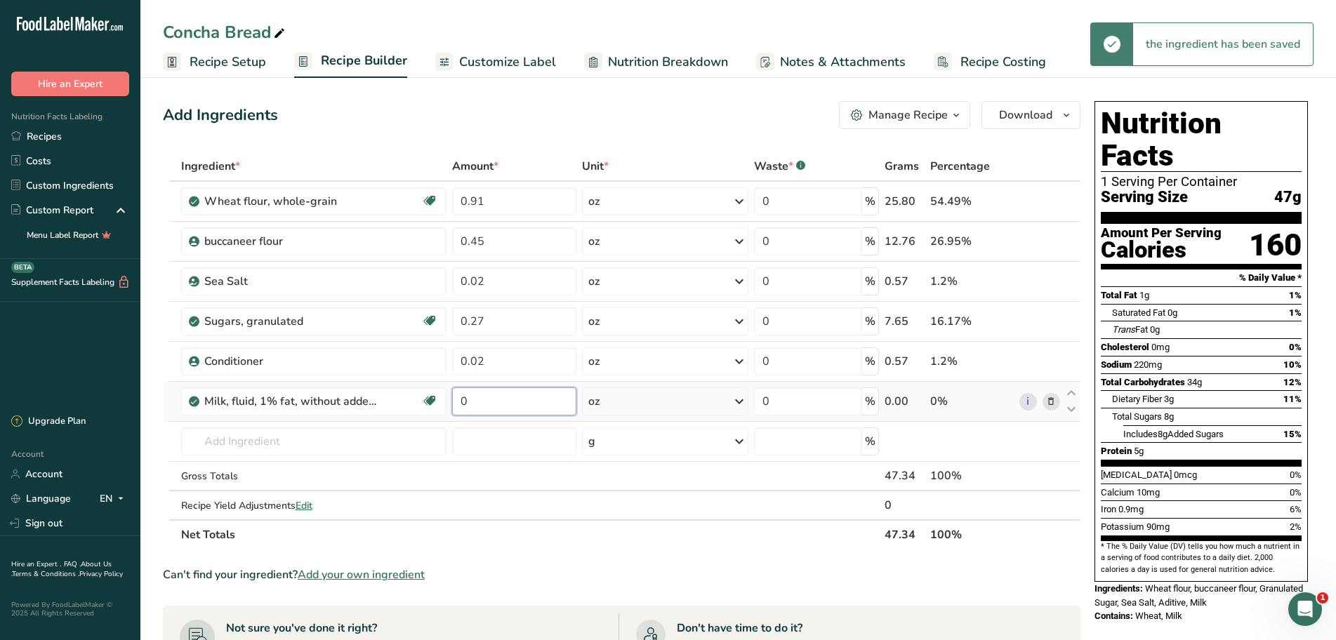
click at [498, 404] on input "0" at bounding box center [514, 401] width 125 height 28
type input "0.22"
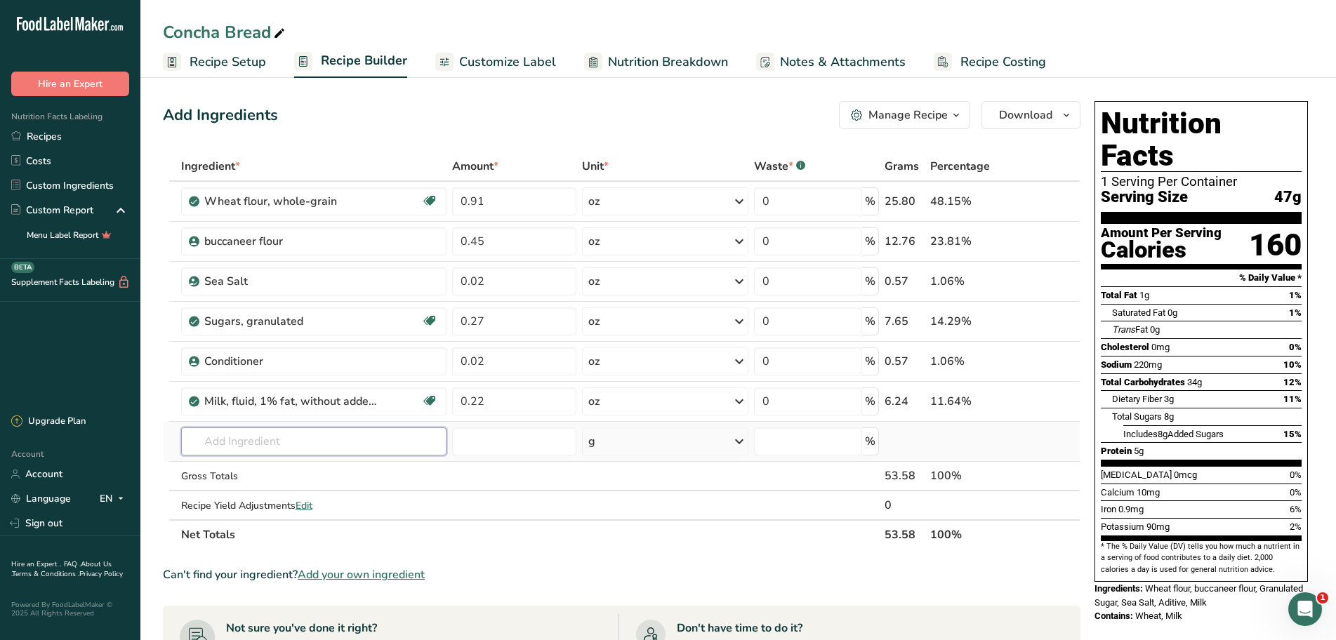
click at [288, 444] on div "Ingredient * Amount * Unit * Waste * .a-a{fill:#347362;}.b-a{fill:#fff;} Grams …" at bounding box center [621, 351] width 917 height 398
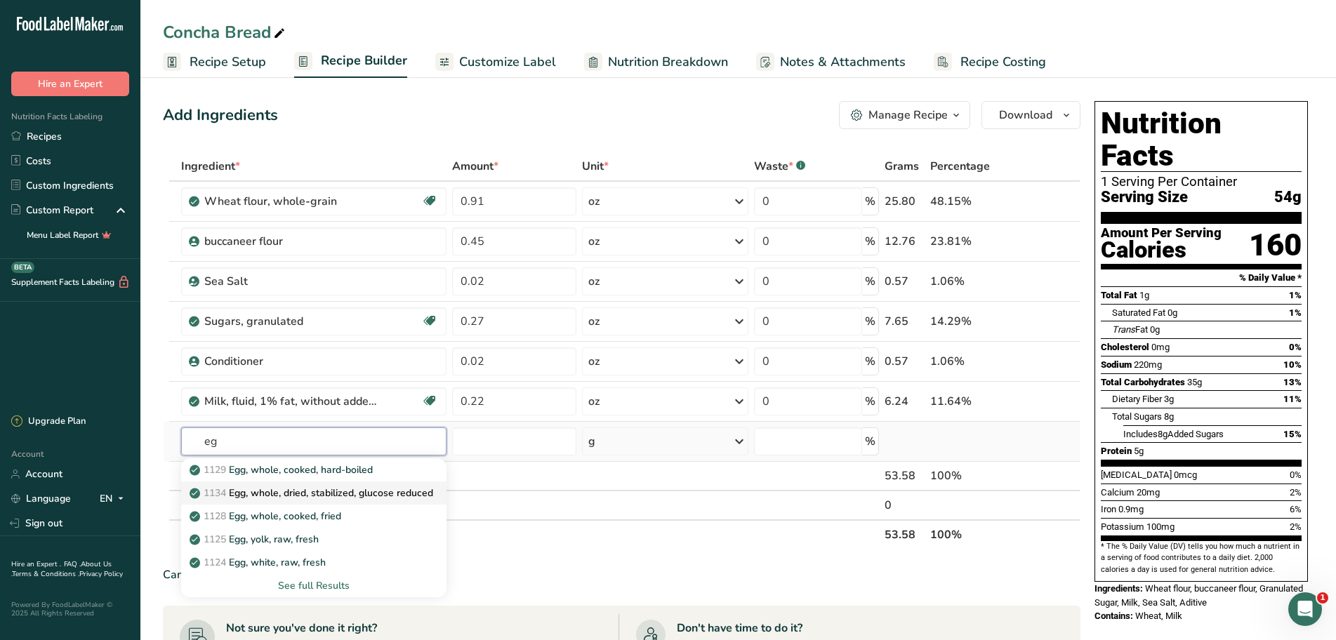
type input "e"
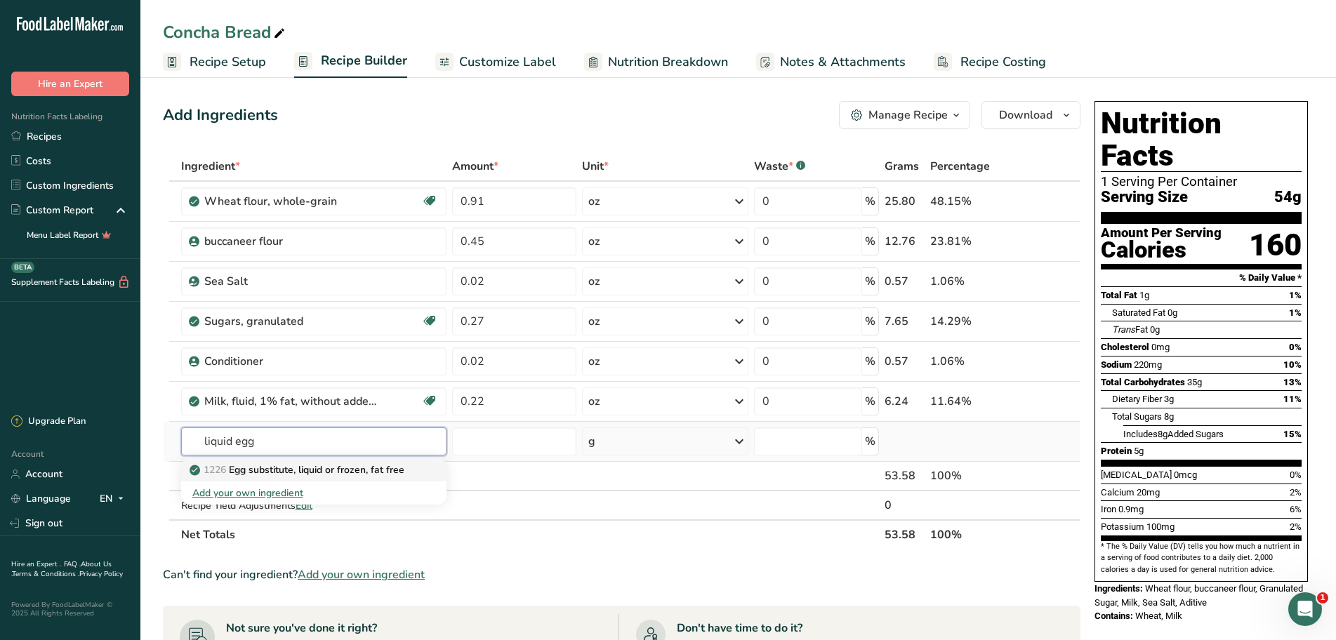
type input "liquid egg"
click at [330, 471] on p "1226 Egg substitute, liquid or frozen, fat free" at bounding box center [298, 470] width 212 height 15
type input "Egg substitute, liquid or frozen, fat free"
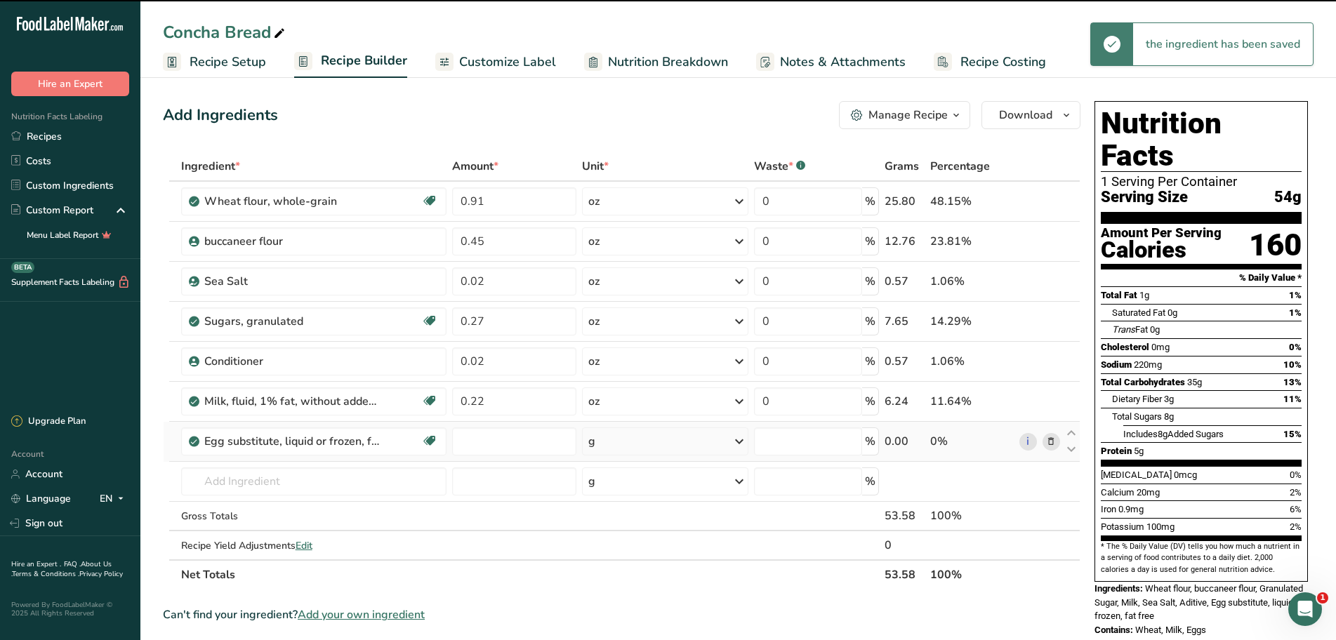
type input "0"
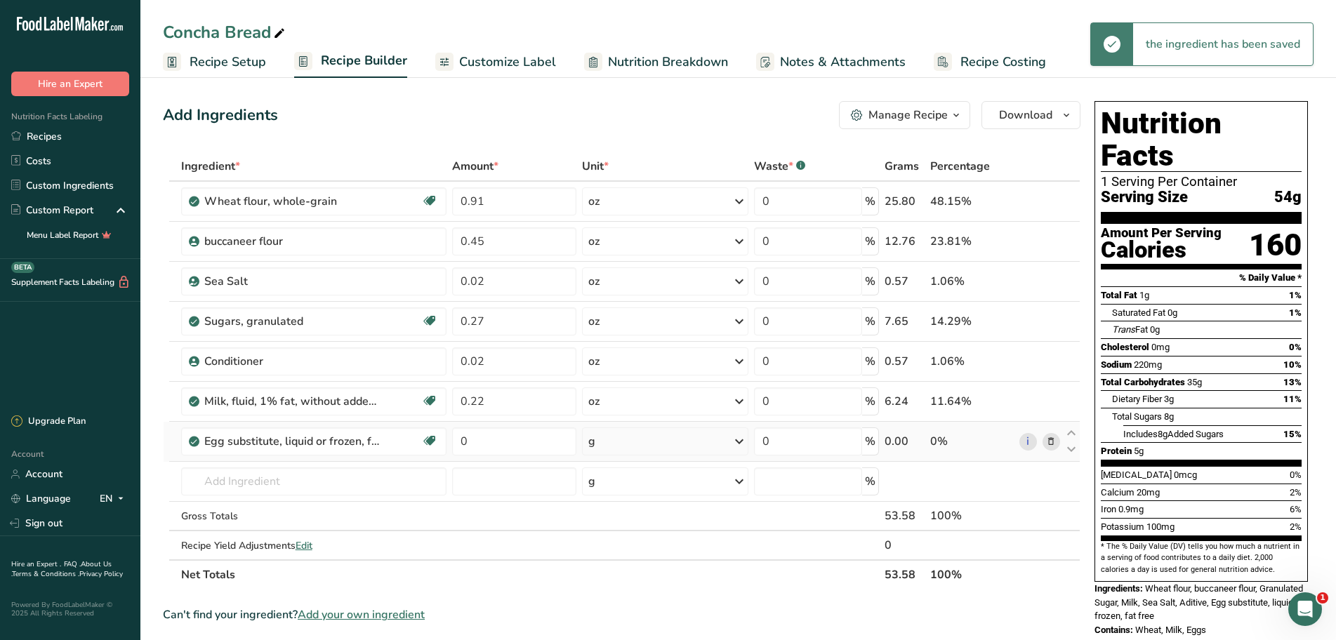
click at [741, 445] on icon at bounding box center [739, 441] width 17 height 25
click at [622, 616] on div "See more" at bounding box center [649, 615] width 118 height 15
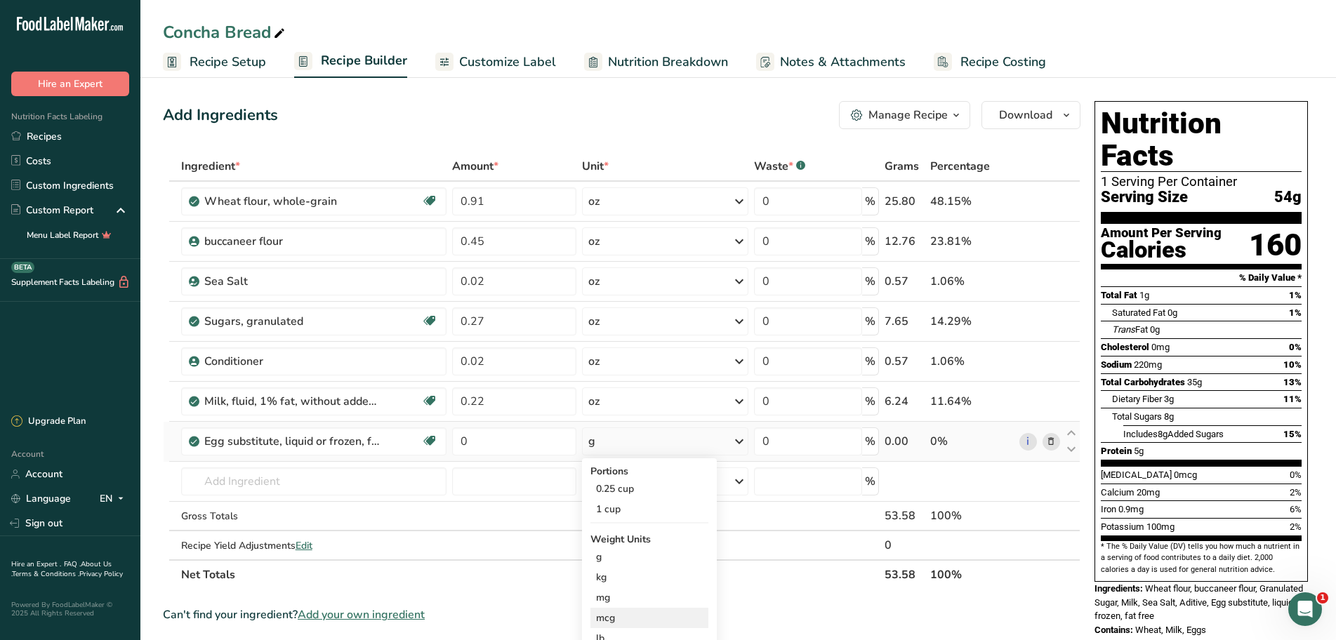
click at [613, 611] on div "mcg" at bounding box center [649, 618] width 118 height 20
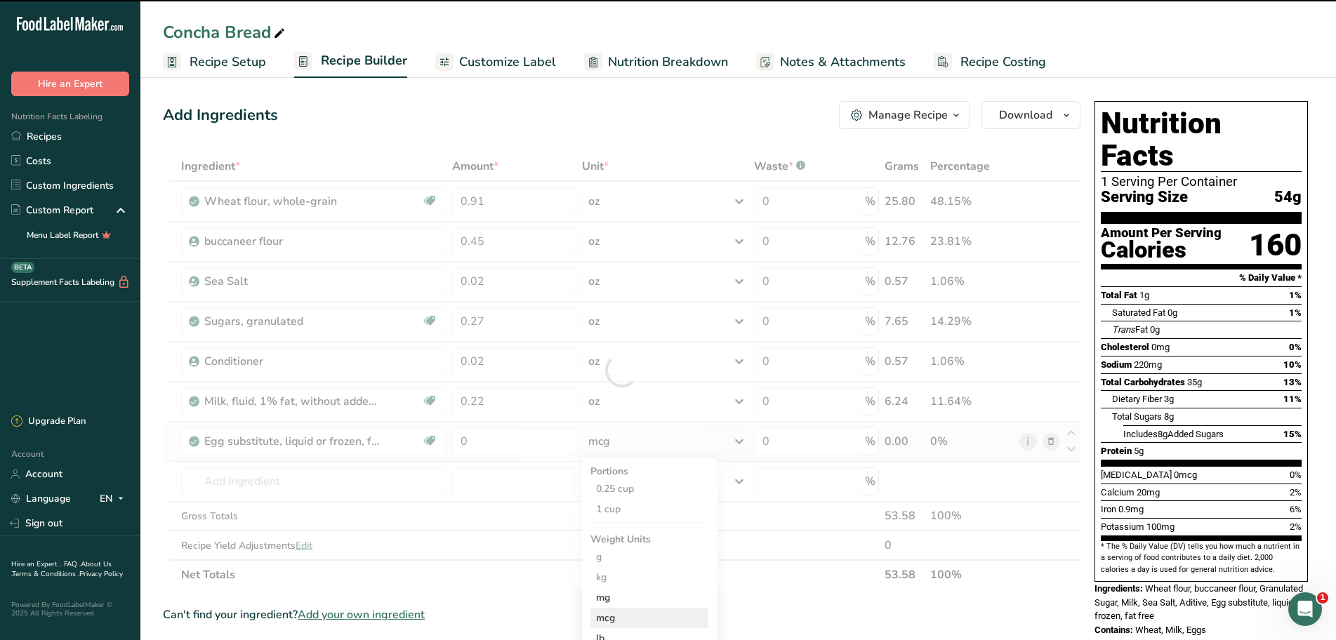
click at [613, 617] on div "mcg" at bounding box center [649, 618] width 118 height 20
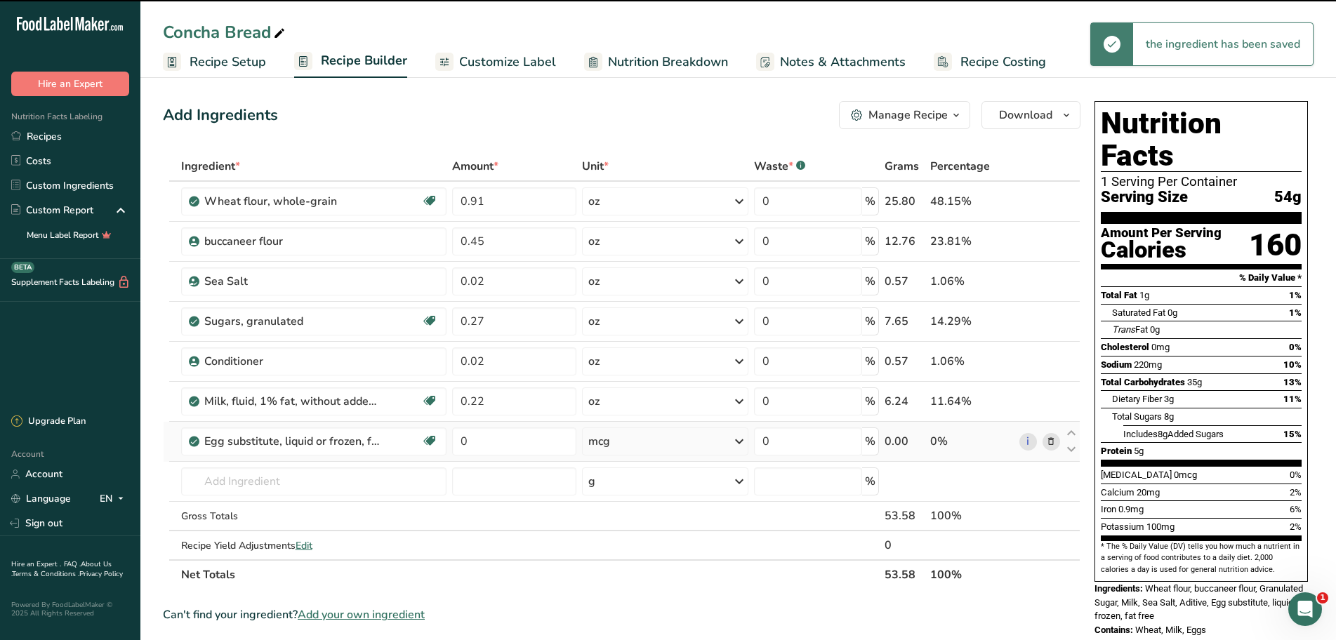
scroll to position [70, 0]
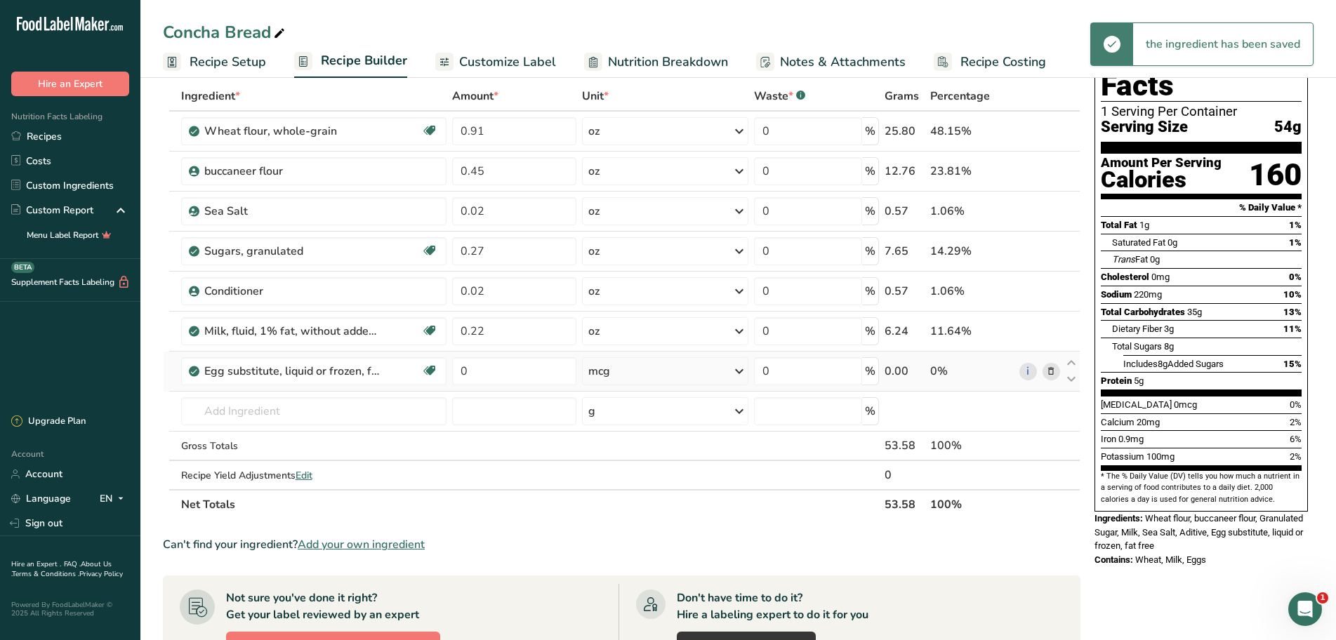
click at [736, 374] on icon at bounding box center [739, 371] width 17 height 25
click at [630, 592] on div "oz" at bounding box center [649, 588] width 118 height 20
click at [517, 371] on input "0" at bounding box center [514, 371] width 125 height 28
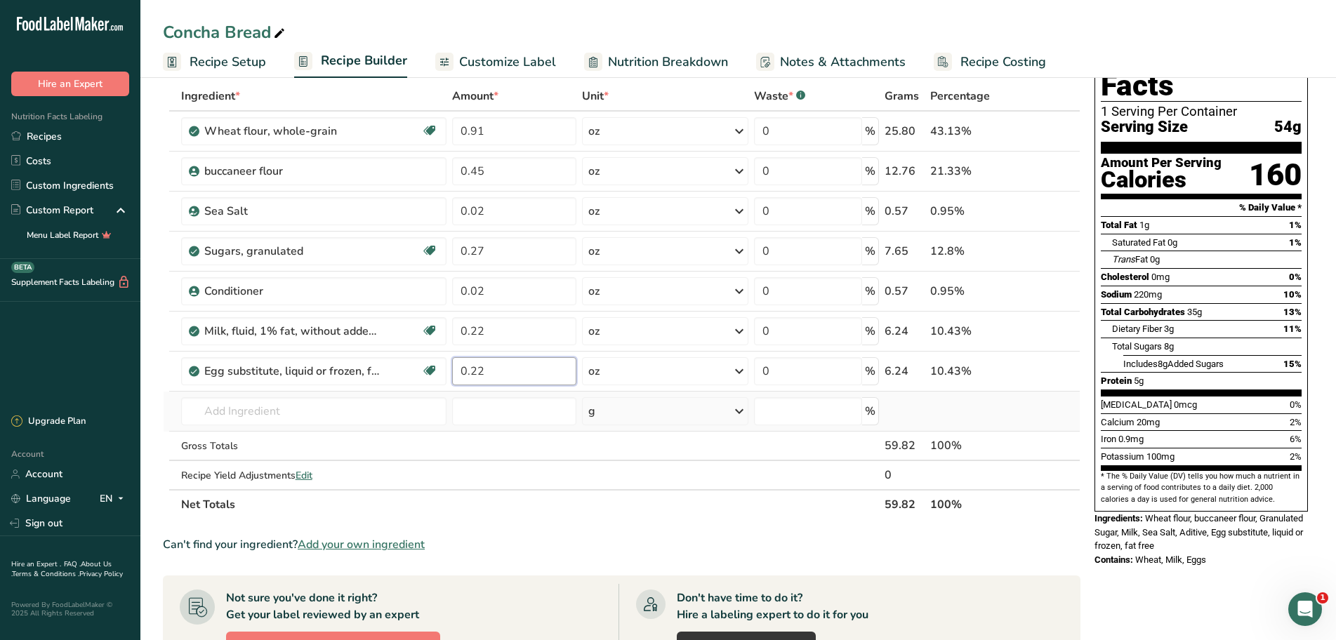
type input "0.22"
click at [305, 425] on div "Ingredient * Amount * Unit * Waste * .a-a{fill:#347362;}.b-a{fill:#fff;} Grams …" at bounding box center [621, 300] width 917 height 438
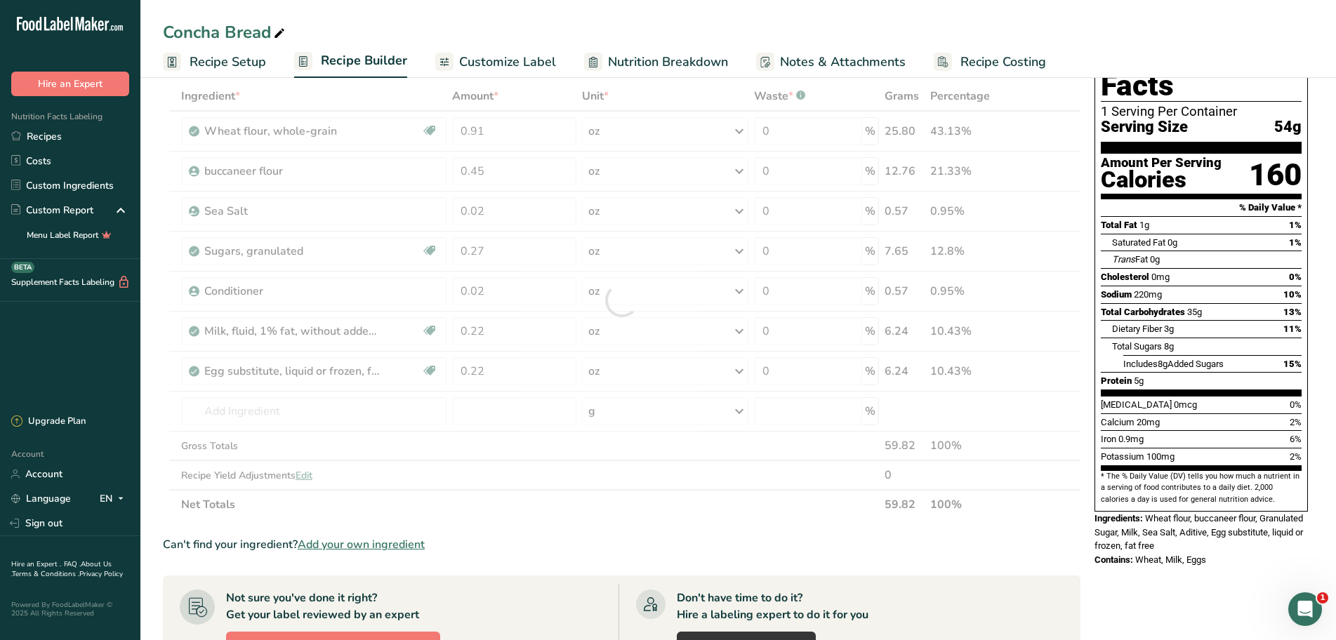
click at [309, 416] on div at bounding box center [621, 300] width 917 height 438
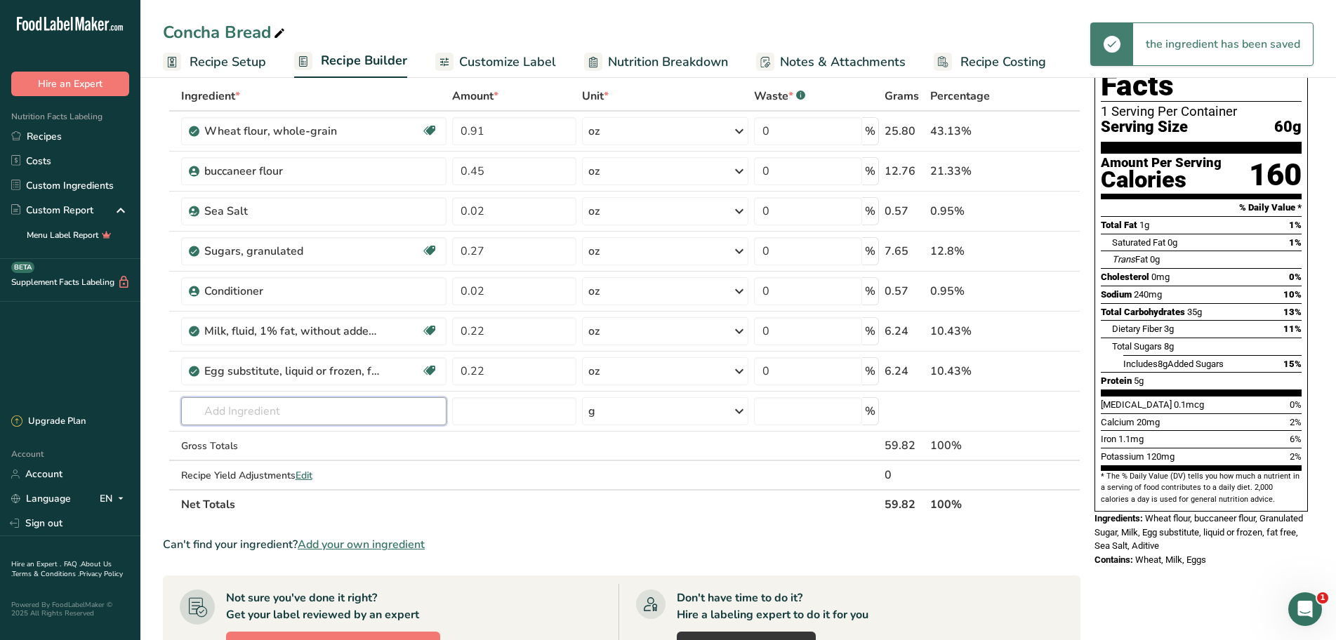
click at [309, 416] on input "text" at bounding box center [313, 411] width 265 height 28
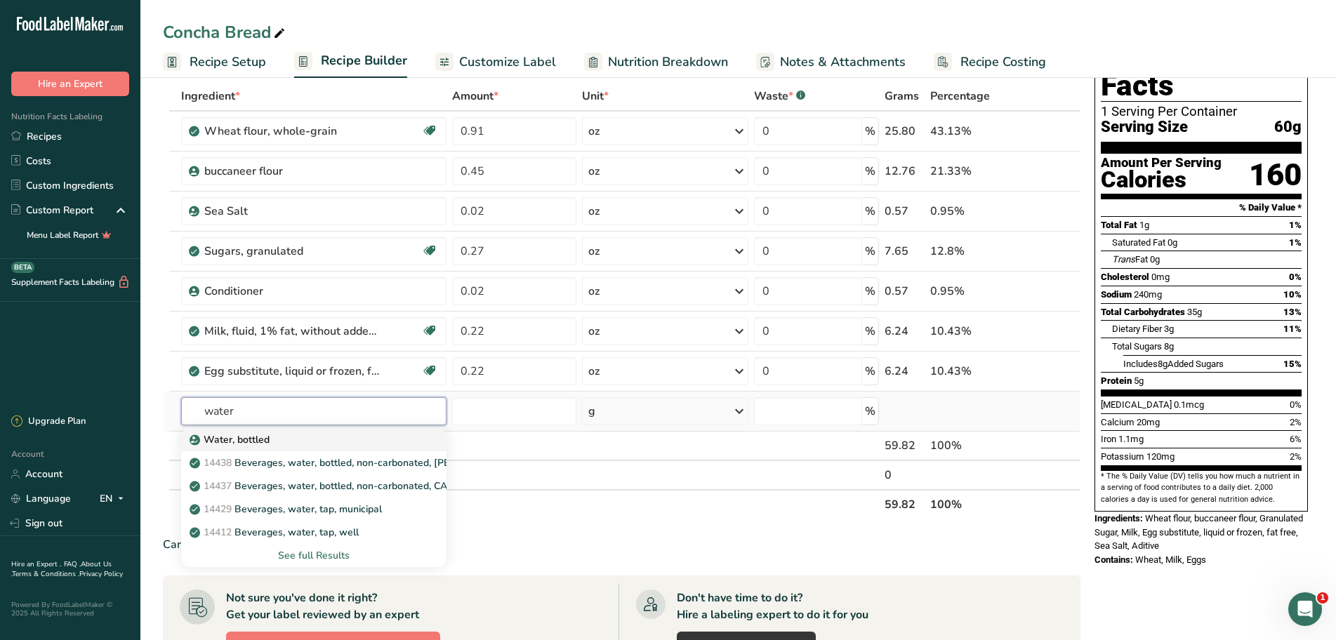
type input "water"
click at [307, 441] on div "Water, bottled" at bounding box center [302, 439] width 220 height 15
type input "Water, bottled"
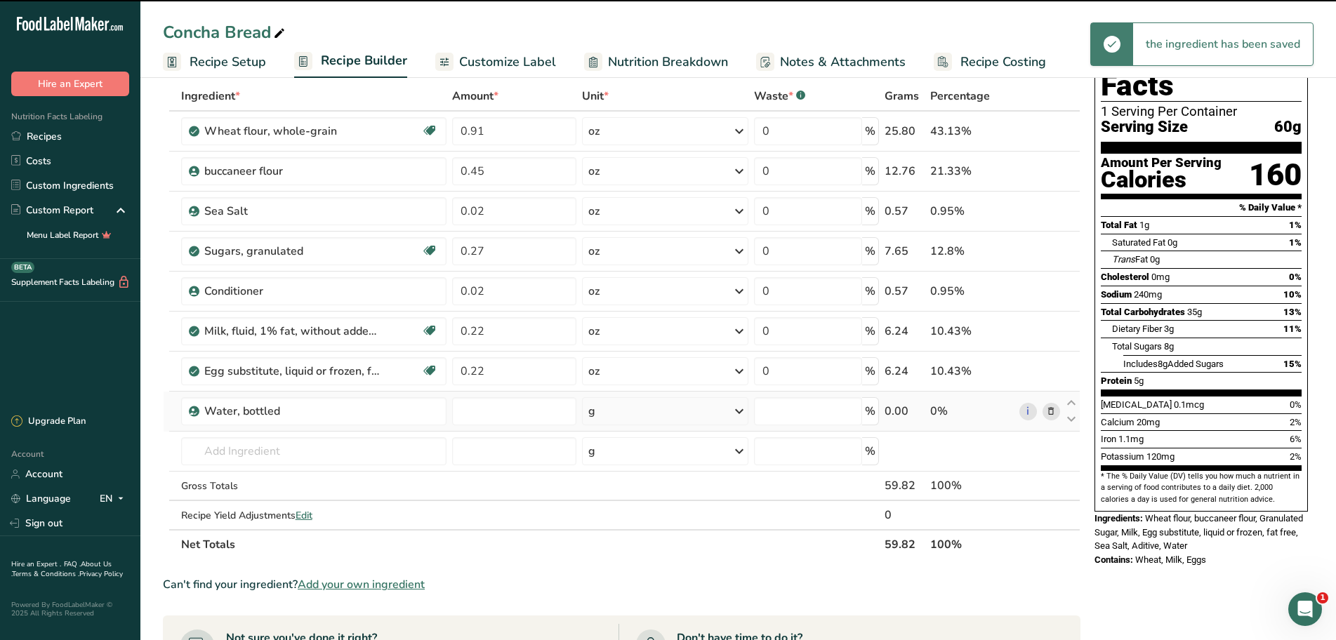
type input "0"
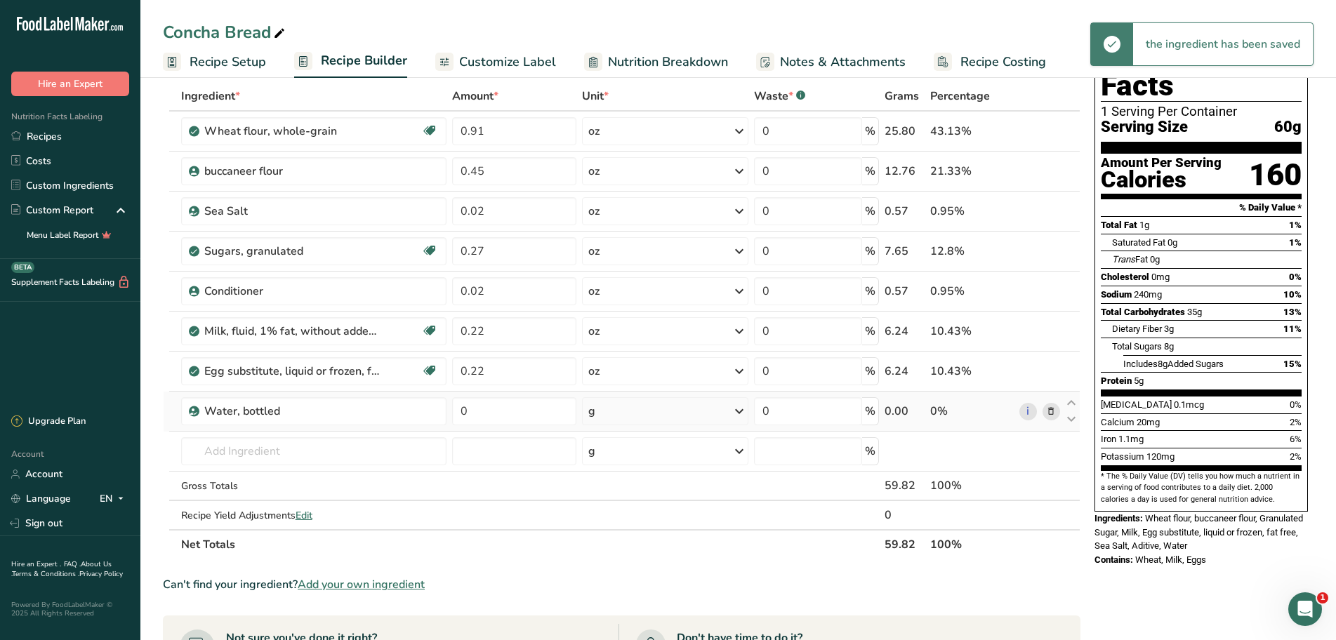
click at [738, 413] on icon at bounding box center [739, 411] width 17 height 25
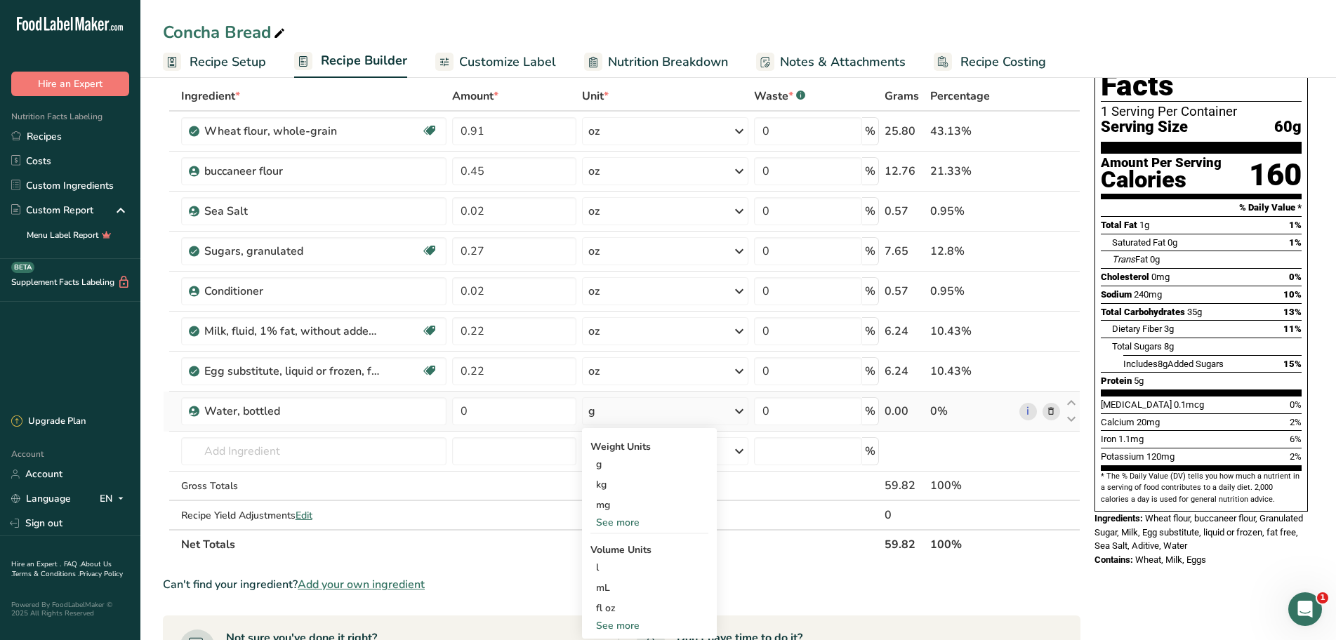
click at [625, 524] on div "See more" at bounding box center [649, 522] width 118 height 15
click at [616, 564] on div "oz" at bounding box center [649, 566] width 118 height 20
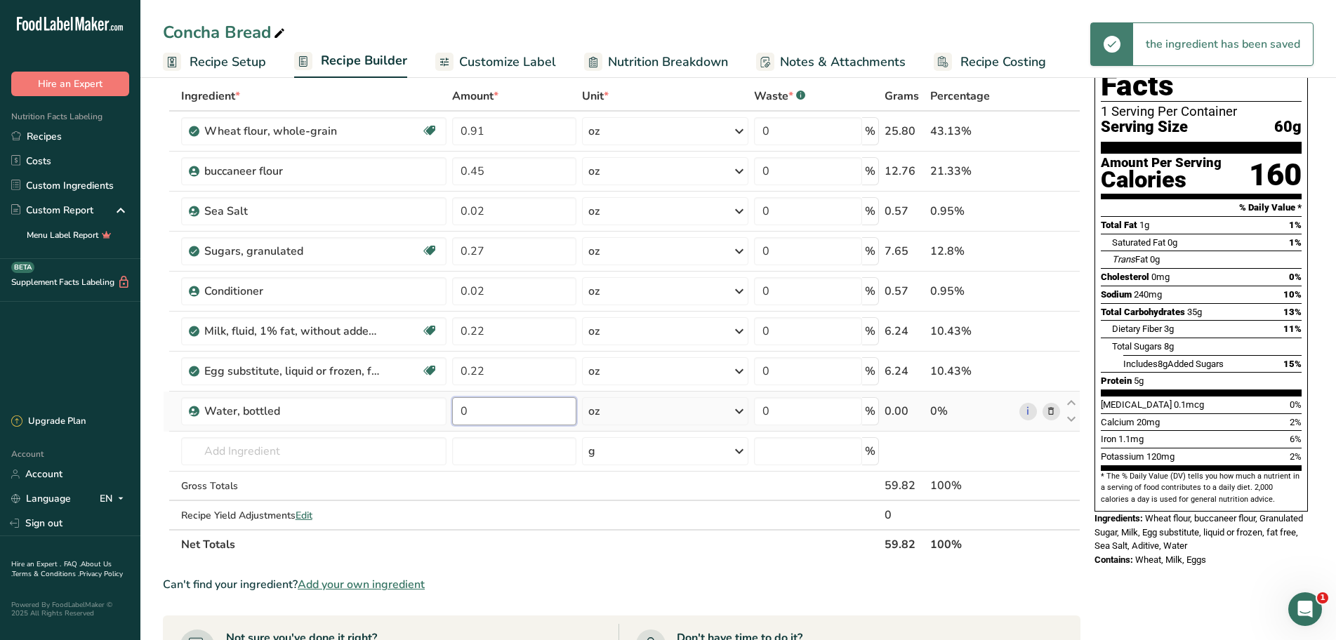
click at [498, 414] on input "0" at bounding box center [514, 411] width 125 height 28
type input "0.11"
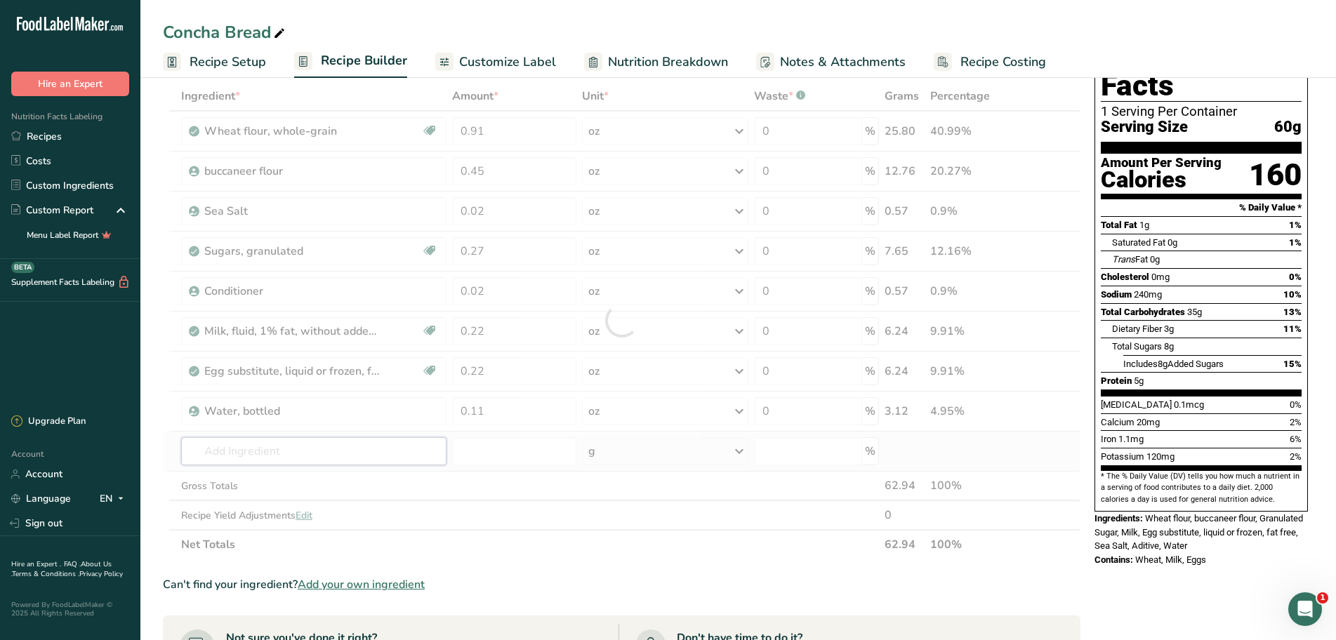
click at [270, 451] on div "Ingredient * Amount * Unit * Waste * .a-a{fill:#347362;}.b-a{fill:#fff;} Grams …" at bounding box center [621, 320] width 917 height 478
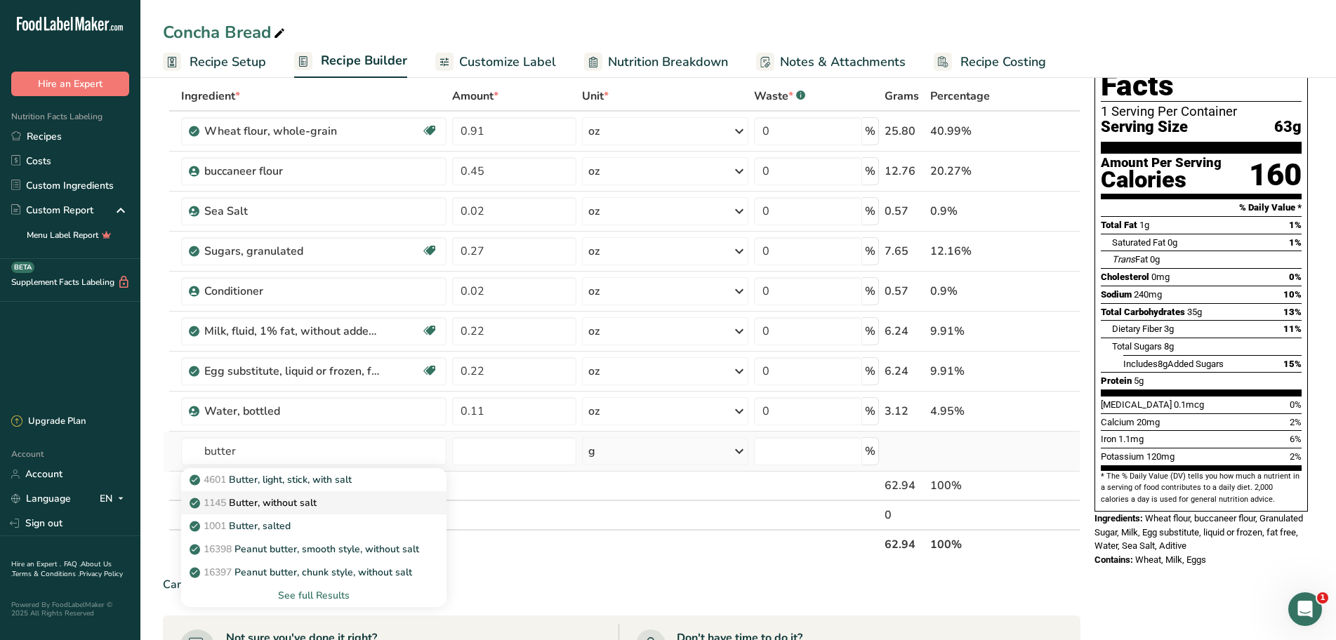
click at [357, 504] on div "1145 Butter, without salt" at bounding box center [302, 502] width 220 height 15
type input "Butter, without salt"
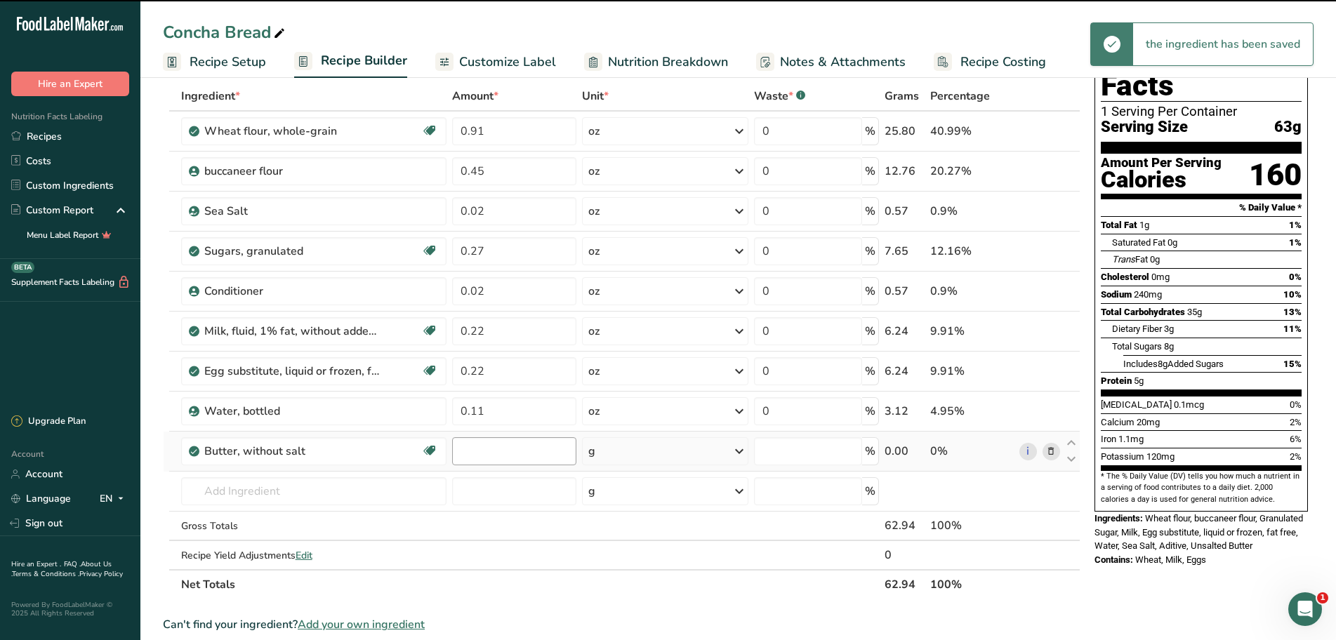
type input "0"
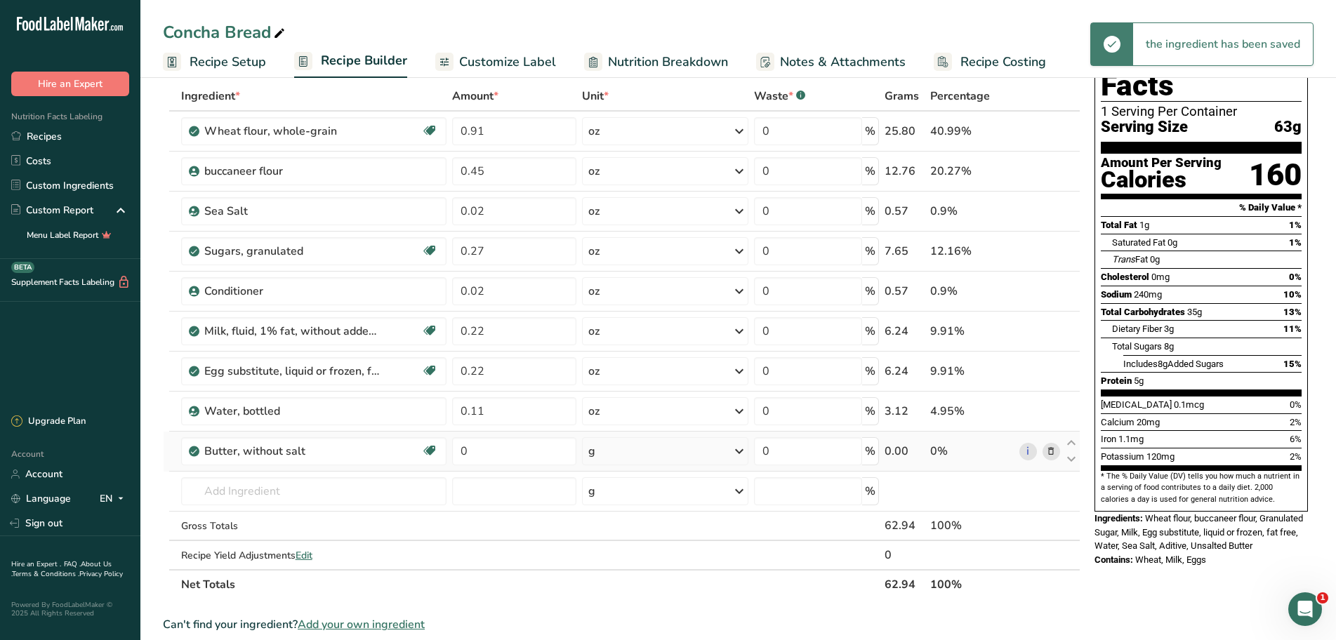
click at [738, 453] on icon at bounding box center [739, 451] width 17 height 25
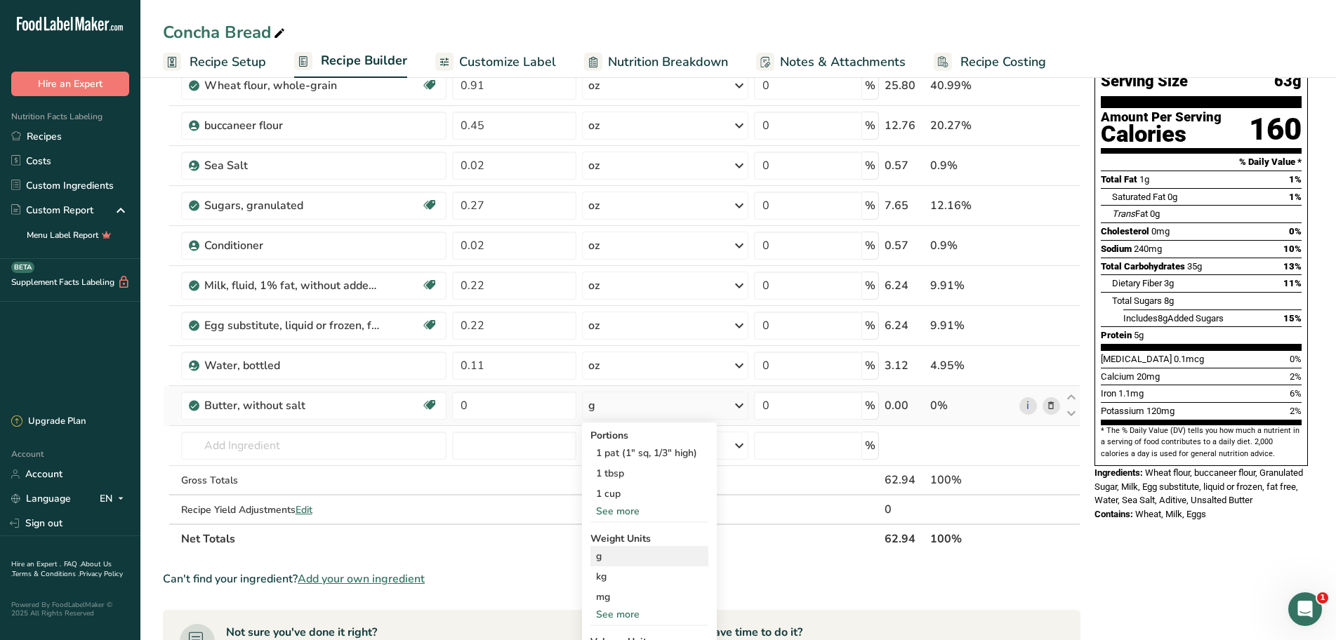
scroll to position [140, 0]
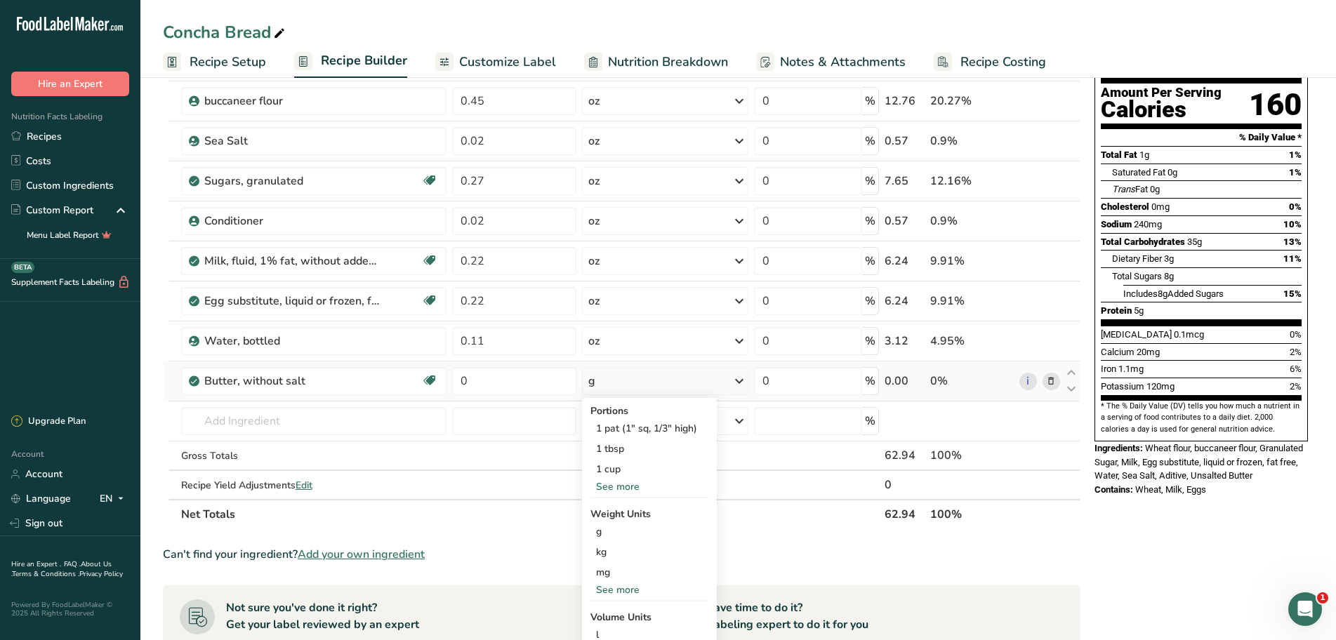
click at [632, 588] on div "See more" at bounding box center [649, 590] width 118 height 15
click at [614, 632] on div "oz" at bounding box center [649, 633] width 118 height 20
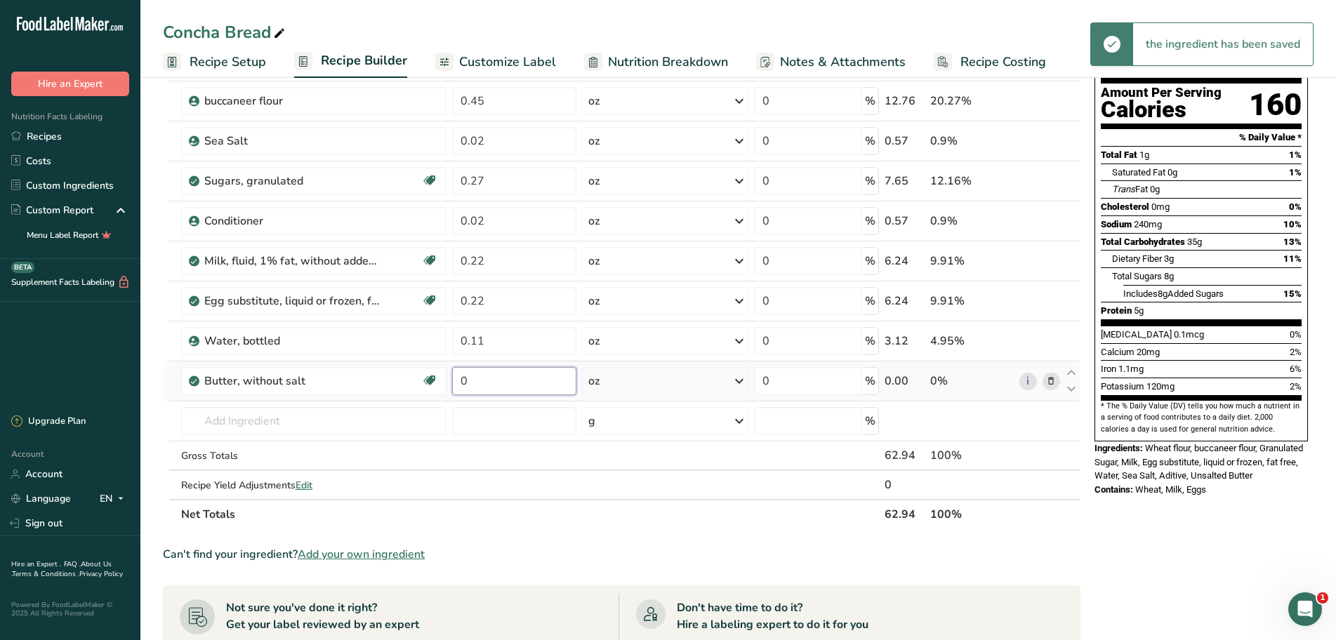
click at [491, 386] on input "0" at bounding box center [514, 381] width 125 height 28
type input "0.27"
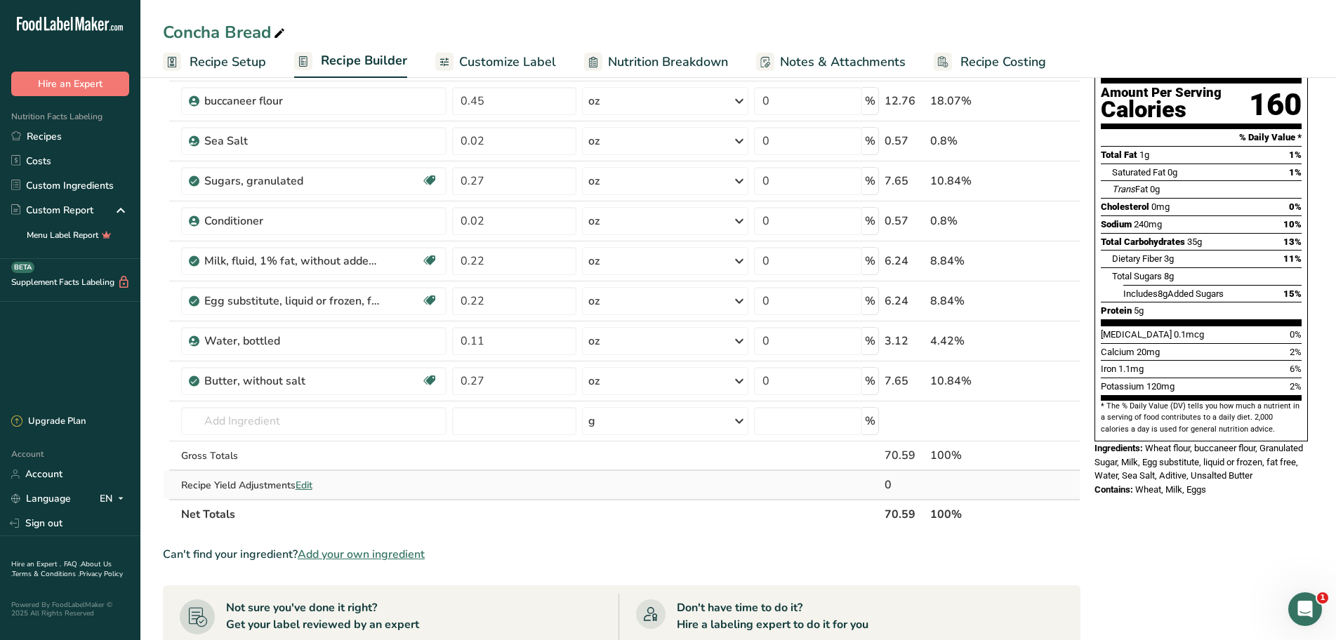
click at [624, 474] on div "Ingredient * Amount * Unit * Waste * .a-a{fill:#347362;}.b-a{fill:#fff;} Grams …" at bounding box center [621, 270] width 917 height 518
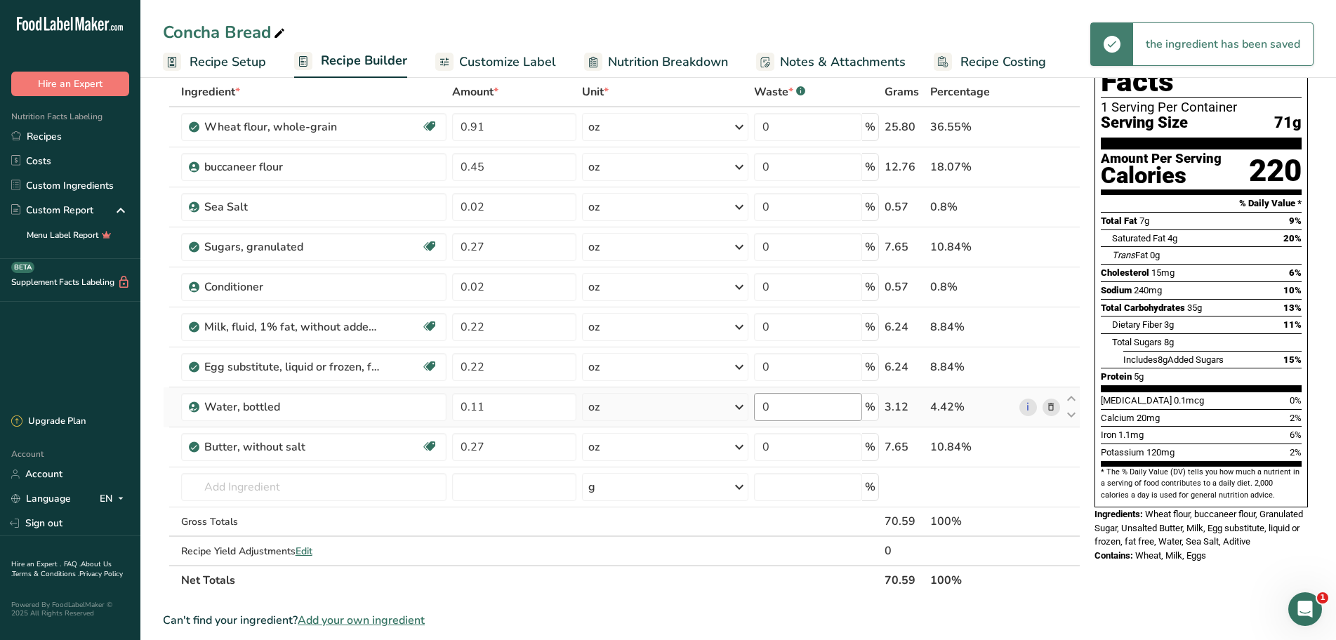
scroll to position [0, 0]
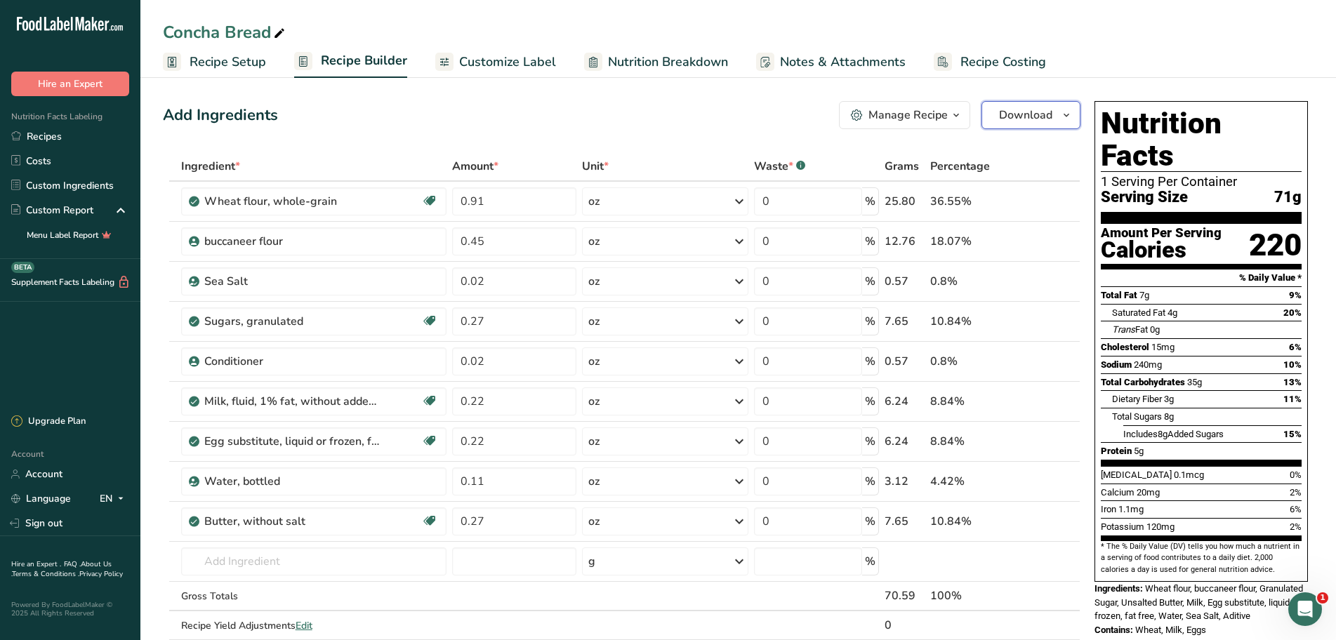
drag, startPoint x: 113, startPoint y: 639, endPoint x: 1035, endPoint y: 107, distance: 1064.0
click at [1035, 107] on span "Download" at bounding box center [1025, 115] width 53 height 17
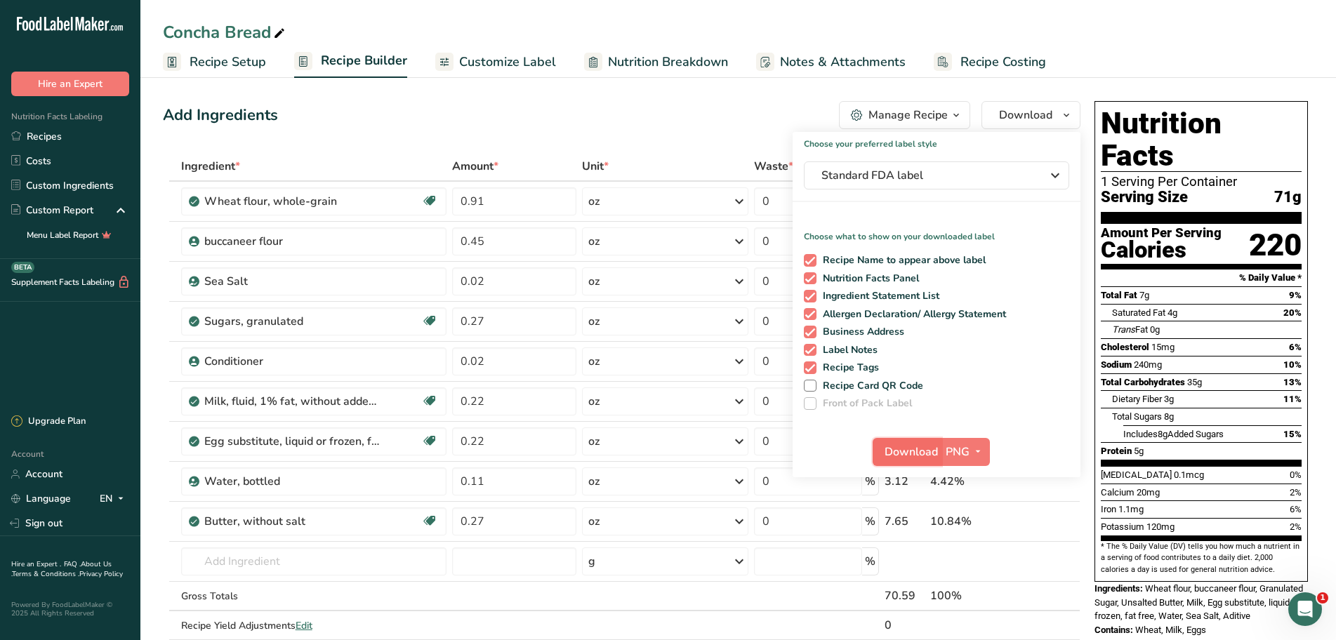
click at [888, 451] on span "Download" at bounding box center [910, 452] width 53 height 17
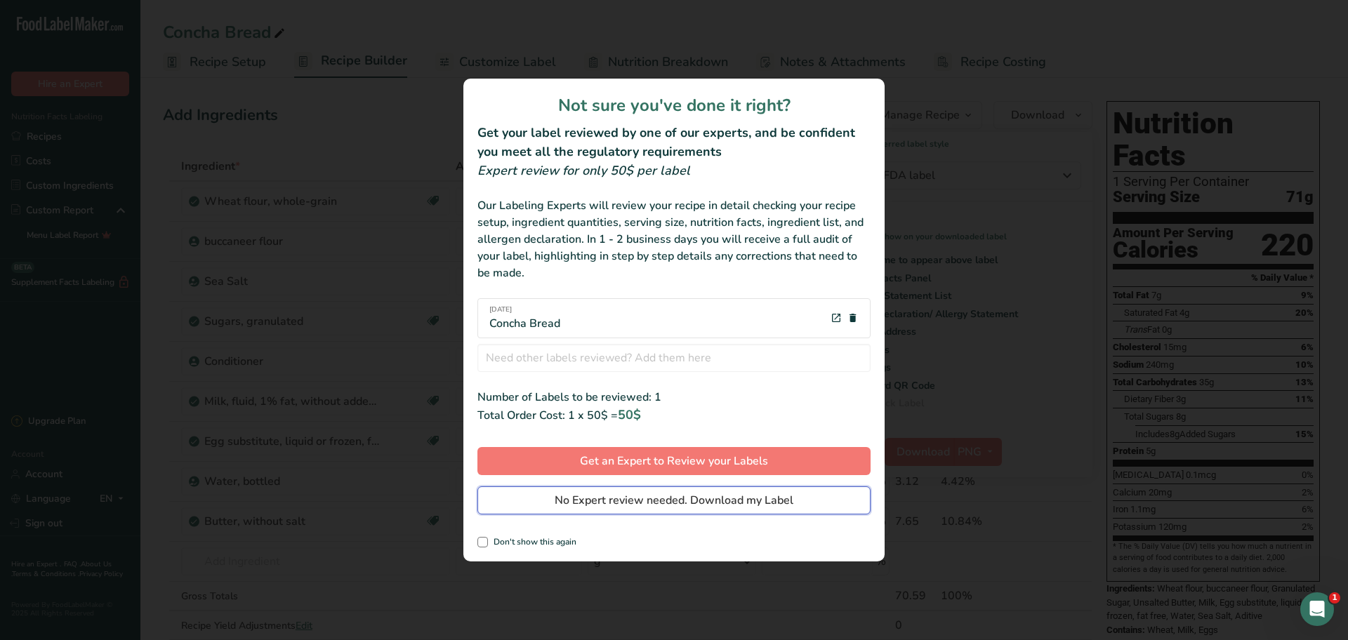
click at [703, 507] on span "No Expert review needed. Download my Label" at bounding box center [673, 500] width 239 height 17
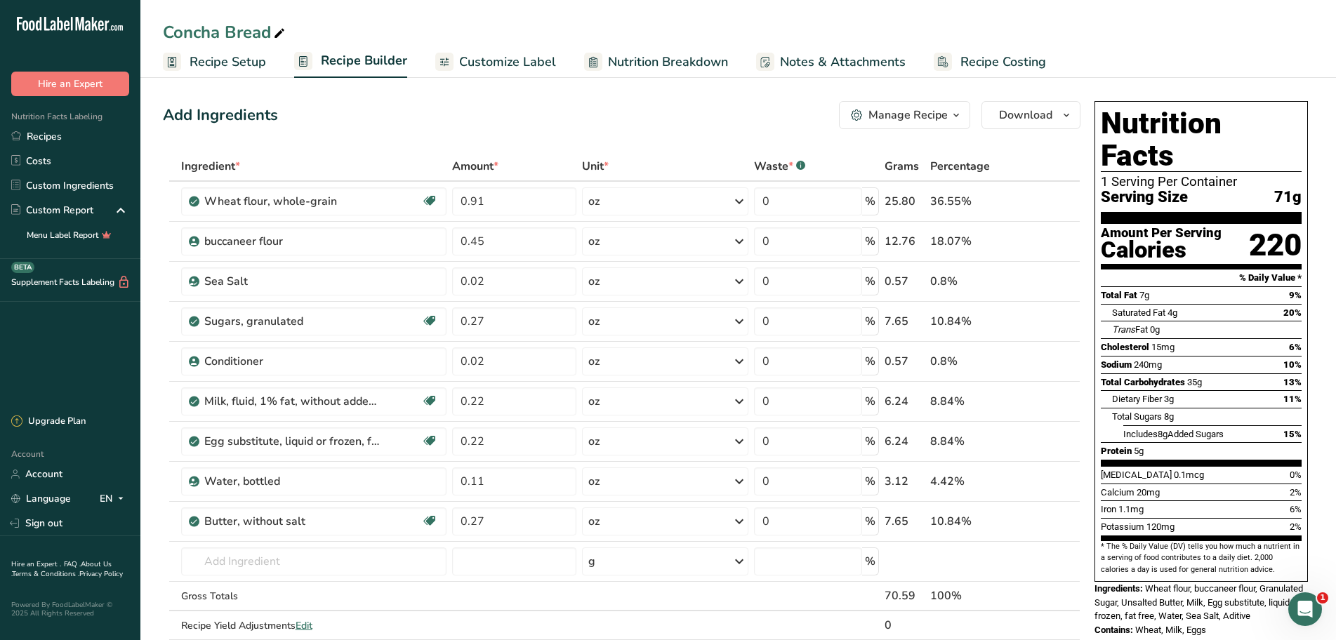
click at [222, 65] on span "Recipe Setup" at bounding box center [227, 62] width 76 height 19
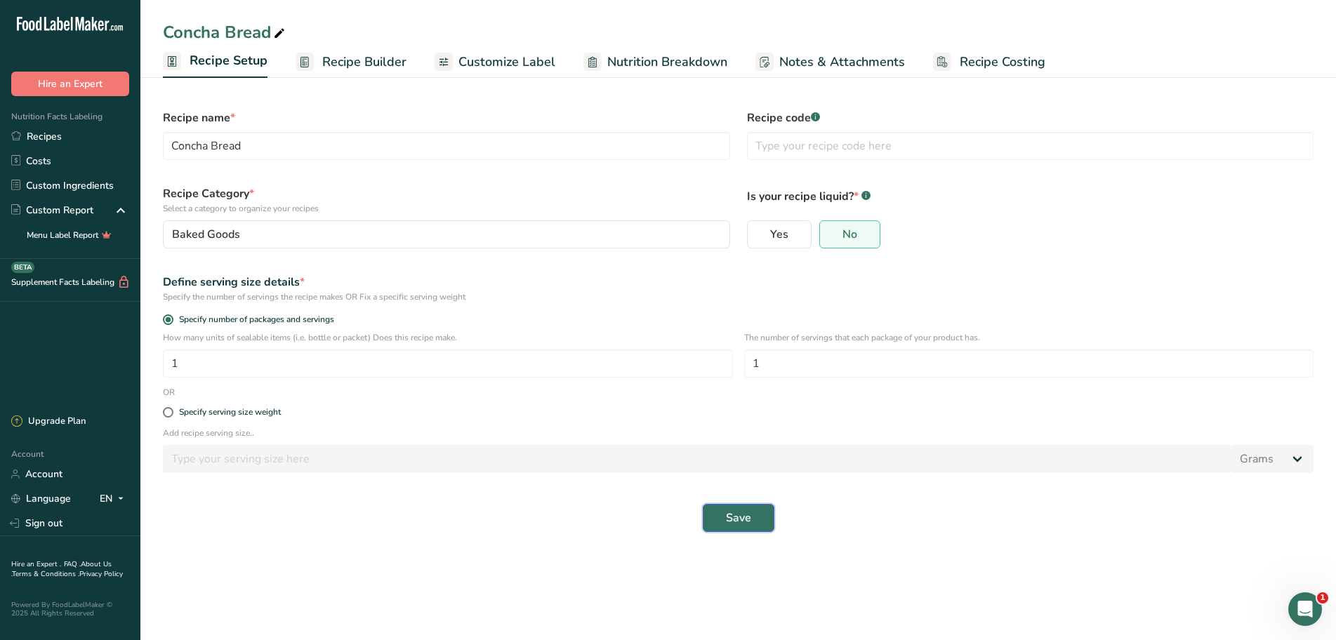
click at [731, 521] on span "Save" at bounding box center [738, 518] width 25 height 17
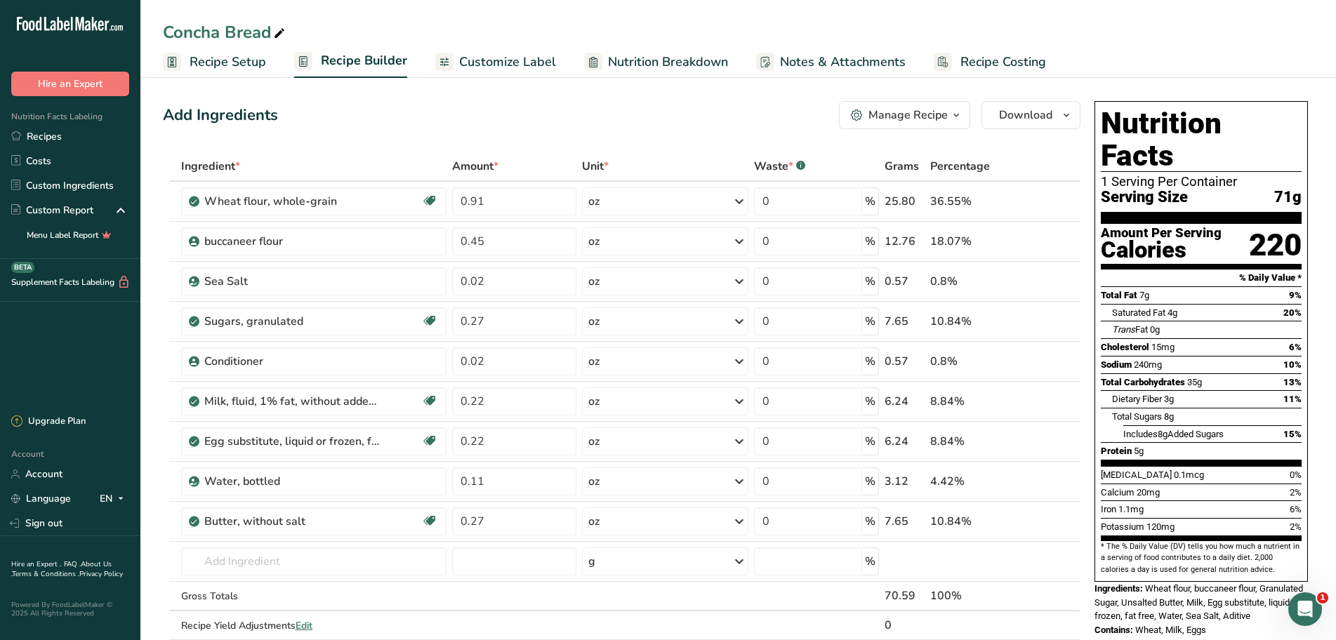
click at [233, 67] on span "Recipe Setup" at bounding box center [227, 62] width 76 height 19
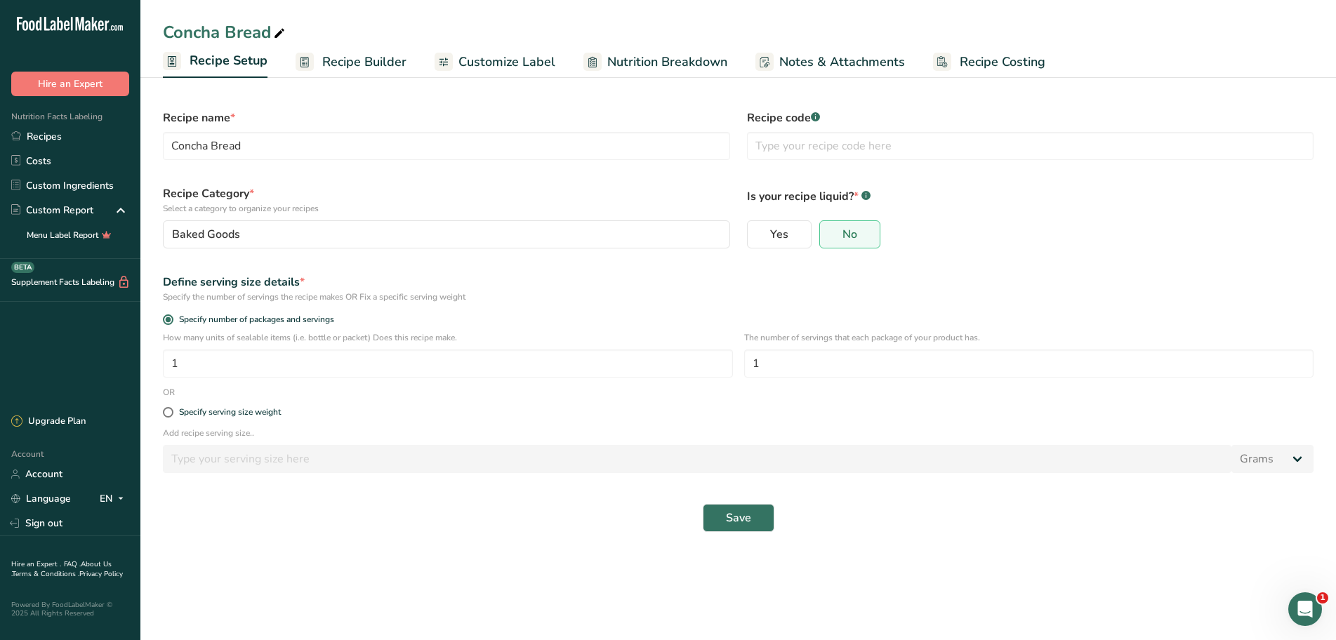
click at [366, 65] on span "Recipe Builder" at bounding box center [364, 62] width 84 height 19
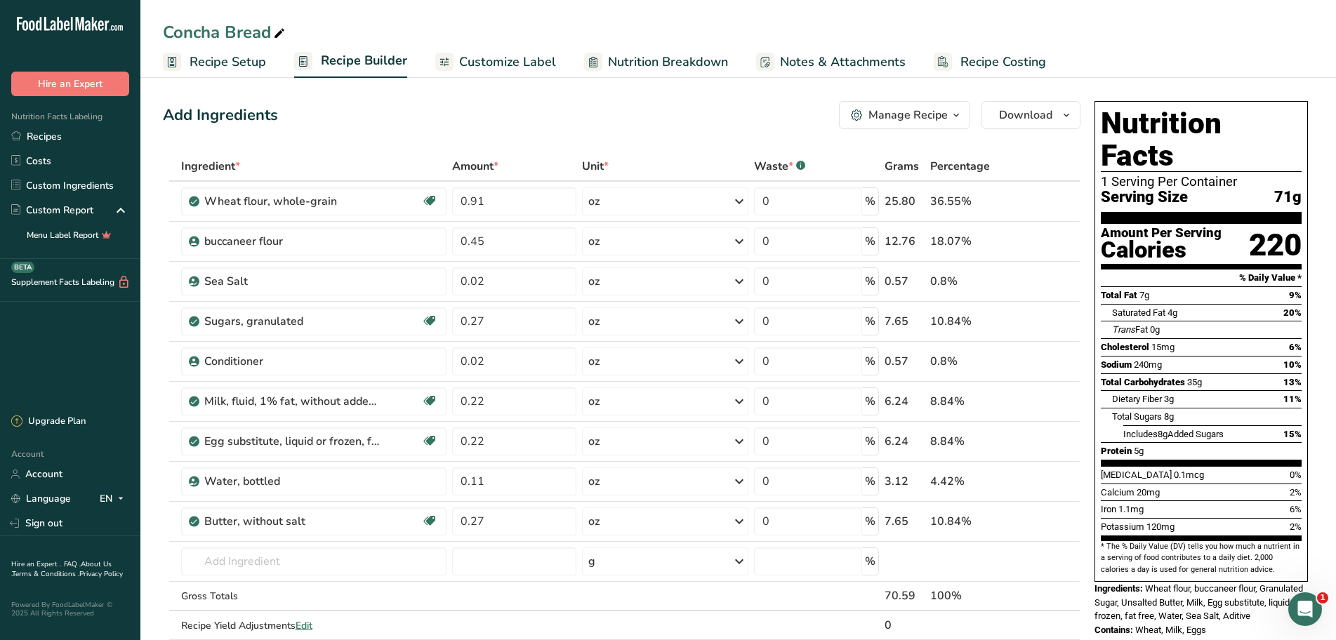
click at [492, 59] on span "Customize Label" at bounding box center [507, 62] width 97 height 19
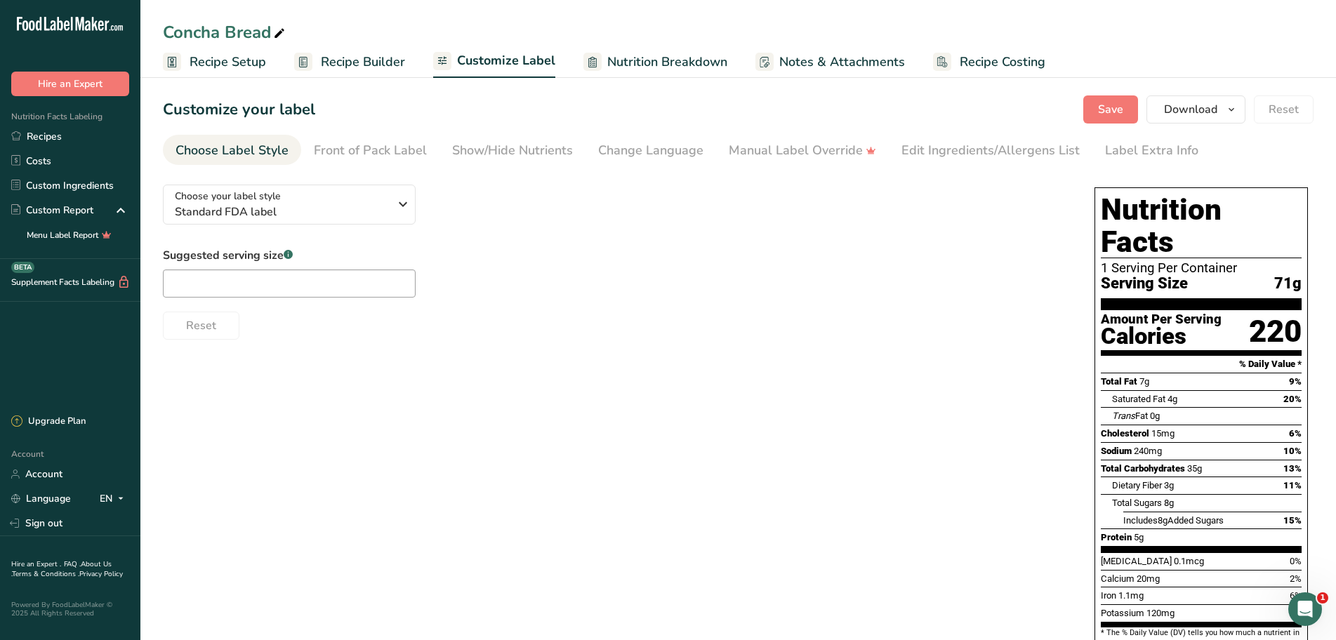
click at [682, 62] on span "Nutrition Breakdown" at bounding box center [667, 62] width 120 height 19
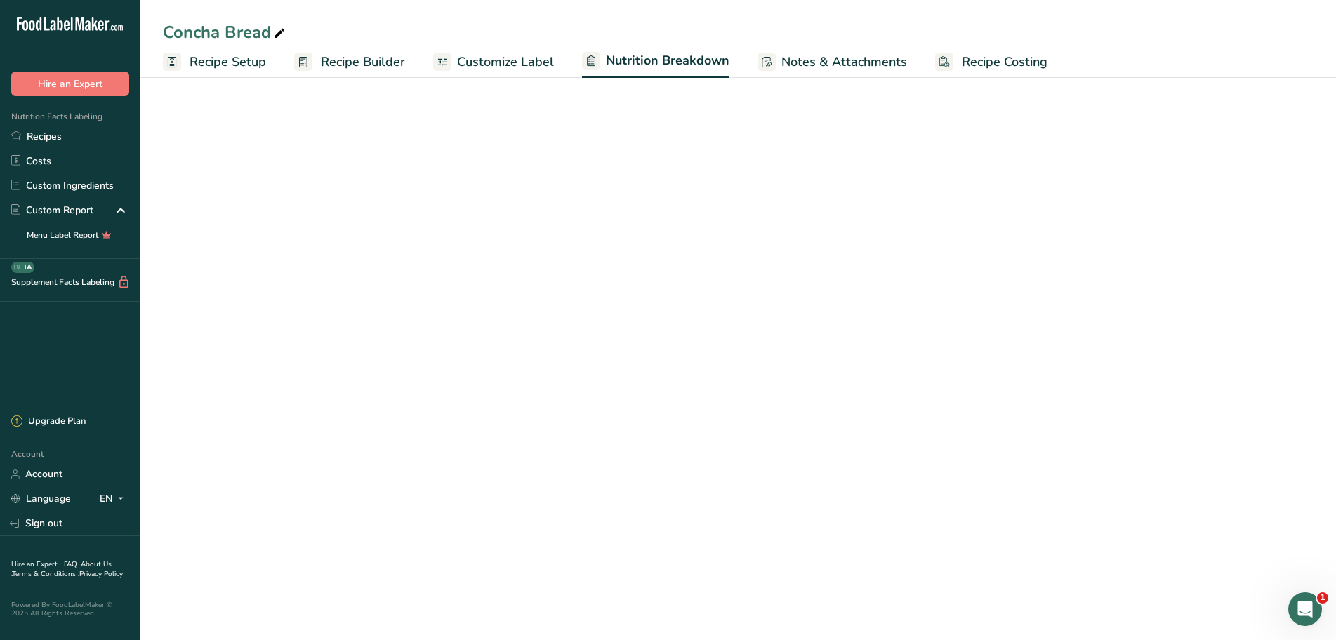
select select "Calories"
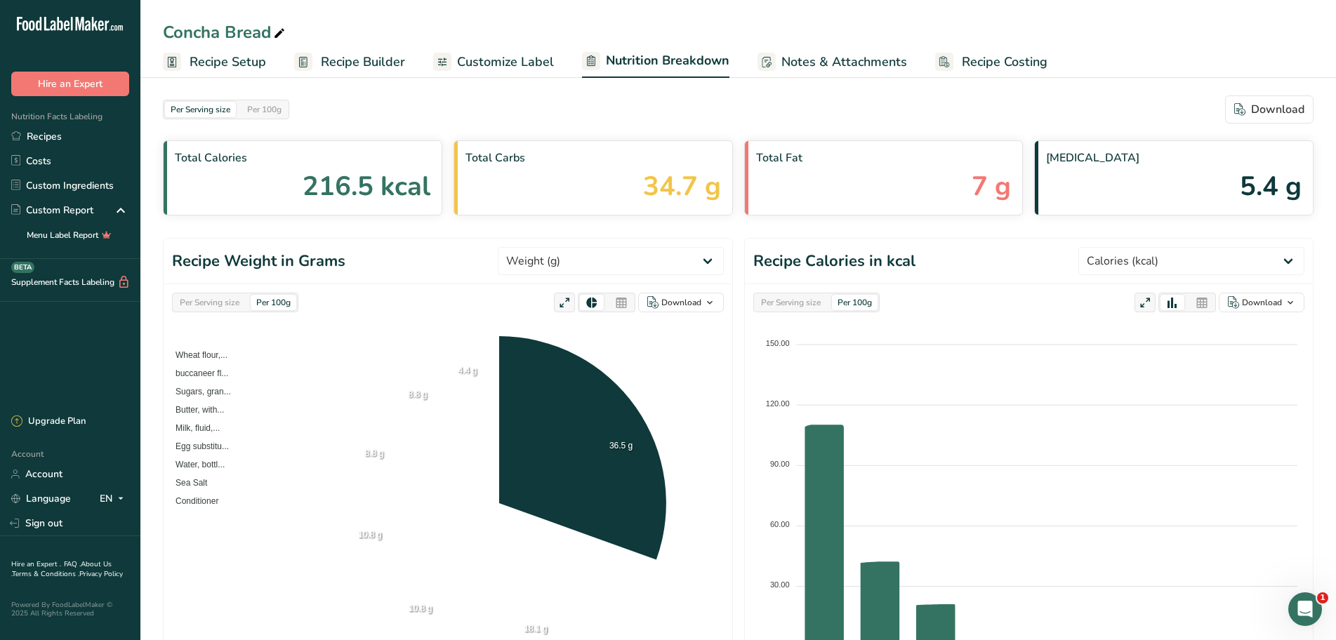
click at [211, 61] on span "Recipe Setup" at bounding box center [227, 62] width 76 height 19
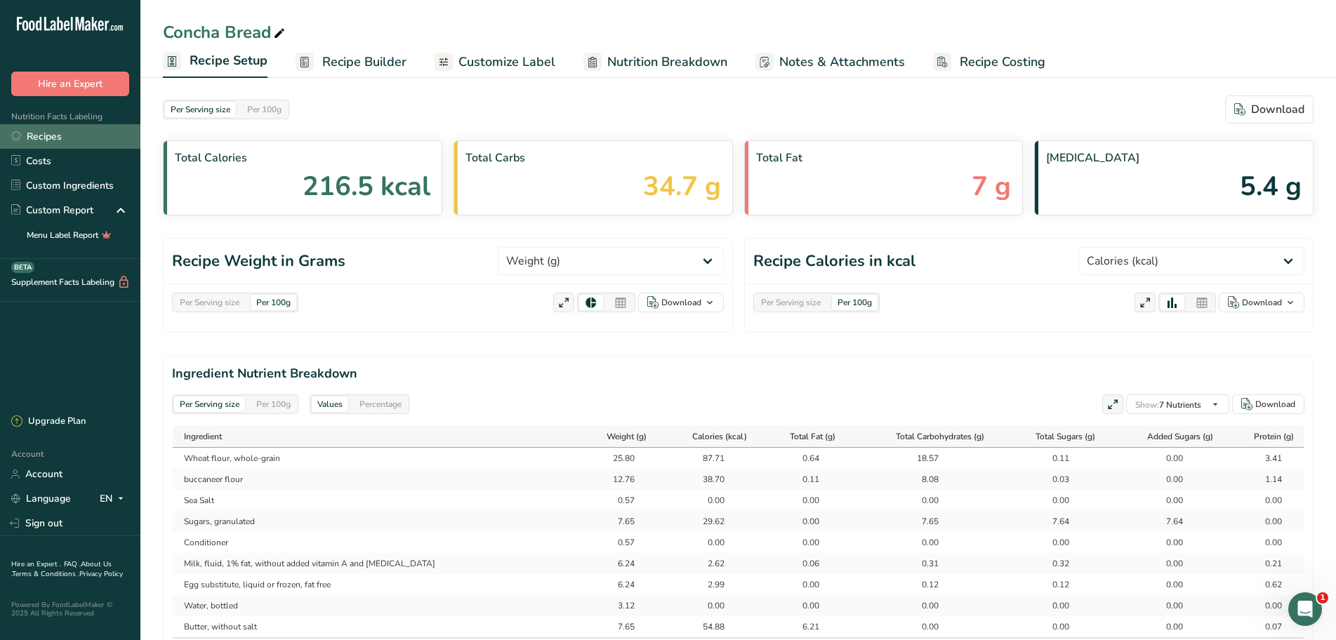
click at [48, 135] on link "Recipes" at bounding box center [70, 136] width 140 height 25
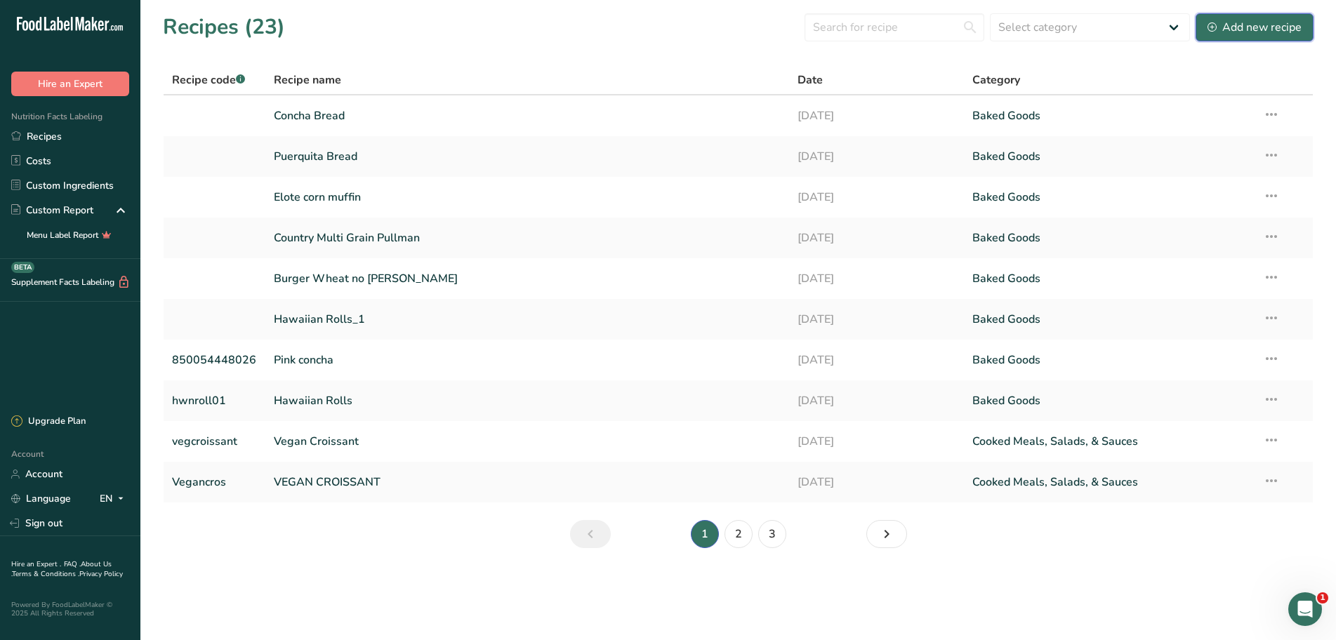
click at [1268, 28] on div "Add new recipe" at bounding box center [1254, 27] width 94 height 17
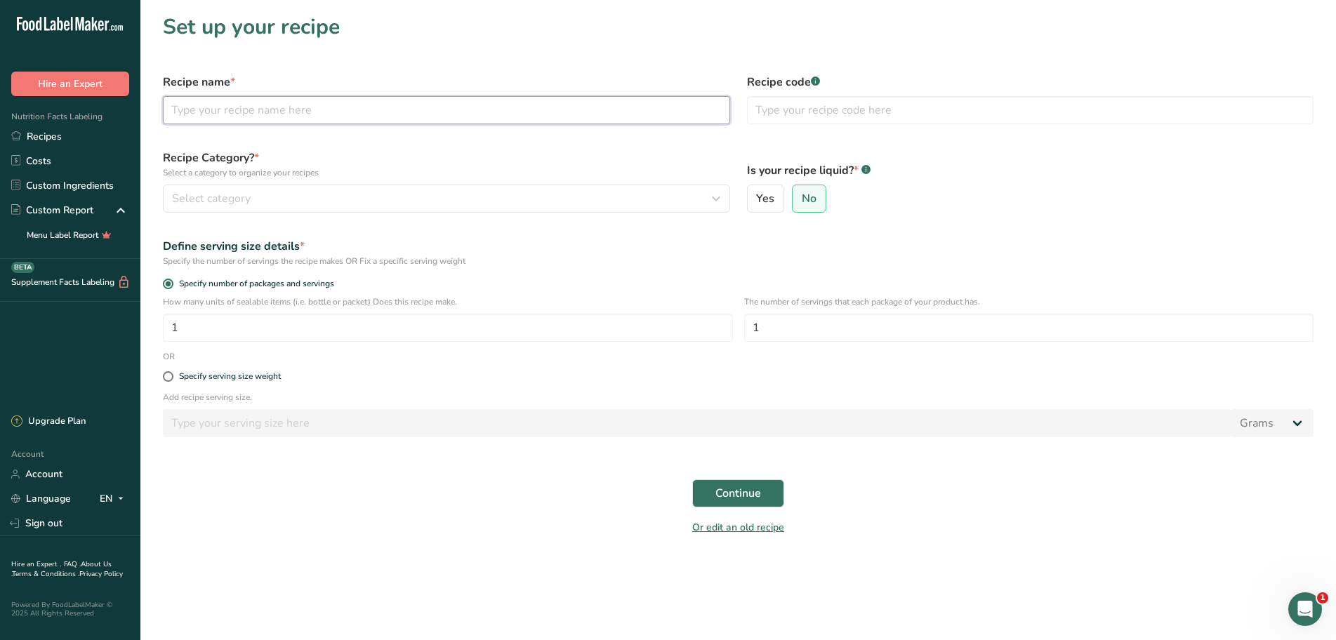
click at [231, 117] on input "text" at bounding box center [446, 110] width 567 height 28
type input "Elote Bread"
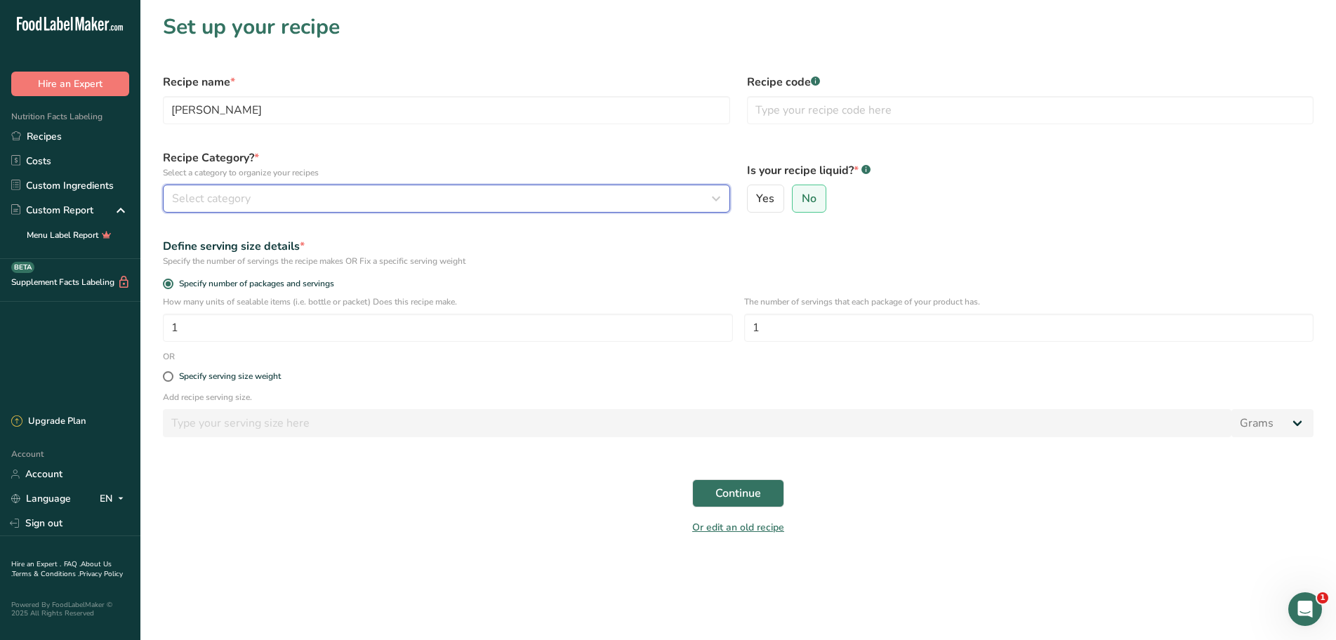
click at [300, 200] on div "Select category" at bounding box center [442, 198] width 540 height 17
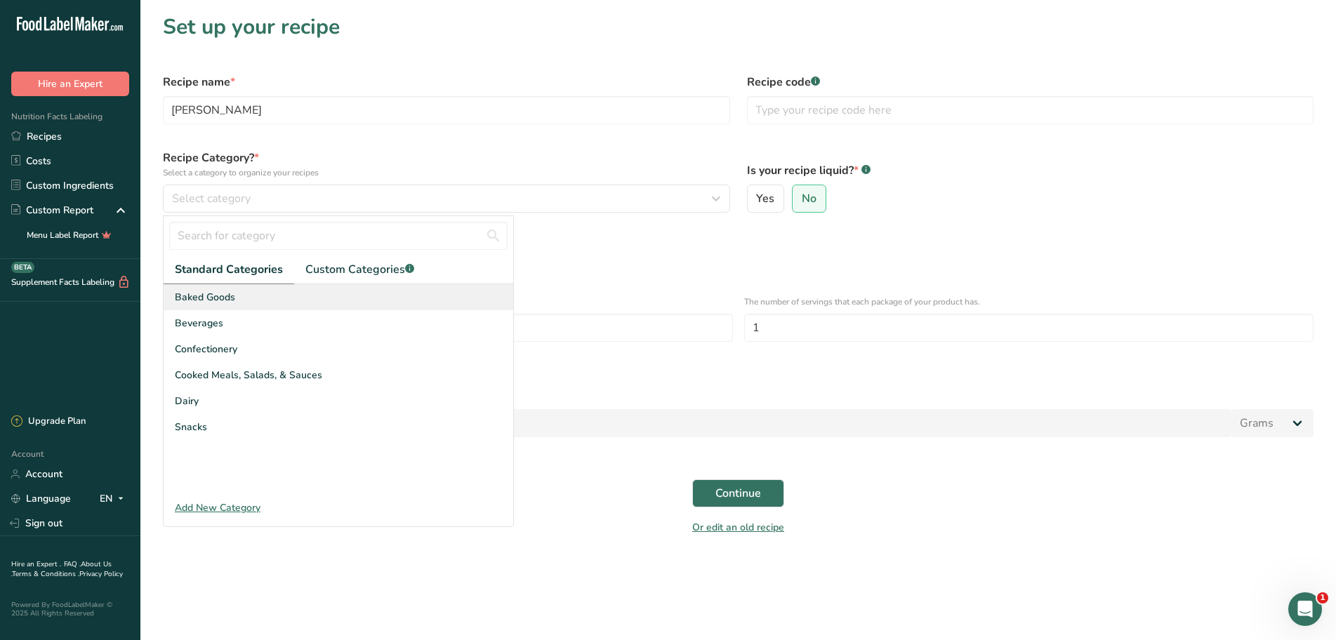
click at [222, 296] on span "Baked Goods" at bounding box center [205, 297] width 60 height 15
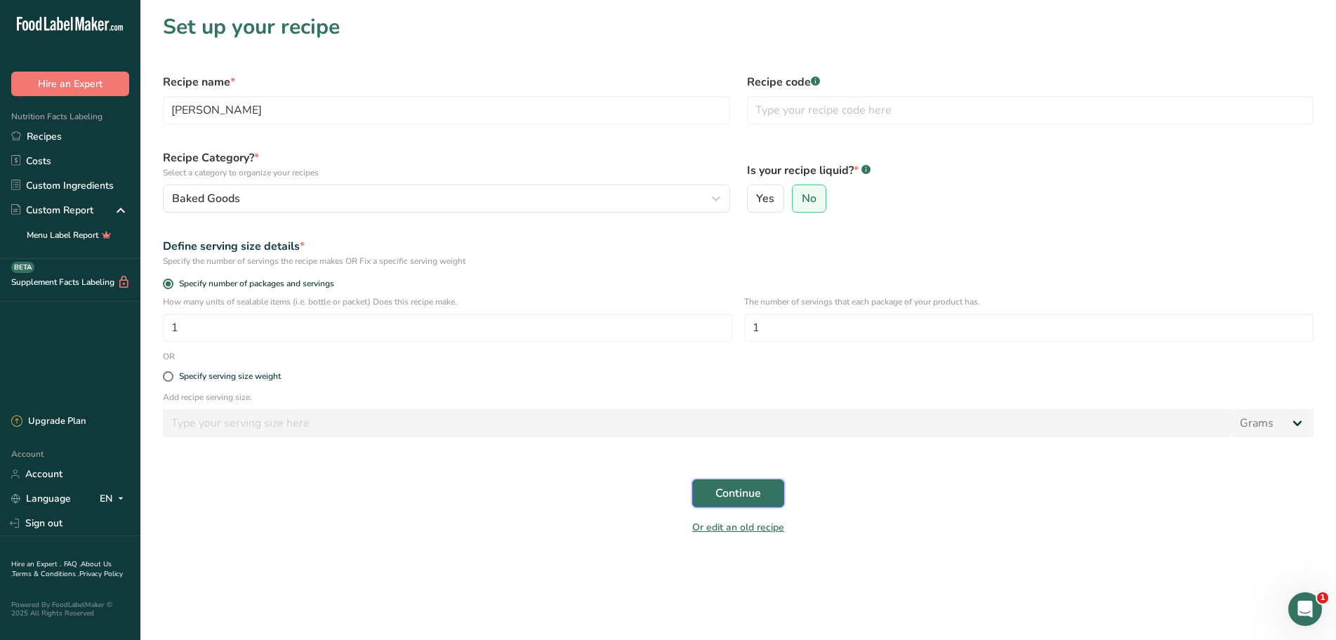
click at [726, 479] on button "Continue" at bounding box center [738, 493] width 92 height 28
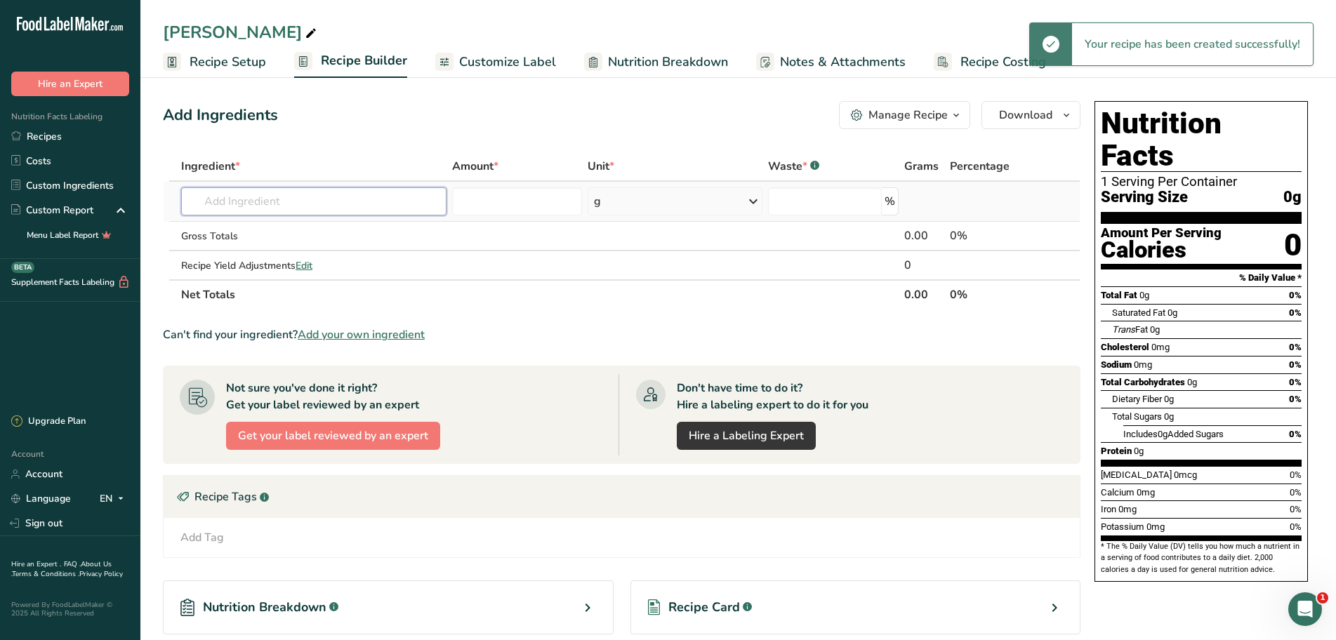
click at [189, 201] on input "text" at bounding box center [313, 201] width 265 height 28
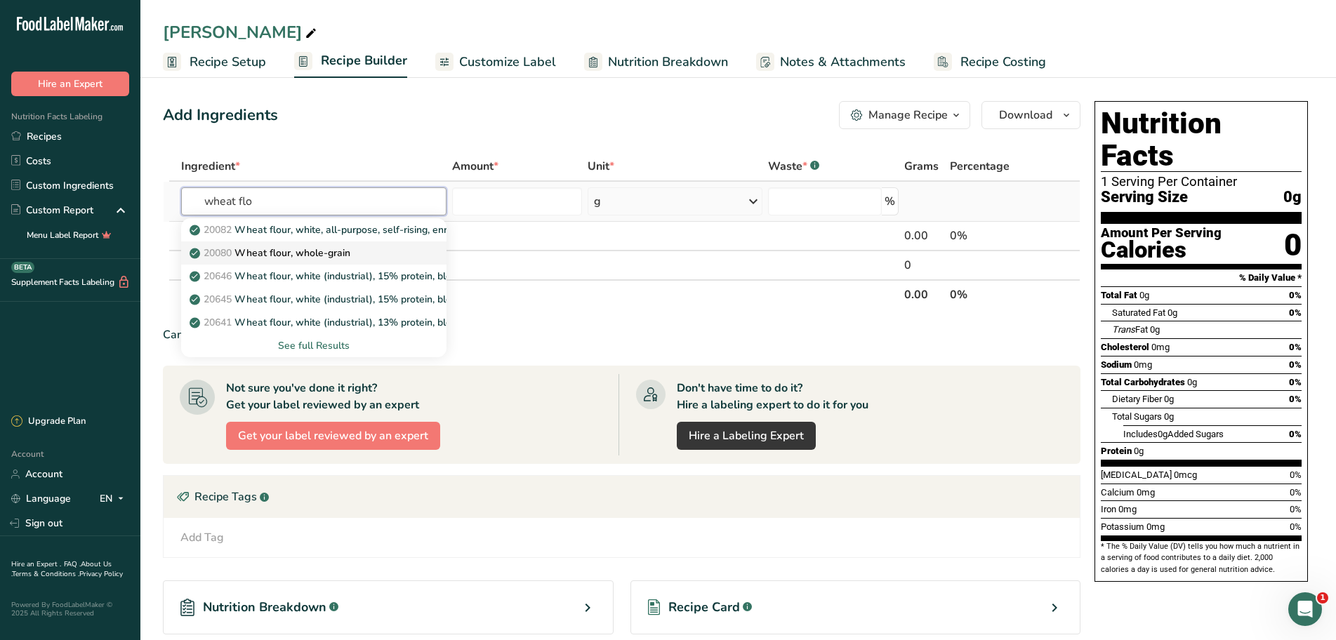
type input "wheat flo"
click at [343, 258] on p "20080 Wheat flour, whole-grain" at bounding box center [271, 253] width 158 height 15
type input "Wheat flour, whole-grain"
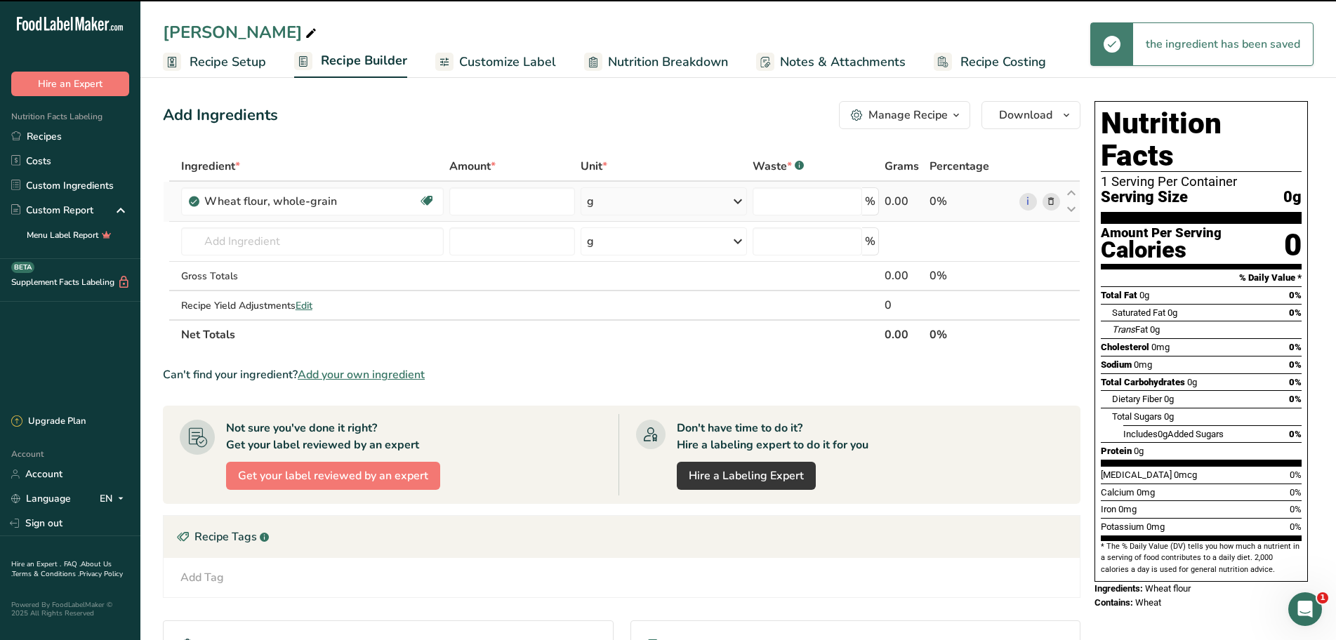
type input "0"
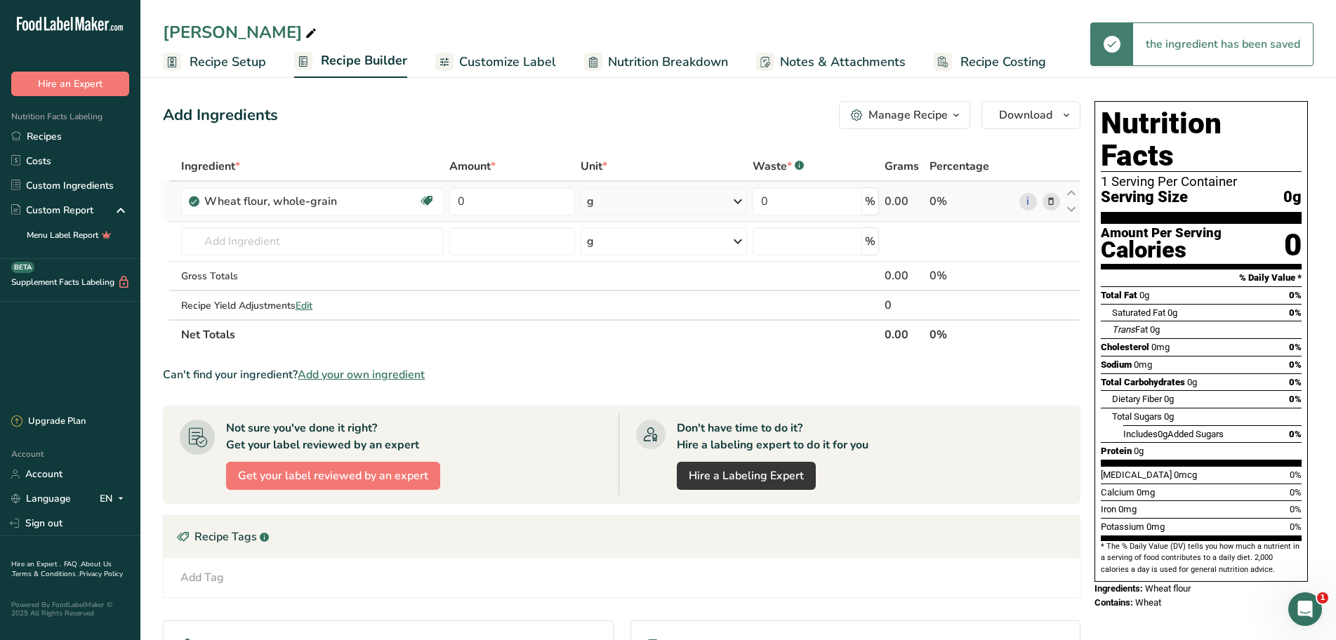
click at [738, 205] on icon at bounding box center [737, 201] width 17 height 25
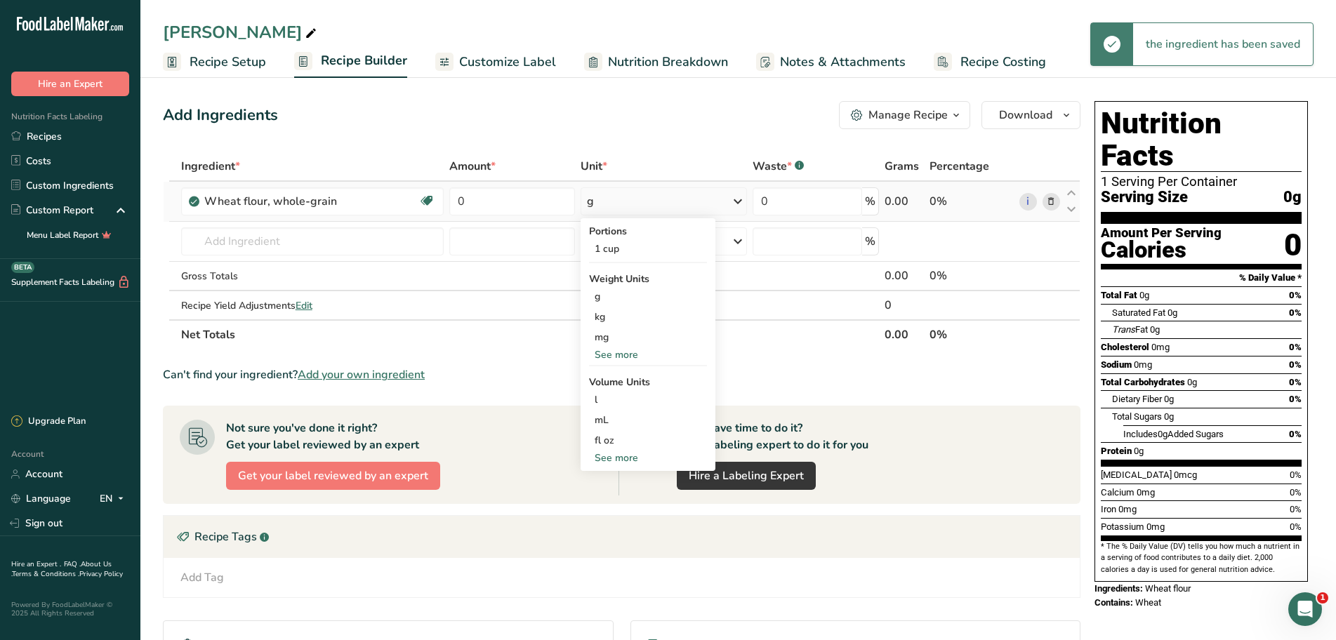
click at [646, 353] on div "See more" at bounding box center [648, 354] width 118 height 15
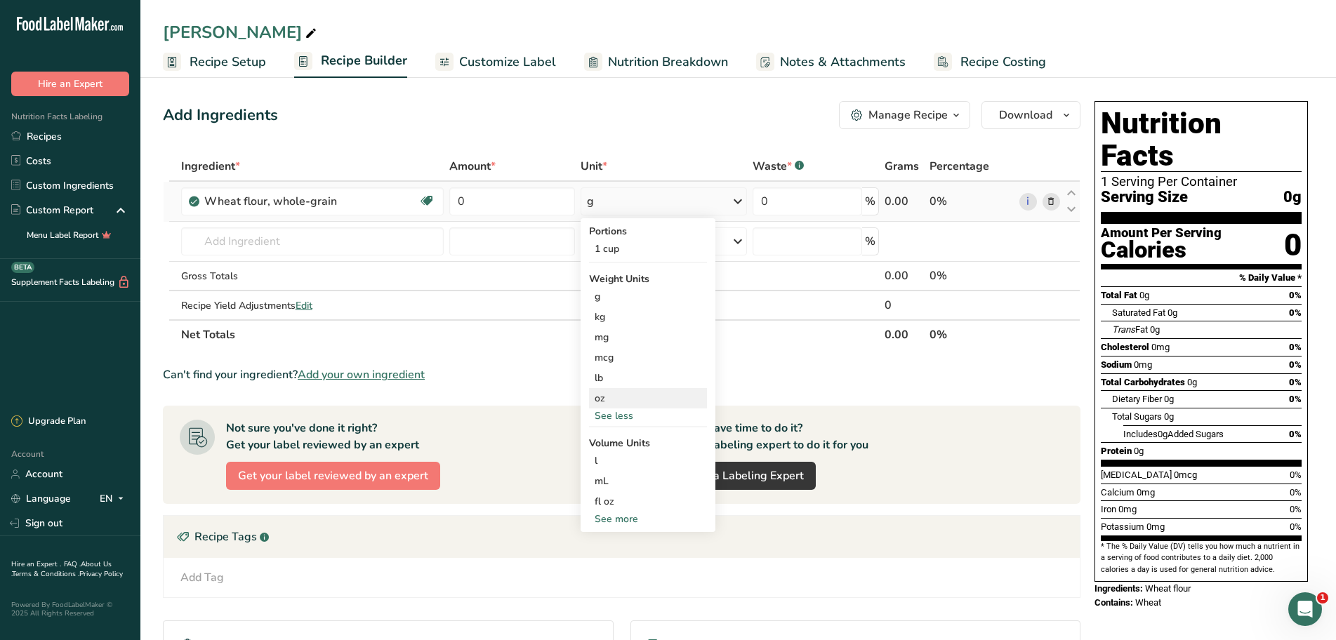
click at [602, 391] on div "oz" at bounding box center [648, 398] width 118 height 20
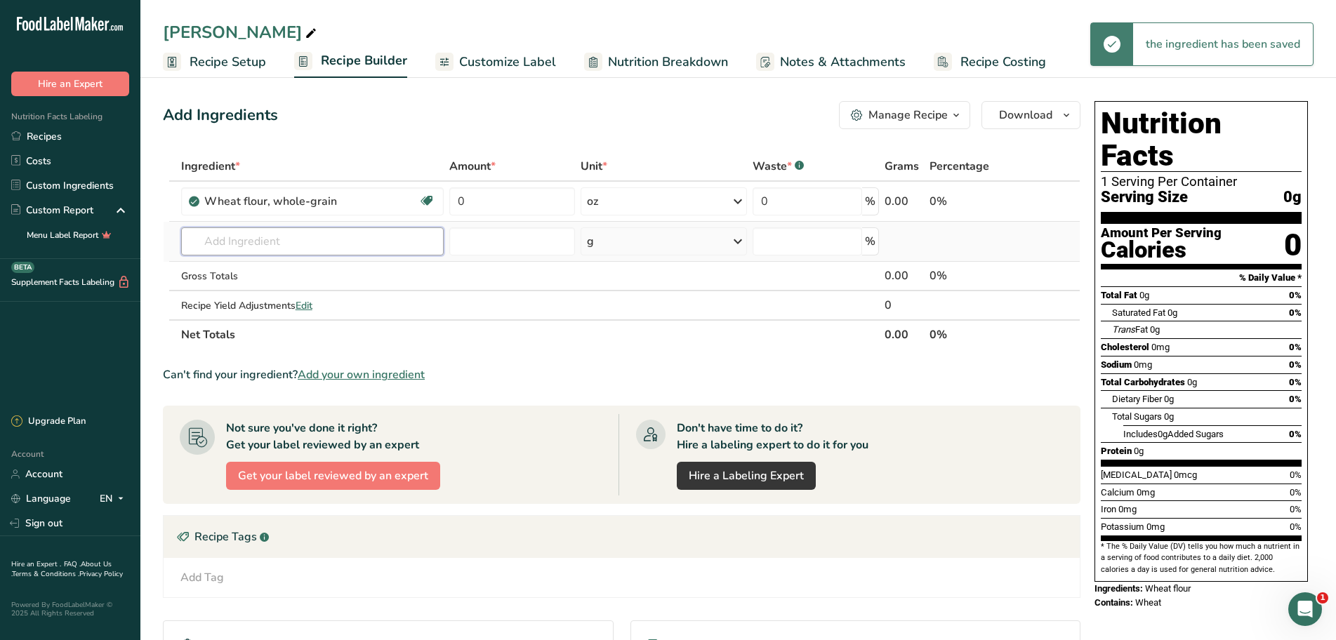
click at [294, 243] on input "text" at bounding box center [312, 241] width 262 height 28
click at [500, 197] on input "0" at bounding box center [512, 201] width 126 height 28
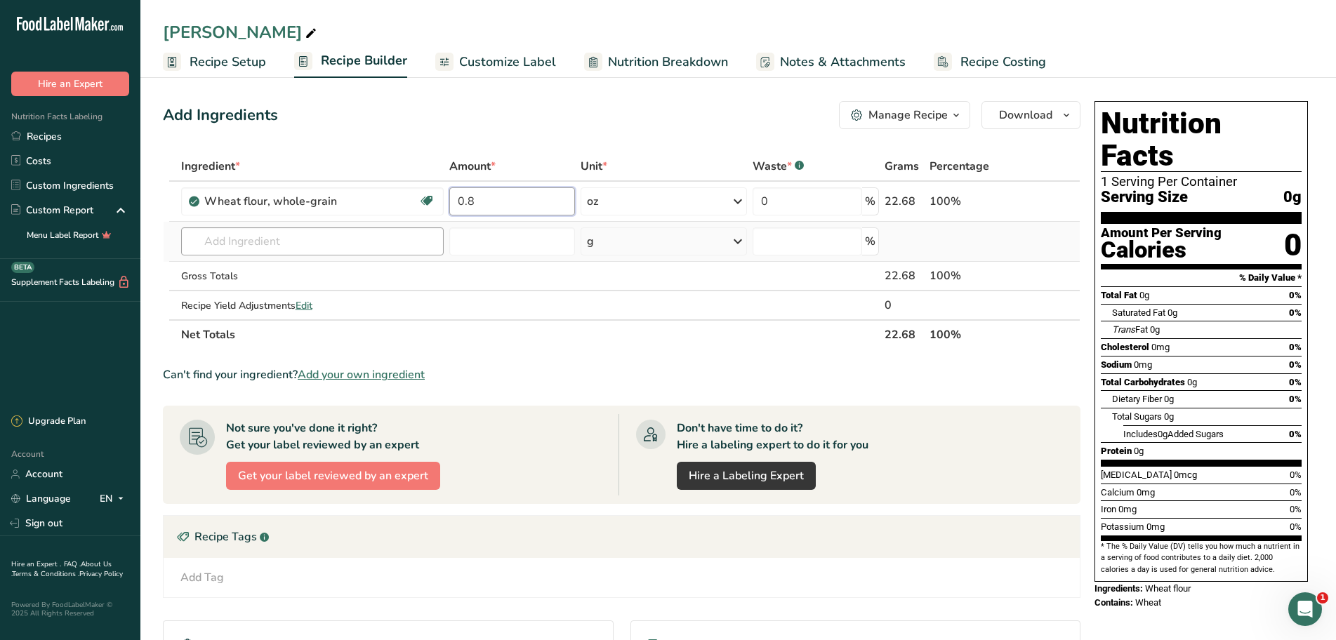
type input "0.8"
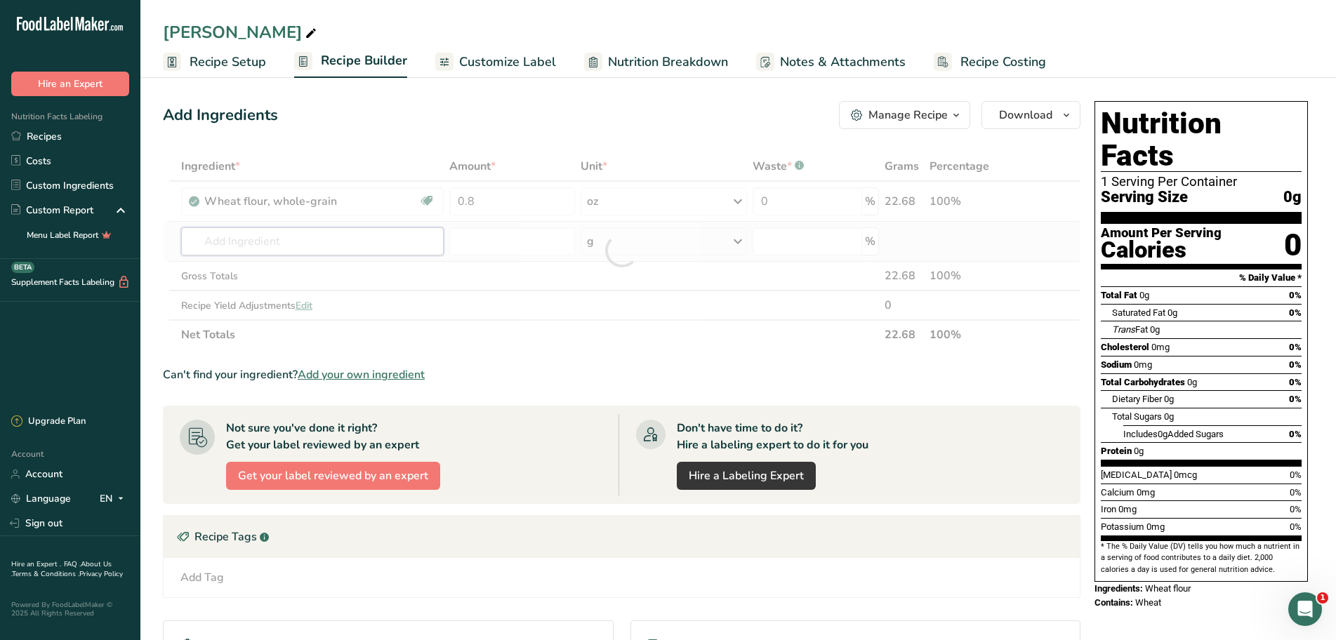
click at [270, 253] on div "Ingredient * Amount * Unit * Waste * .a-a{fill:#347362;}.b-a{fill:#fff;} Grams …" at bounding box center [621, 251] width 917 height 198
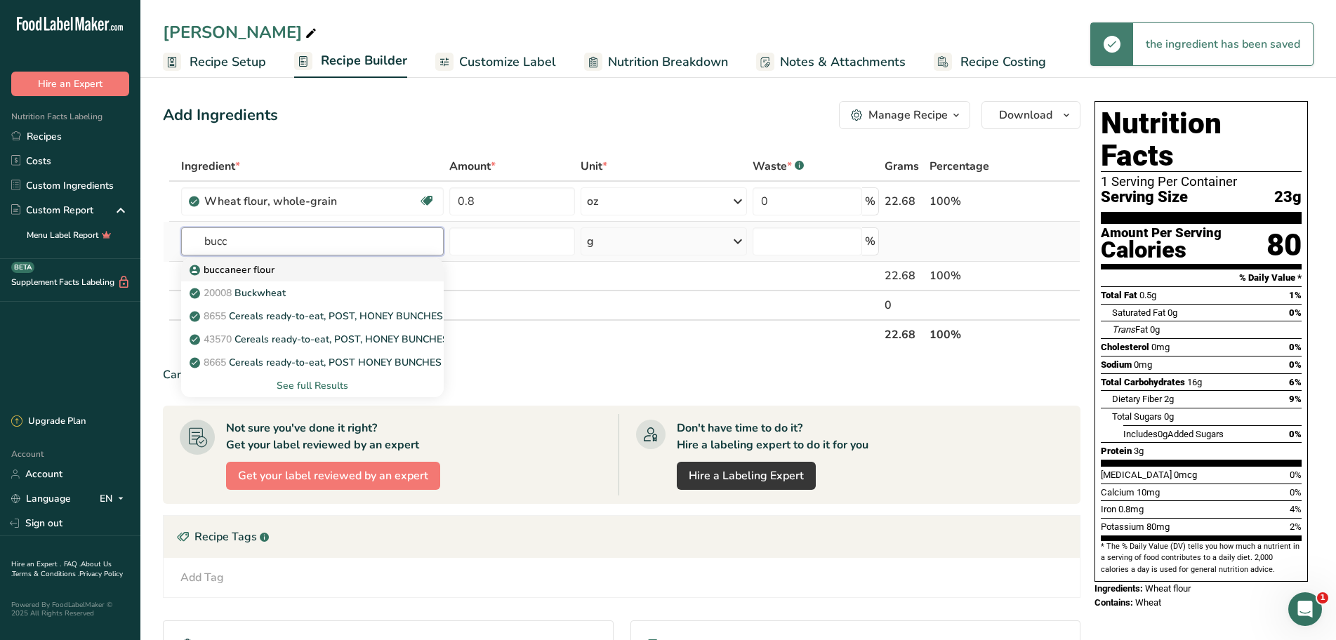
type input "bucc"
click at [270, 270] on p "buccaneer flour" at bounding box center [233, 269] width 82 height 15
type input "buccaneer flour"
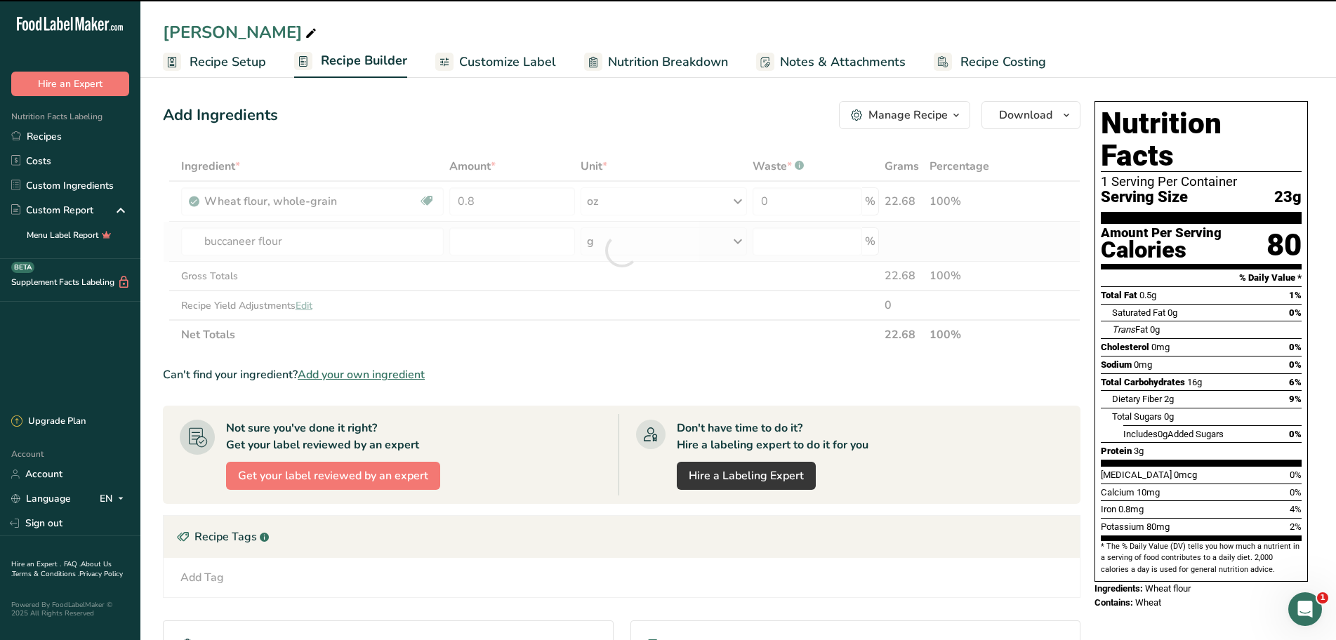
type input "0"
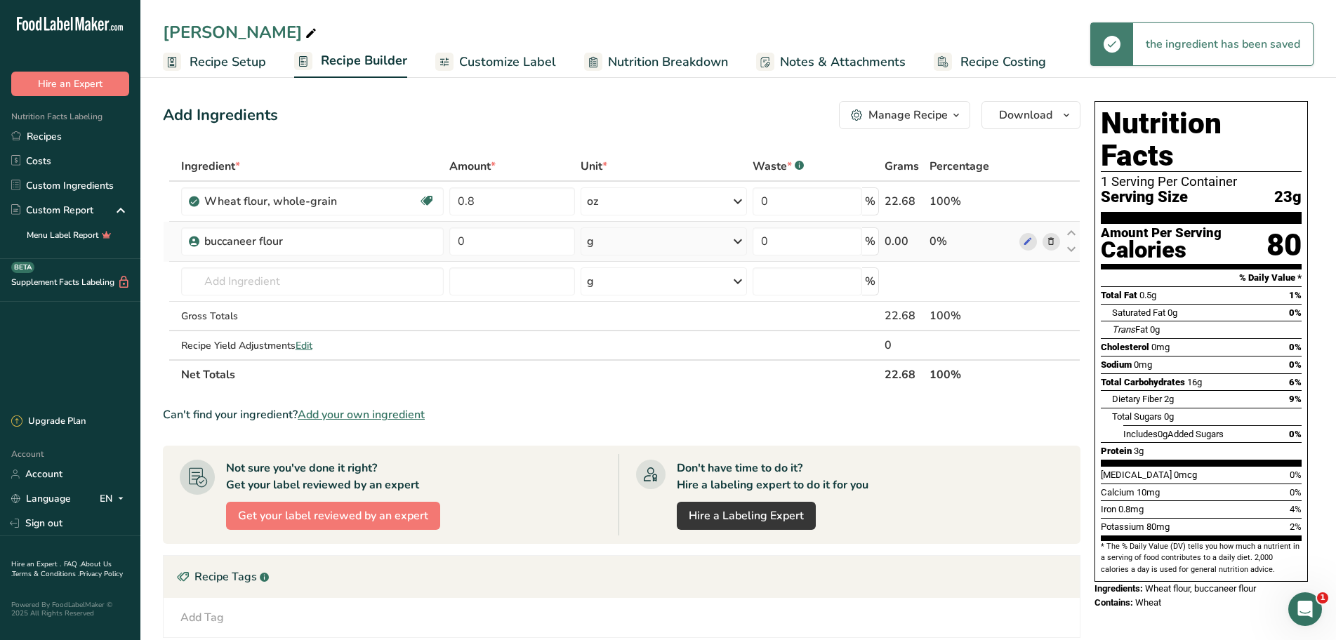
click at [734, 246] on icon at bounding box center [737, 241] width 17 height 25
click at [621, 352] on div "See more" at bounding box center [648, 352] width 118 height 15
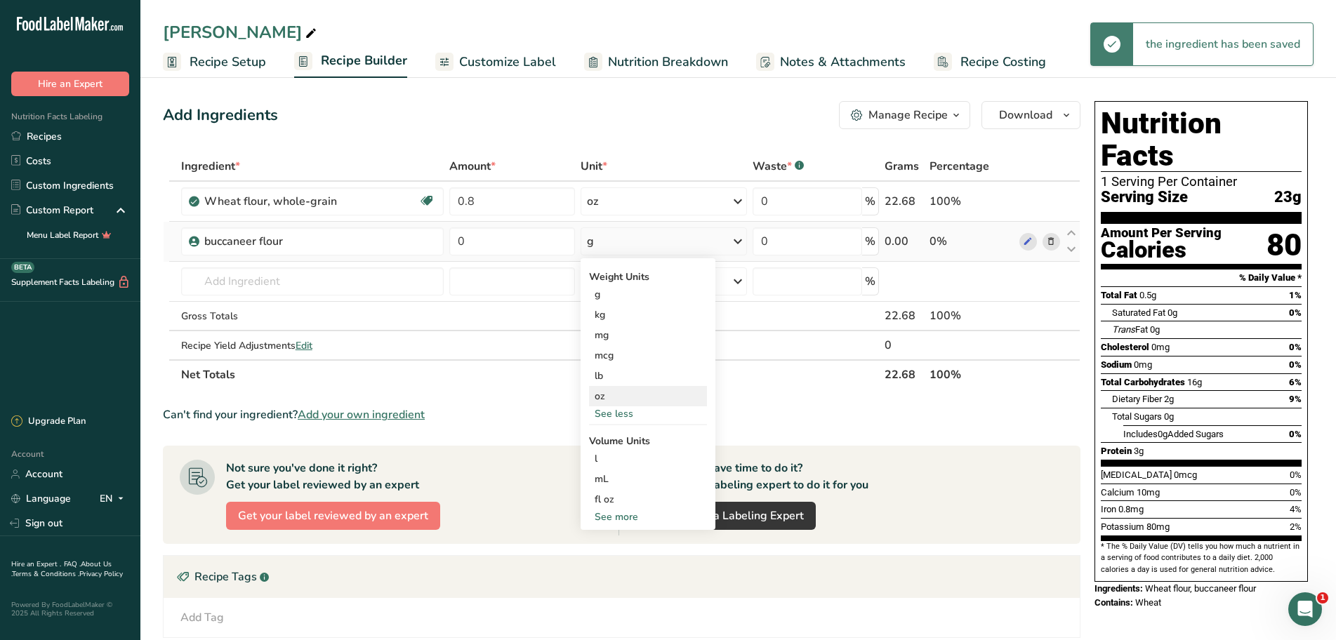
click at [619, 400] on div "oz" at bounding box center [648, 396] width 118 height 20
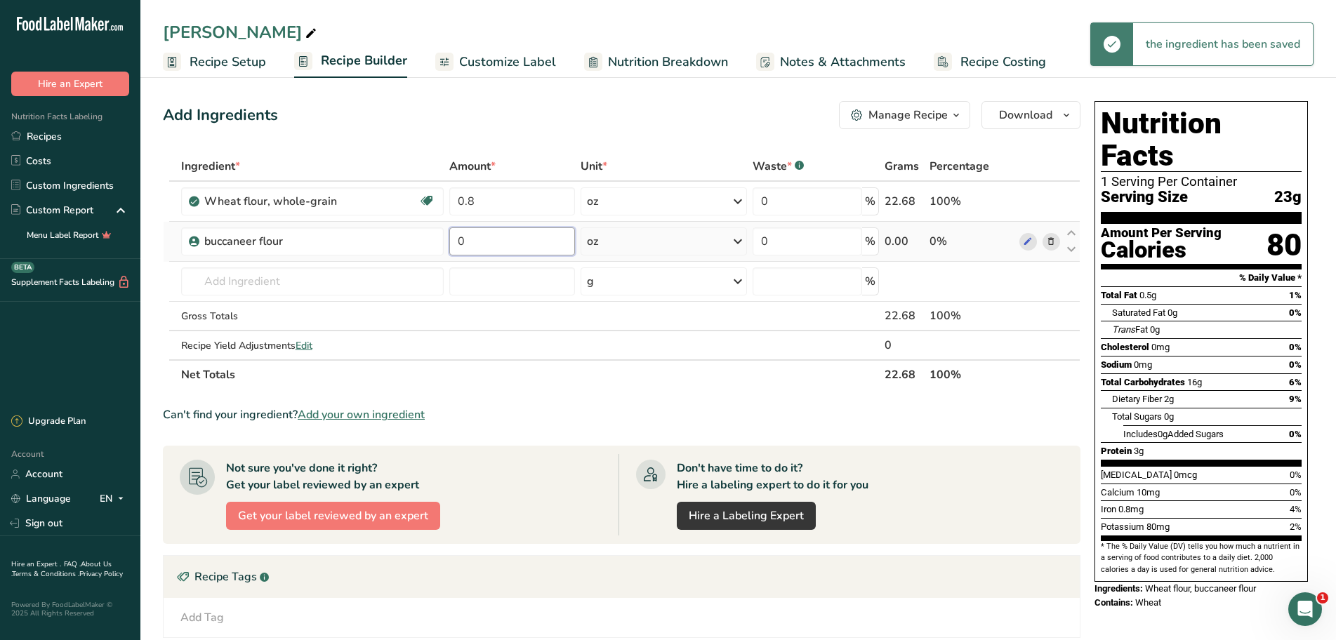
click at [510, 243] on input "0" at bounding box center [512, 241] width 126 height 28
type input "0.67"
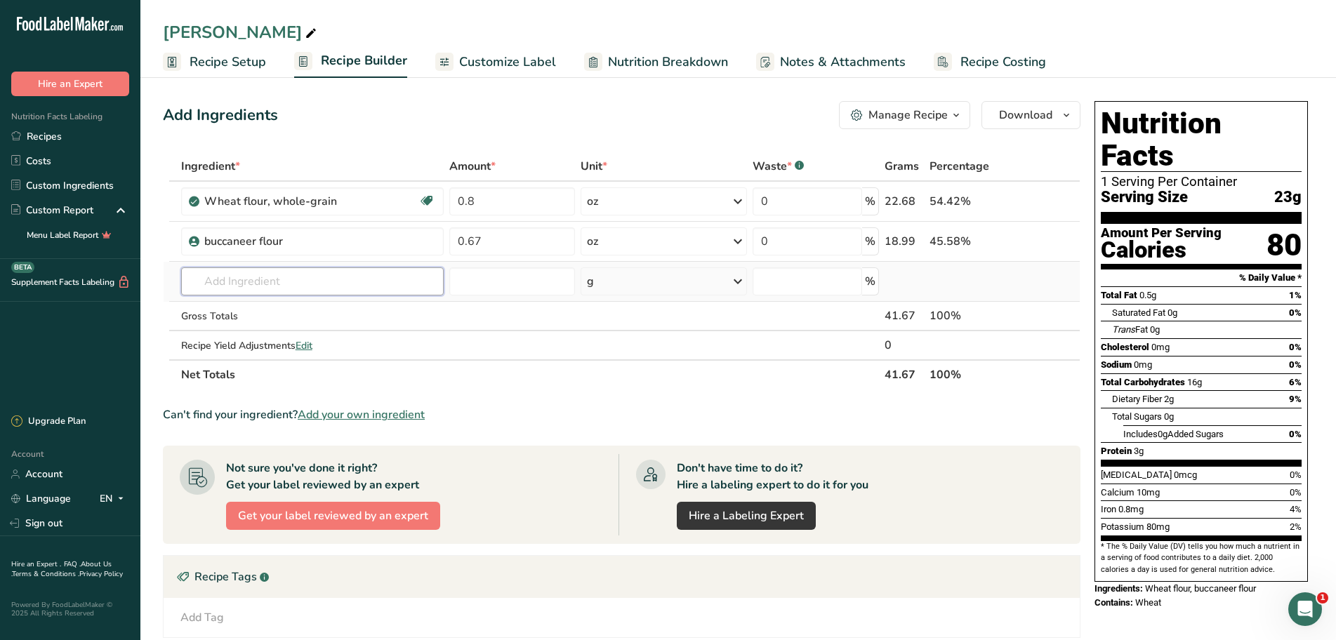
click at [234, 286] on div "Ingredient * Amount * Unit * Waste * .a-a{fill:#347362;}.b-a{fill:#fff;} Grams …" at bounding box center [621, 271] width 917 height 238
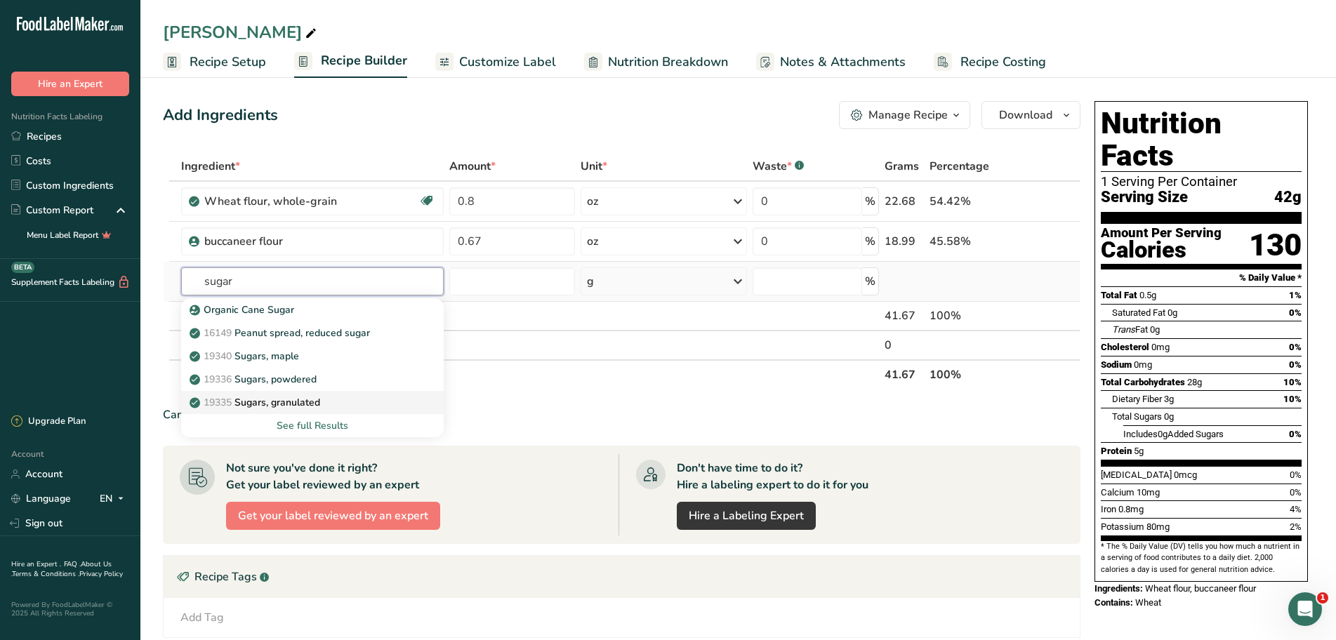
type input "sugar"
click at [277, 403] on p "19335 Sugars, granulated" at bounding box center [256, 402] width 128 height 15
type input "Sugars, granulated"
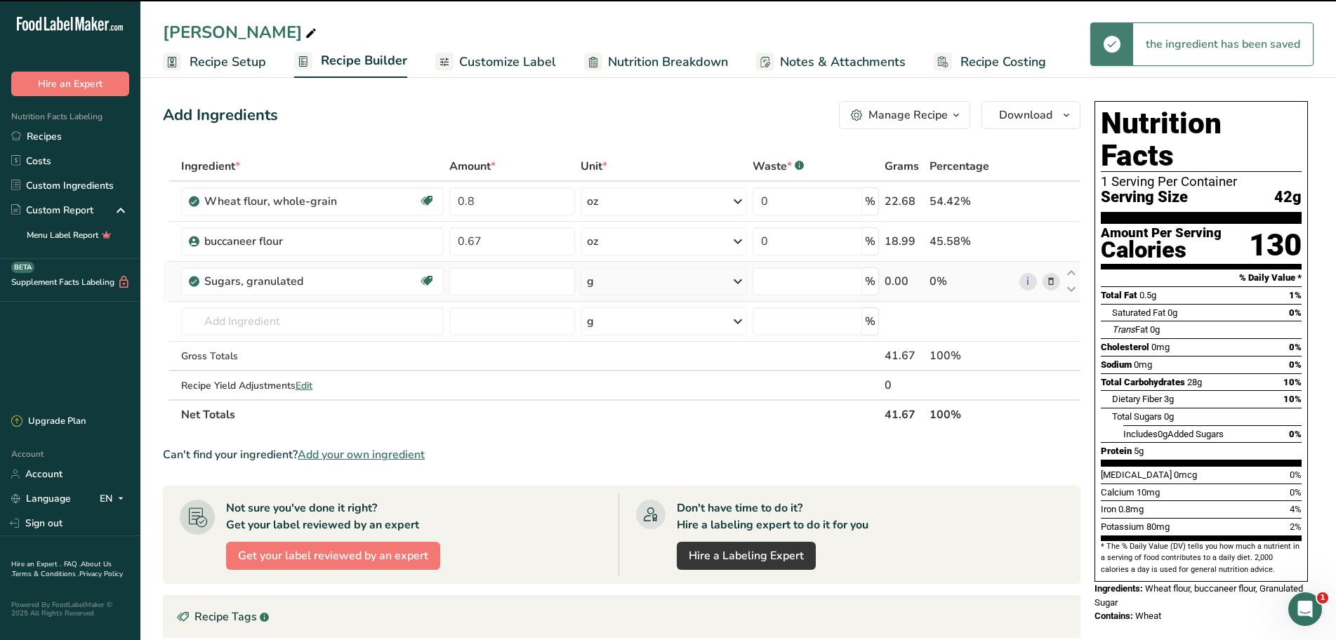
type input "0"
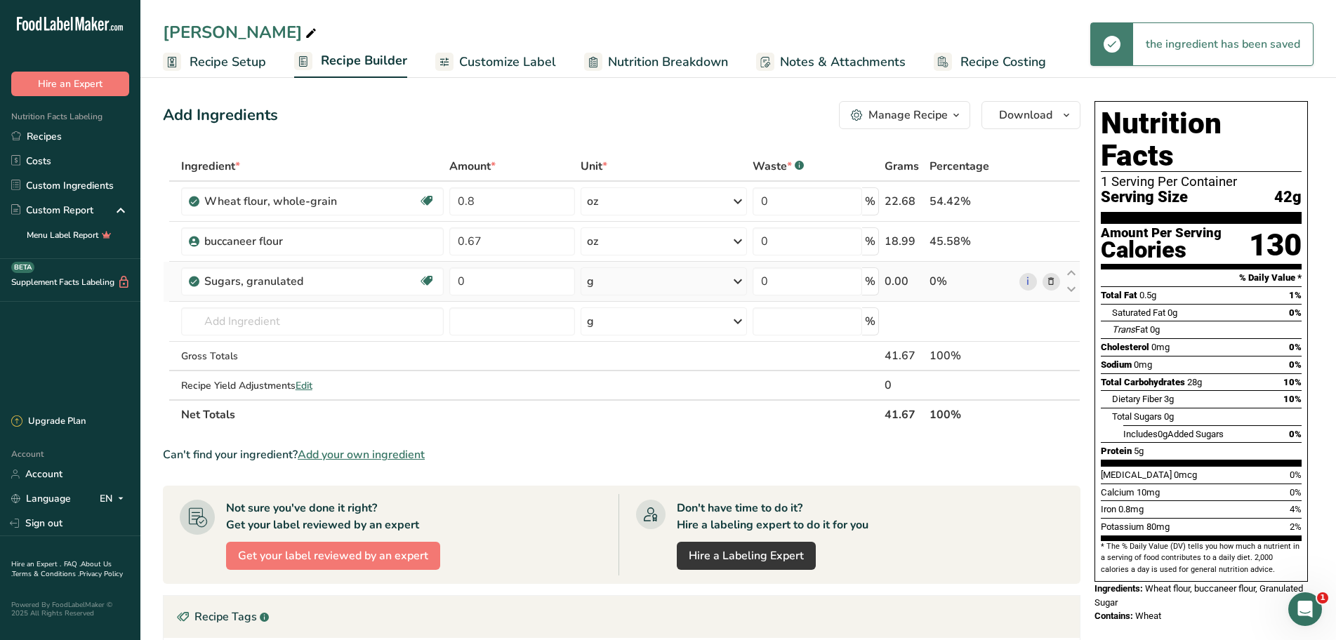
click at [740, 285] on icon at bounding box center [737, 281] width 17 height 25
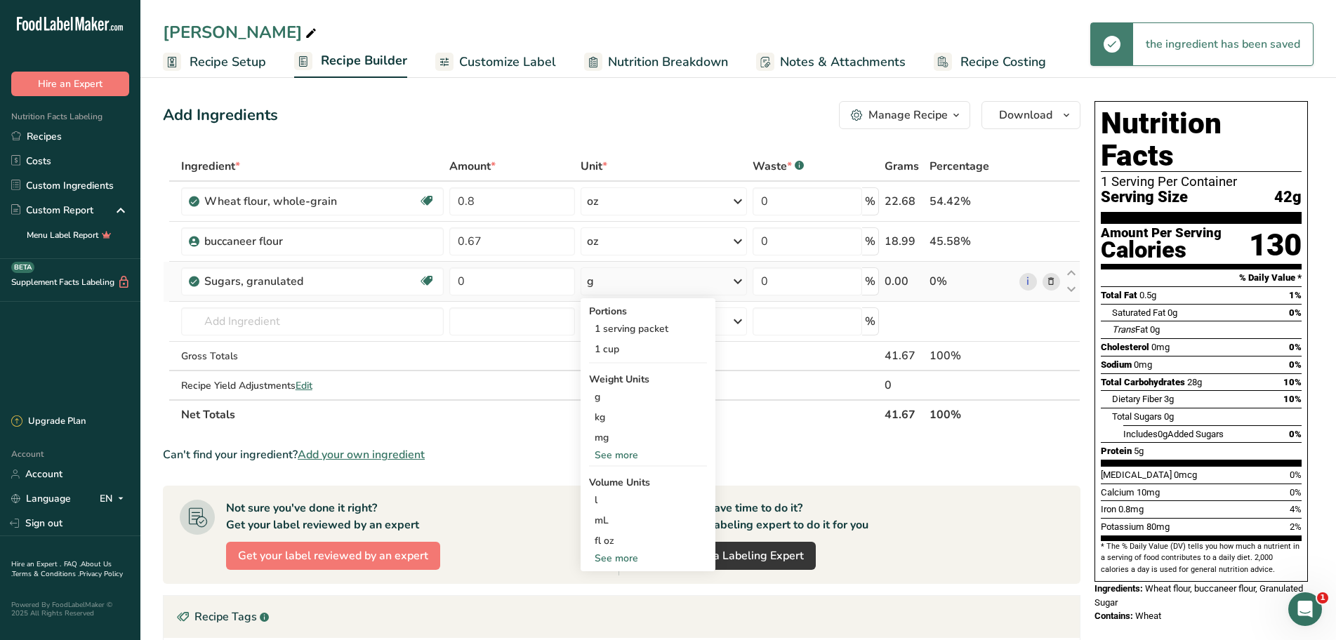
click at [627, 451] on div "See more" at bounding box center [648, 455] width 118 height 15
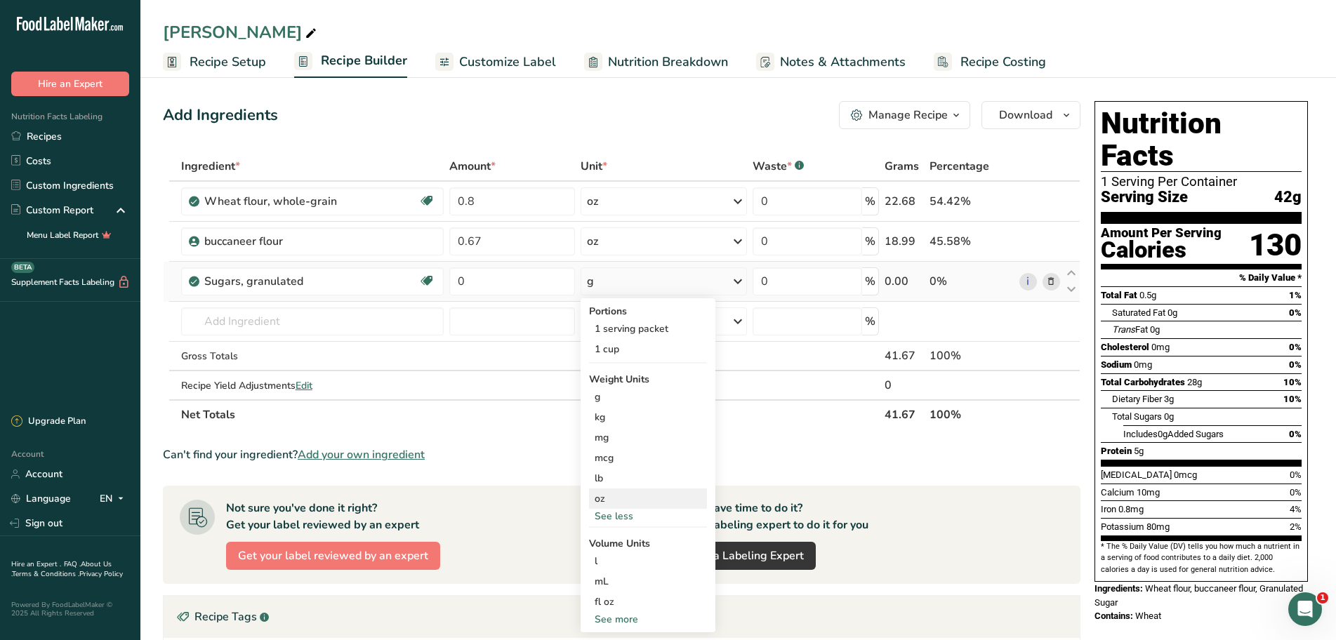
click at [604, 493] on div "oz" at bounding box center [648, 498] width 118 height 20
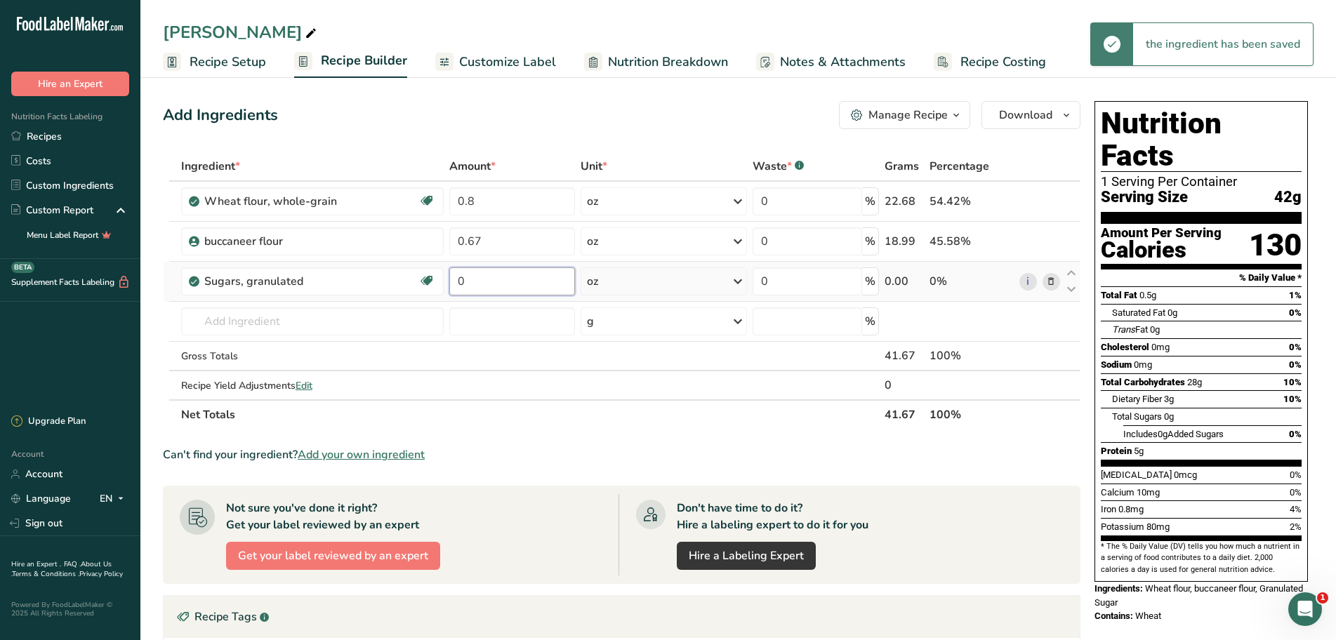
click at [503, 285] on input "0" at bounding box center [512, 281] width 126 height 28
type input "0.3"
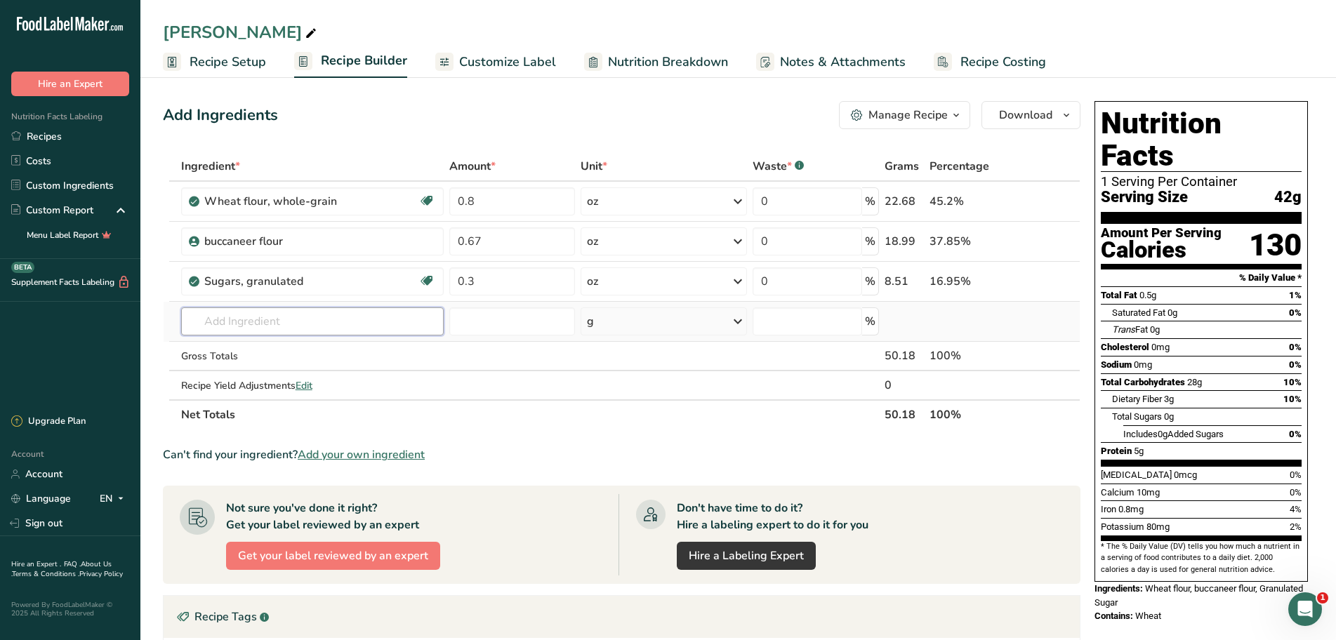
click at [319, 312] on div "Ingredient * Amount * Unit * Waste * .a-a{fill:#347362;}.b-a{fill:#fff;} Grams …" at bounding box center [621, 291] width 917 height 278
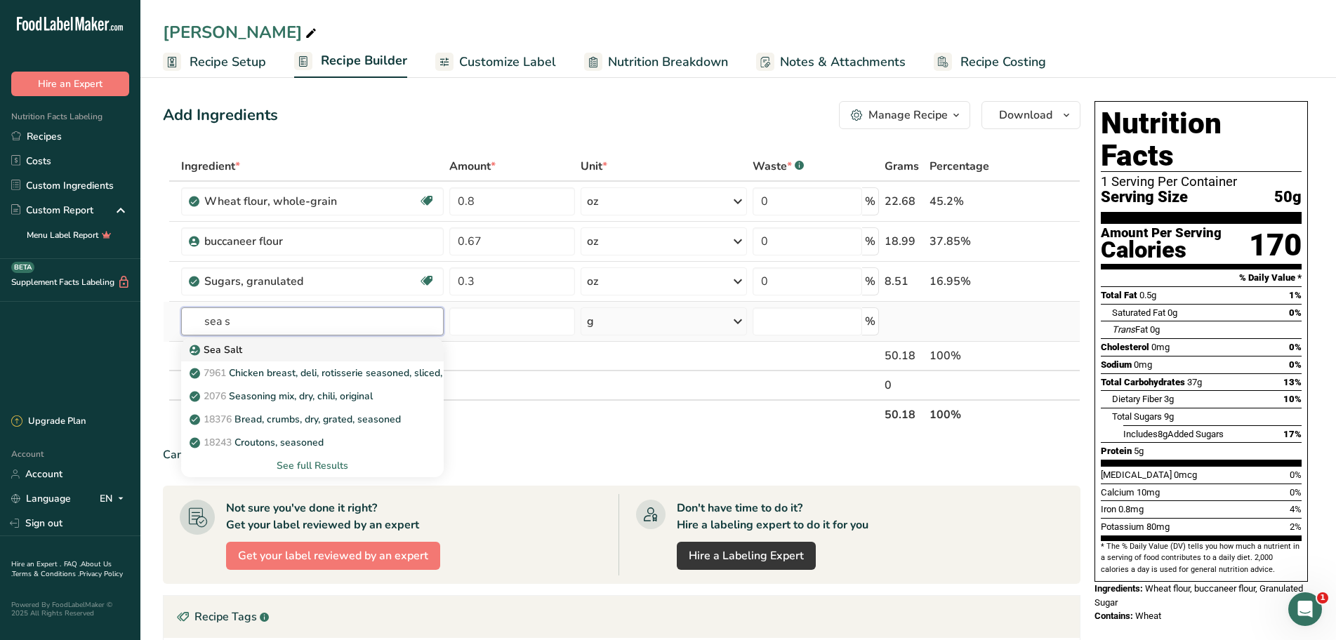
type input "sea s"
click at [383, 350] on div "Sea Salt" at bounding box center [301, 349] width 218 height 15
type input "Sea Salt"
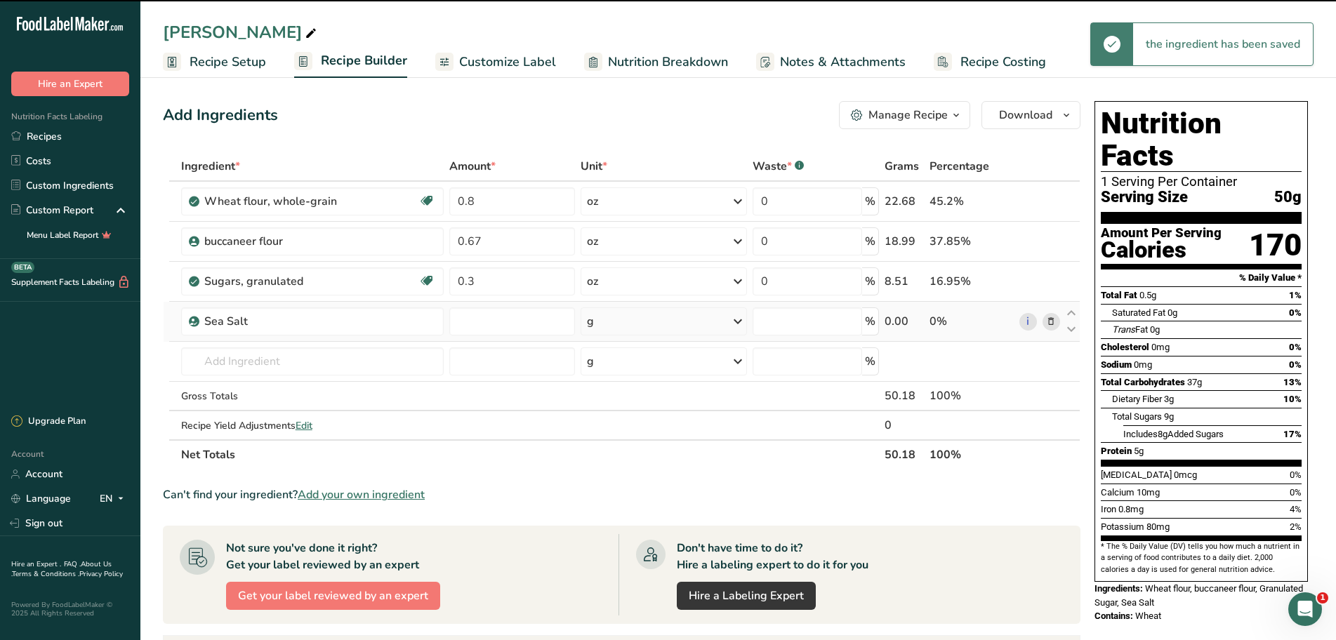
type input "0"
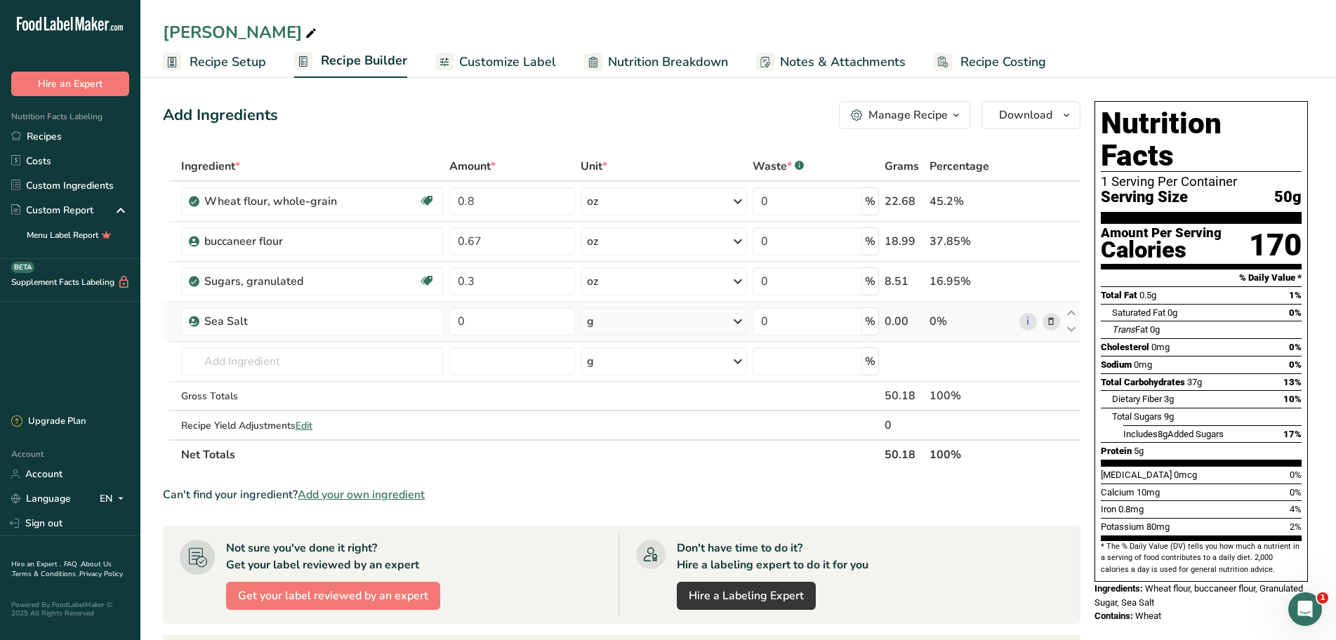
click at [733, 323] on icon at bounding box center [737, 321] width 17 height 25
click at [629, 432] on div "See more" at bounding box center [648, 432] width 118 height 15
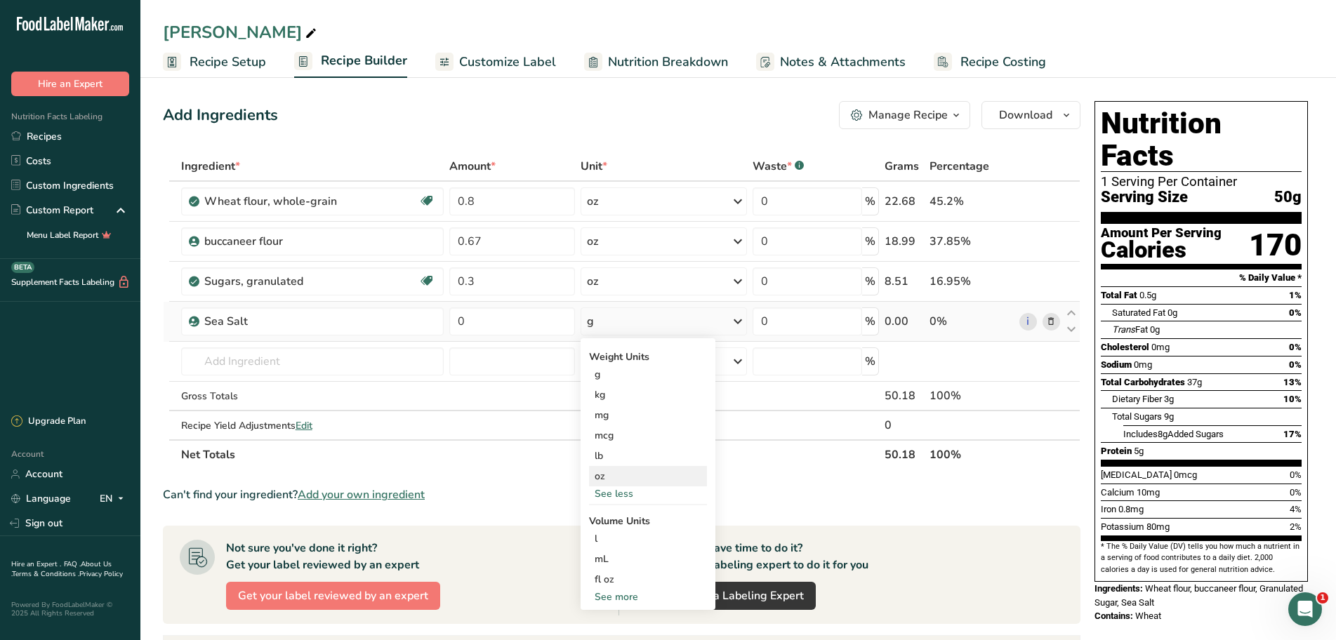
click at [599, 470] on div "oz" at bounding box center [648, 476] width 118 height 20
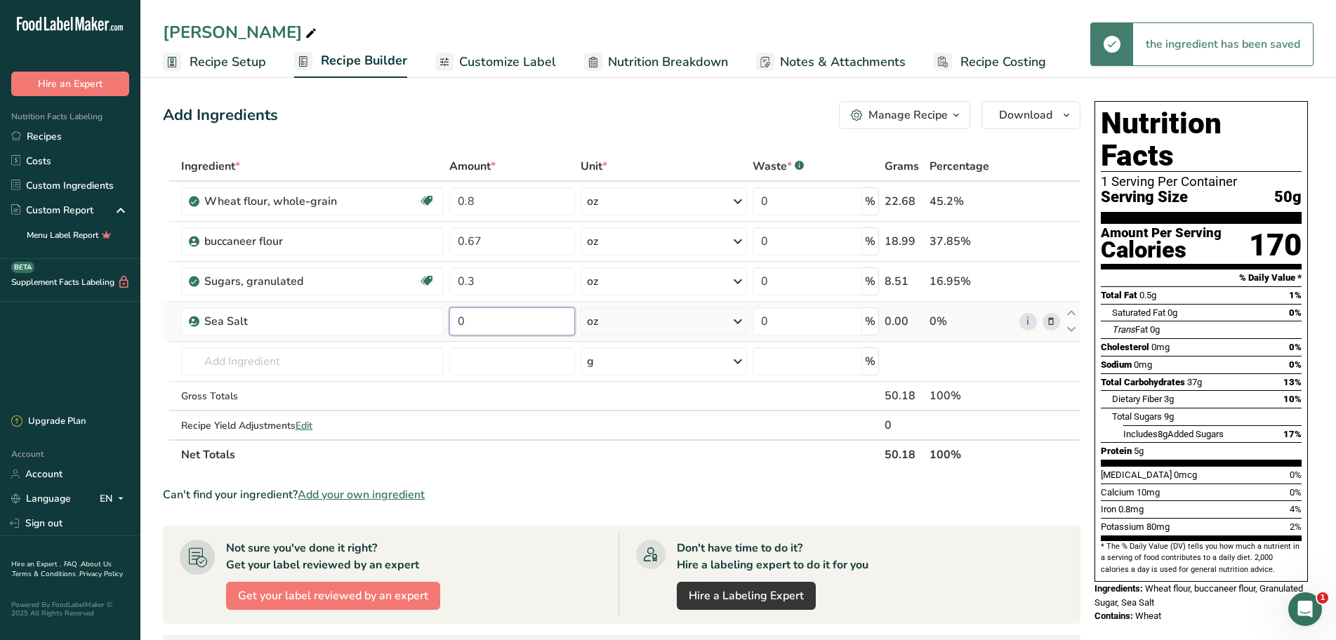
click at [495, 324] on input "0" at bounding box center [512, 321] width 126 height 28
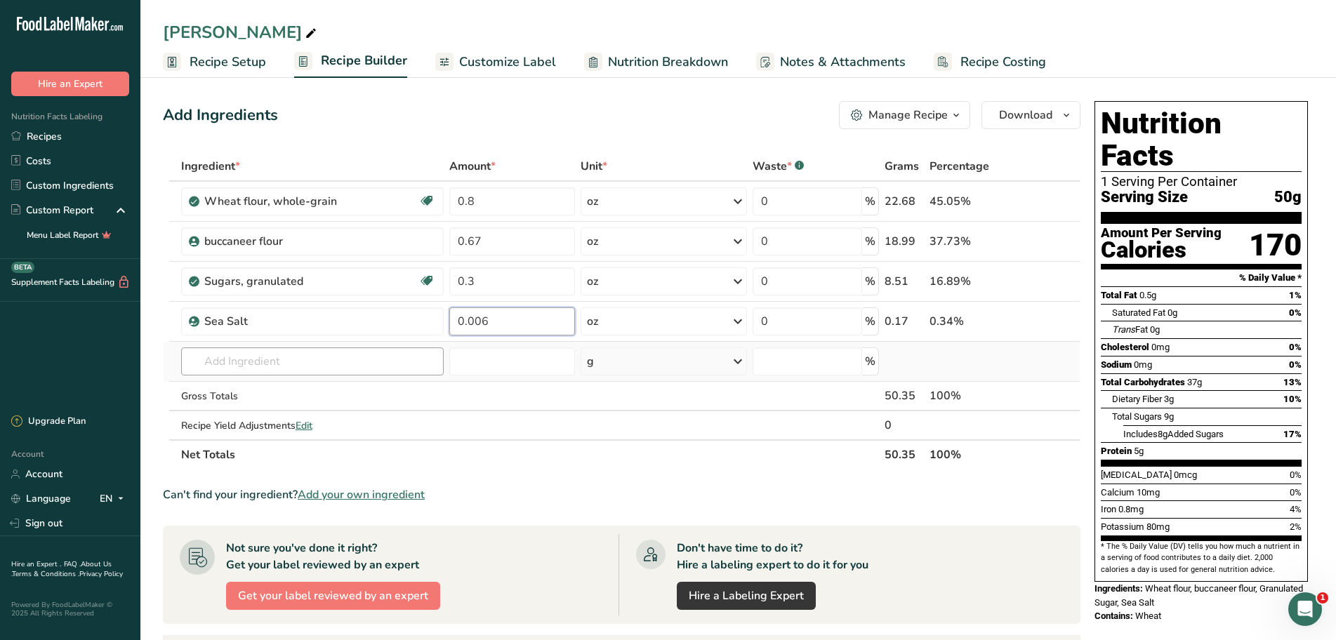
type input "0.006"
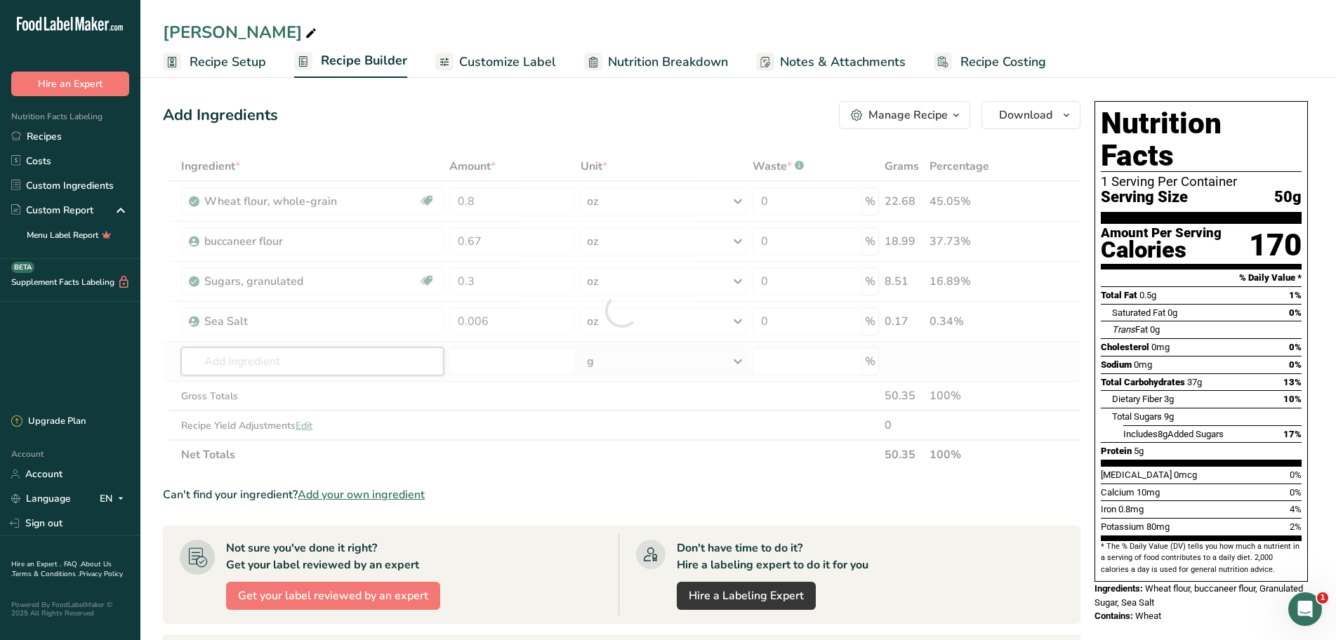
click at [287, 360] on div "Ingredient * Amount * Unit * Waste * .a-a{fill:#347362;}.b-a{fill:#fff;} Grams …" at bounding box center [621, 311] width 917 height 318
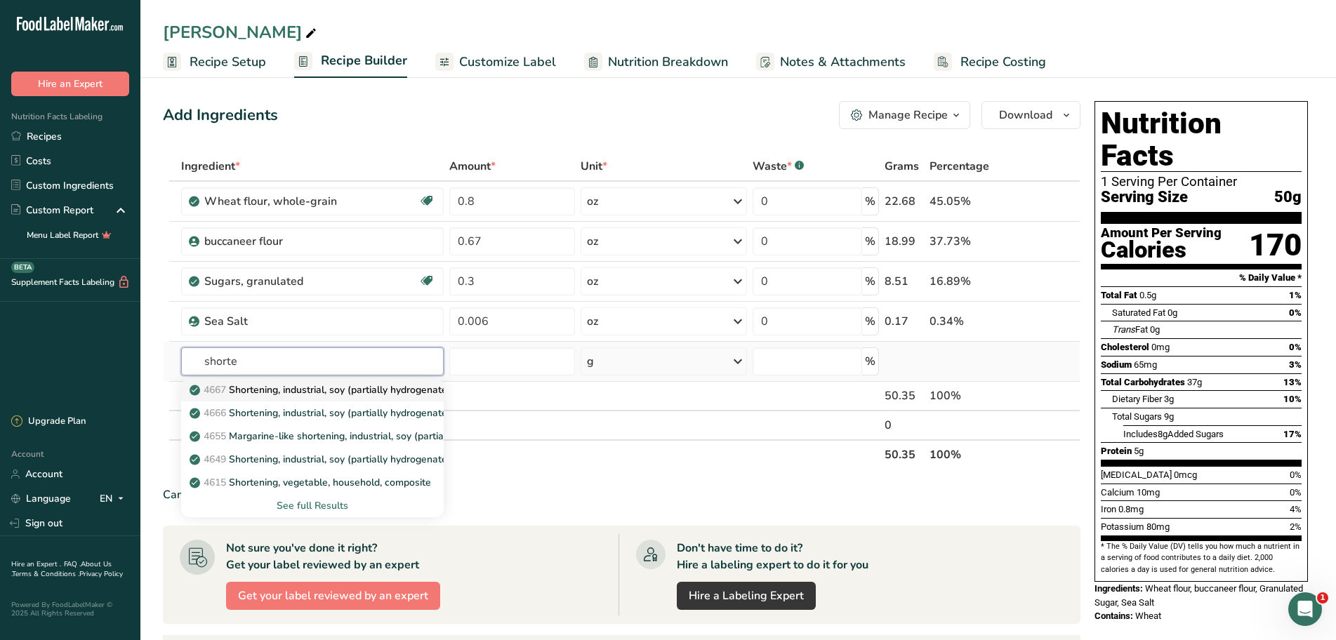
type input "shorte"
click at [331, 384] on p "4667 Shortening, industrial, soy (partially hydrogenated ) for baking and confe…" at bounding box center [386, 389] width 389 height 15
type input "Shortening, industrial, soy (partially hydrogenated ) for baking and confections"
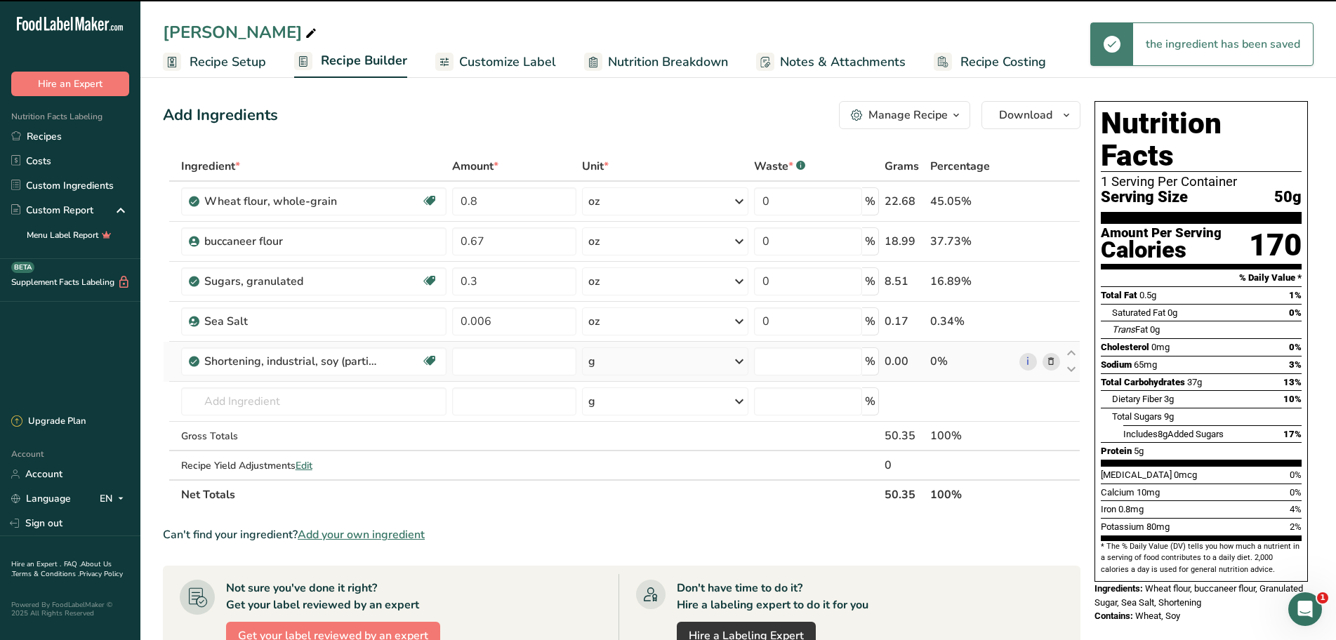
type input "0"
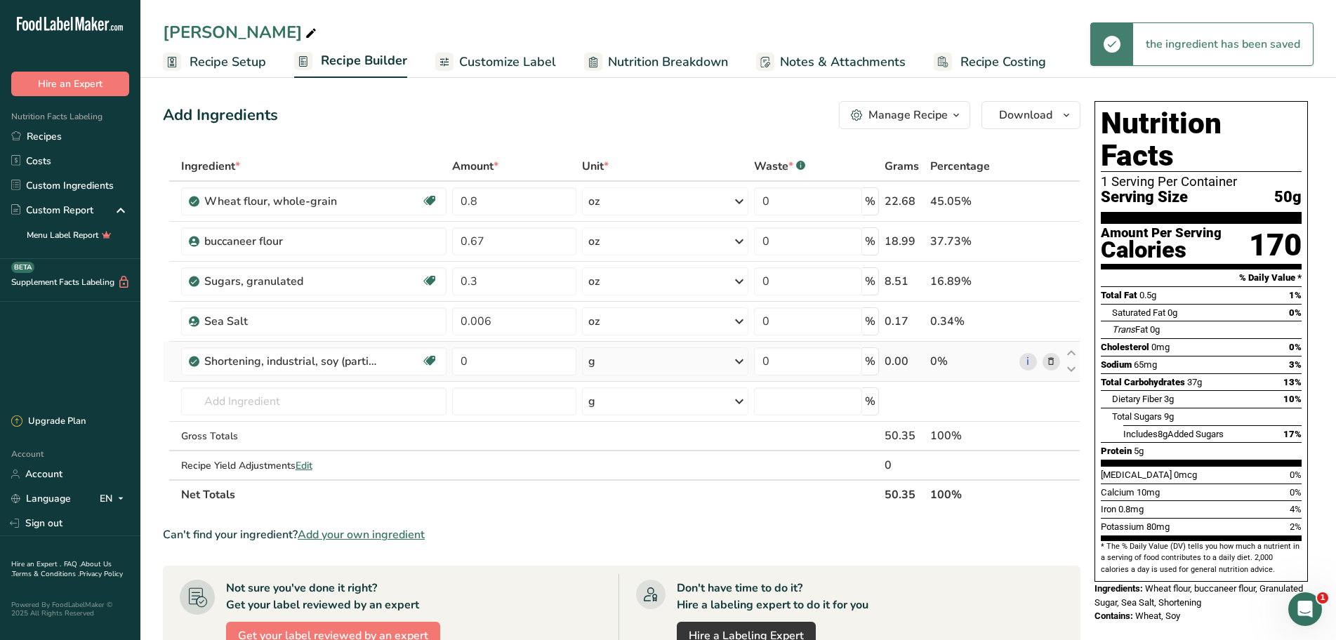
click at [734, 366] on icon at bounding box center [739, 361] width 17 height 25
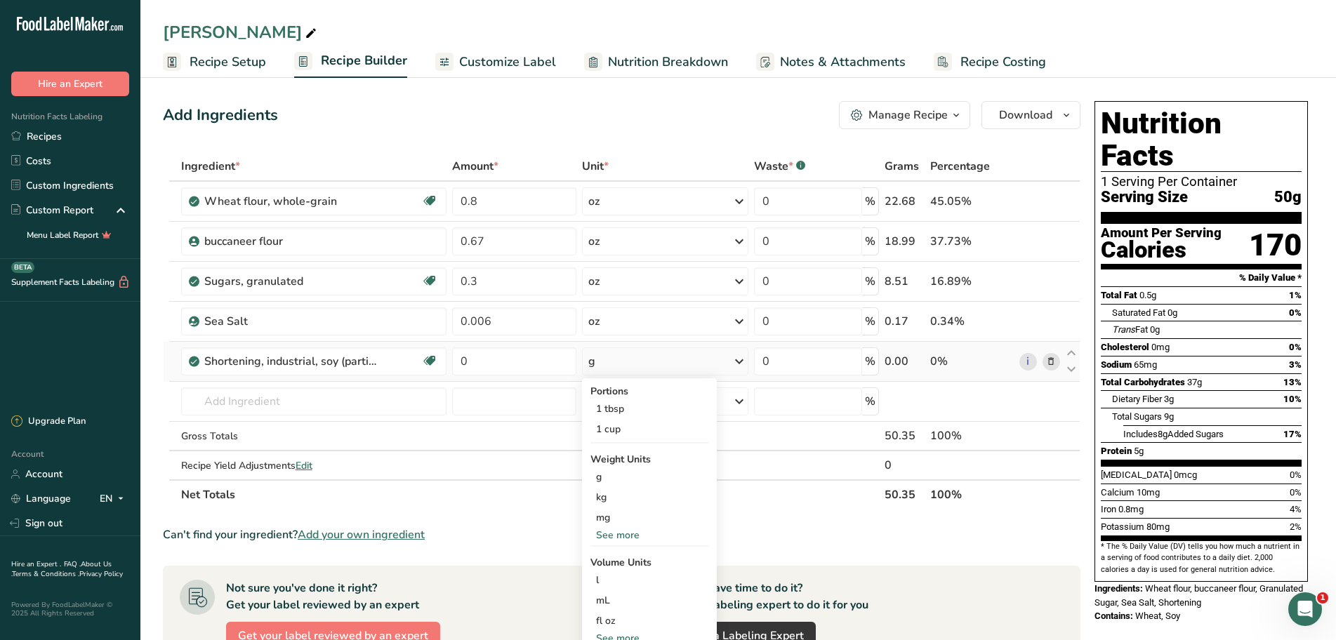
click at [623, 536] on div "See more" at bounding box center [649, 535] width 118 height 15
click at [625, 583] on div "oz" at bounding box center [649, 578] width 118 height 20
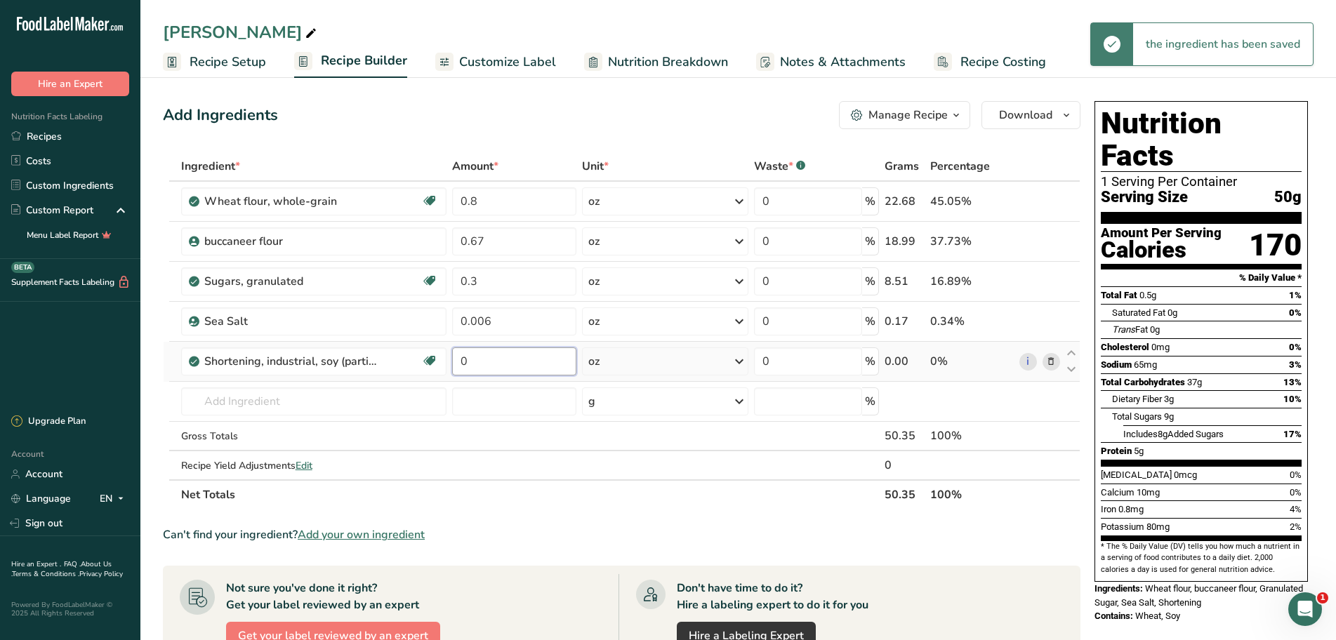
click at [501, 371] on input "0" at bounding box center [514, 361] width 125 height 28
type input "0.67"
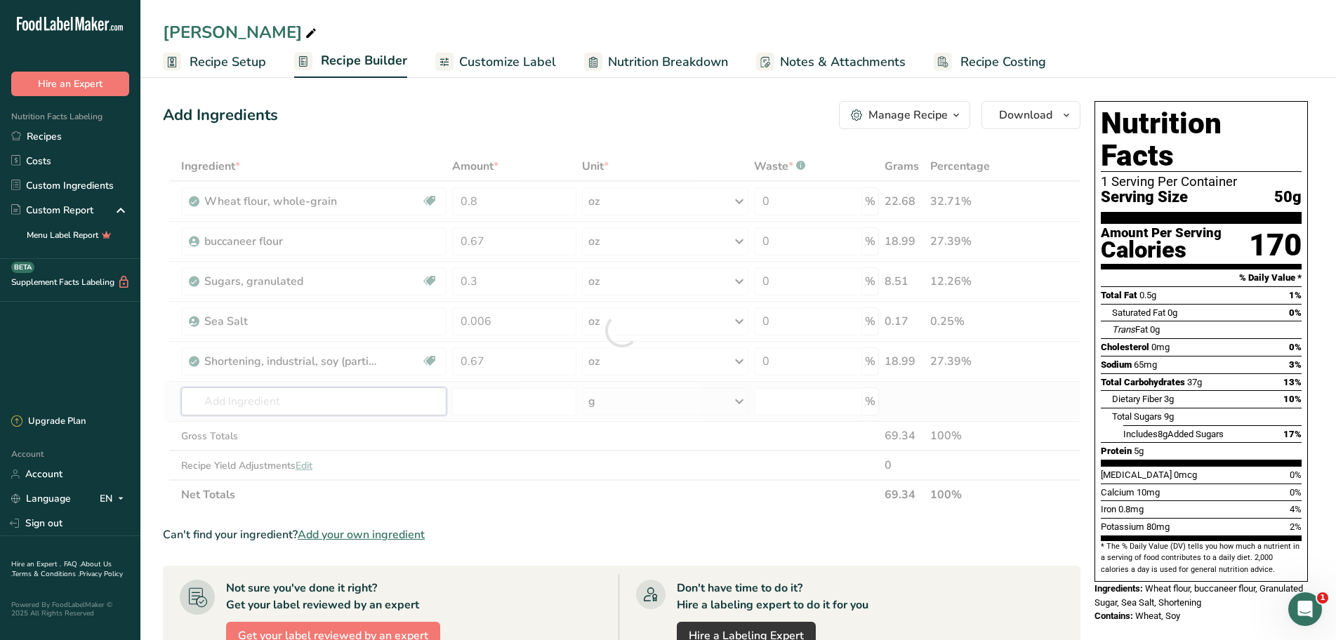
click at [334, 405] on div "Ingredient * Amount * Unit * Waste * .a-a{fill:#347362;}.b-a{fill:#fff;} Grams …" at bounding box center [621, 331] width 917 height 358
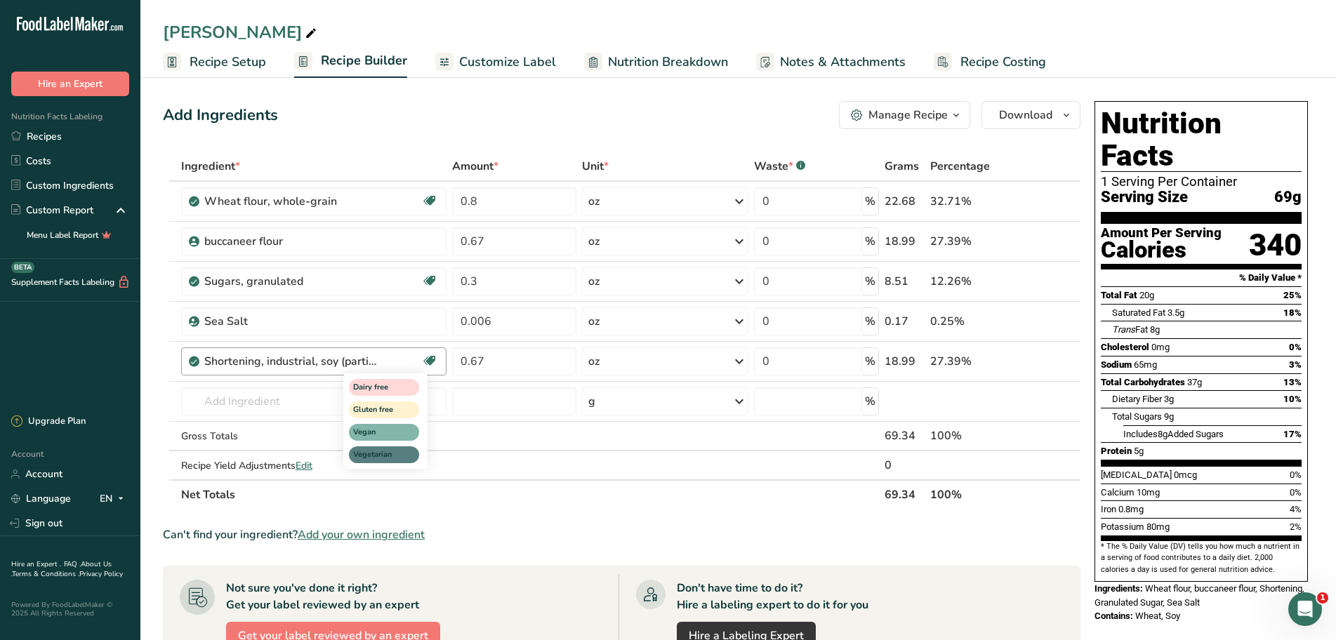
click at [434, 361] on icon at bounding box center [430, 361] width 14 height 22
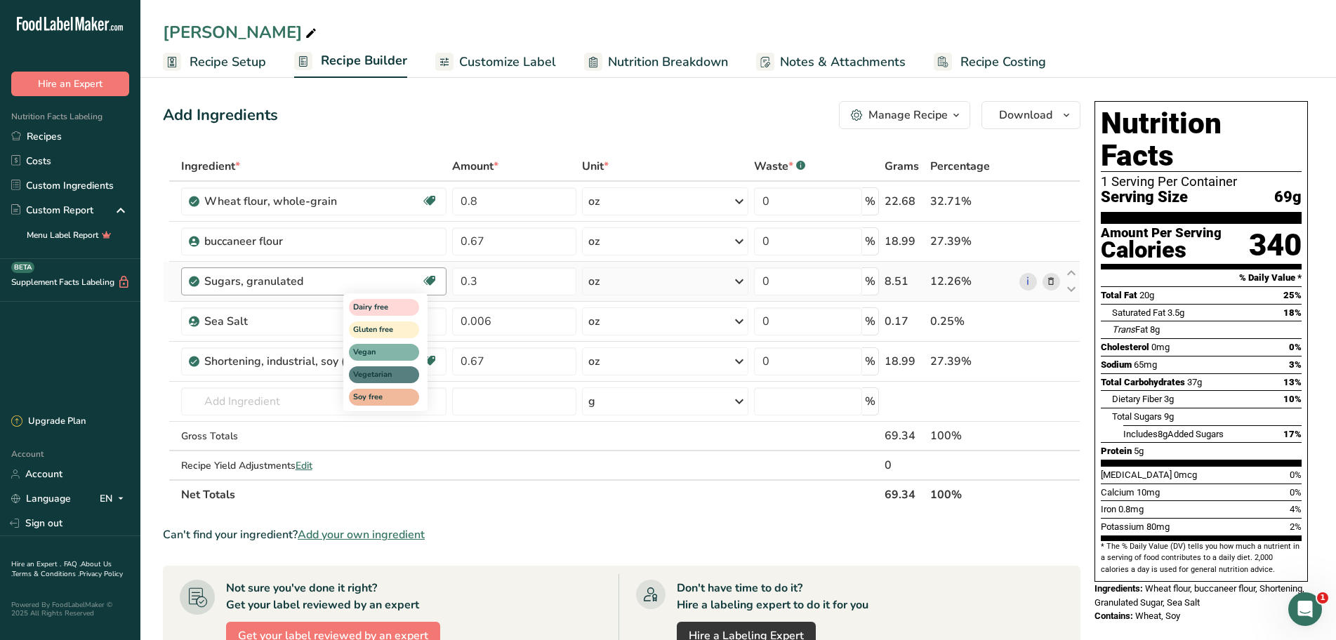
click at [432, 284] on icon at bounding box center [430, 281] width 14 height 22
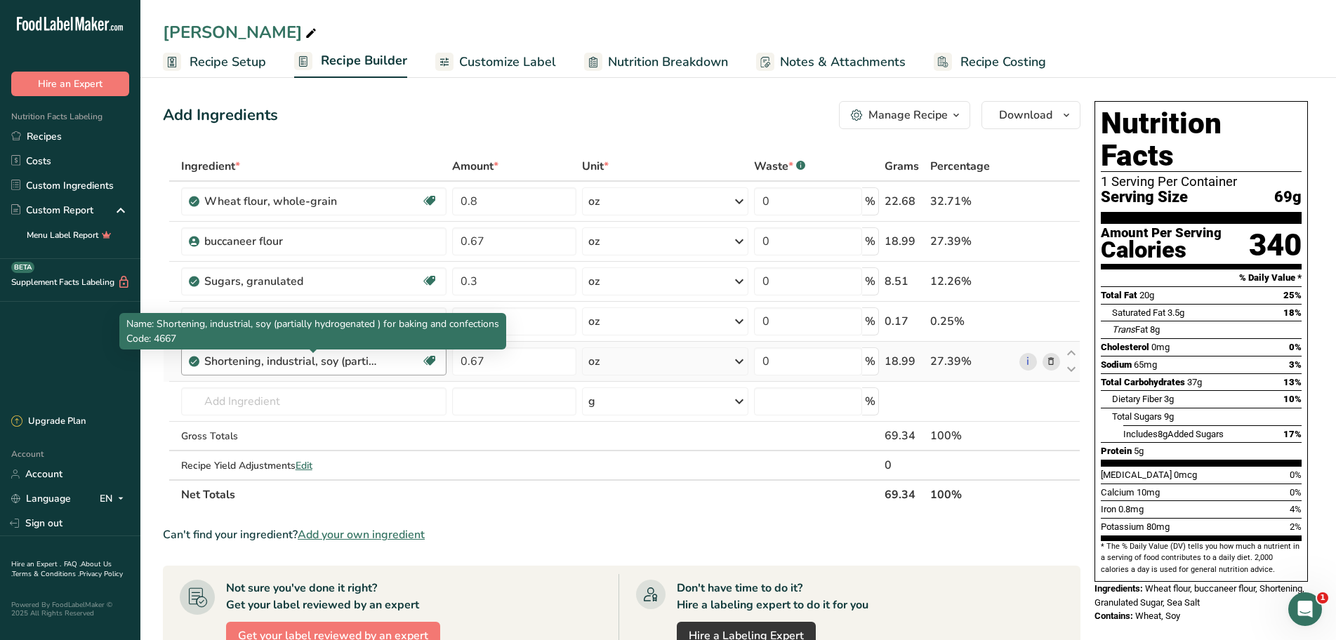
click at [272, 368] on div "Shortening, industrial, soy (partially hydrogenated ) for baking and confections" at bounding box center [291, 361] width 175 height 17
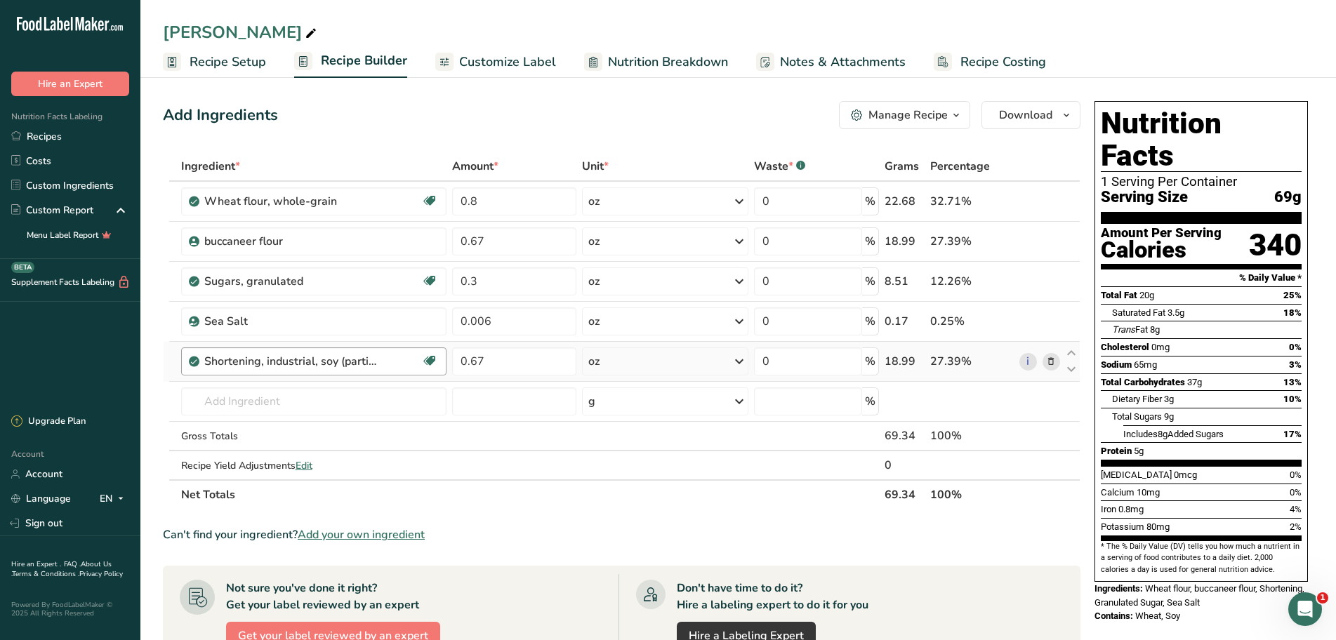
click at [387, 367] on div "Shortening, industrial, soy (partially hydrogenated ) for baking and confections" at bounding box center [312, 361] width 217 height 17
click at [381, 367] on div "Shortening, industrial, soy (partially hydrogenated ) for baking and confections" at bounding box center [312, 361] width 217 height 17
click at [232, 398] on input "text" at bounding box center [313, 401] width 265 height 28
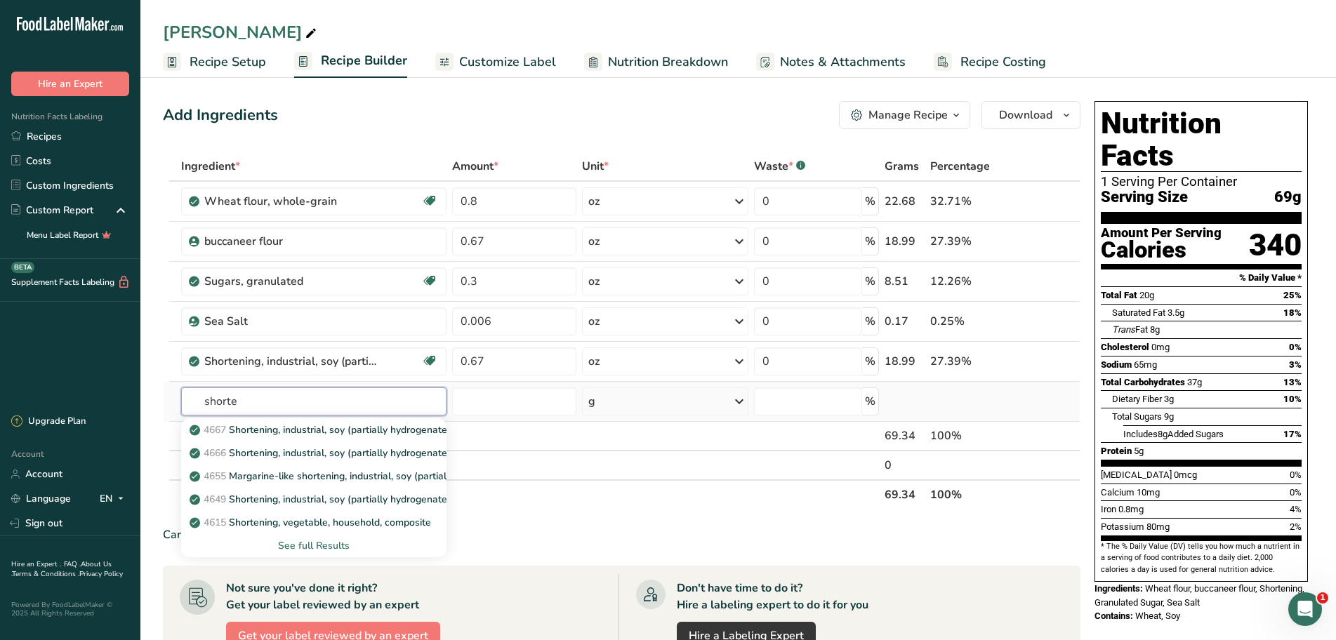
type input "shorte"
click at [321, 547] on div "See full Results" at bounding box center [313, 545] width 243 height 15
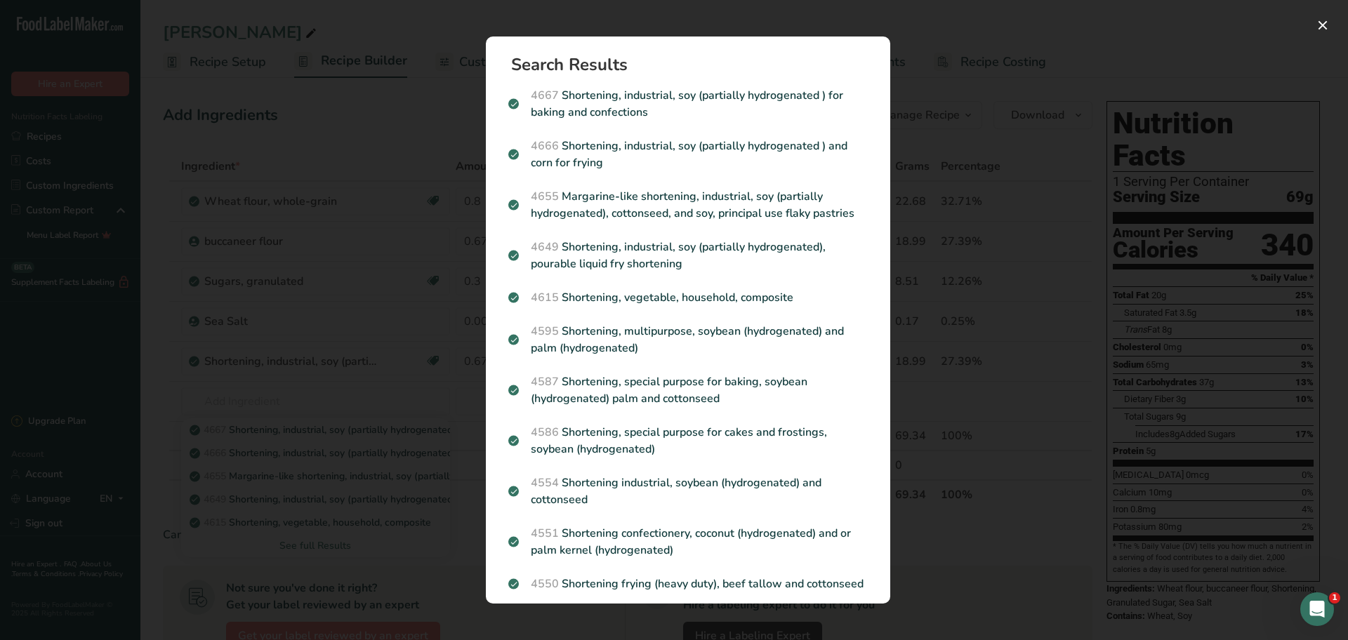
click at [414, 448] on div "Search results modal" at bounding box center [674, 320] width 1348 height 640
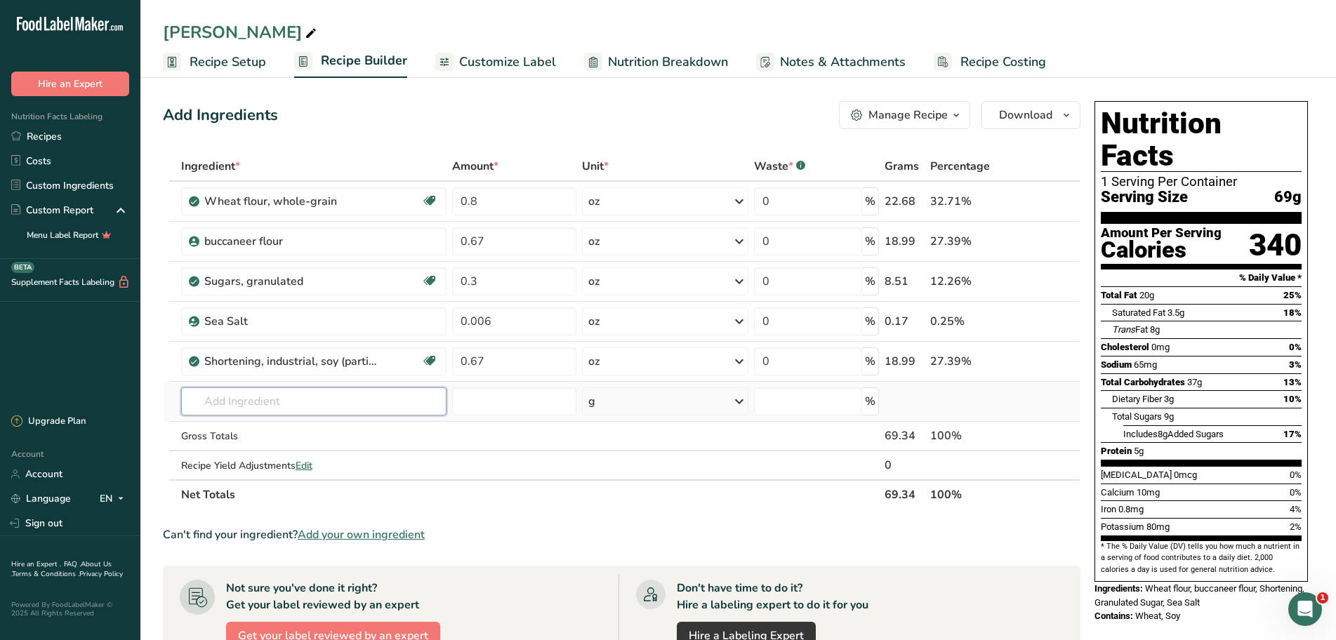
click at [278, 408] on input "text" at bounding box center [313, 401] width 265 height 28
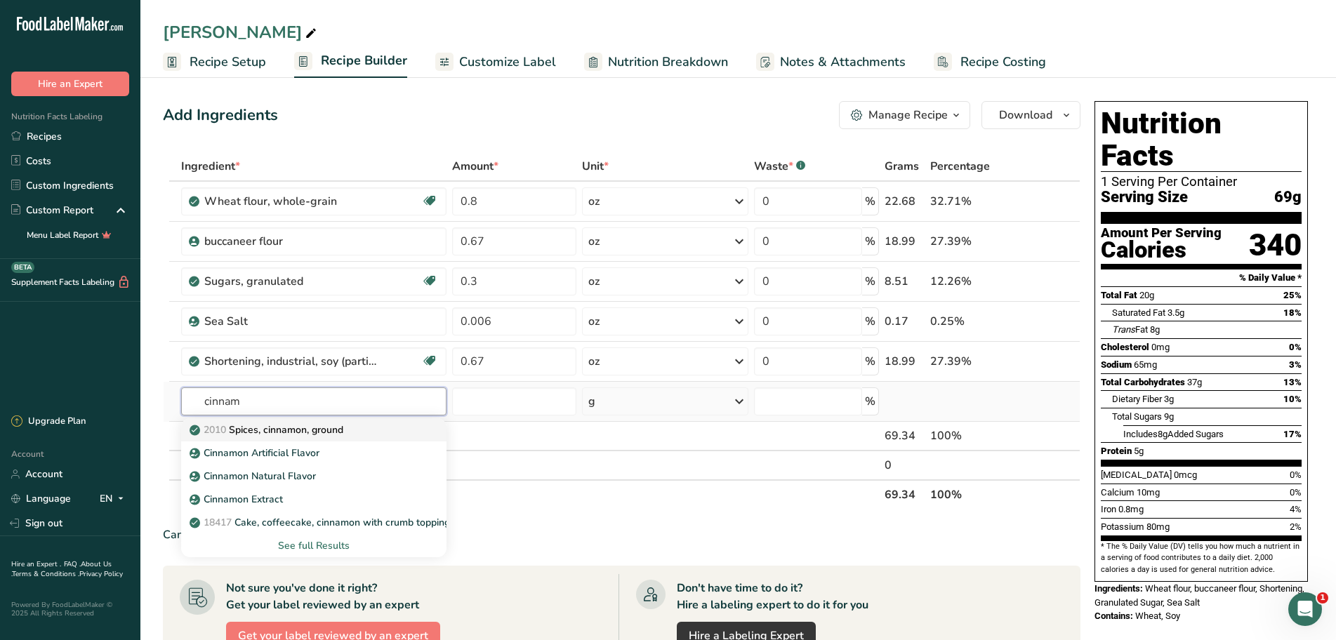
type input "cinnam"
click at [283, 435] on p "2010 Spices, cinnamon, ground" at bounding box center [267, 430] width 151 height 15
type input "Spices, cinnamon, ground"
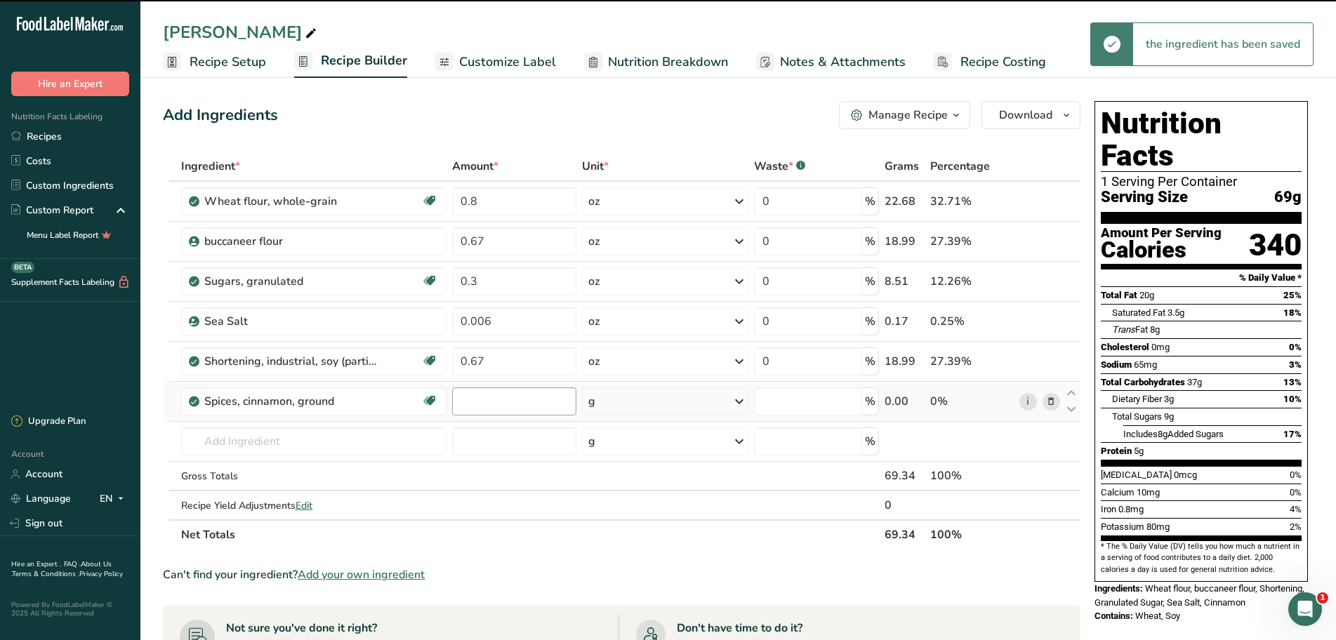
type input "0"
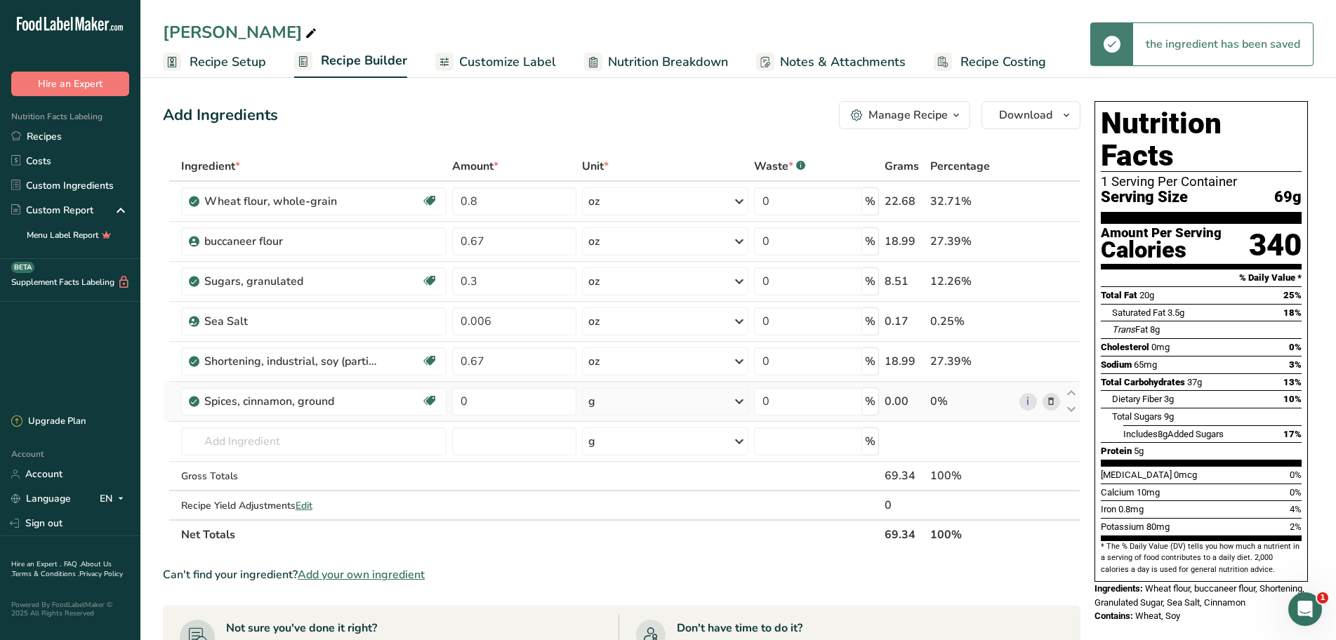
click at [733, 398] on icon at bounding box center [739, 401] width 17 height 25
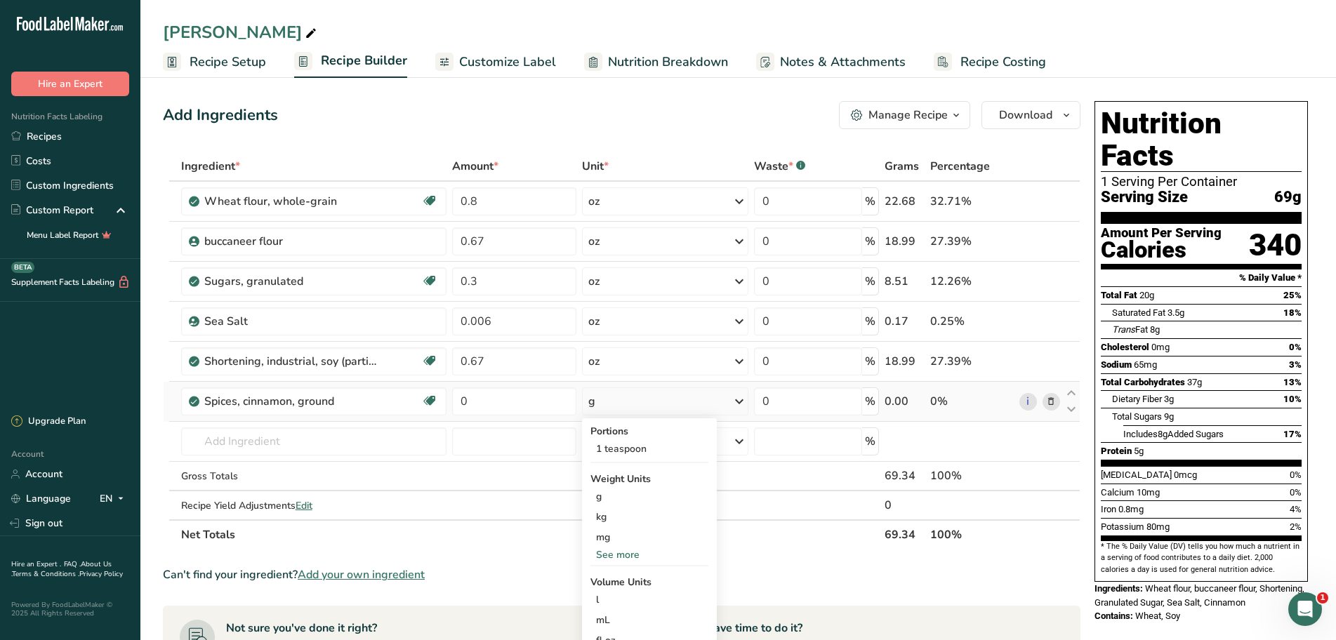
click at [625, 559] on div "See more" at bounding box center [649, 554] width 118 height 15
click at [609, 596] on div "oz" at bounding box center [649, 598] width 118 height 20
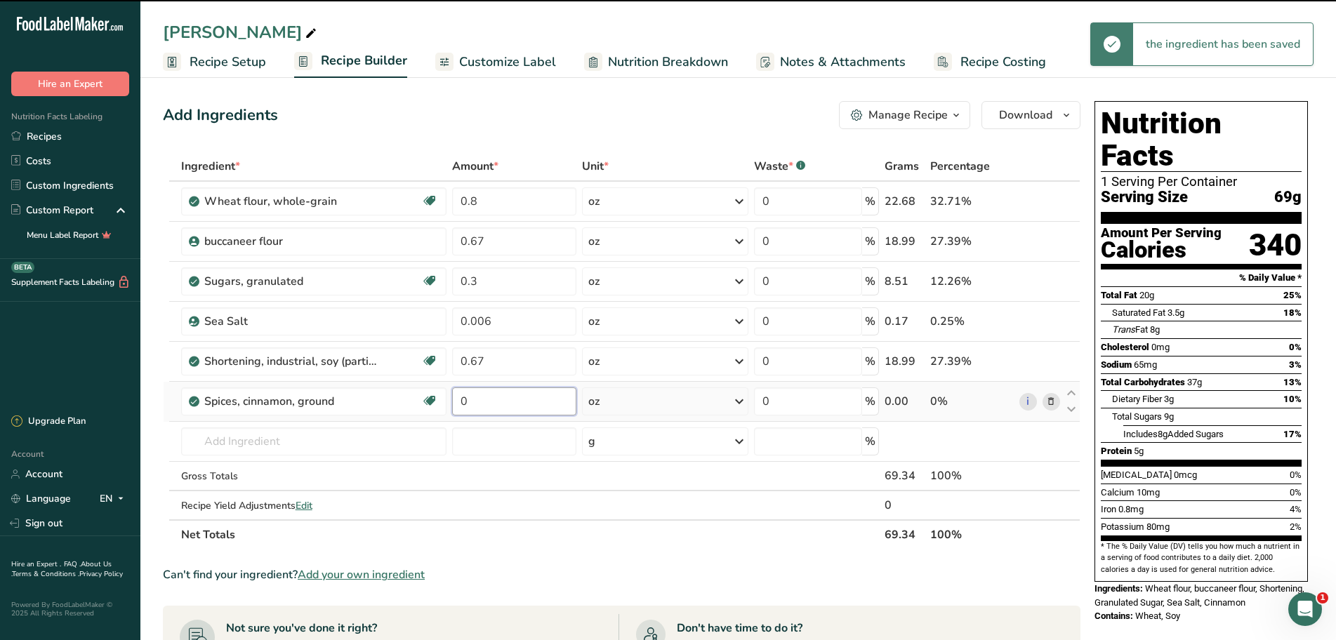
click at [507, 409] on input "0" at bounding box center [514, 401] width 125 height 28
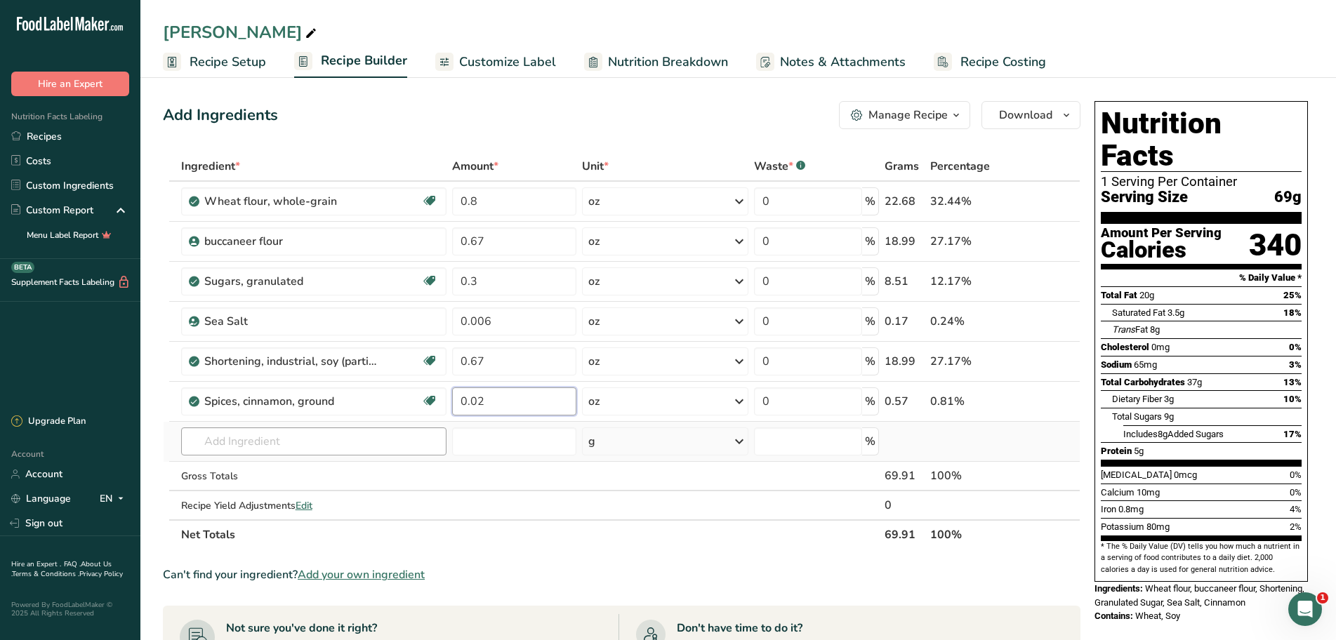
type input "0.02"
click at [315, 436] on div "Ingredient * Amount * Unit * Waste * .a-a{fill:#347362;}.b-a{fill:#fff;} Grams …" at bounding box center [621, 351] width 917 height 398
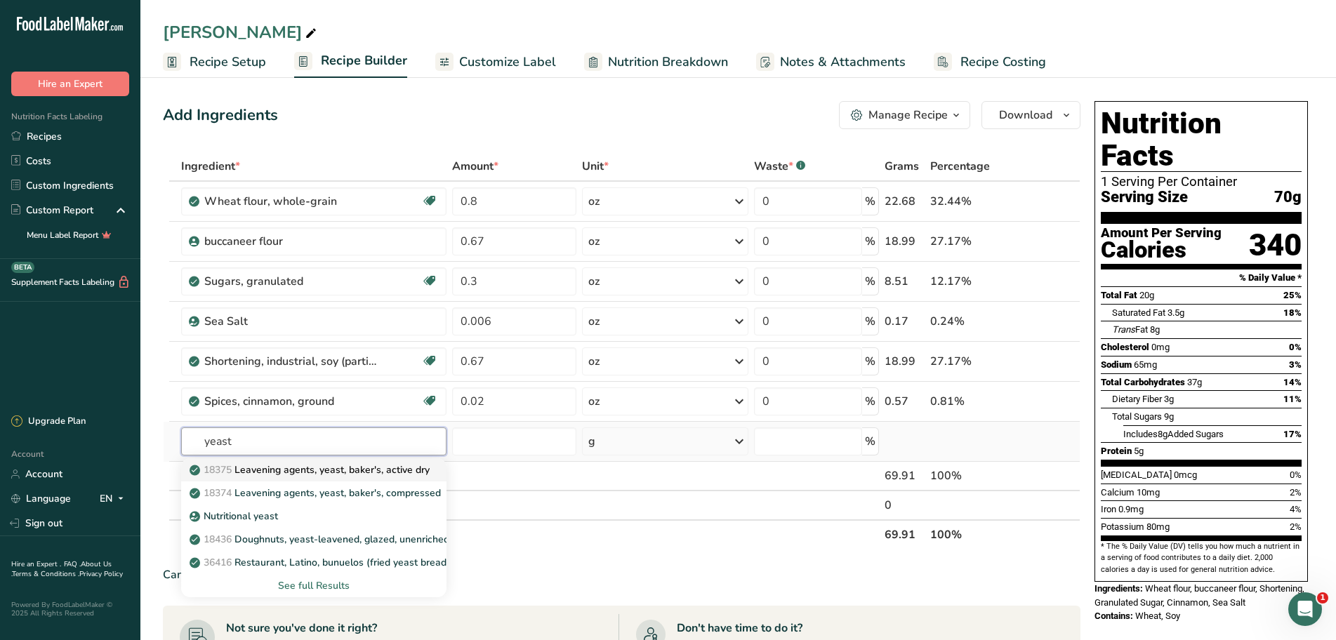
type input "yeast"
click at [312, 474] on p "18375 Leavening agents, yeast, baker's, active dry" at bounding box center [310, 470] width 237 height 15
type input "Leavening agents, yeast, baker's, active dry"
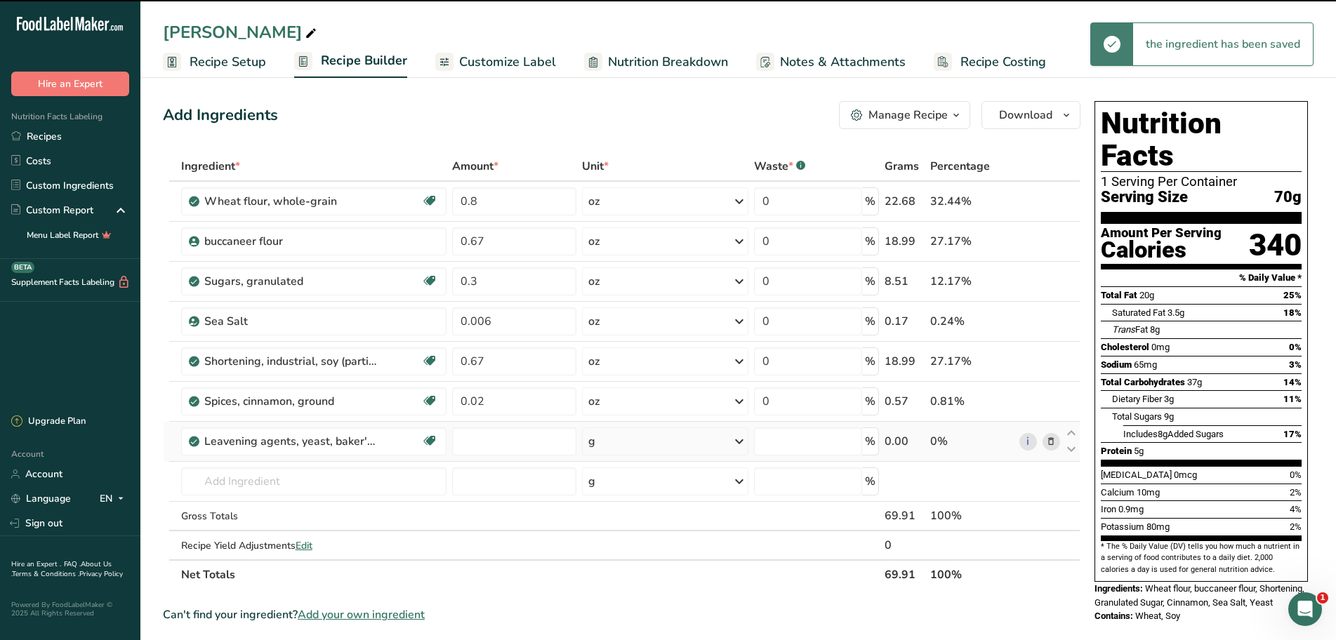
type input "0"
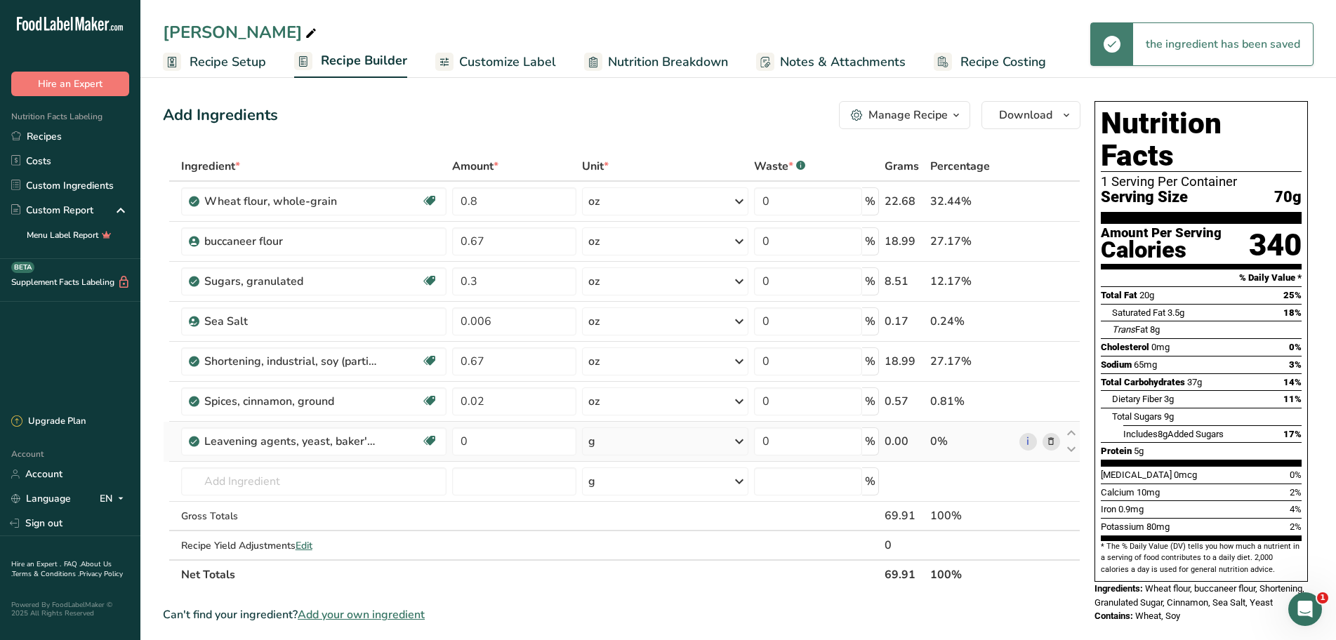
click at [734, 443] on icon at bounding box center [739, 441] width 17 height 25
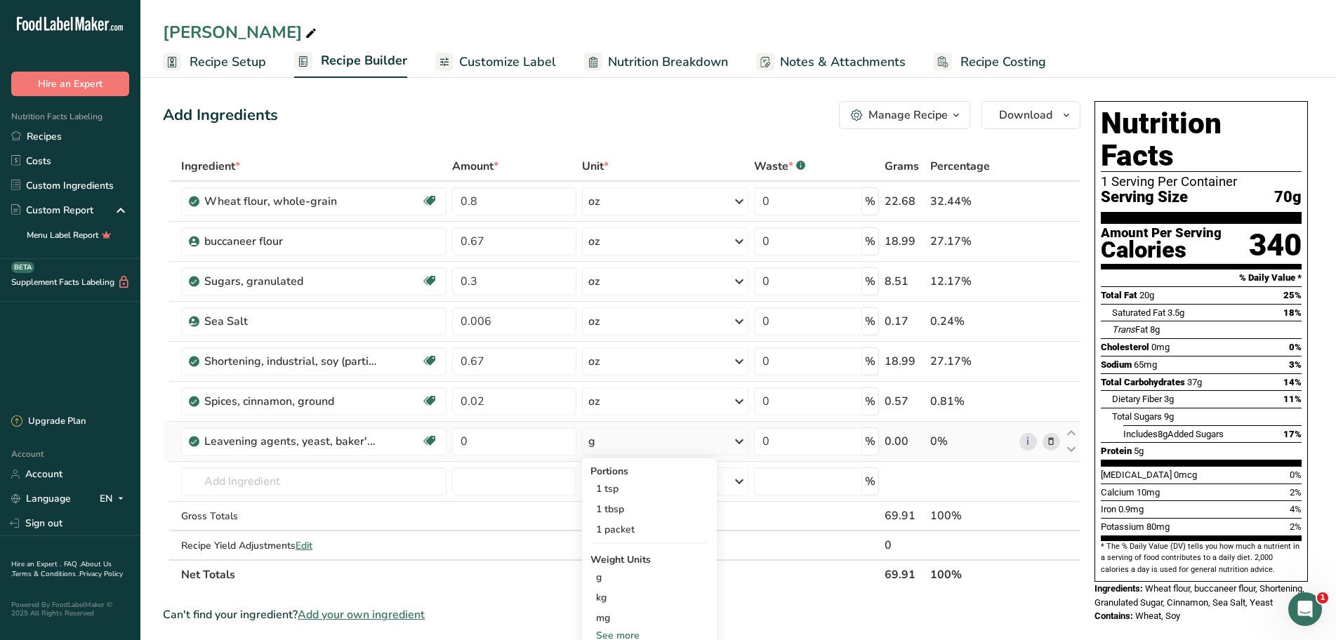
click at [619, 634] on div "See more" at bounding box center [649, 635] width 118 height 15
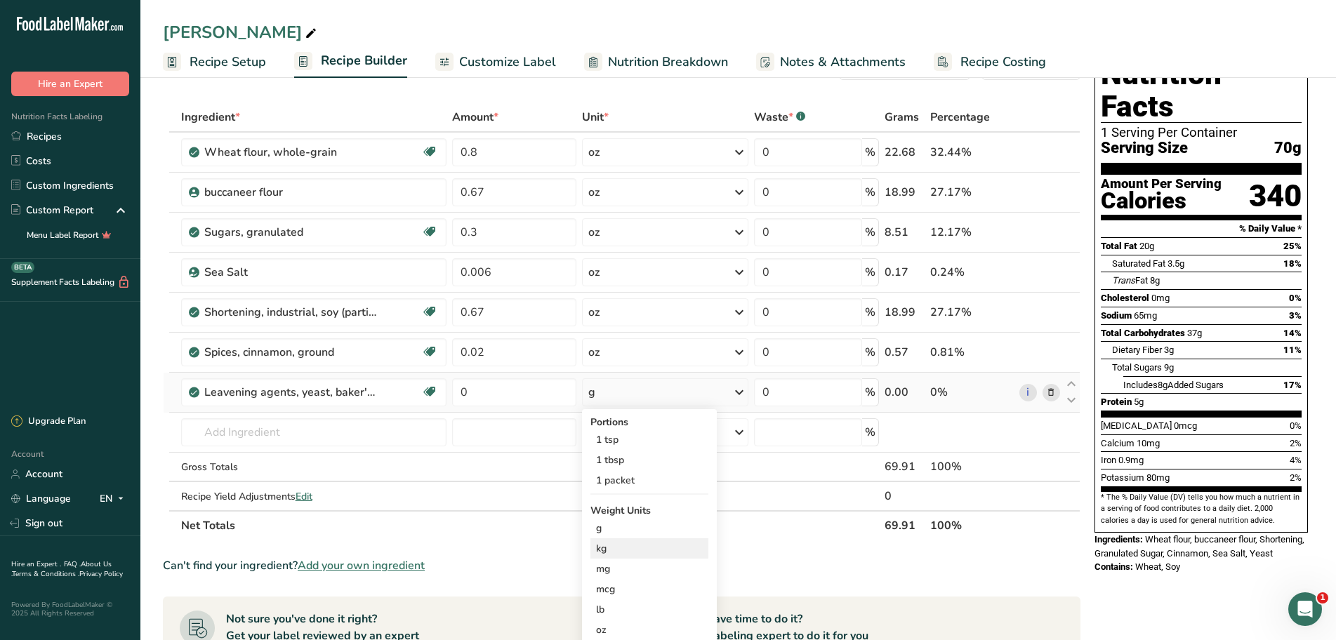
scroll to position [140, 0]
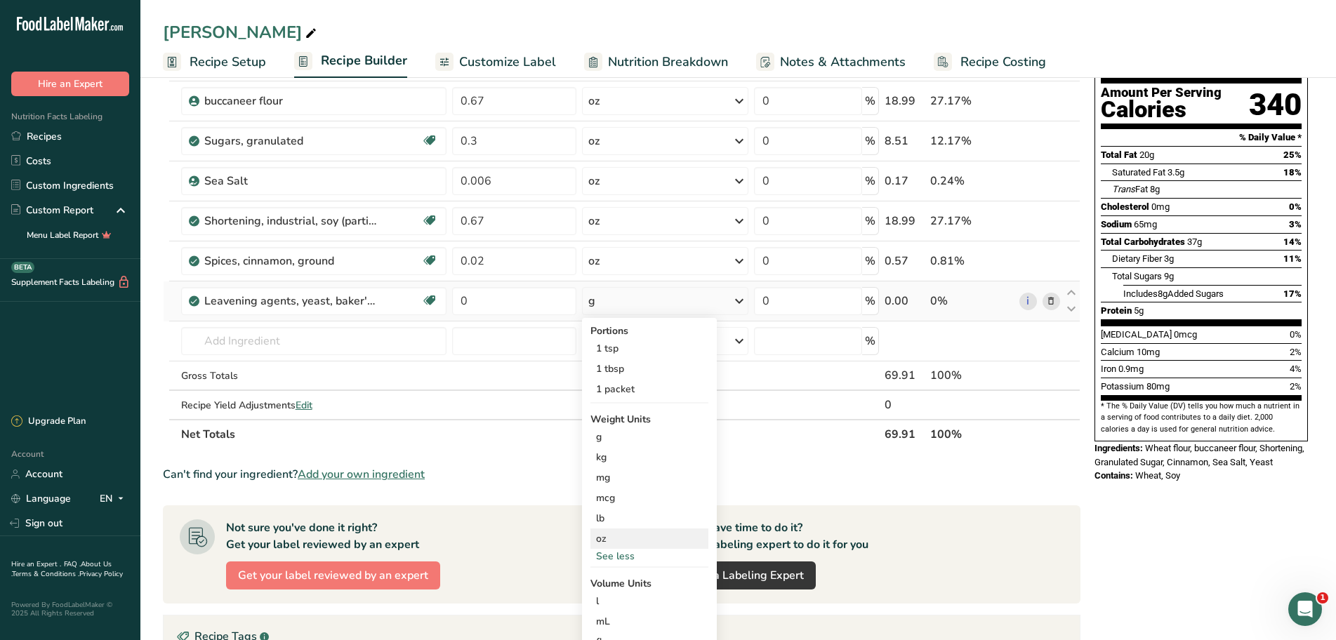
click at [628, 544] on div "oz" at bounding box center [649, 538] width 118 height 20
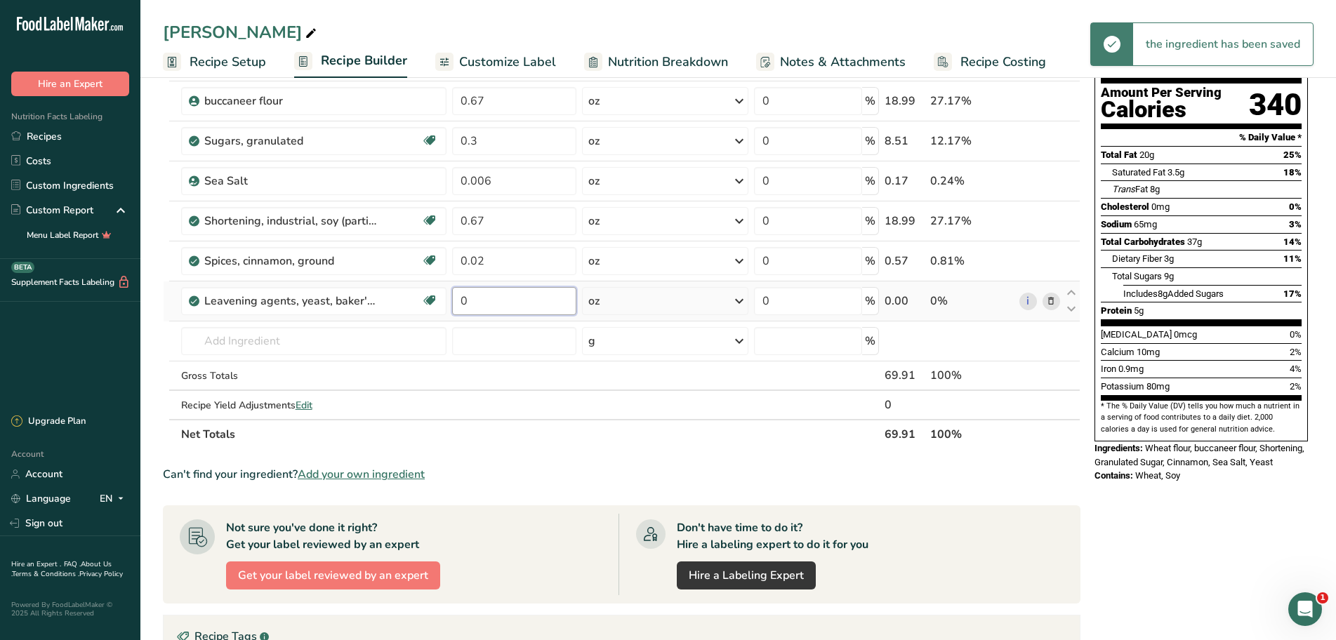
click at [511, 305] on input "0" at bounding box center [514, 301] width 125 height 28
type input "6"
type input "0.006"
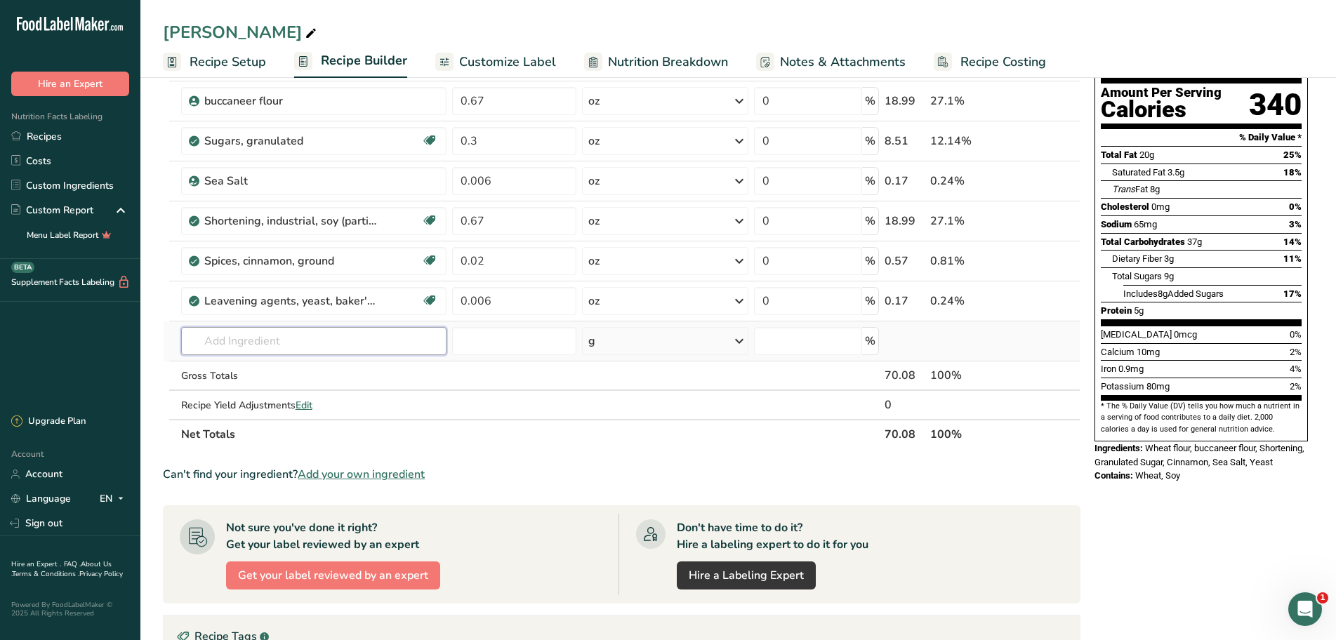
click at [298, 344] on div "Ingredient * Amount * Unit * Waste * .a-a{fill:#347362;}.b-a{fill:#fff;} Grams …" at bounding box center [621, 230] width 917 height 438
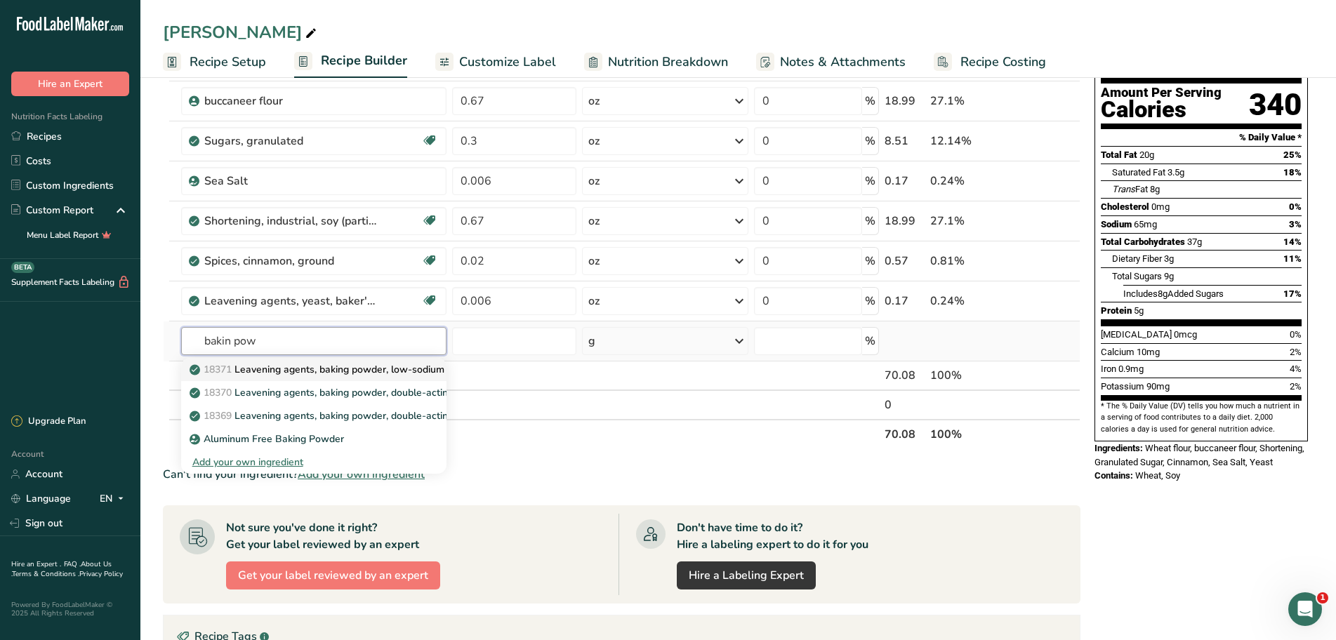
type input "bakin pow"
click at [309, 373] on p "18371 Leavening agents, baking powder, low-sodium" at bounding box center [318, 369] width 252 height 15
type input "Leavening agents, baking powder, low-sodium"
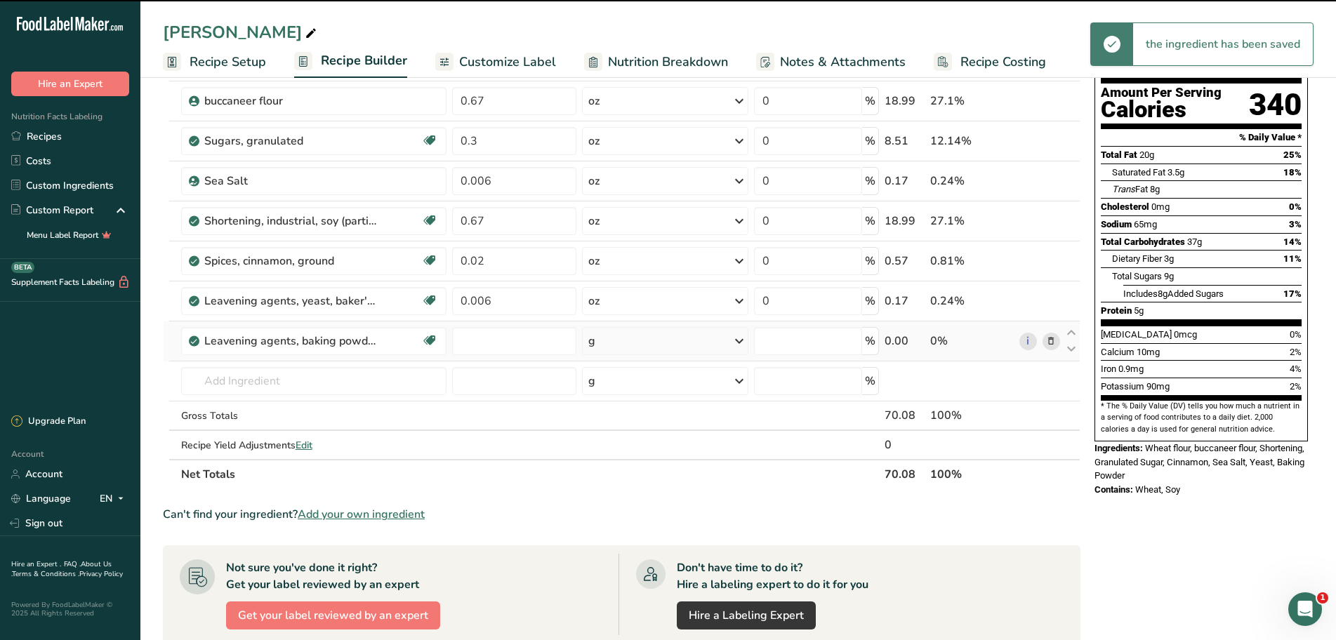
type input "0"
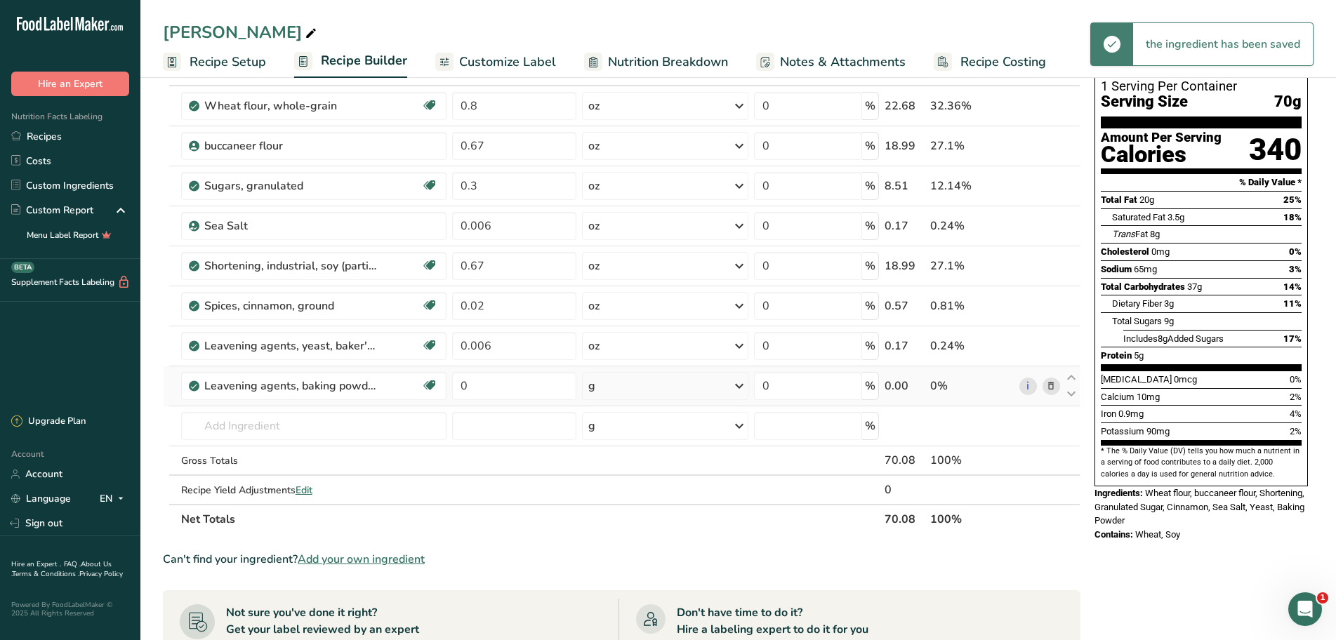
scroll to position [70, 0]
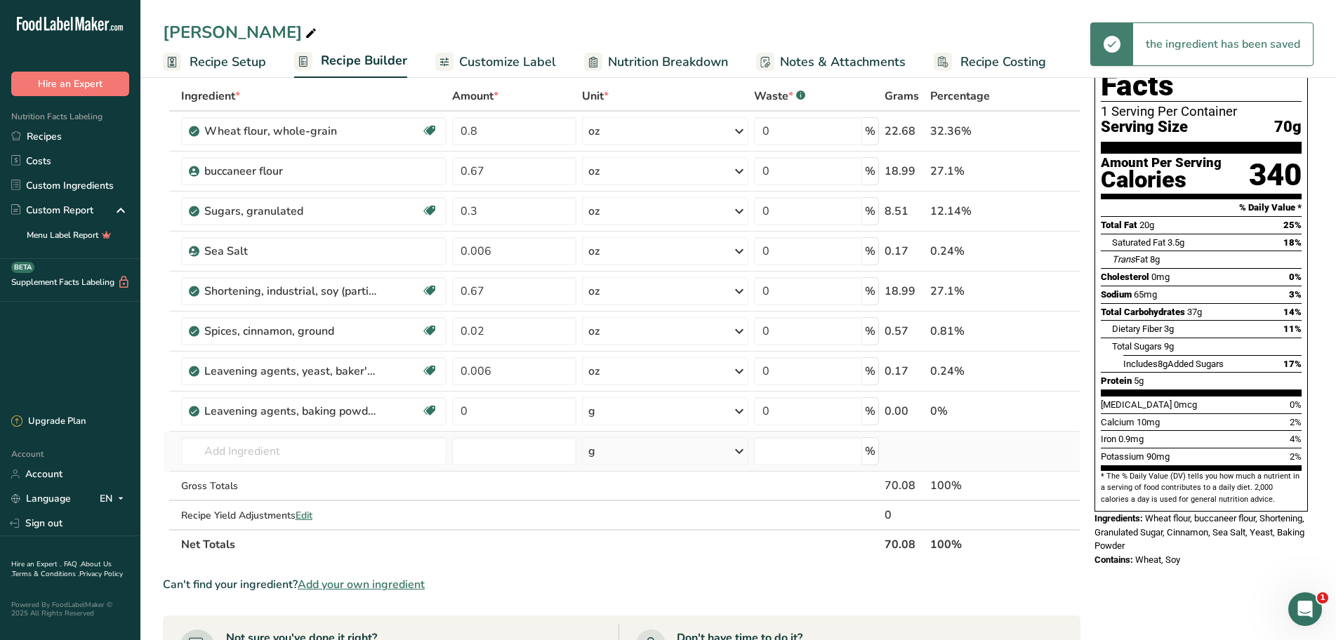
click at [736, 454] on icon at bounding box center [739, 451] width 17 height 25
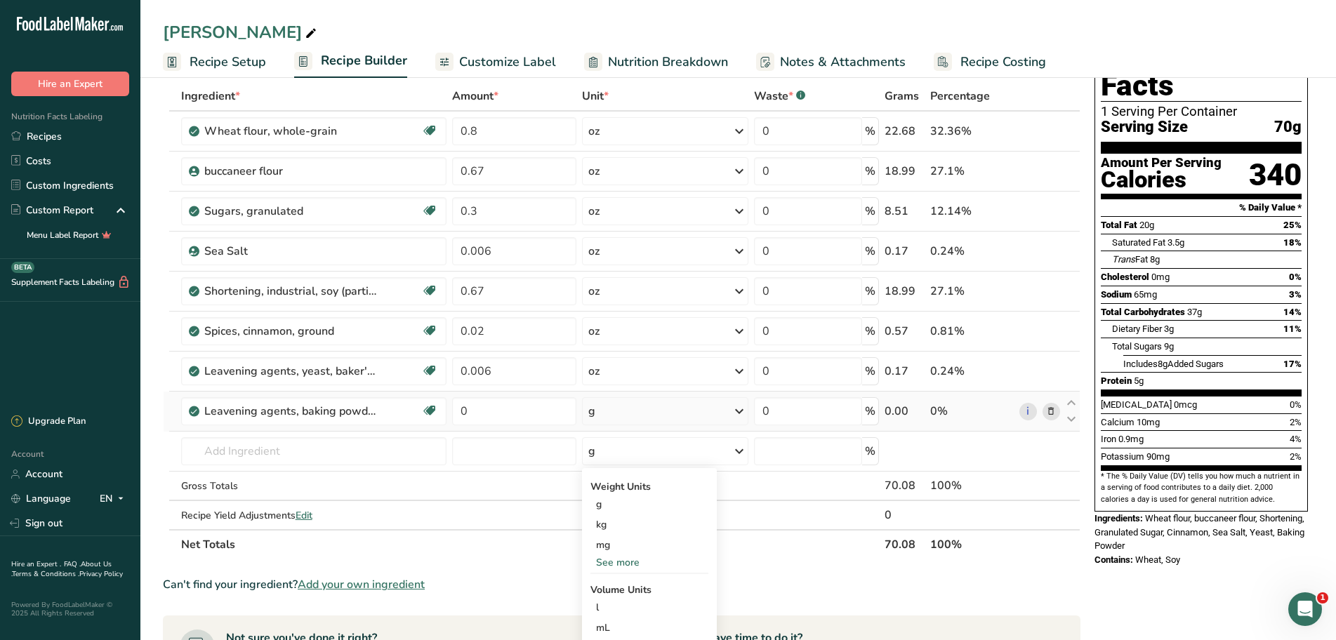
click at [743, 417] on icon at bounding box center [739, 411] width 17 height 25
click at [622, 585] on div "See more" at bounding box center [649, 585] width 118 height 15
click at [618, 628] on div "oz" at bounding box center [649, 628] width 118 height 20
click at [510, 415] on input "0" at bounding box center [514, 411] width 125 height 28
click at [1047, 413] on div "Ingredient * Amount * Unit * Waste * .a-a{fill:#347362;}.b-a{fill:#fff;} Grams …" at bounding box center [621, 320] width 917 height 478
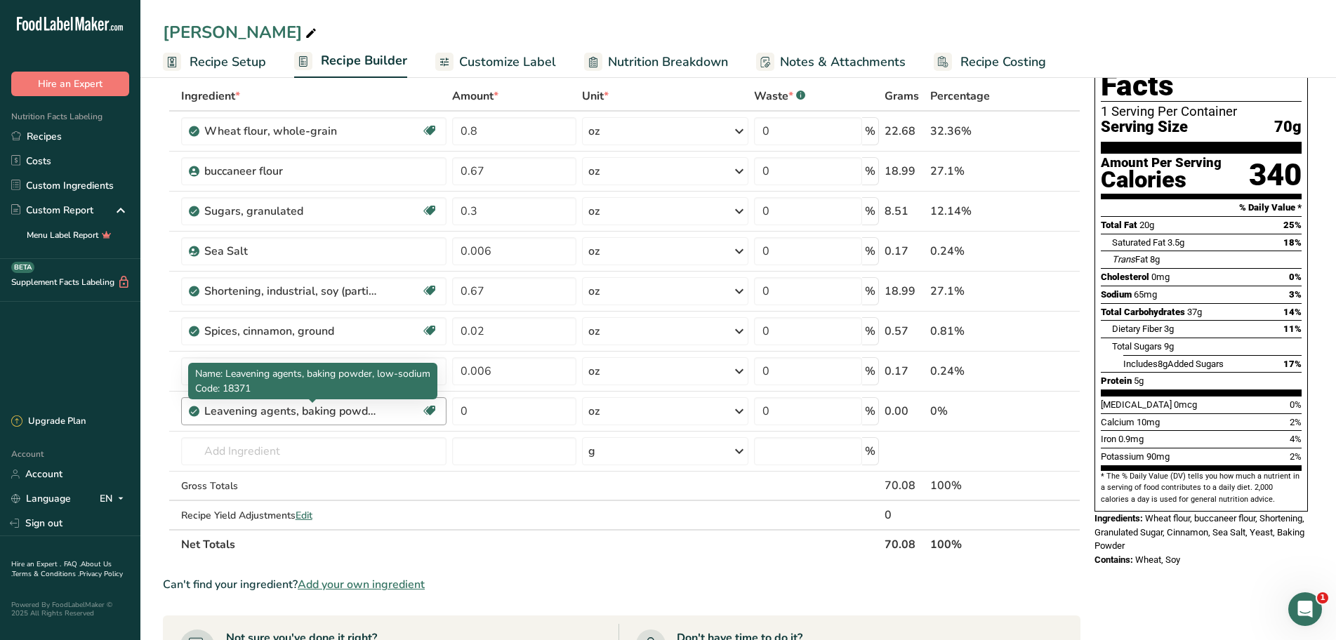
click at [378, 411] on div "Leavening agents, baking powder, low-sodium" at bounding box center [291, 411] width 175 height 17
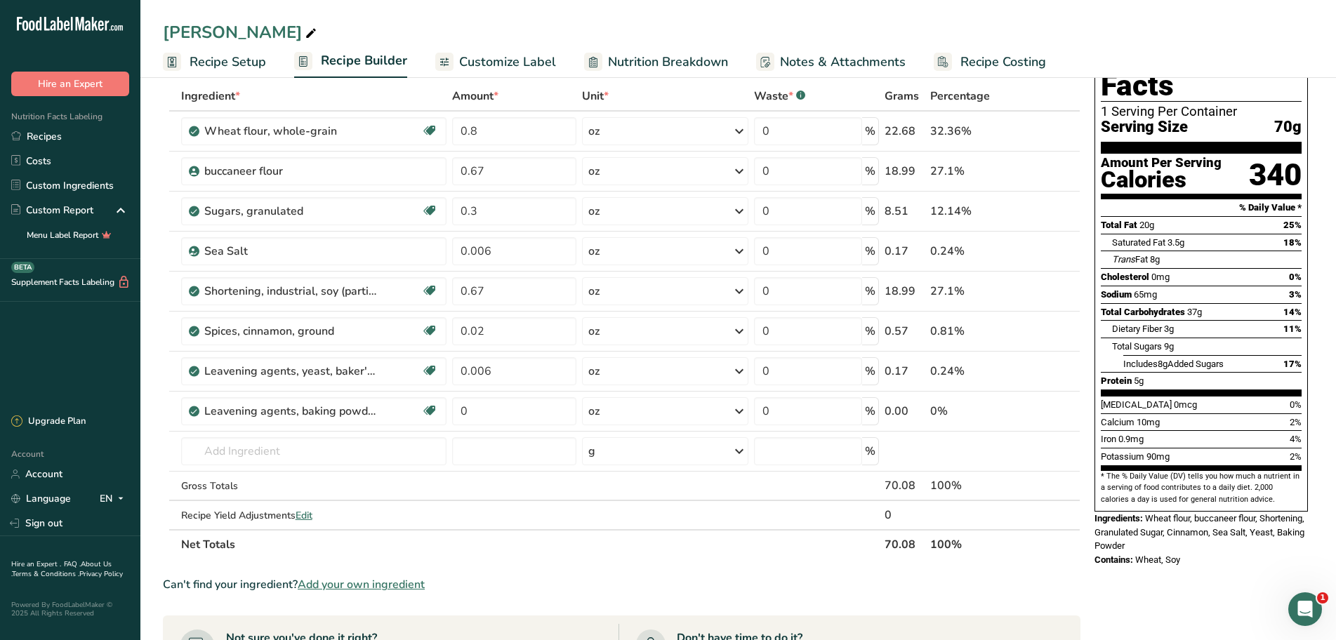
click at [1048, 411] on icon at bounding box center [1051, 411] width 10 height 15
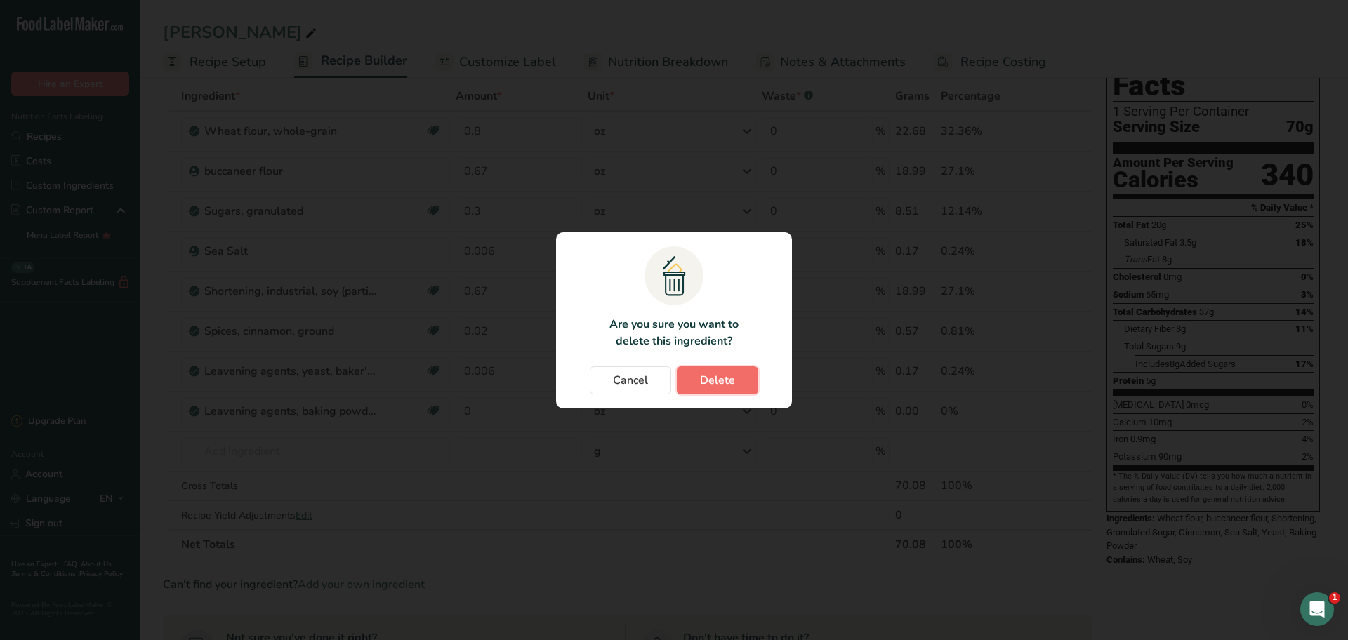
click at [705, 378] on span "Delete" at bounding box center [717, 380] width 35 height 17
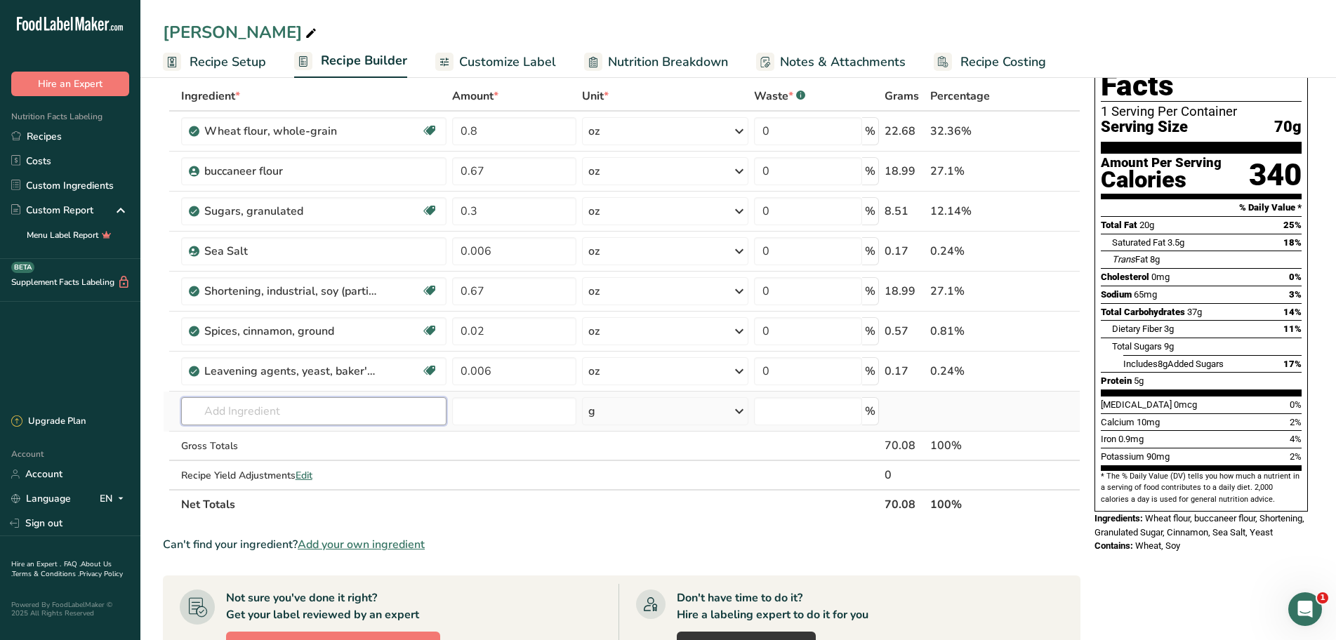
click at [279, 418] on input "text" at bounding box center [313, 411] width 265 height 28
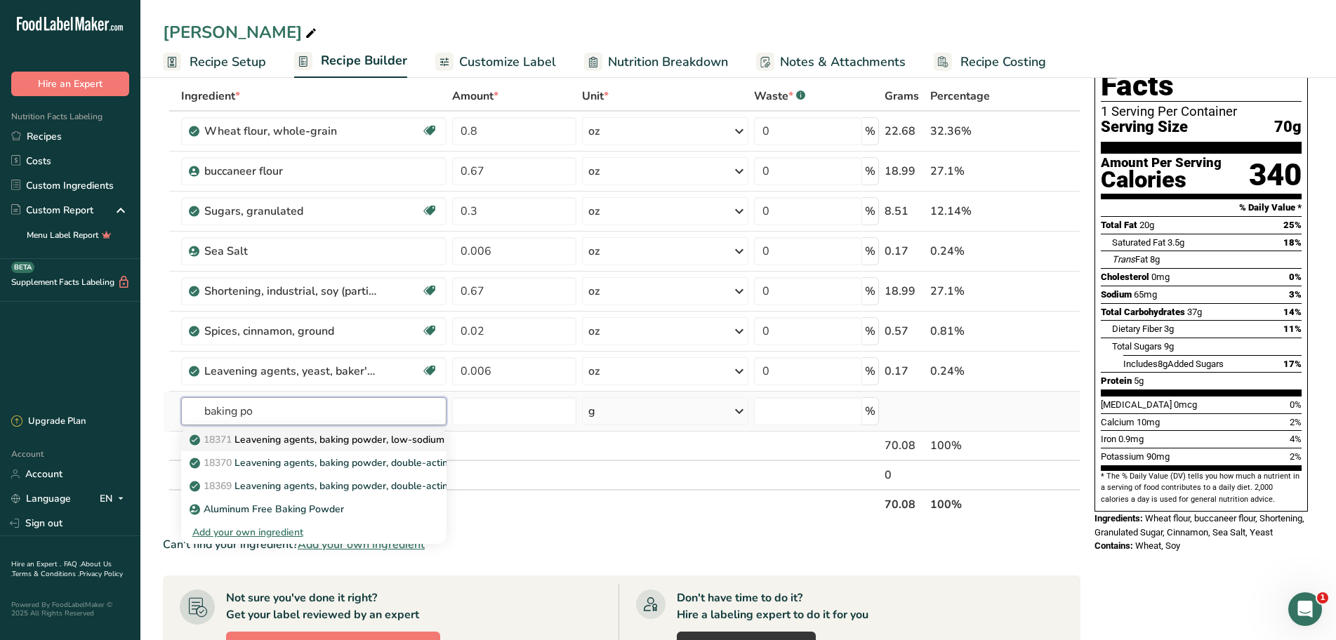
type input "baking po"
click at [292, 436] on p "18371 Leavening agents, baking powder, low-sodium" at bounding box center [318, 439] width 252 height 15
type input "Leavening agents, baking powder, low-sodium"
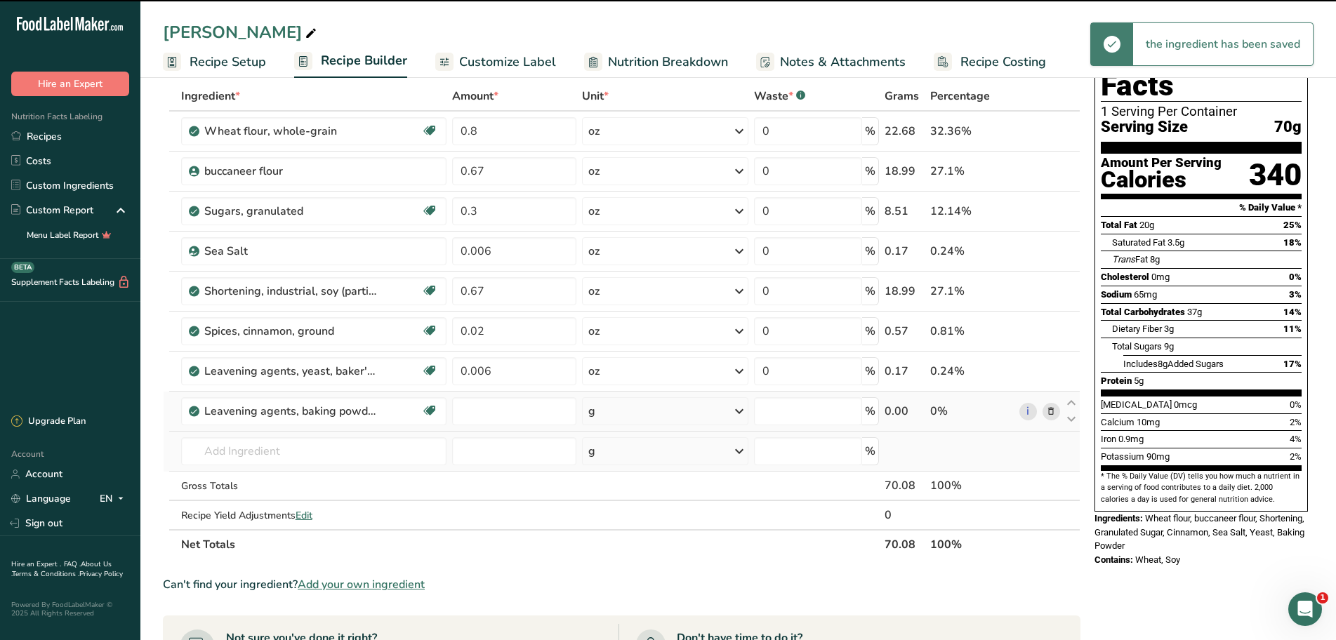
type input "0"
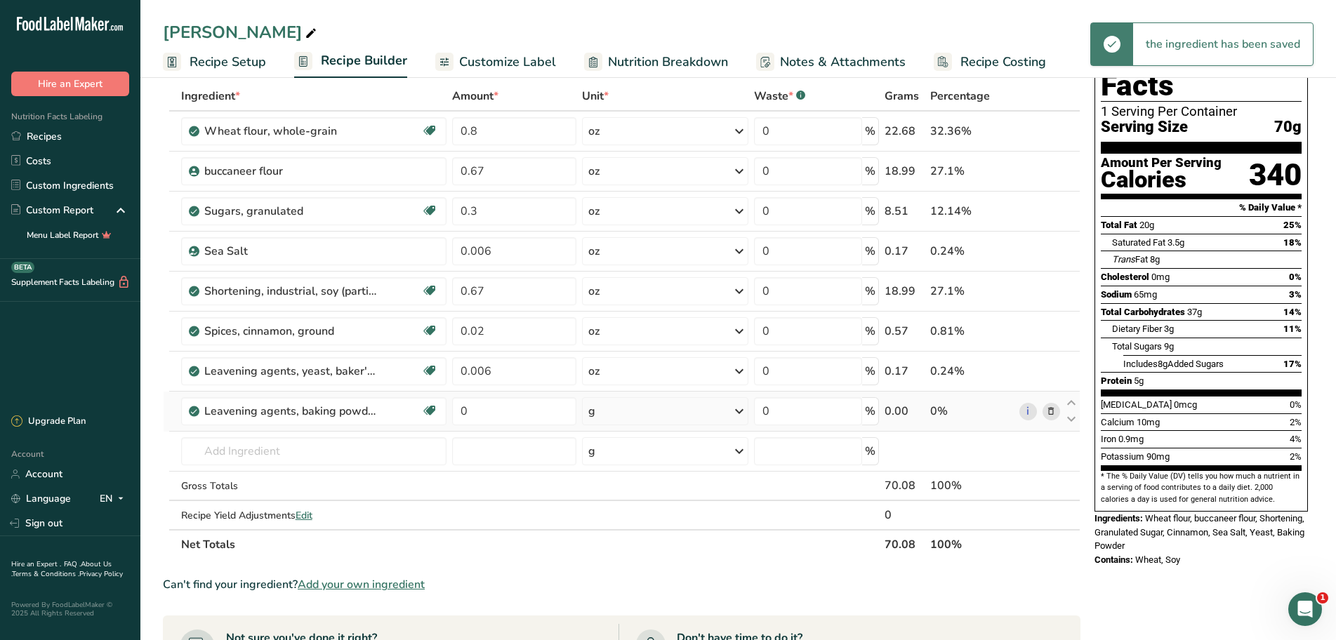
click at [734, 414] on icon at bounding box center [739, 411] width 17 height 25
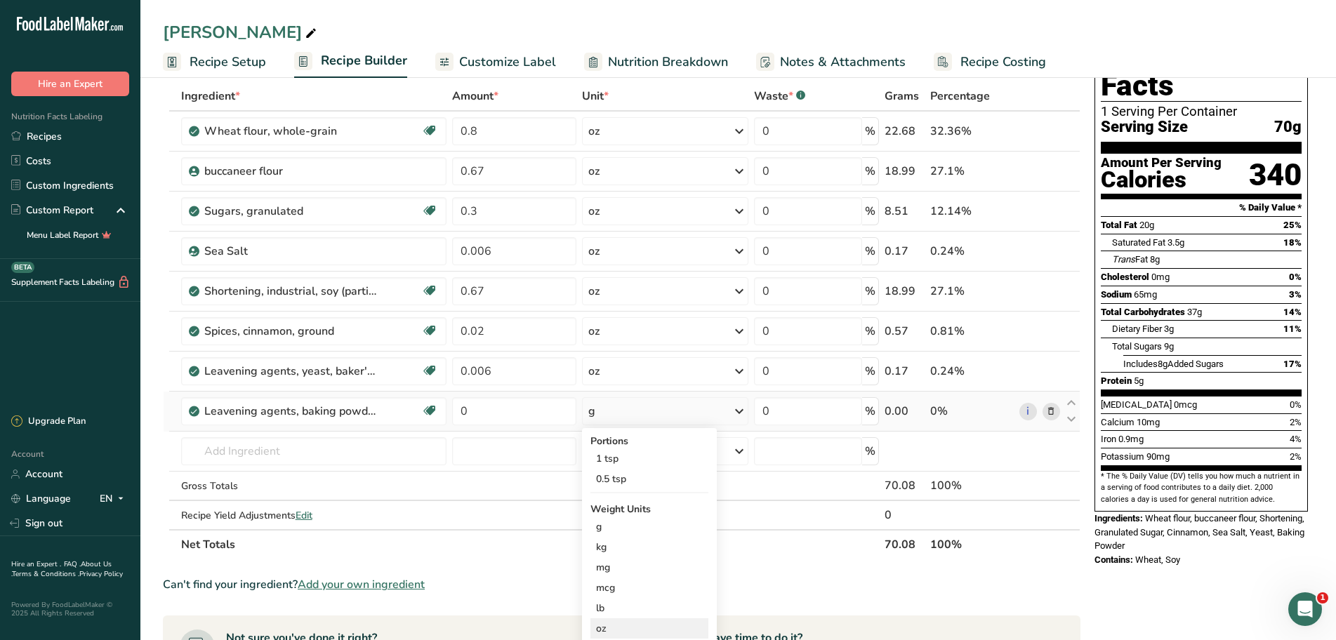
click at [611, 629] on div "oz" at bounding box center [649, 628] width 118 height 20
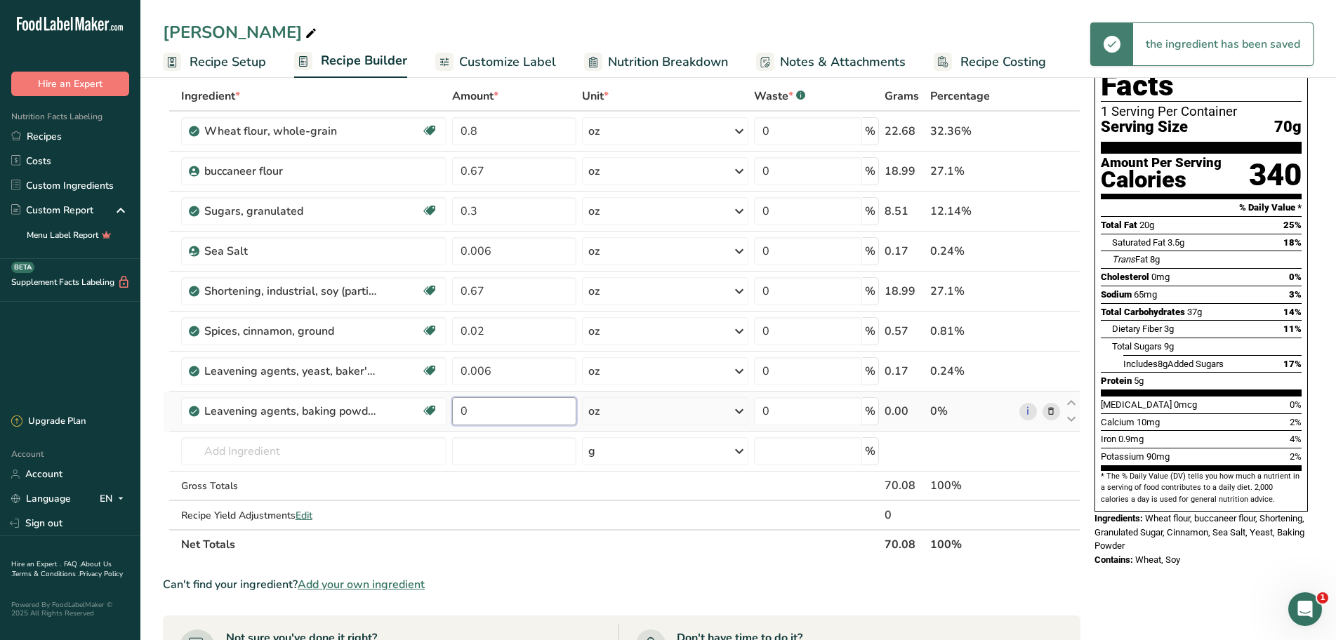
click at [498, 417] on input "0" at bounding box center [514, 411] width 125 height 28
type input "0.01"
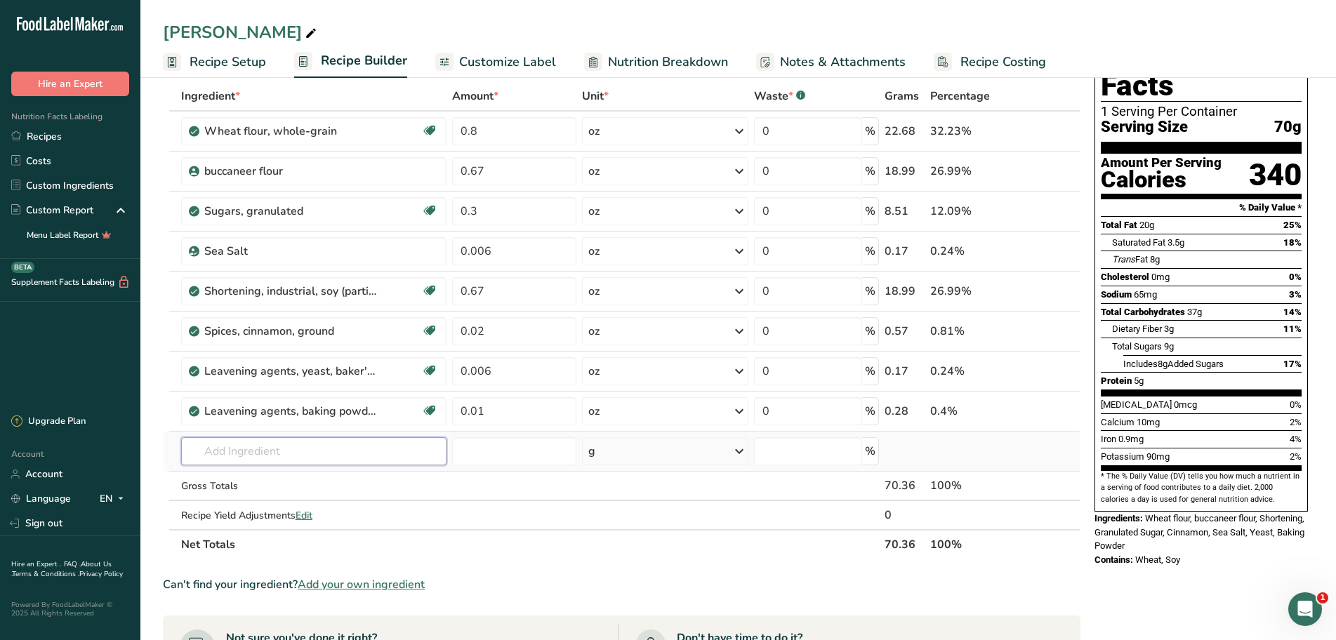
click at [308, 460] on div "Ingredient * Amount * Unit * Waste * .a-a{fill:#347362;}.b-a{fill:#fff;} Grams …" at bounding box center [621, 320] width 917 height 478
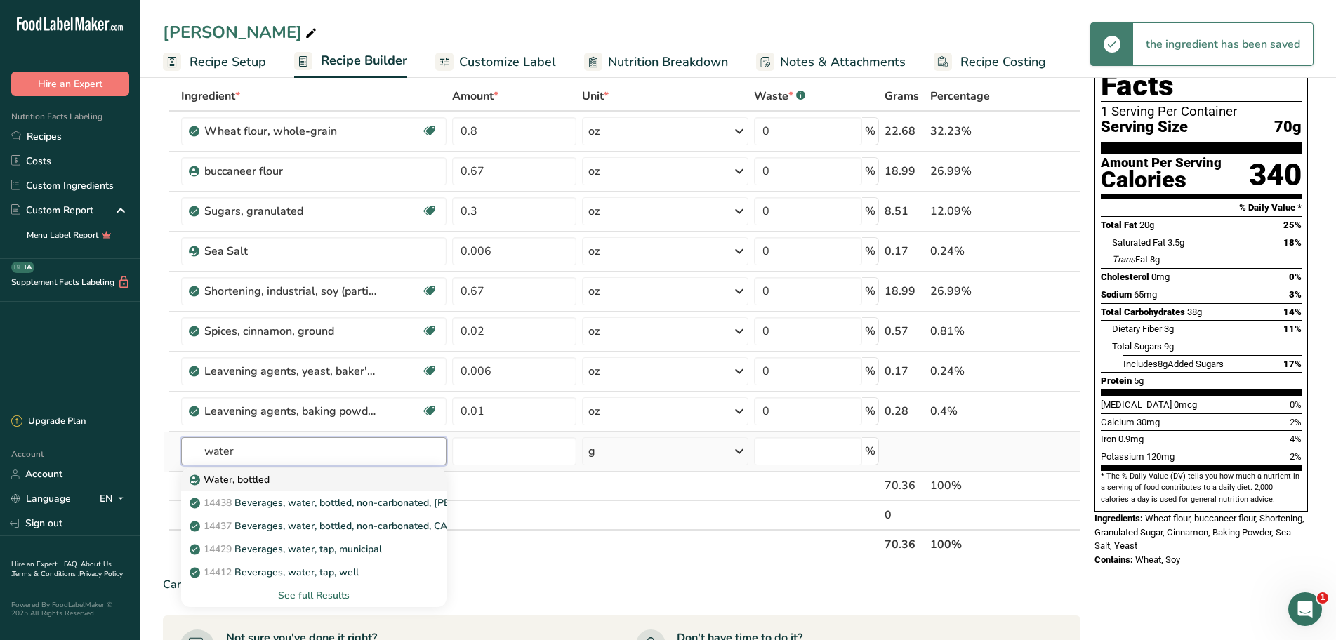
type input "water"
click at [311, 490] on link "Water, bottled" at bounding box center [313, 479] width 265 height 23
type input "Water, bottled"
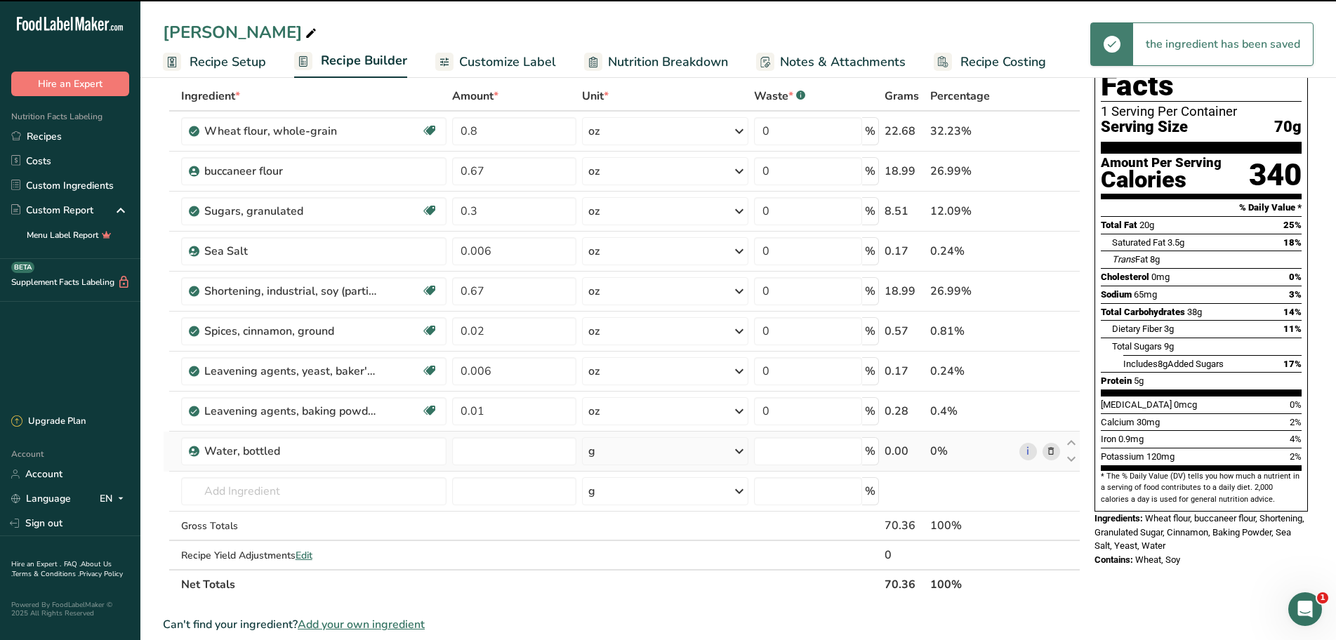
type input "0"
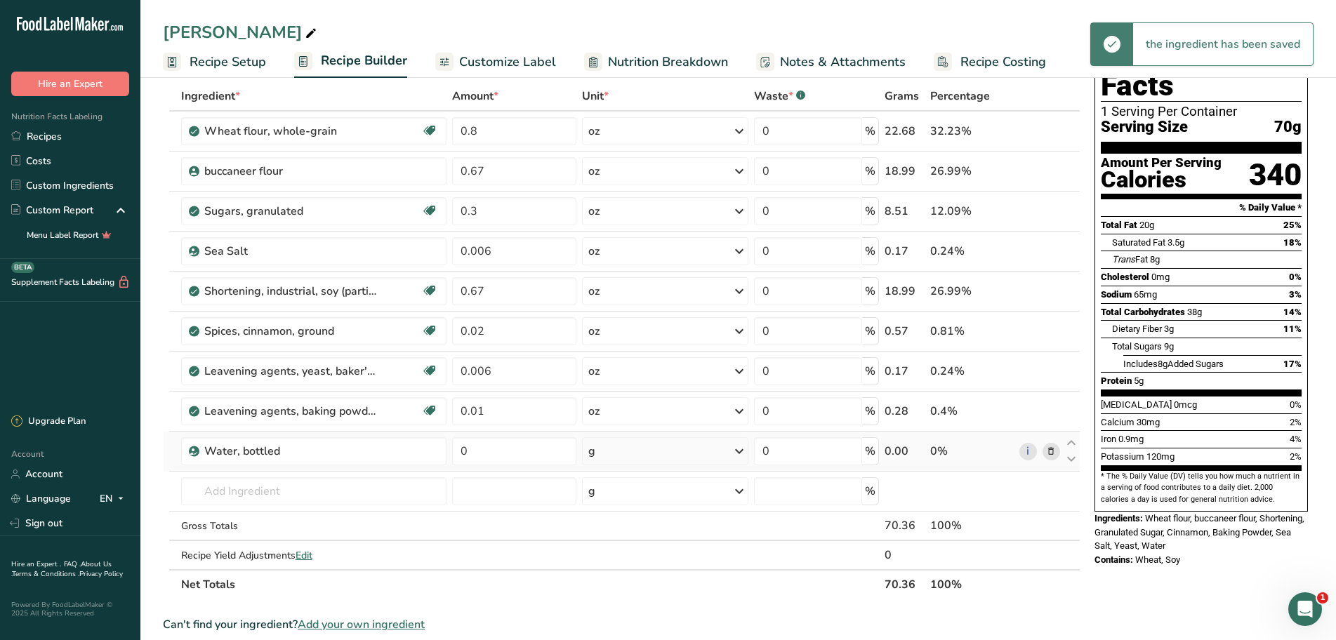
click at [740, 453] on icon at bounding box center [739, 451] width 17 height 25
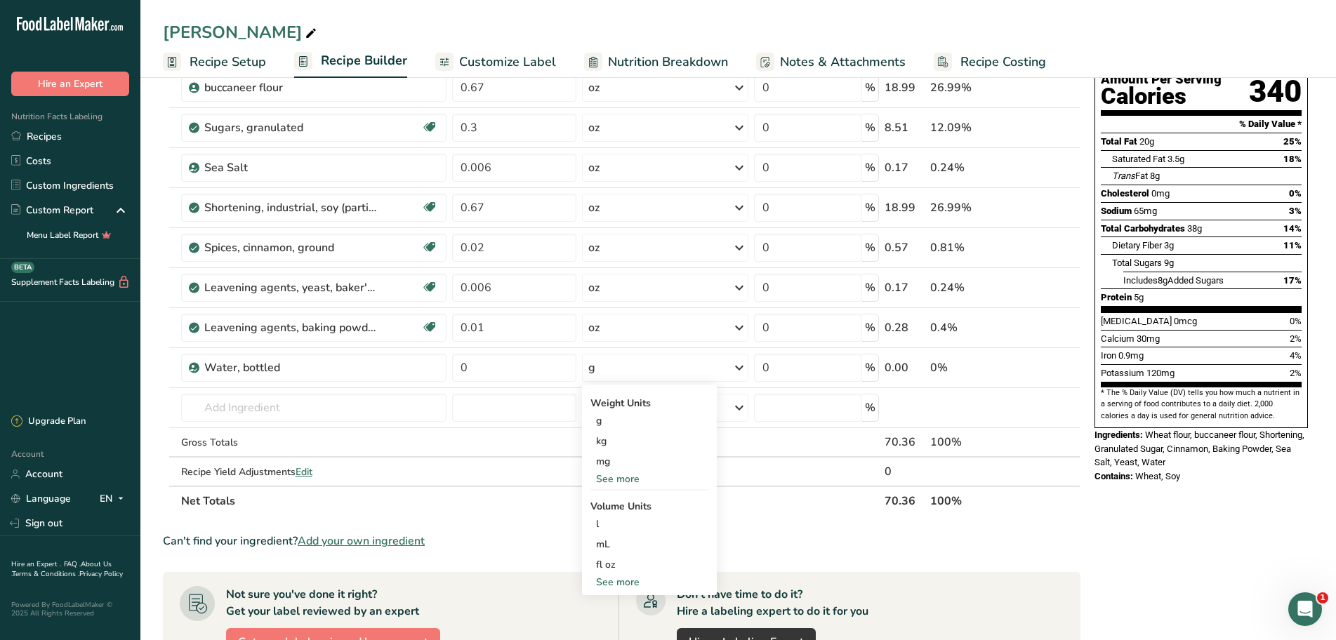
scroll to position [211, 0]
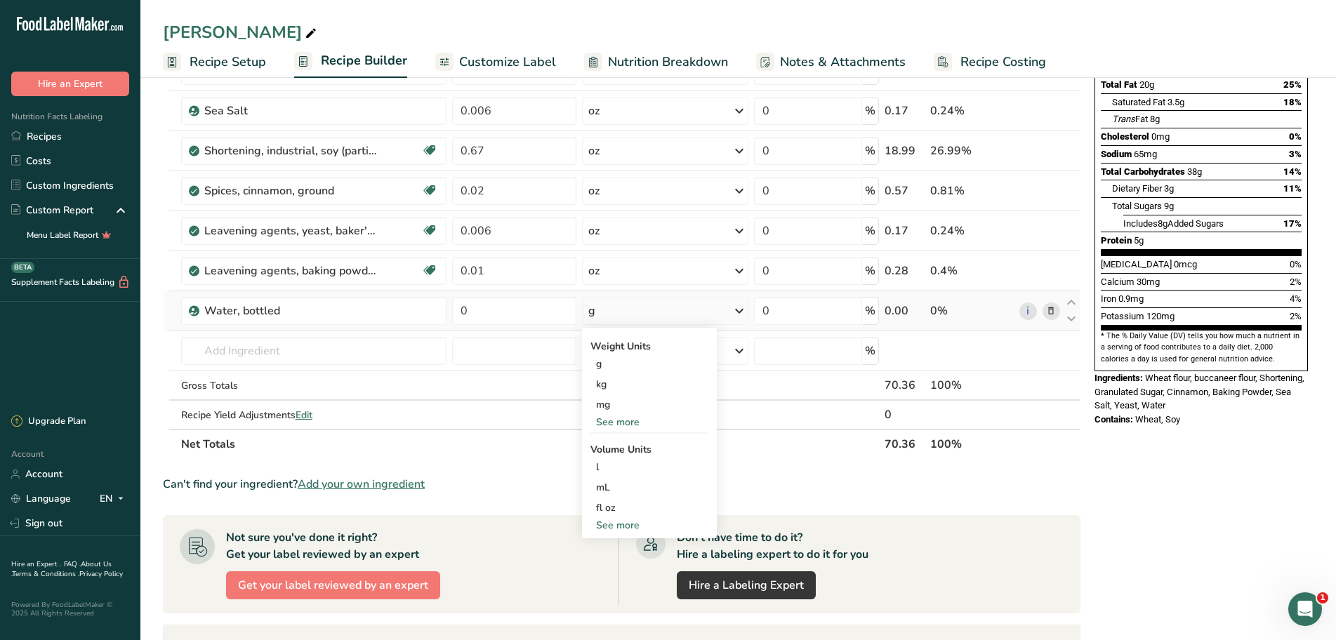
click at [632, 420] on div "See more" at bounding box center [649, 422] width 118 height 15
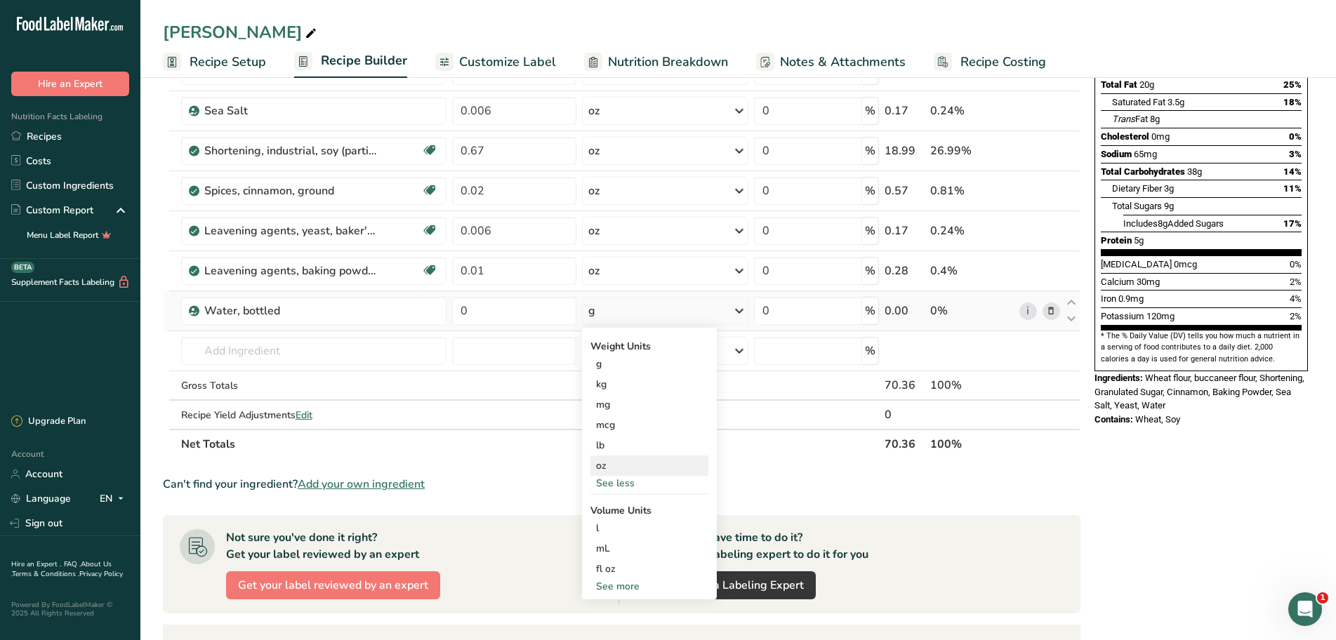
click at [606, 465] on div "oz" at bounding box center [649, 465] width 118 height 20
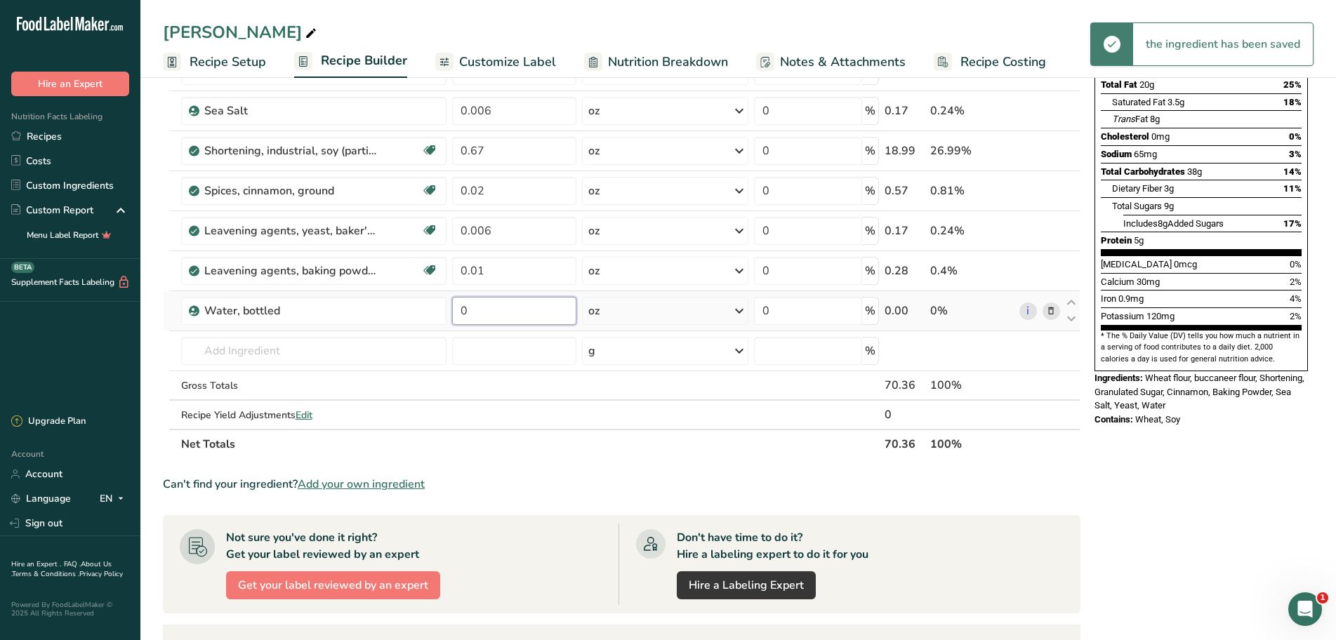
click at [491, 315] on input "0" at bounding box center [514, 311] width 125 height 28
type input "0.22"
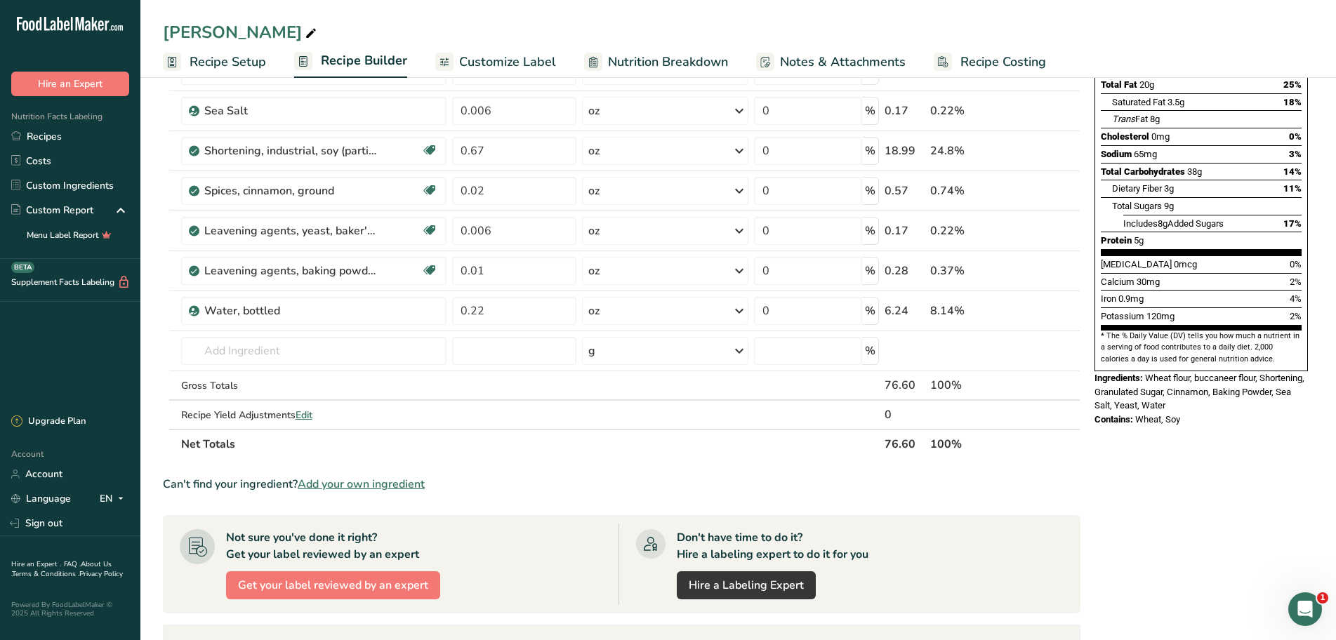
click at [520, 451] on div "Ingredient * Amount * Unit * Waste * .a-a{fill:#347362;}.b-a{fill:#fff;} Grams …" at bounding box center [621, 200] width 917 height 518
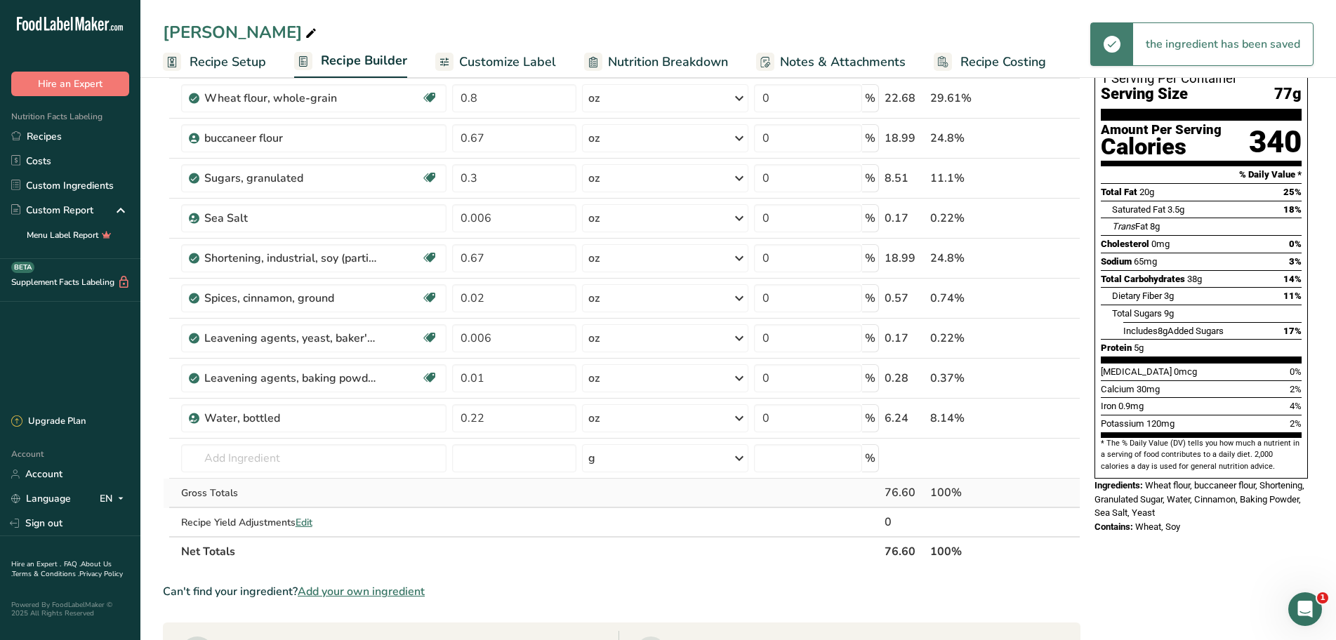
scroll to position [0, 0]
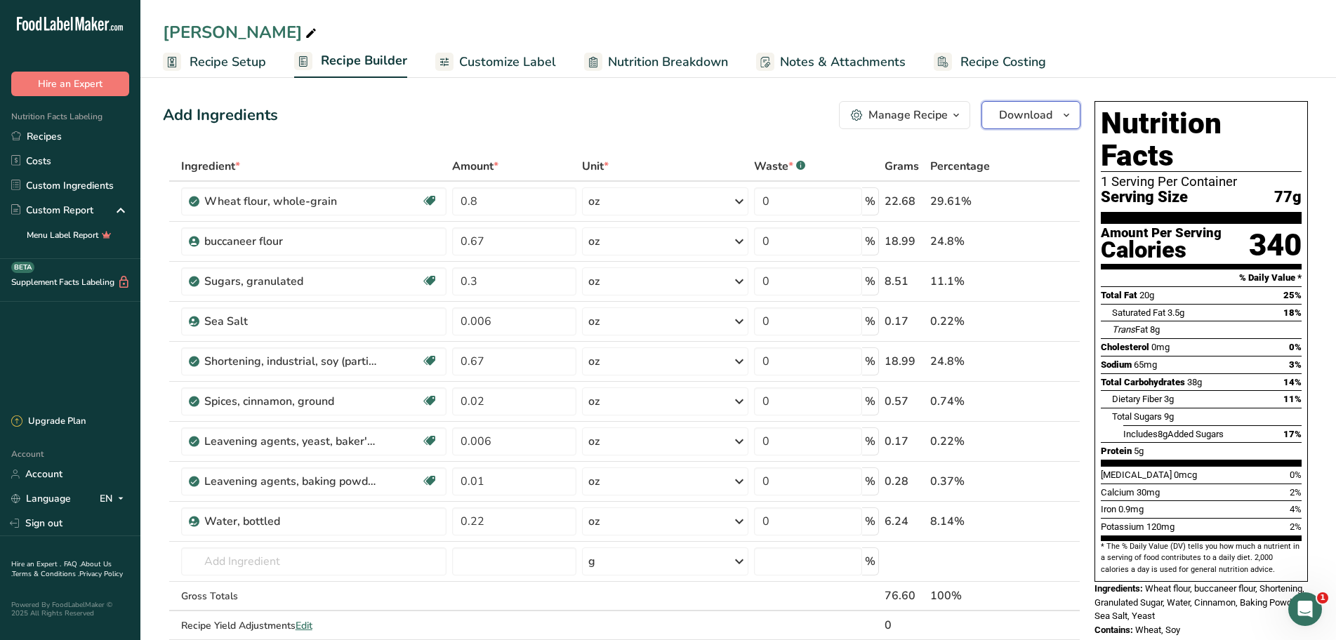
click at [1055, 121] on button "Download" at bounding box center [1030, 115] width 99 height 28
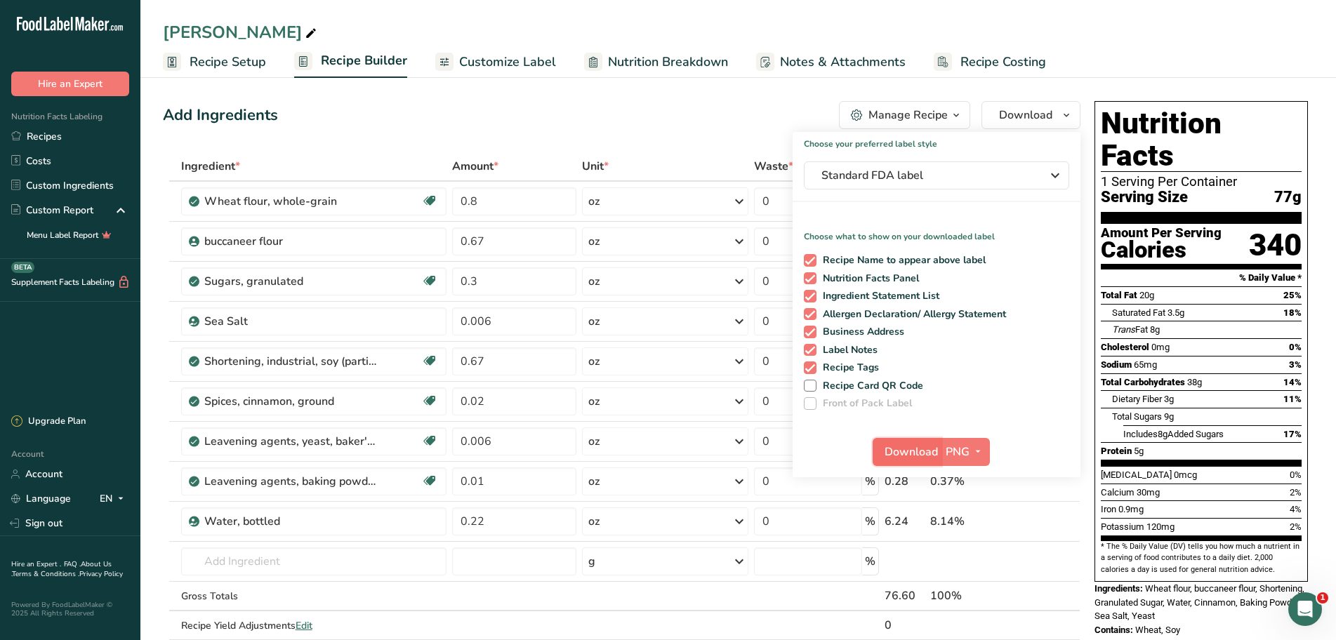
click at [910, 446] on span "Download" at bounding box center [910, 452] width 53 height 17
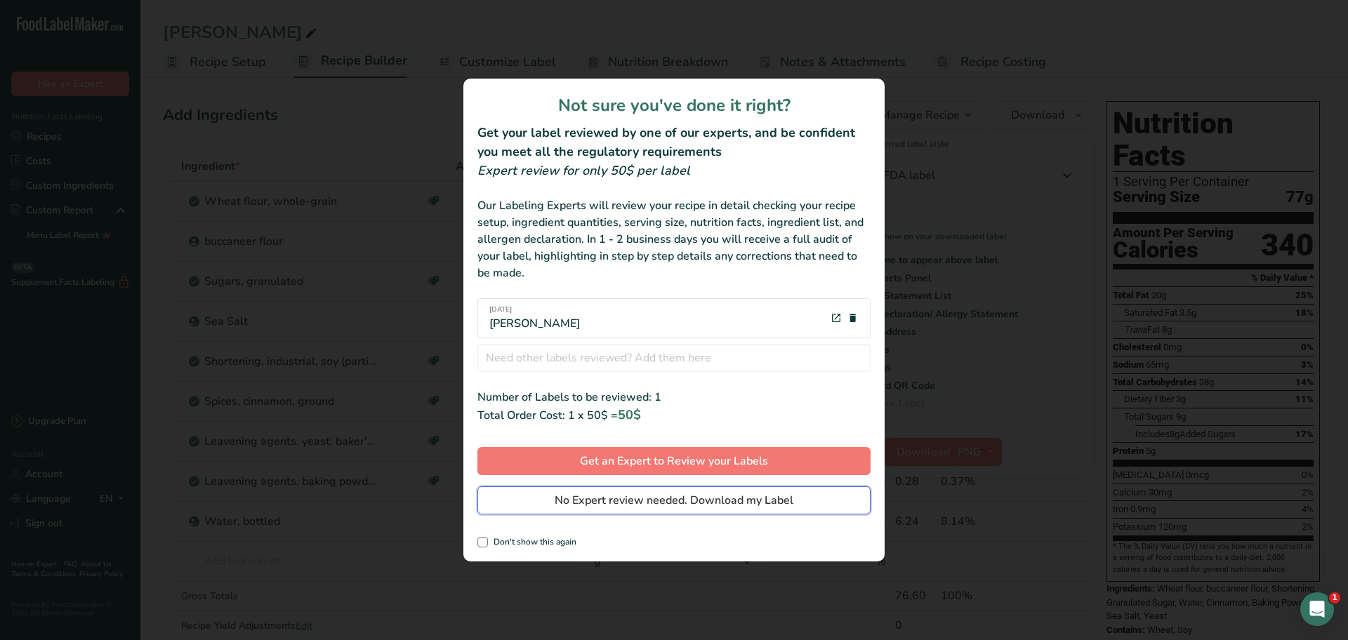
click at [685, 497] on span "No Expert review needed. Download my Label" at bounding box center [673, 500] width 239 height 17
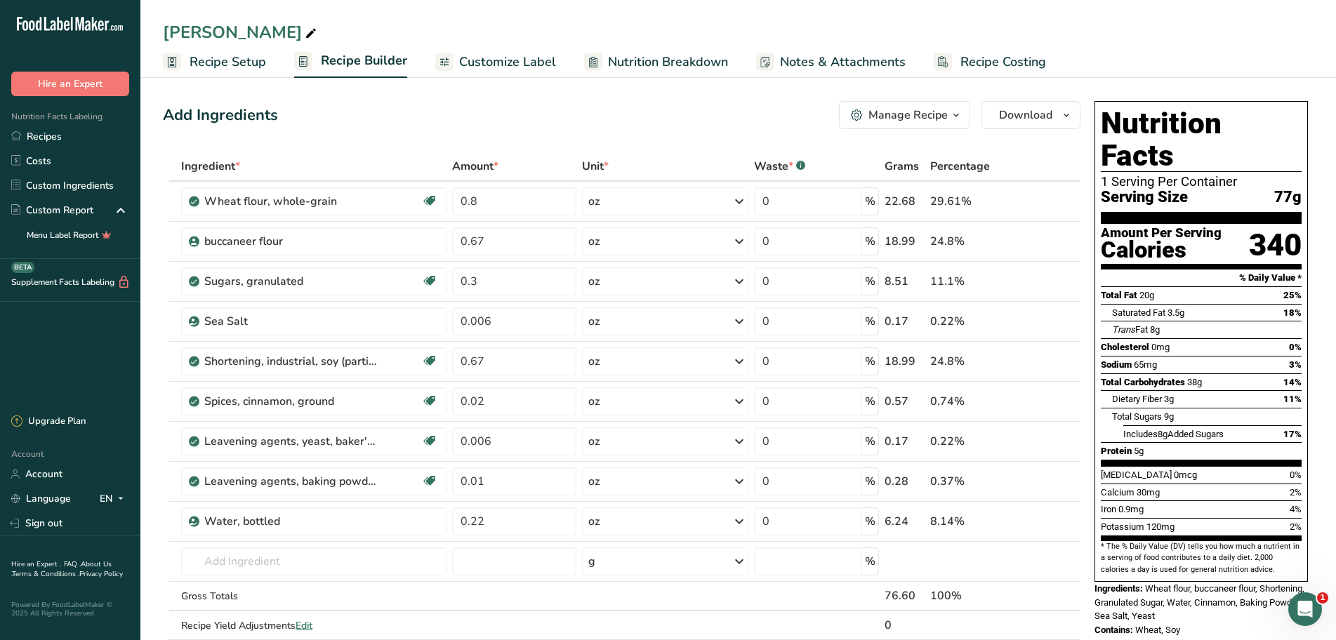
click at [201, 65] on span "Recipe Setup" at bounding box center [227, 62] width 76 height 19
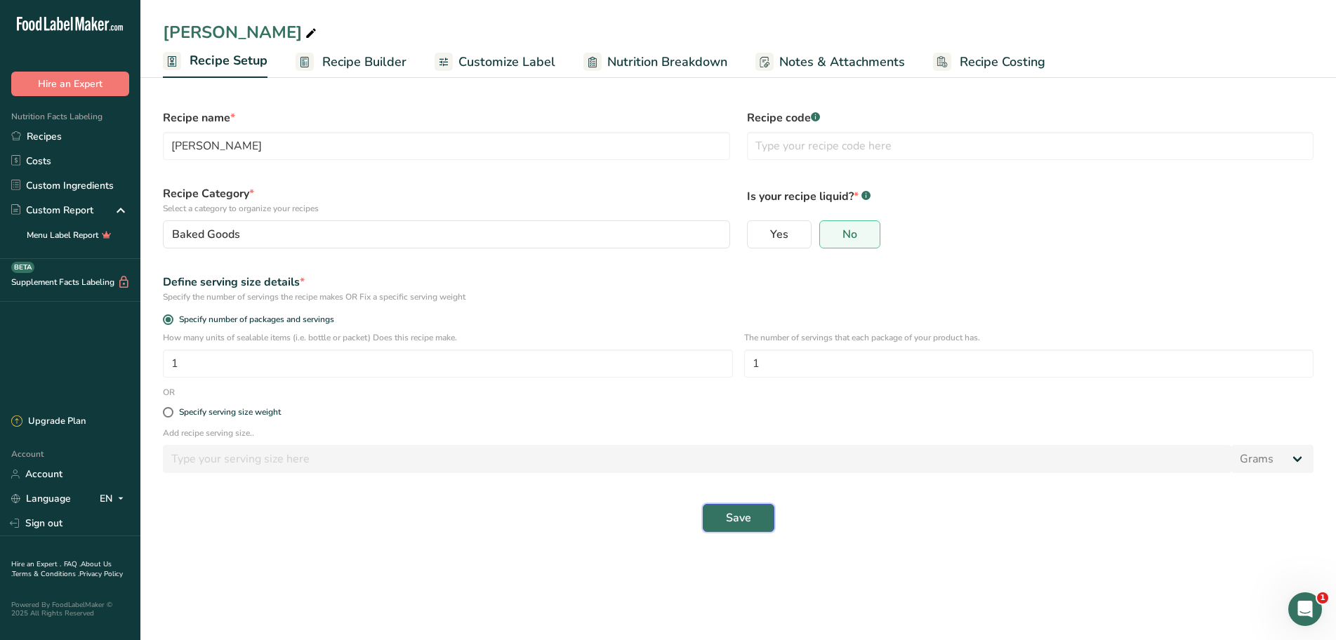
click at [740, 514] on span "Save" at bounding box center [738, 518] width 25 height 17
